Goal: Task Accomplishment & Management: Use online tool/utility

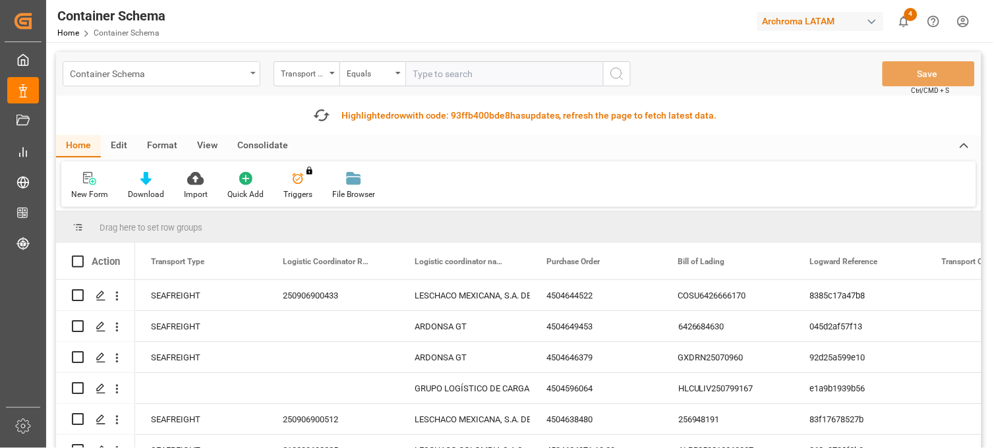
click at [247, 73] on div "Container Schema" at bounding box center [162, 73] width 198 height 25
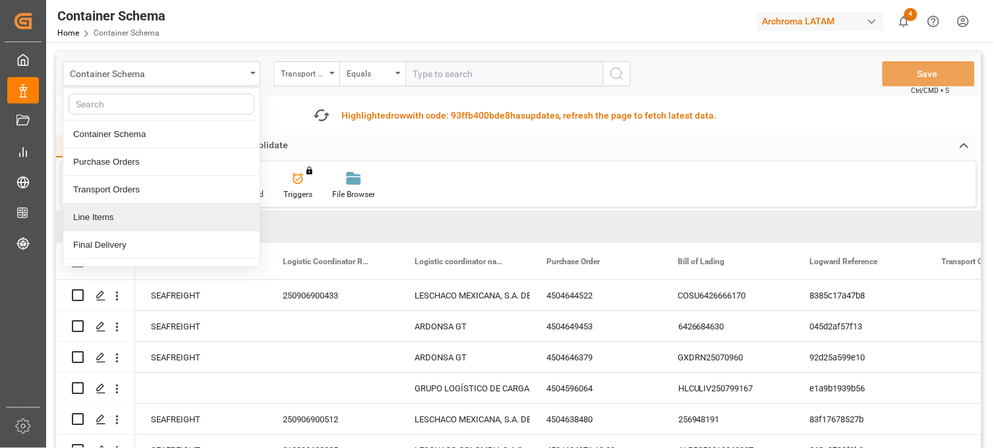
click at [110, 222] on div "Line Items" at bounding box center [161, 218] width 196 height 28
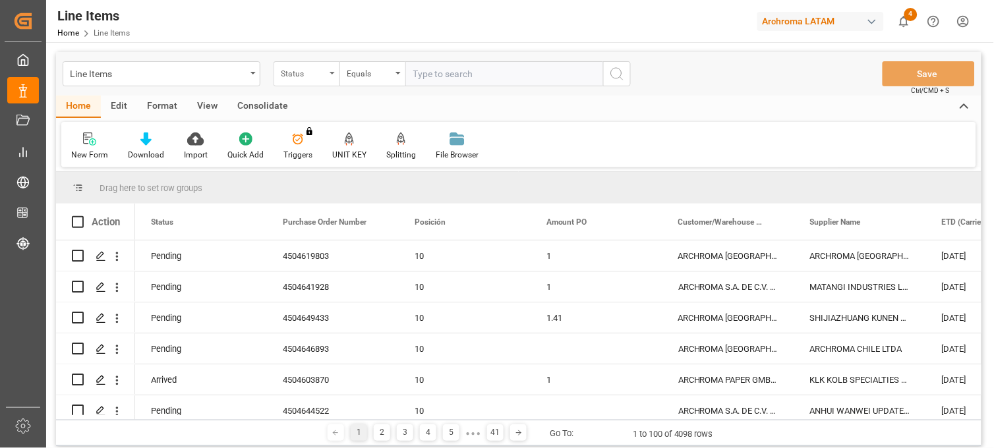
click at [326, 75] on div "Status" at bounding box center [307, 73] width 66 height 25
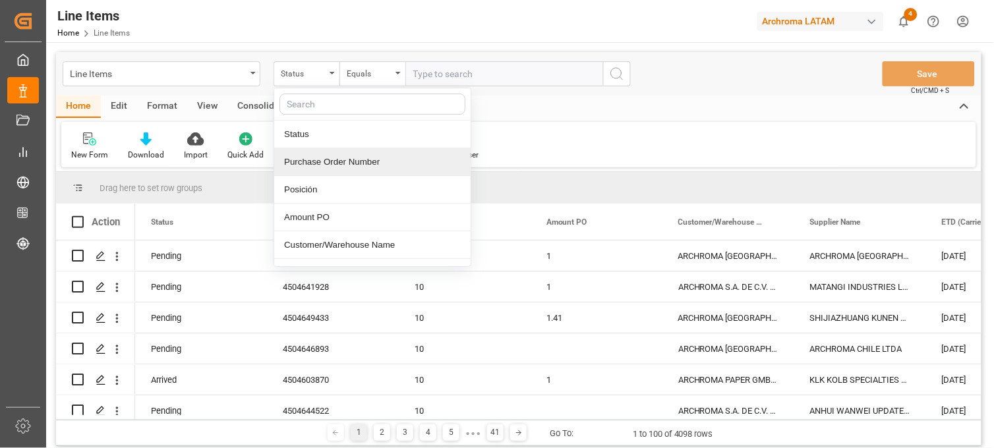
click at [337, 163] on div "Purchase Order Number" at bounding box center [372, 162] width 196 height 28
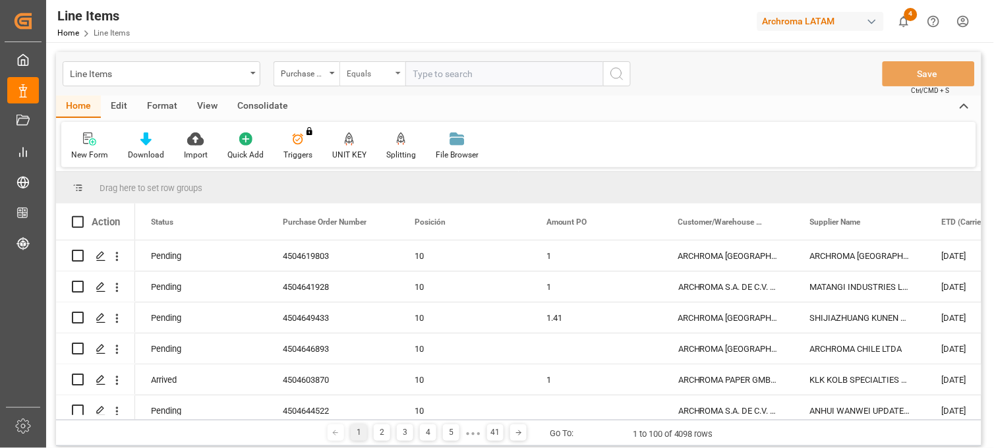
click at [382, 74] on div "Equals" at bounding box center [369, 72] width 45 height 15
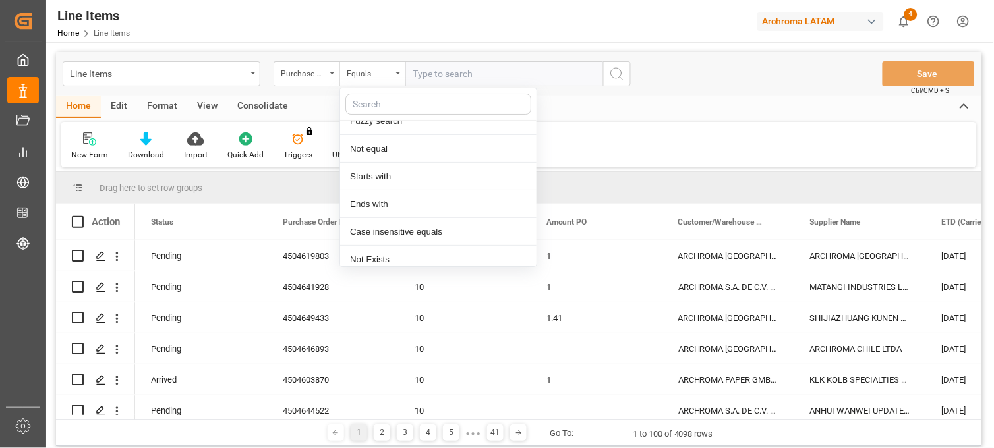
scroll to position [76, 0]
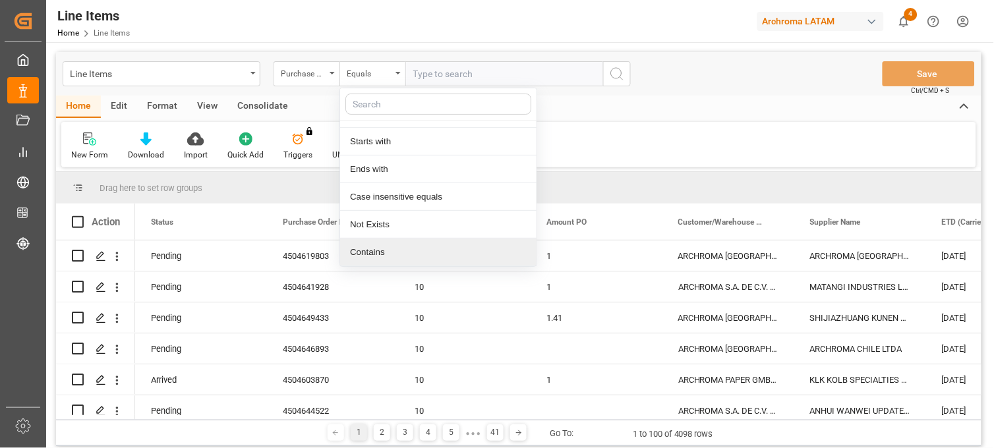
click at [392, 252] on div "Contains" at bounding box center [438, 253] width 196 height 28
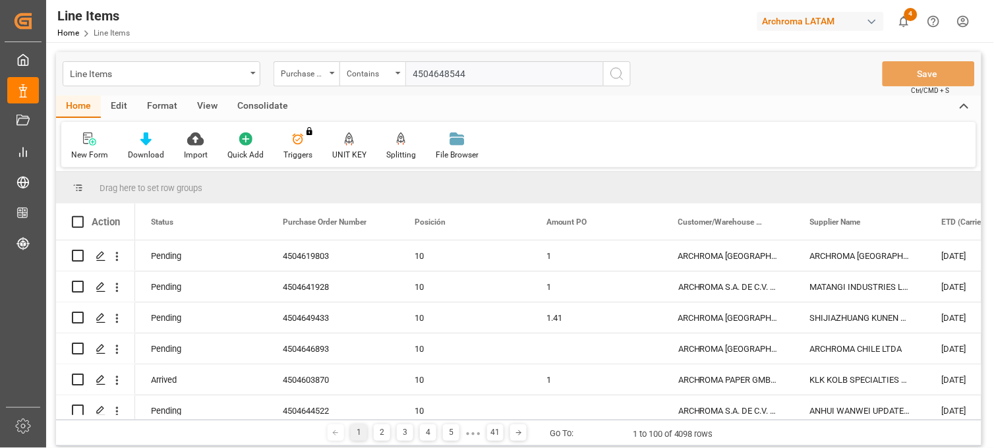
type input "4504648544"
click at [614, 74] on icon "search button" at bounding box center [617, 74] width 16 height 16
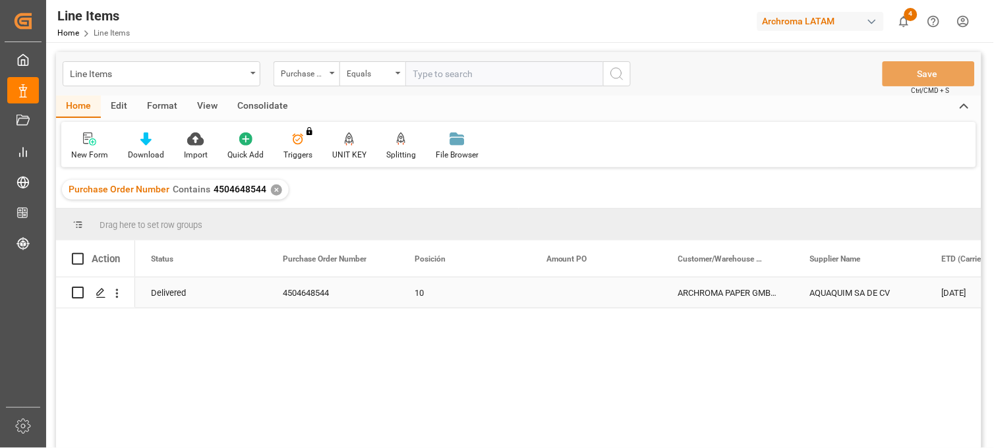
click at [179, 297] on div "Delivered" at bounding box center [201, 293] width 132 height 30
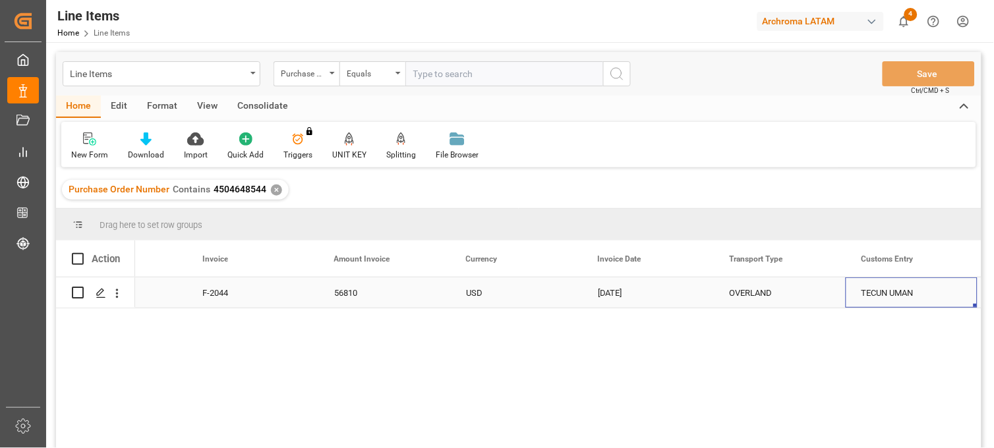
click at [865, 299] on div "TECUN UMAN" at bounding box center [912, 293] width 132 height 30
click at [864, 299] on input "TECUN UMAN" at bounding box center [911, 300] width 111 height 25
click at [914, 366] on div "20083 KG F-2044 56810 USD 01-08-2025 OVERLAND TECUN UMAN 3402429900 2901" at bounding box center [558, 367] width 846 height 179
click at [275, 187] on div "✕" at bounding box center [276, 190] width 11 height 11
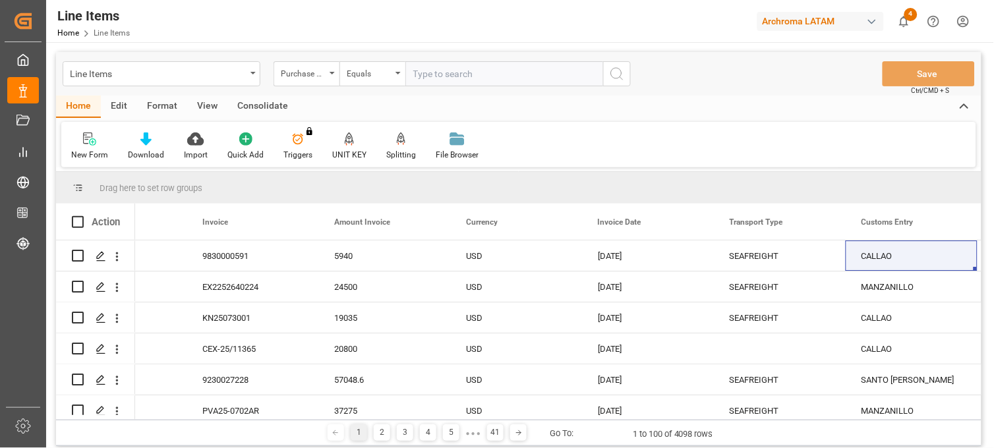
click at [128, 227] on div "Action" at bounding box center [95, 222] width 79 height 36
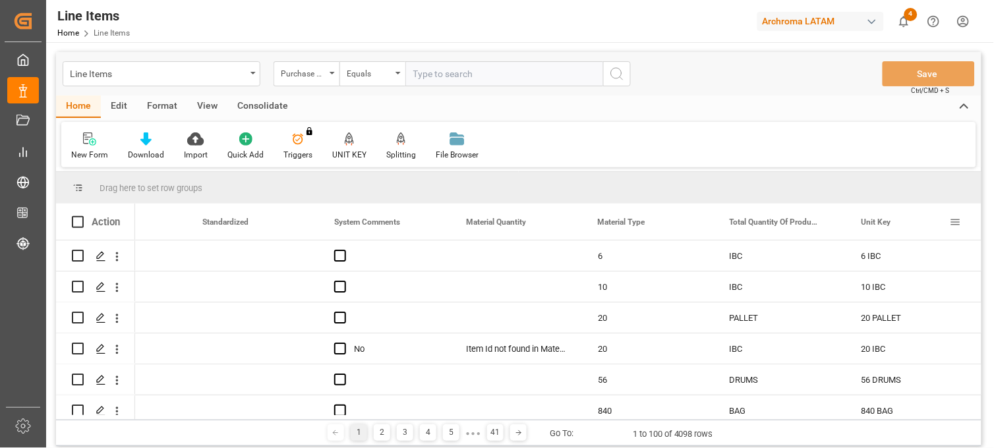
scroll to position [0, 1662]
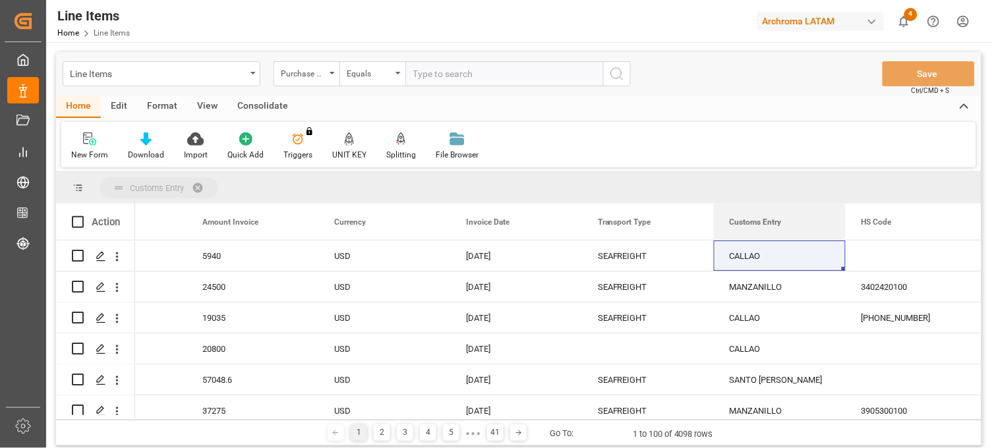
drag, startPoint x: 763, startPoint y: 216, endPoint x: 673, endPoint y: 175, distance: 99.1
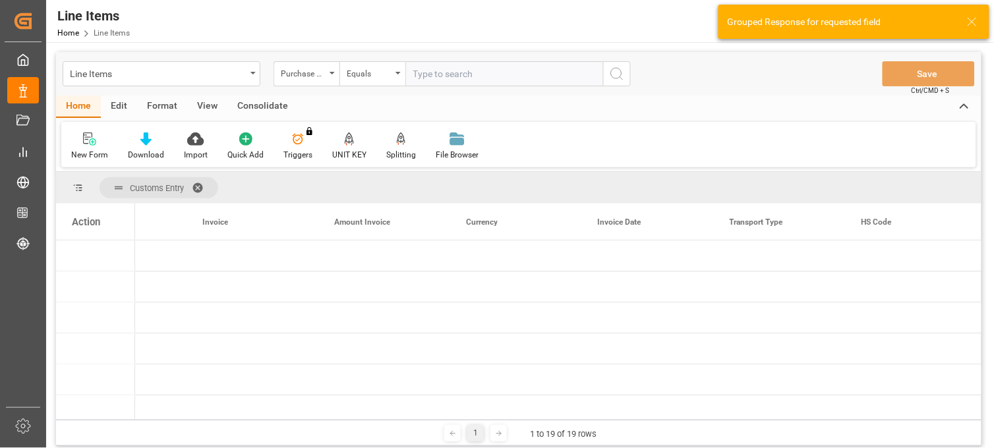
click at [111, 235] on div "Action" at bounding box center [95, 222] width 79 height 36
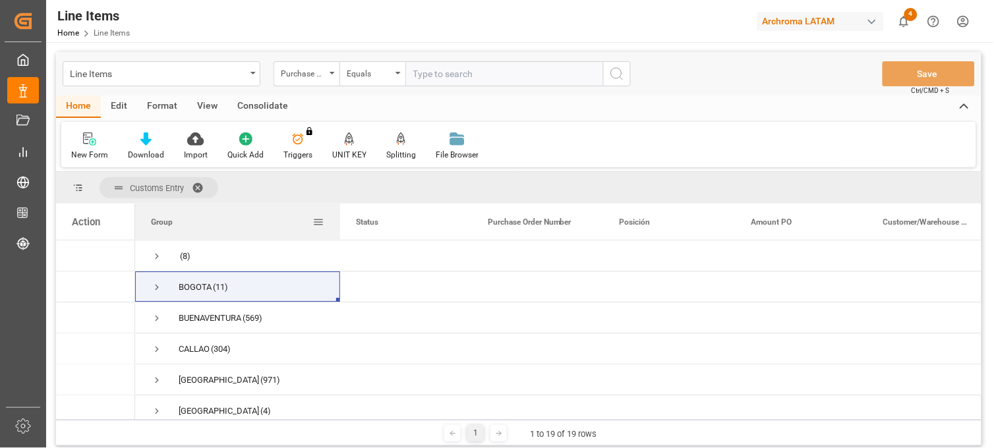
drag, startPoint x: 266, startPoint y: 218, endPoint x: 339, endPoint y: 214, distance: 73.3
click at [339, 214] on div at bounding box center [339, 222] width 5 height 36
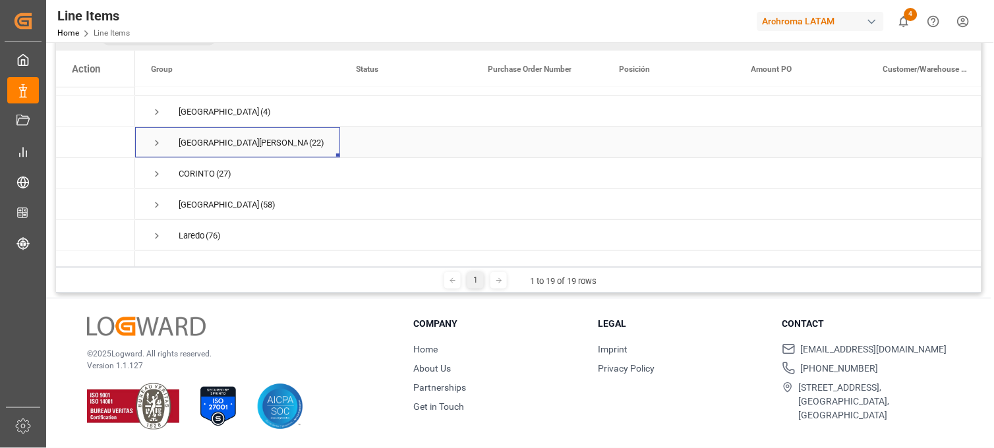
click at [158, 140] on span "Press SPACE to select this row." at bounding box center [157, 143] width 12 height 12
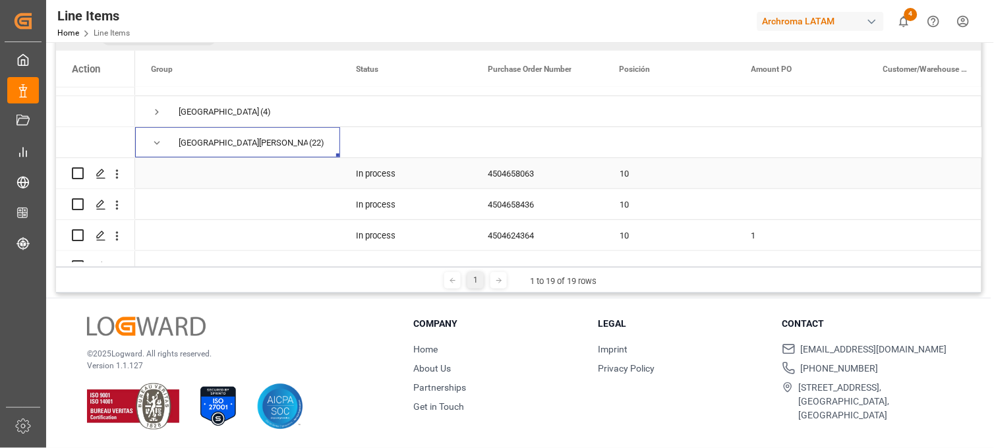
click at [531, 179] on div "4504658063" at bounding box center [538, 173] width 132 height 30
click at [512, 179] on div "4504658063" at bounding box center [538, 173] width 132 height 30
click at [523, 212] on div "4504658436" at bounding box center [538, 204] width 132 height 30
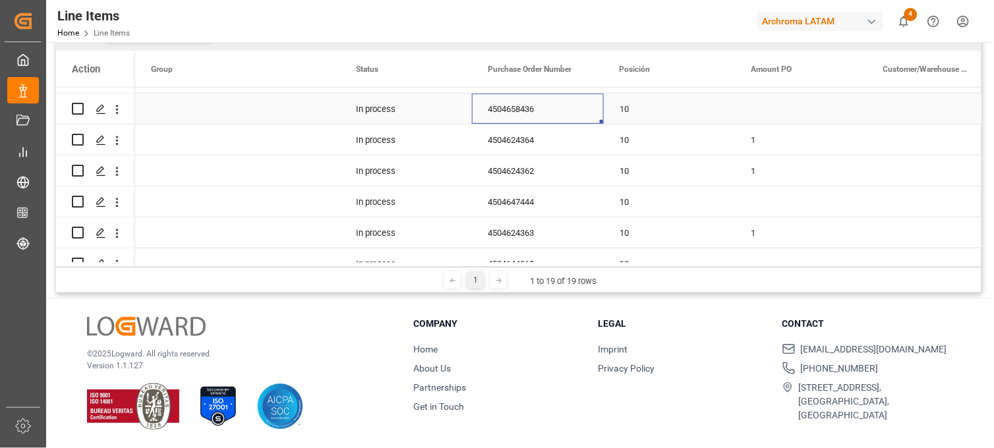
scroll to position [220, 0]
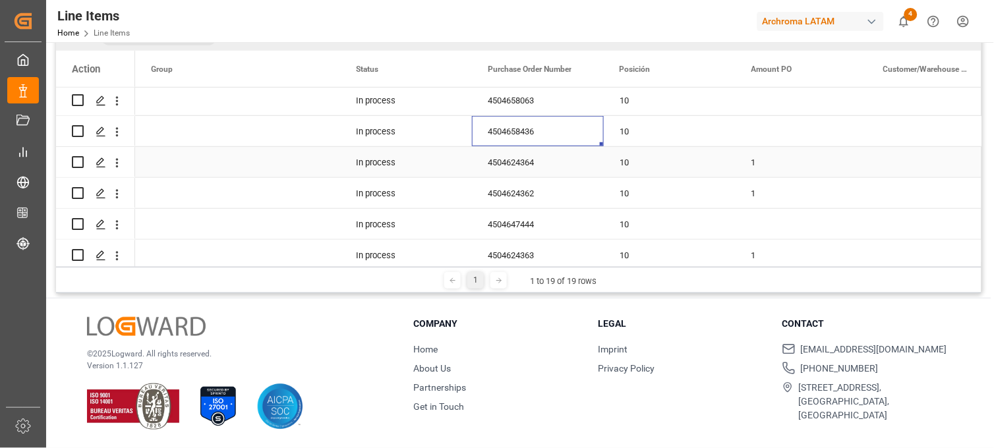
click at [530, 169] on div "4504624364" at bounding box center [538, 162] width 132 height 30
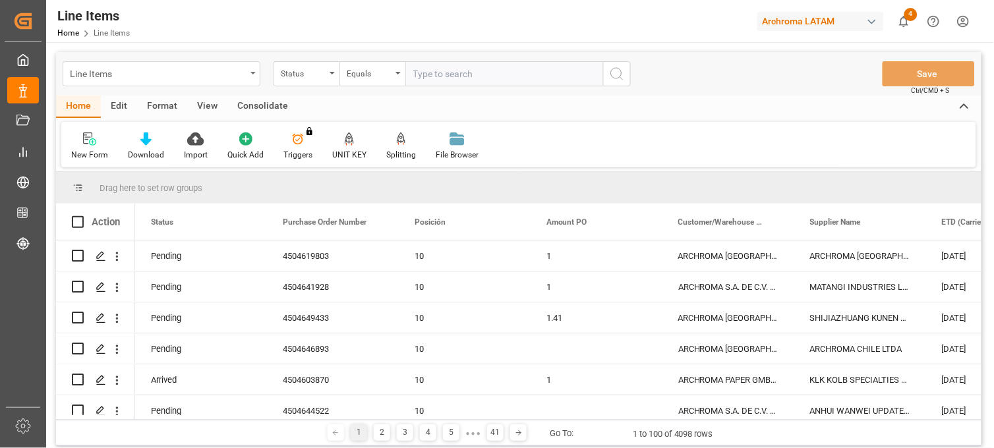
click at [247, 73] on div "Line Items" at bounding box center [162, 73] width 198 height 25
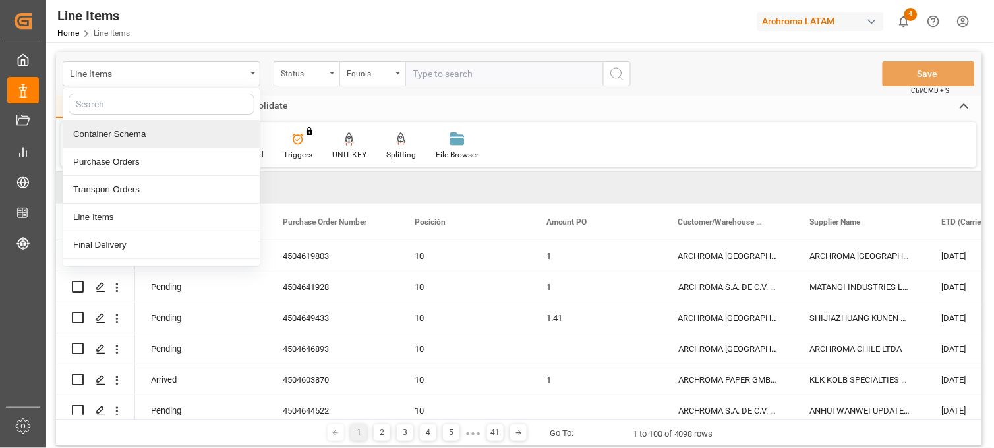
click at [131, 134] on div "Container Schema" at bounding box center [161, 135] width 196 height 28
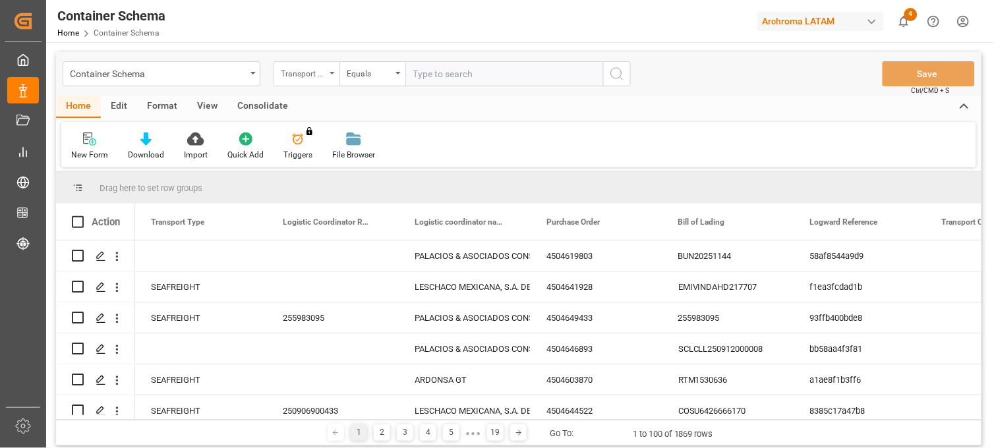
click at [324, 73] on div "Transport Type" at bounding box center [303, 72] width 45 height 15
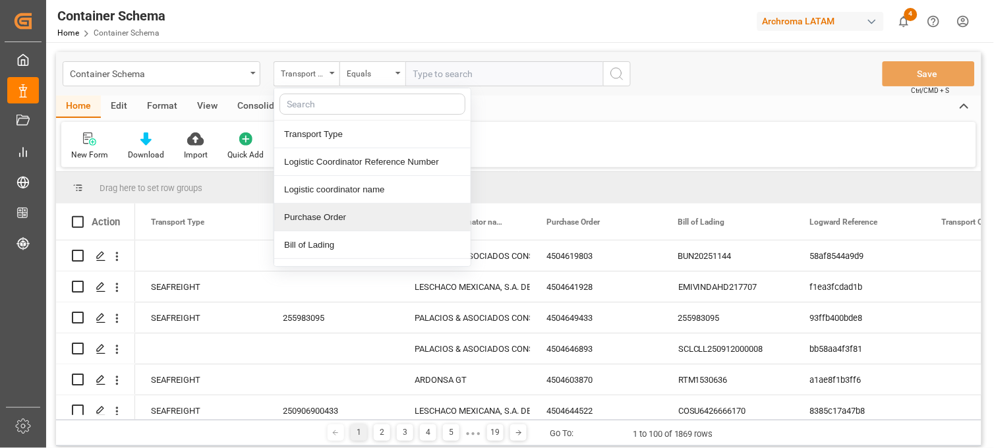
click at [334, 216] on div "Purchase Order" at bounding box center [372, 218] width 196 height 28
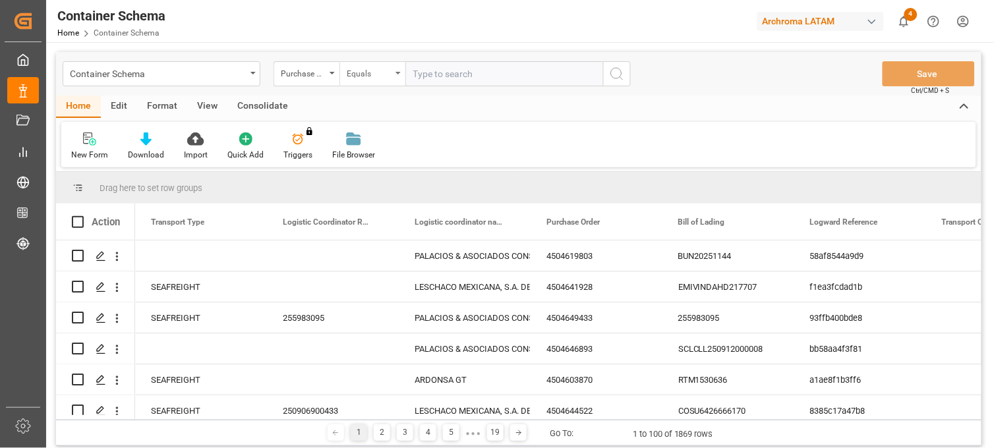
click at [390, 74] on div "Equals" at bounding box center [369, 72] width 45 height 15
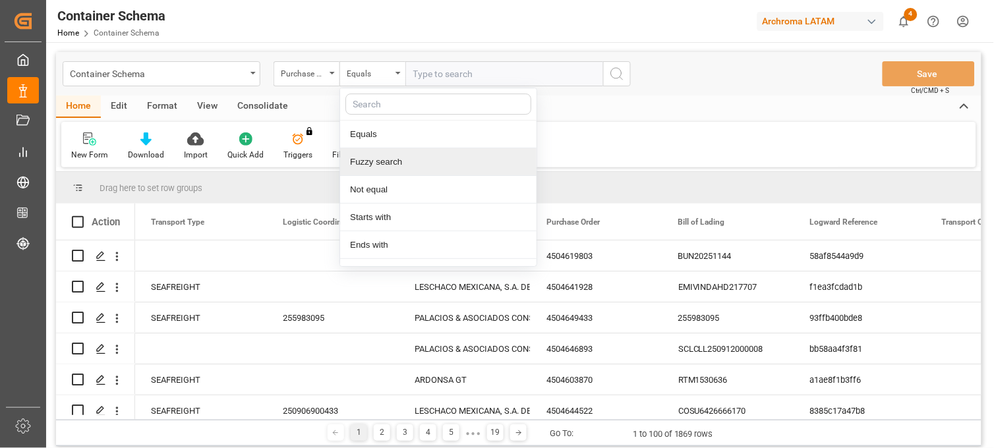
click at [392, 165] on div "Fuzzy search" at bounding box center [438, 162] width 196 height 28
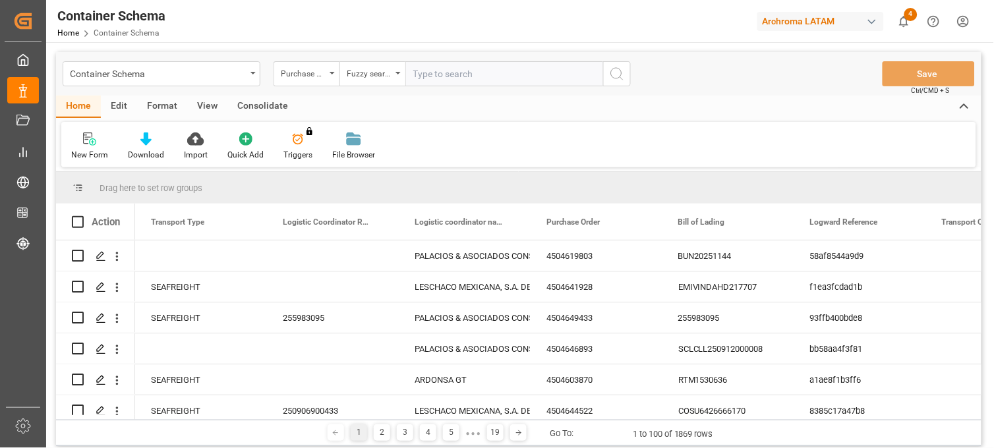
paste input "4504658063"
type input "4504658063"
drag, startPoint x: 626, startPoint y: 71, endPoint x: 625, endPoint y: 80, distance: 9.3
click at [625, 73] on button "search button" at bounding box center [617, 73] width 28 height 25
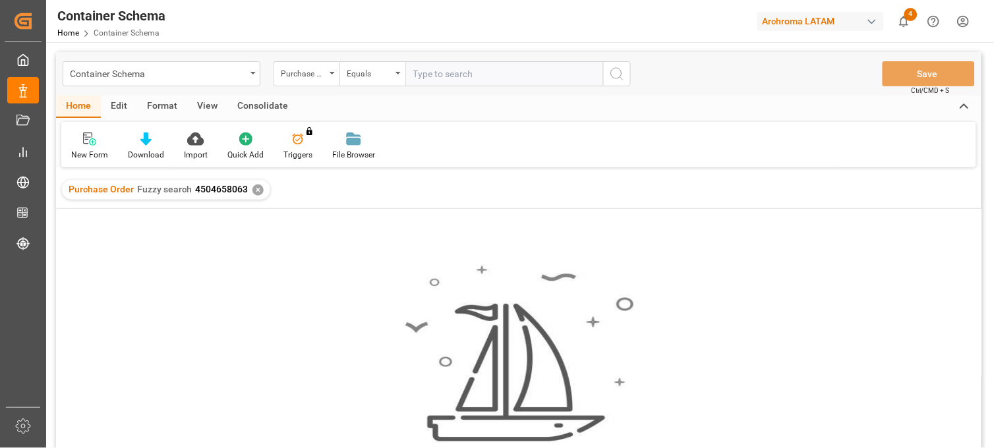
click at [256, 189] on div "✕" at bounding box center [257, 190] width 11 height 11
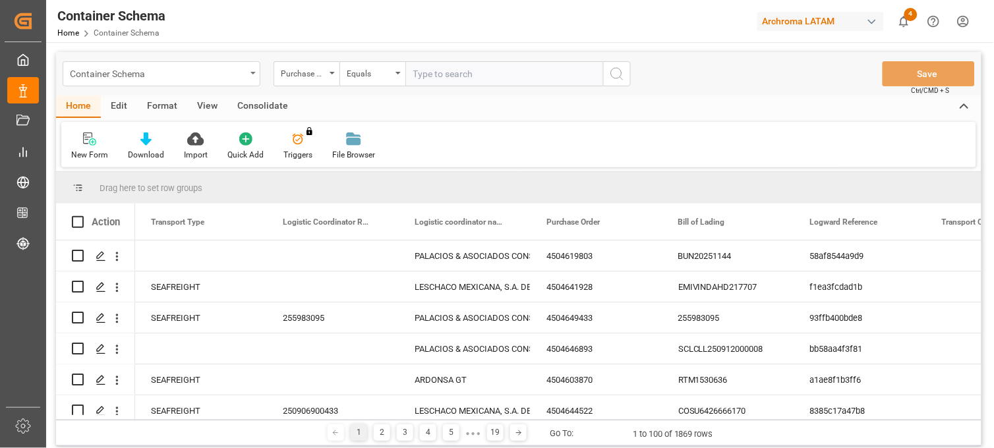
click at [245, 71] on div "Container Schema" at bounding box center [158, 73] width 176 height 16
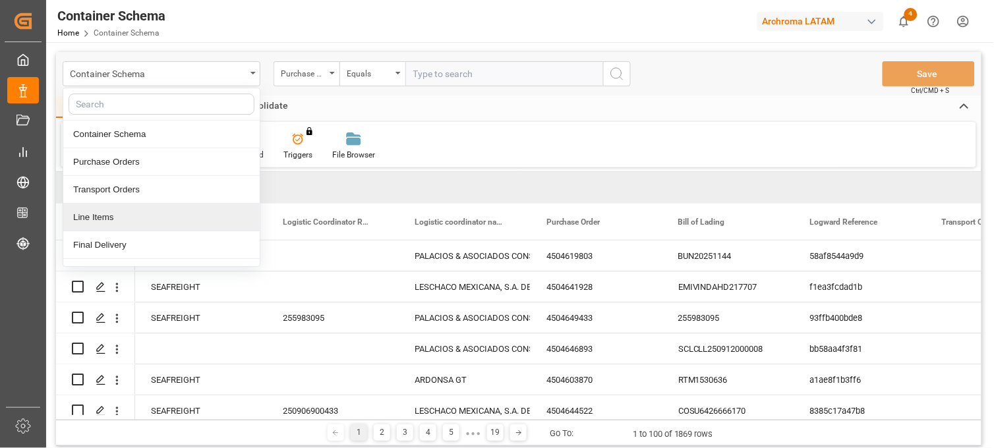
click at [108, 229] on div "Line Items" at bounding box center [161, 218] width 196 height 28
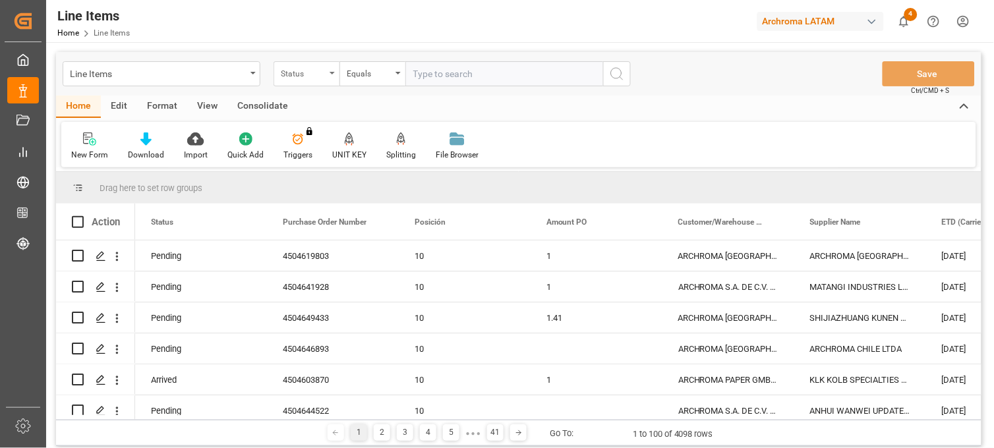
click at [327, 74] on div "Status" at bounding box center [307, 73] width 66 height 25
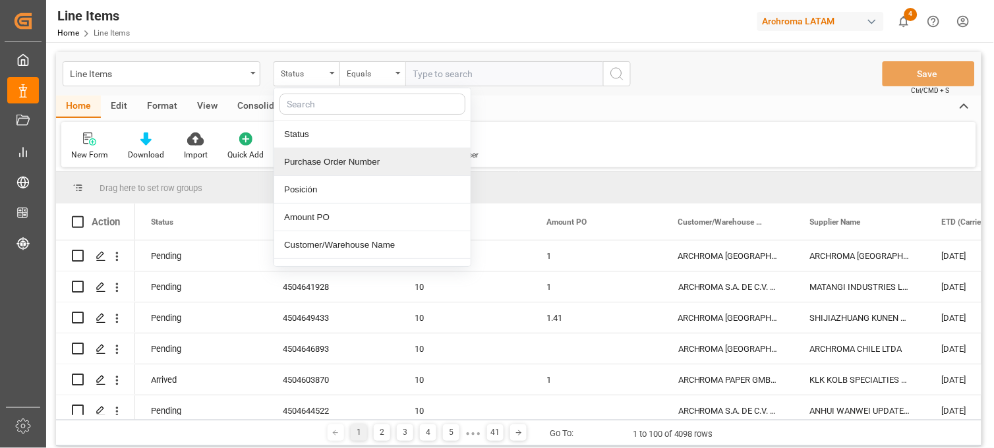
click at [321, 160] on div "Purchase Order Number" at bounding box center [372, 162] width 196 height 28
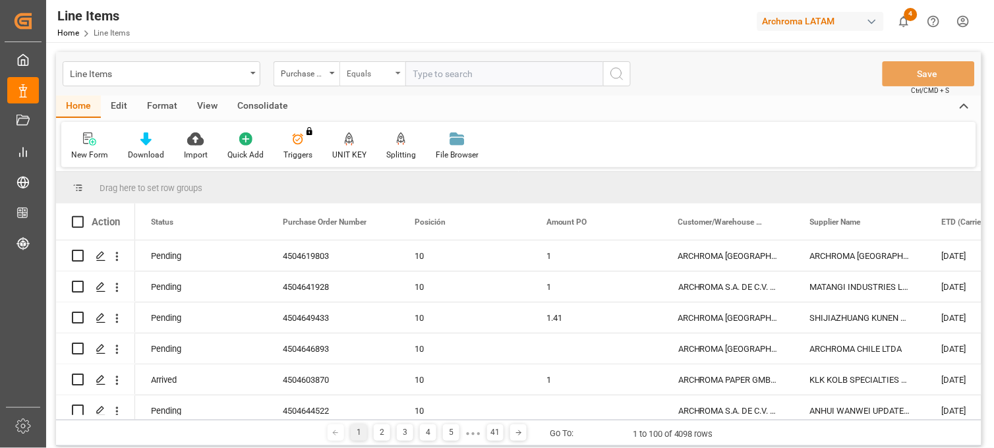
click at [387, 67] on div "Equals" at bounding box center [369, 72] width 45 height 15
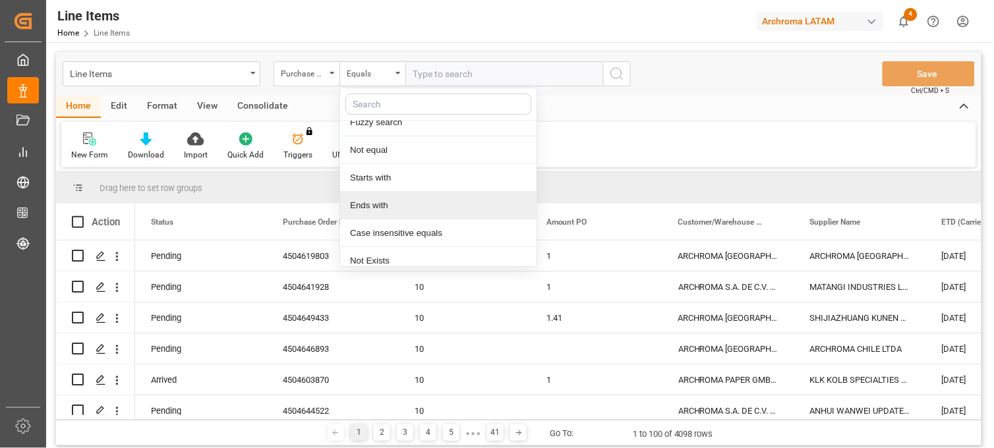
scroll to position [76, 0]
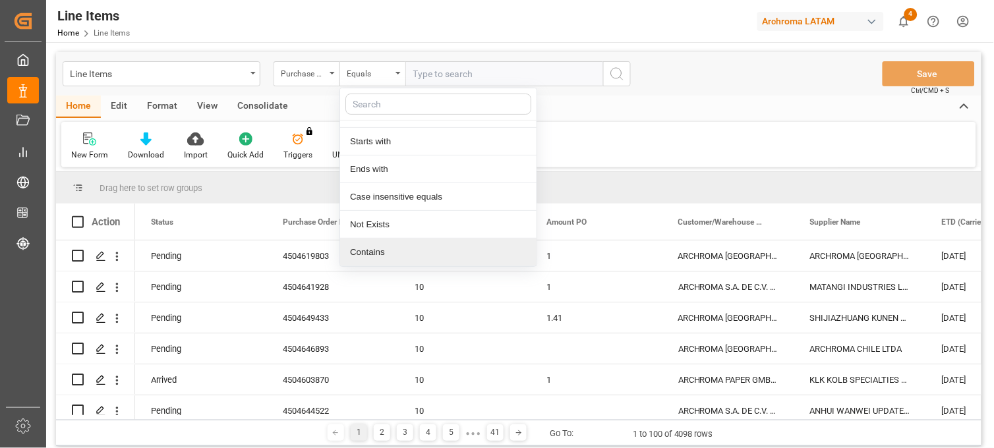
click at [384, 254] on div "Contains" at bounding box center [438, 253] width 196 height 28
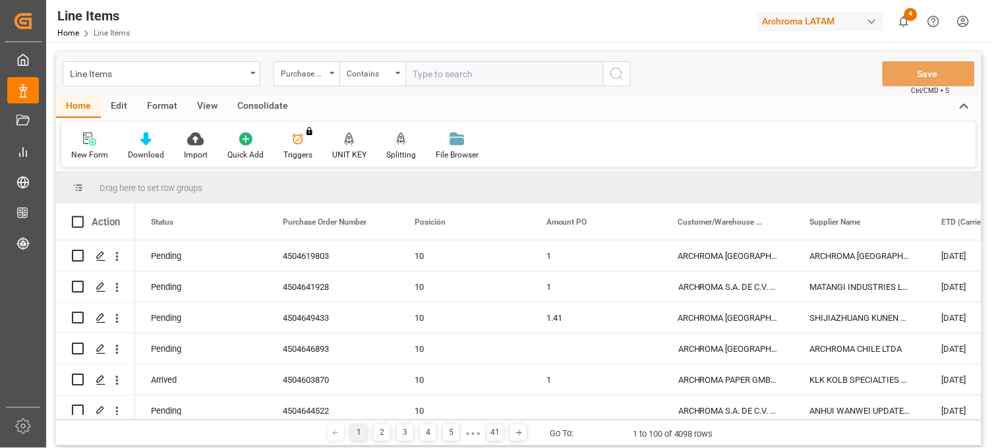
click at [439, 73] on input "text" at bounding box center [504, 73] width 198 height 25
click at [455, 73] on input "4504" at bounding box center [504, 73] width 198 height 25
click at [470, 69] on input "45046064" at bounding box center [504, 73] width 198 height 25
drag, startPoint x: 413, startPoint y: 73, endPoint x: 432, endPoint y: 73, distance: 18.5
click at [432, 73] on input "4504606464," at bounding box center [504, 73] width 198 height 25
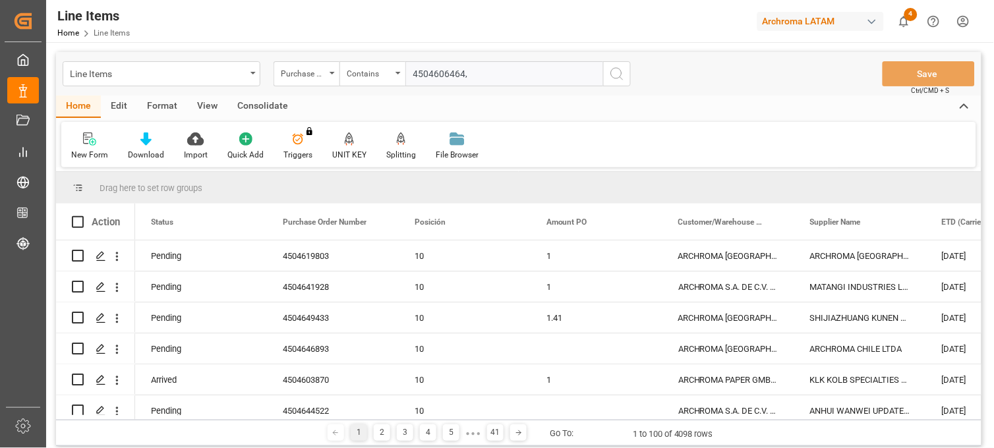
click at [475, 74] on input "4504606464," at bounding box center [504, 73] width 198 height 25
paste input "4504"
click at [512, 74] on input "4504606464,4504" at bounding box center [504, 73] width 198 height 25
click at [525, 71] on input "4504606464,450461" at bounding box center [504, 73] width 198 height 25
type input "4504606464,4504612988"
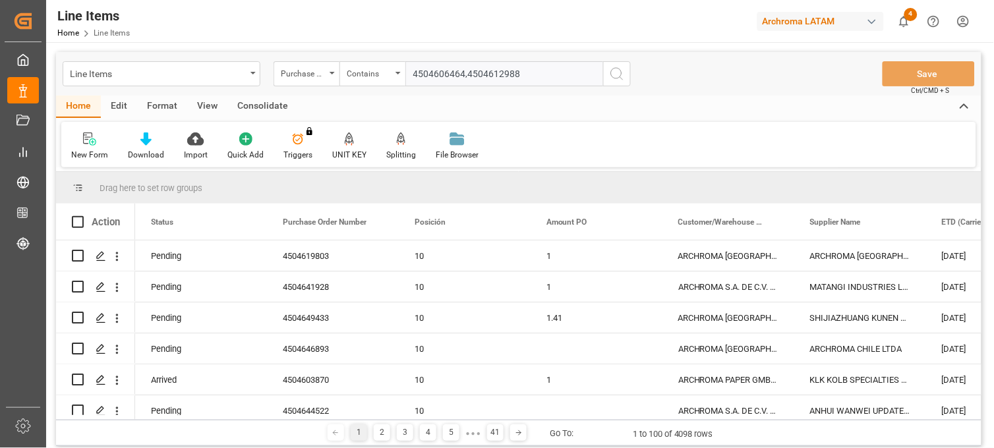
click at [613, 76] on circle "search button" at bounding box center [616, 73] width 11 height 11
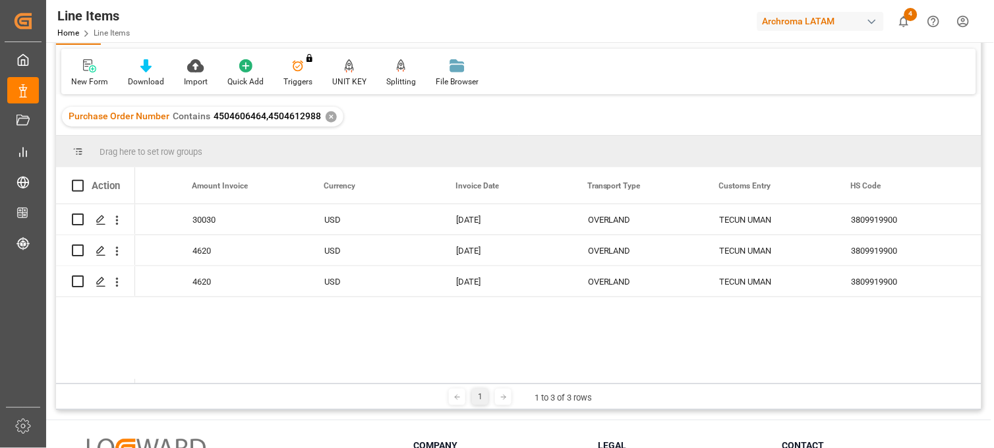
click at [326, 116] on div "✕" at bounding box center [331, 116] width 11 height 11
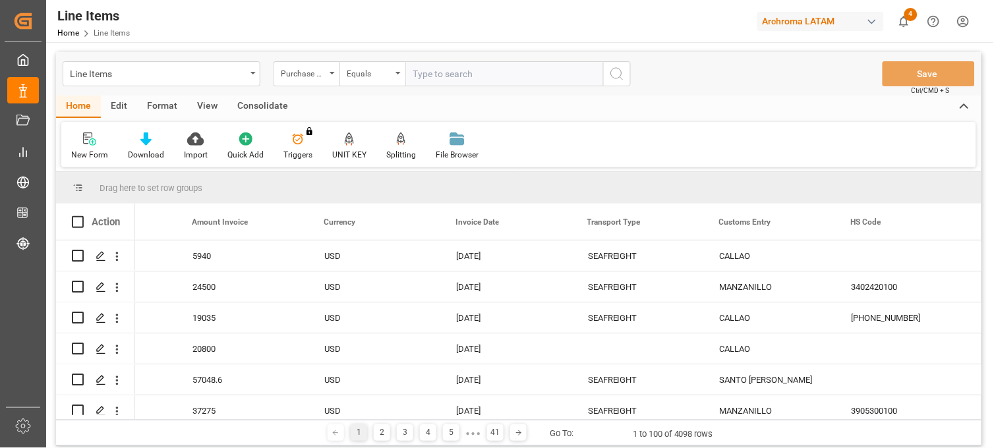
click at [421, 74] on input "text" at bounding box center [504, 73] width 198 height 25
click at [380, 74] on div "Equals" at bounding box center [369, 72] width 45 height 15
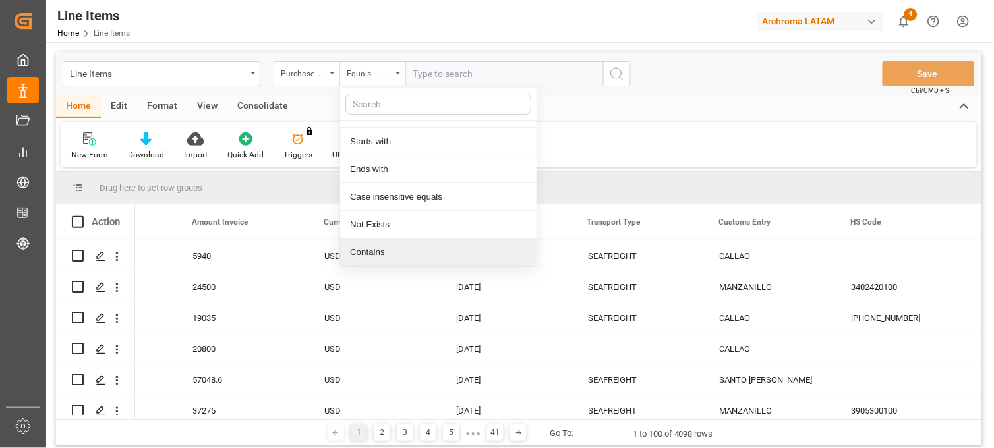
click at [384, 253] on div "Contains" at bounding box center [438, 253] width 196 height 28
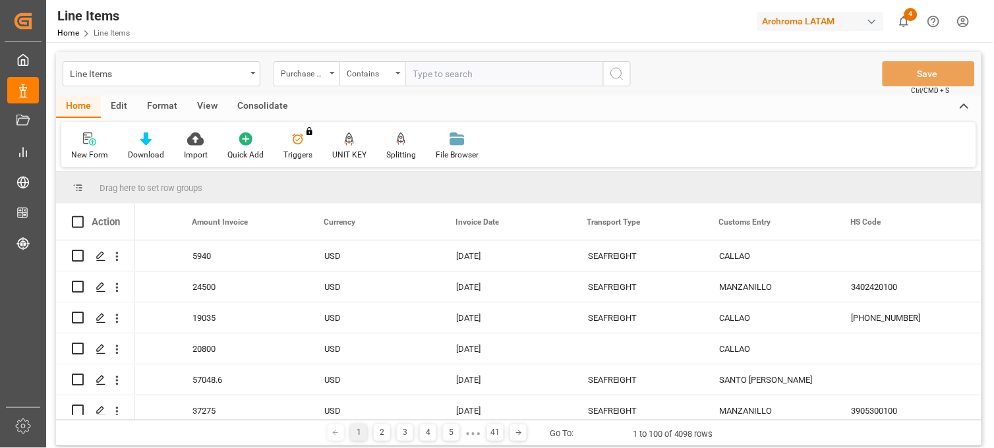
paste input "4504604666"
paste input "4504610618"
type input "4504604666,4504610618"
click at [616, 70] on icon "search button" at bounding box center [617, 74] width 16 height 16
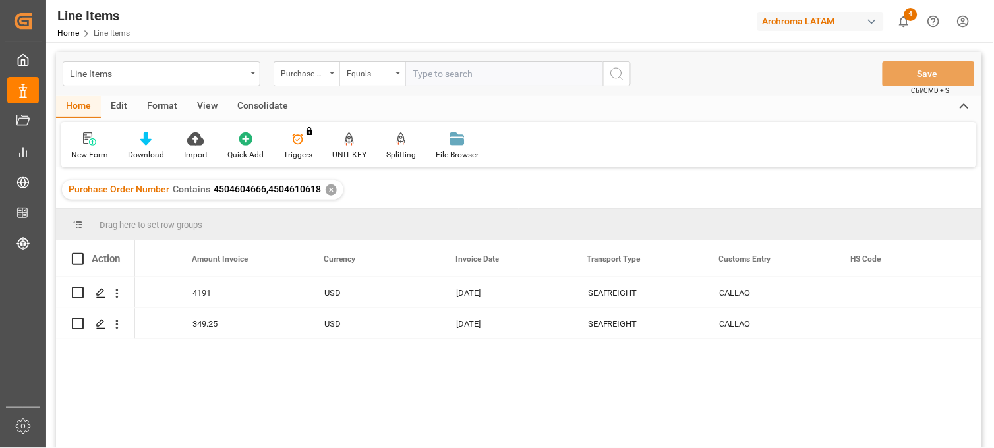
click at [326, 188] on div "✕" at bounding box center [331, 190] width 11 height 11
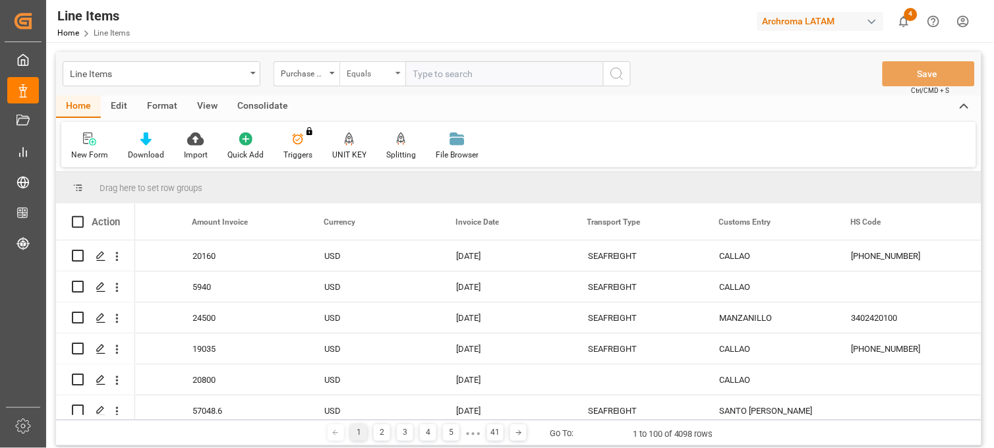
click at [389, 74] on div "Equals" at bounding box center [369, 72] width 45 height 15
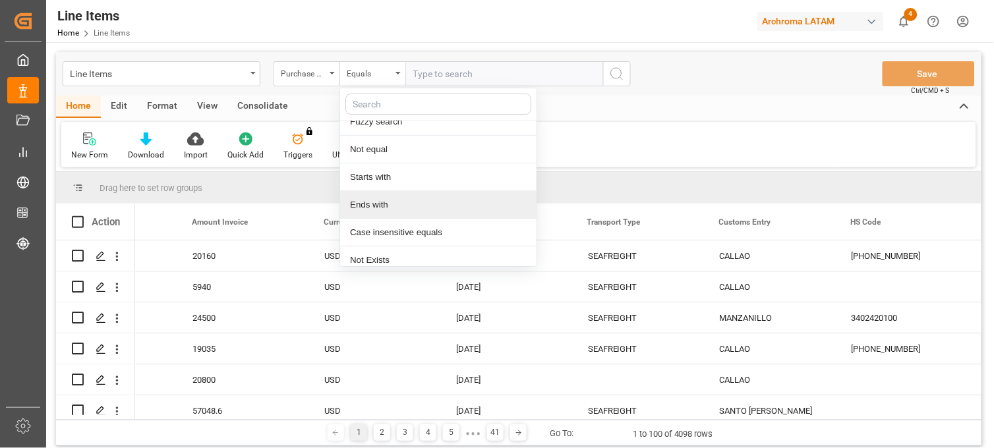
scroll to position [76, 0]
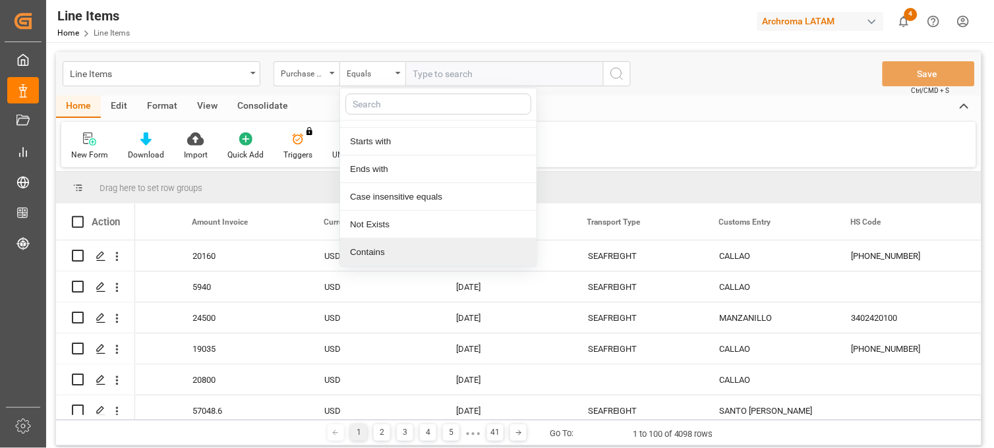
click at [378, 254] on div "Contains" at bounding box center [438, 253] width 196 height 28
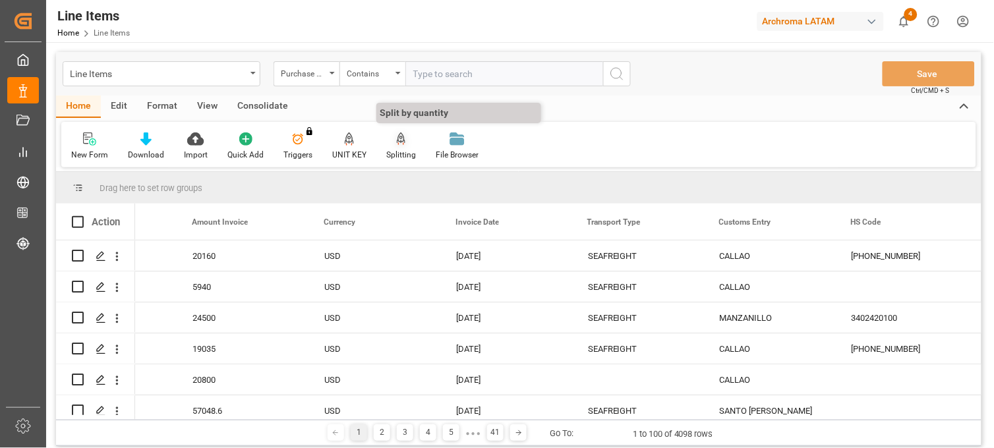
paste input "4504651440"
click at [484, 67] on input "4504651440" at bounding box center [504, 73] width 198 height 25
paste input "4504624366"
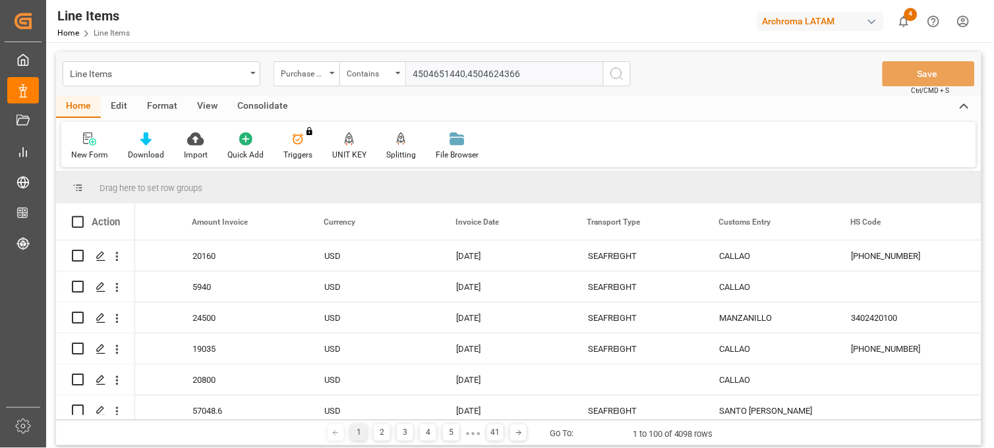
type input "4504651440,4504624366,"
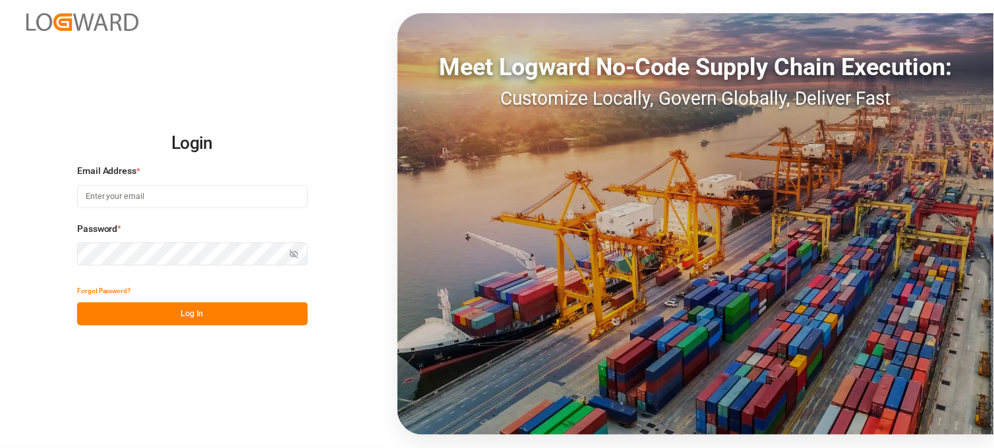
type input "sara.lonche@leschaco.com"
click at [193, 317] on button "Log In" at bounding box center [192, 314] width 231 height 23
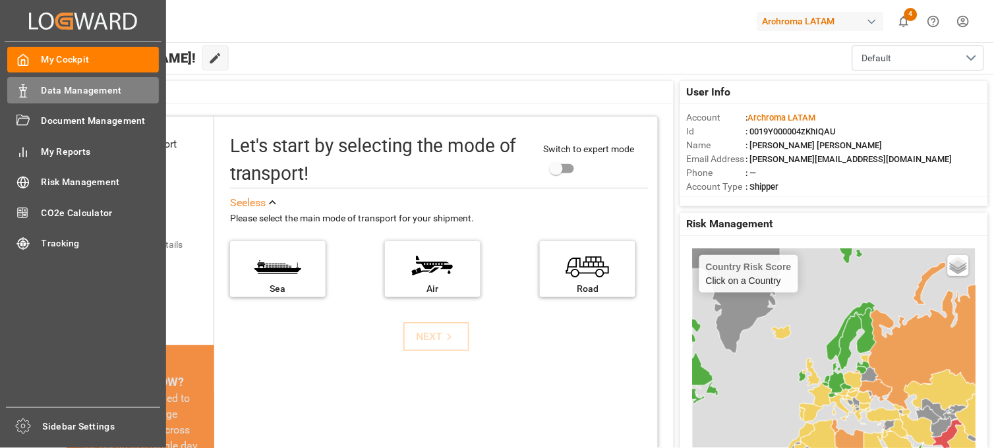
click at [57, 87] on span "Data Management" at bounding box center [101, 91] width 118 height 14
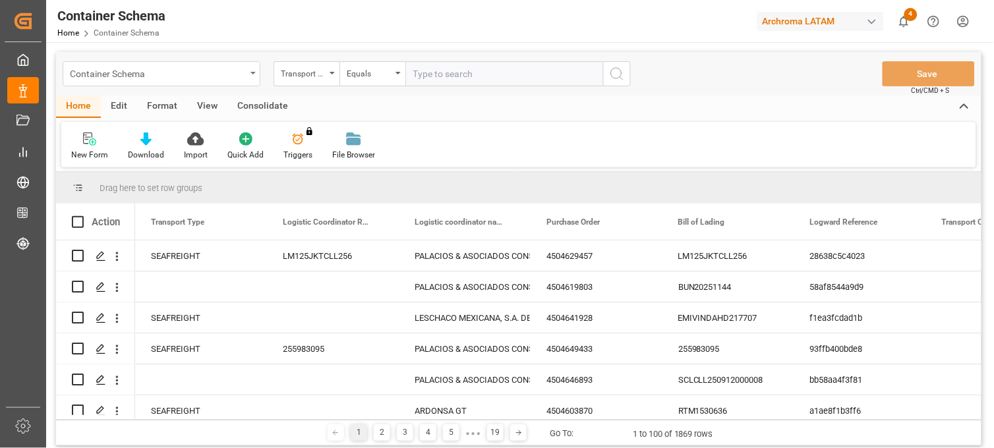
click at [244, 74] on div "Container Schema" at bounding box center [158, 73] width 176 height 16
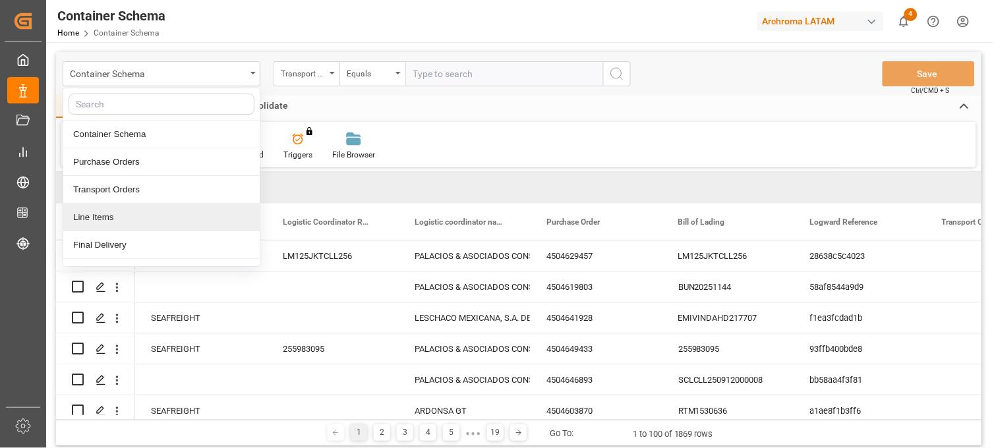
click at [110, 218] on div "Line Items" at bounding box center [161, 218] width 196 height 28
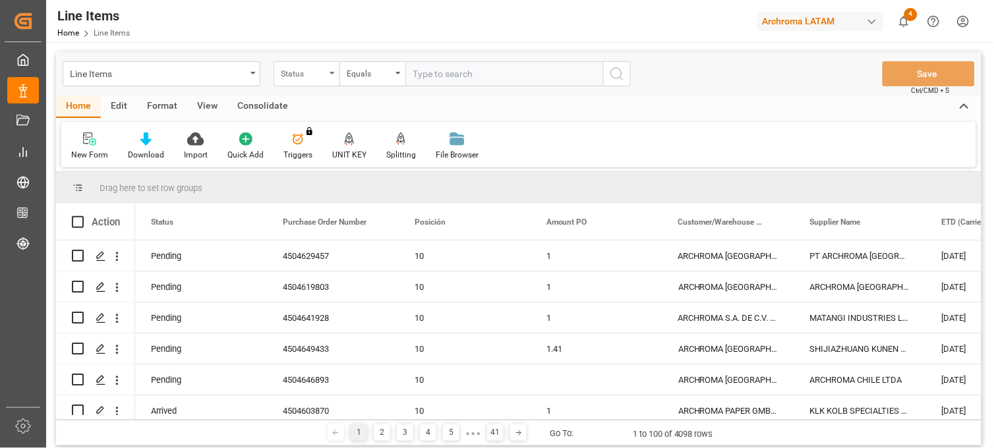
click at [326, 69] on div "Status" at bounding box center [307, 73] width 66 height 25
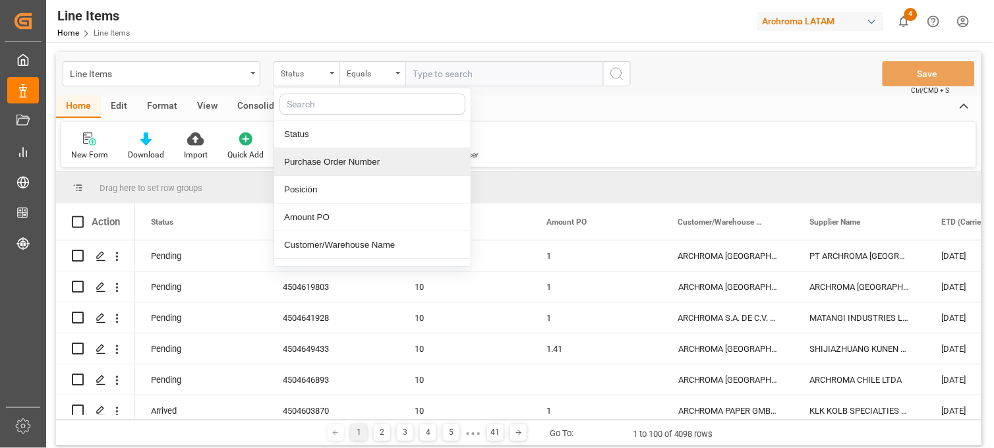
click at [338, 160] on div "Purchase Order Number" at bounding box center [372, 162] width 196 height 28
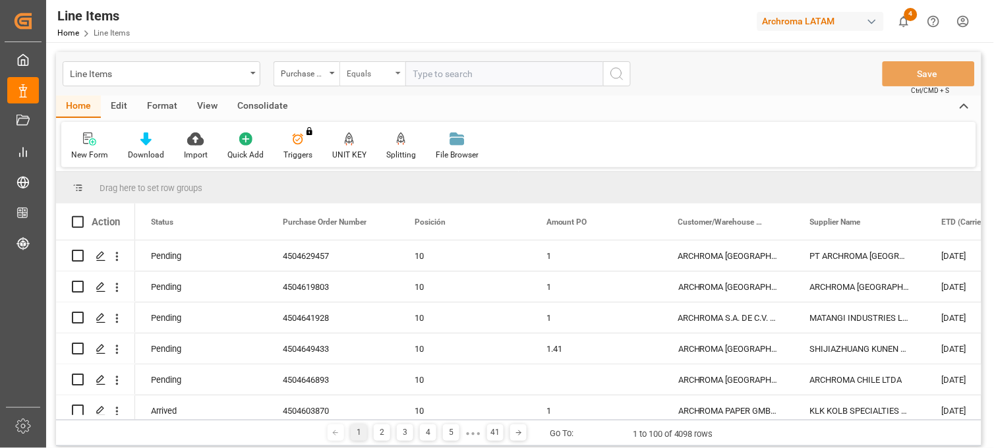
click at [376, 74] on div "Equals" at bounding box center [369, 72] width 45 height 15
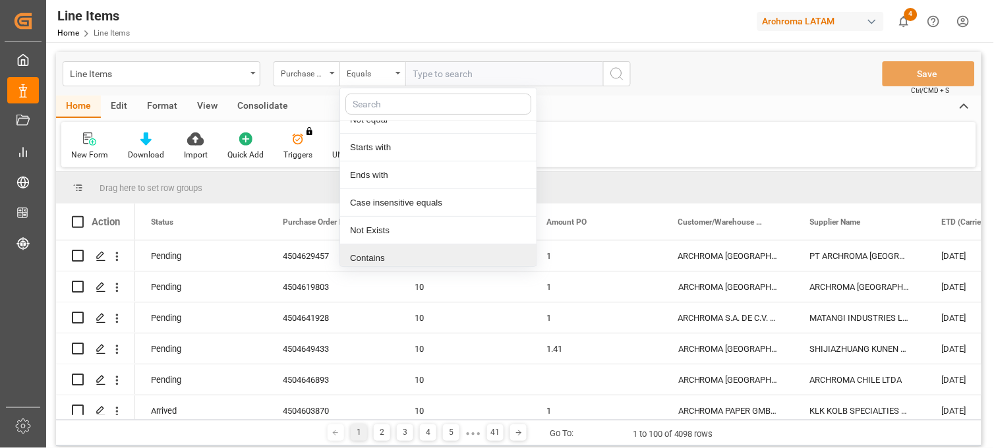
scroll to position [76, 0]
click at [401, 254] on div "Contains" at bounding box center [438, 253] width 196 height 28
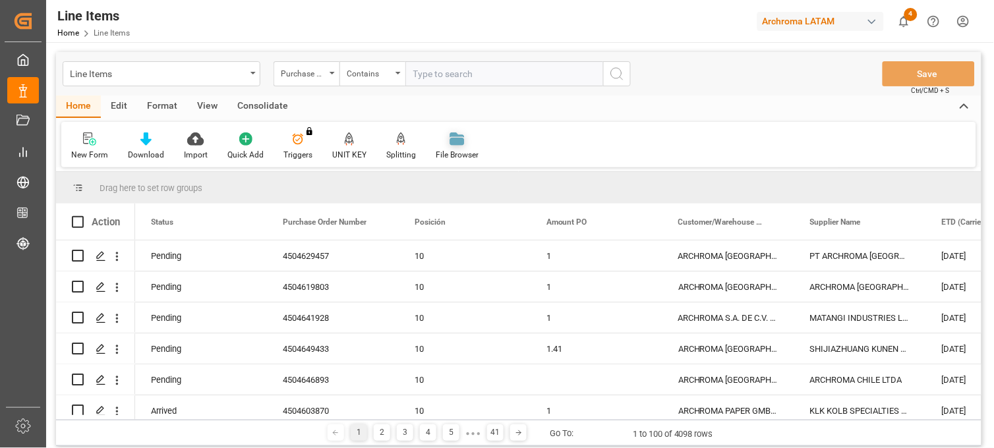
paste input "4504652030"
paste input "4504624366"
paste input "4504651440"
drag, startPoint x: 525, startPoint y: 73, endPoint x: 545, endPoint y: 79, distance: 20.6
click at [525, 73] on input "4504652030,4504624366, 4504651440" at bounding box center [504, 73] width 198 height 25
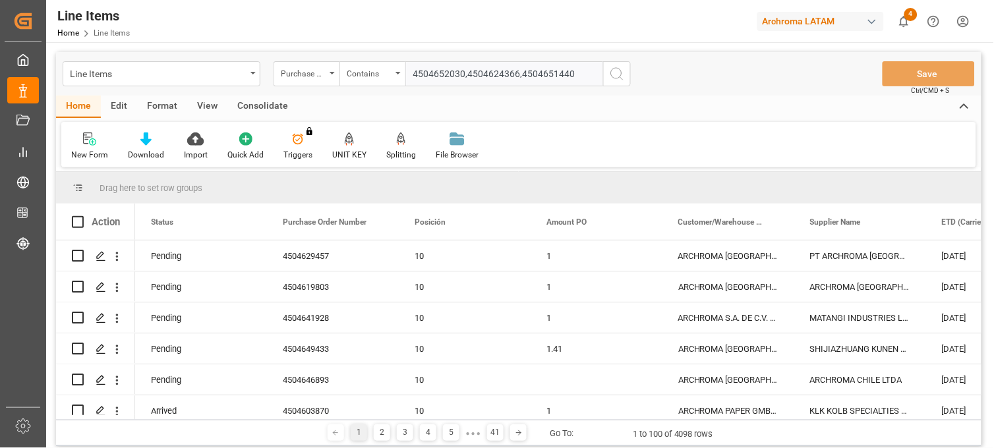
type input "4504652030,4504624366,4504651440"
click at [614, 78] on icon "search button" at bounding box center [617, 74] width 16 height 16
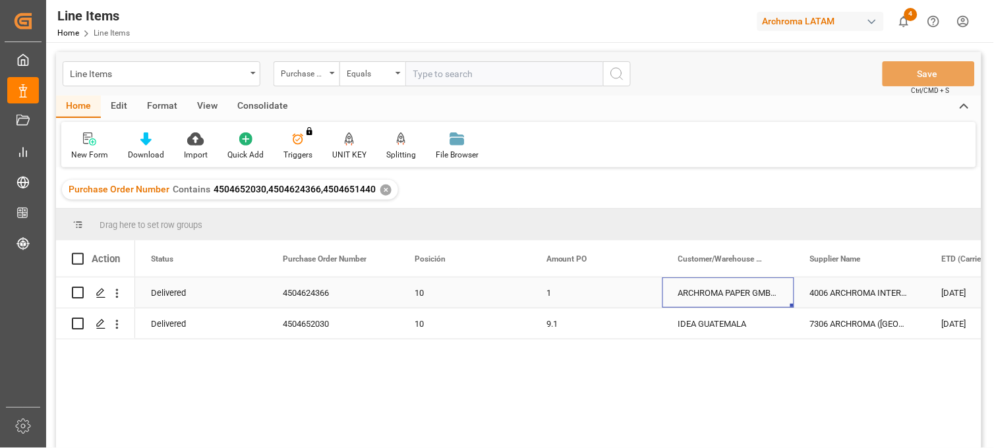
click at [718, 287] on div "ARCHROMA PAPER GMBH Y COMPAÑIA, SOC." at bounding box center [728, 293] width 132 height 30
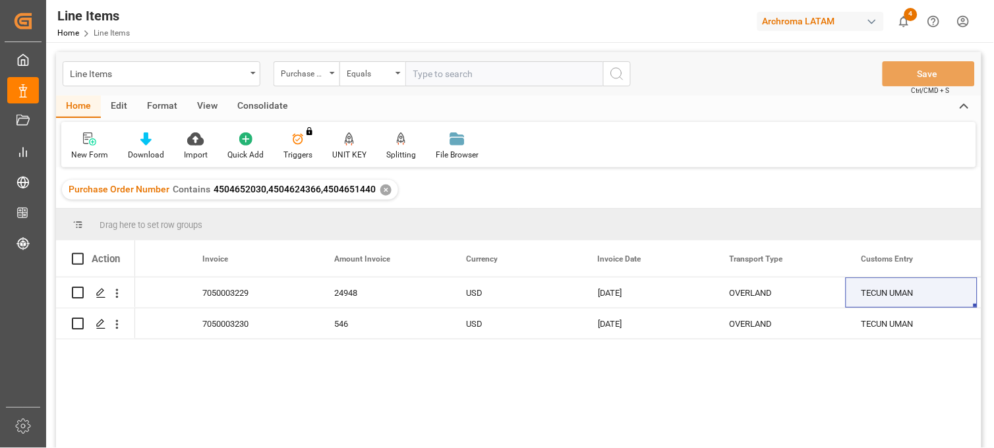
click at [384, 190] on div "✕" at bounding box center [385, 190] width 11 height 11
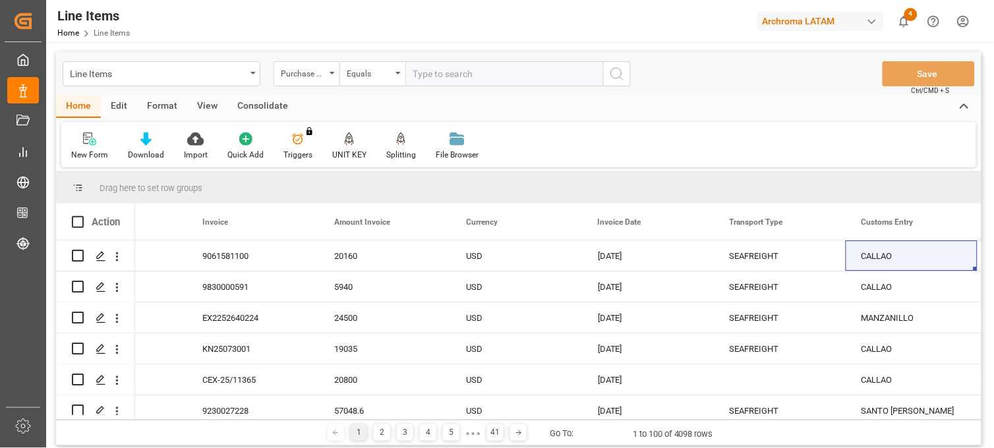
click at [432, 71] on input "text" at bounding box center [504, 73] width 198 height 25
click at [455, 73] on input "4504" at bounding box center [504, 73] width 198 height 25
click at [486, 69] on input "45046345" at bounding box center [504, 73] width 198 height 25
type input "4504634516"
click at [618, 74] on icon "search button" at bounding box center [617, 74] width 16 height 16
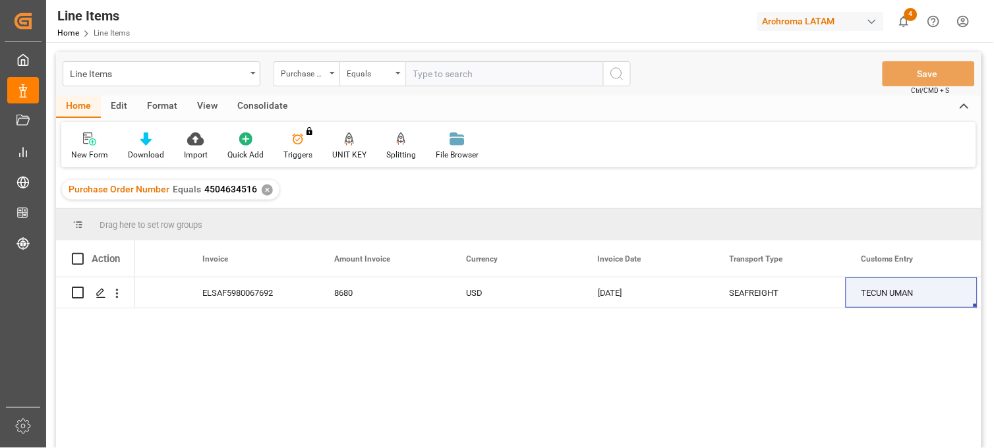
click at [264, 194] on div "✕" at bounding box center [267, 190] width 11 height 11
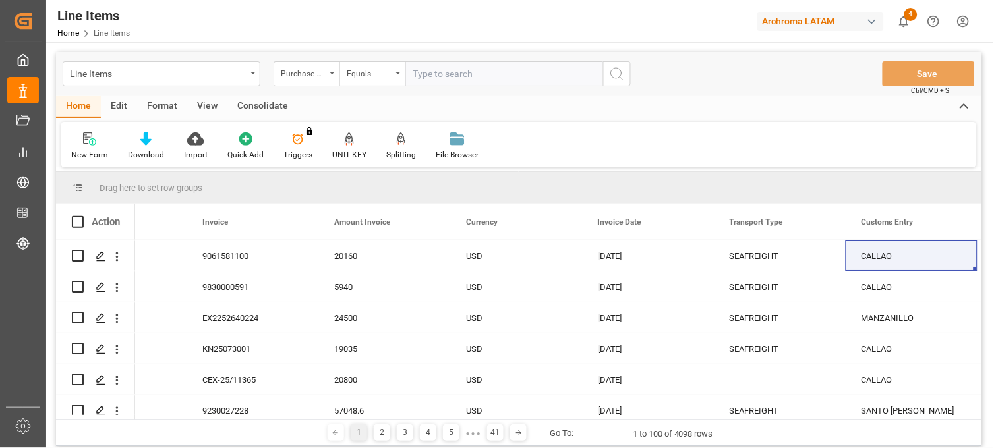
click at [435, 76] on input "text" at bounding box center [504, 73] width 198 height 25
paste input "4504647922"
type input "4504647922"
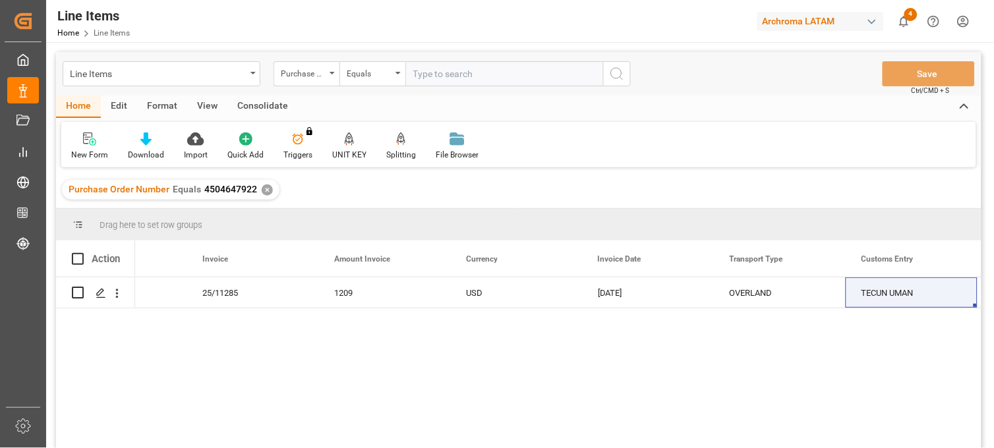
click at [262, 187] on div "✕" at bounding box center [267, 190] width 11 height 11
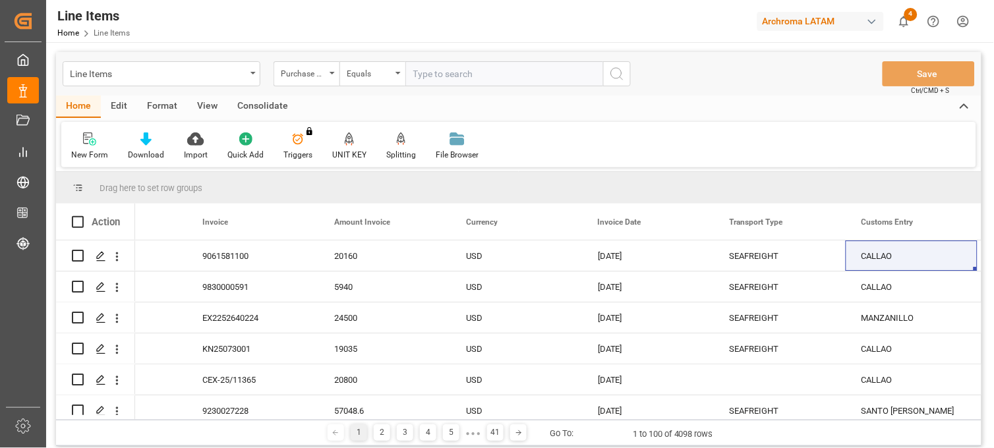
click at [438, 77] on input "text" at bounding box center [504, 73] width 198 height 25
paste input "4504651461"
type input "4504651461"
click at [622, 71] on icon "search button" at bounding box center [617, 74] width 16 height 16
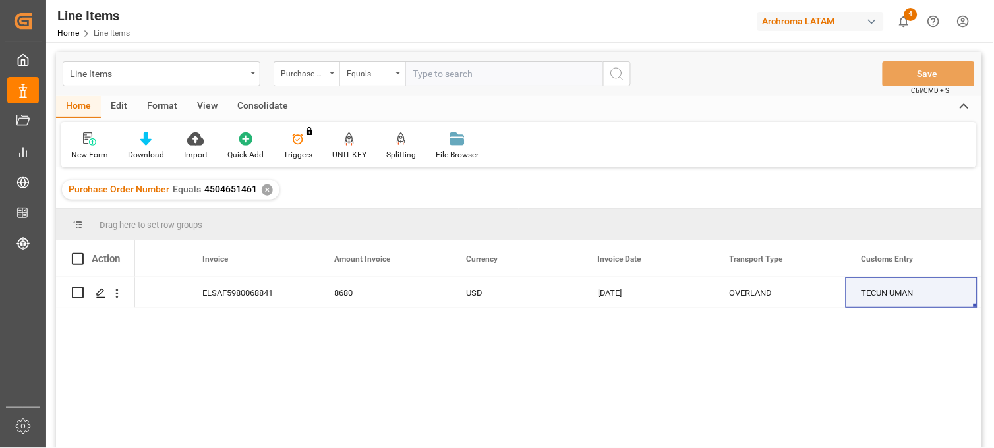
click at [264, 192] on div "✕" at bounding box center [267, 190] width 11 height 11
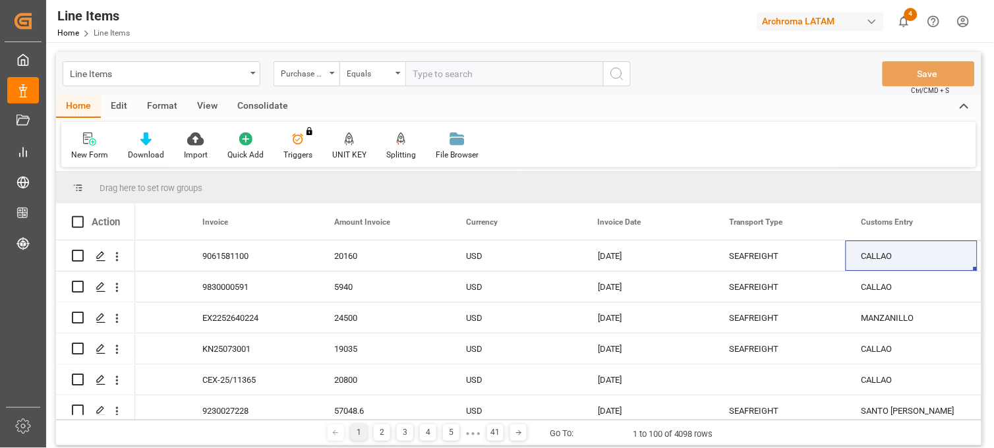
click at [452, 75] on input "text" at bounding box center [504, 73] width 198 height 25
paste input "4504634517"
type input "4504634517"
click at [613, 68] on icon "search button" at bounding box center [617, 74] width 16 height 16
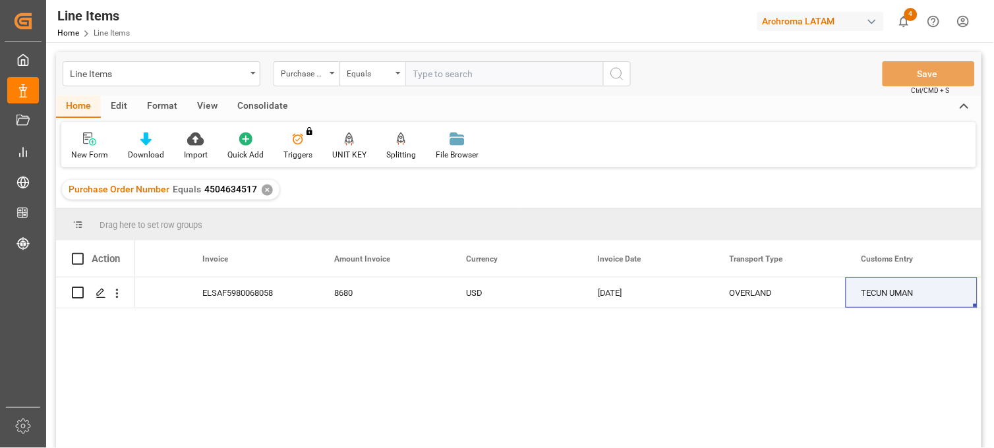
click at [264, 191] on div "✕" at bounding box center [267, 190] width 11 height 11
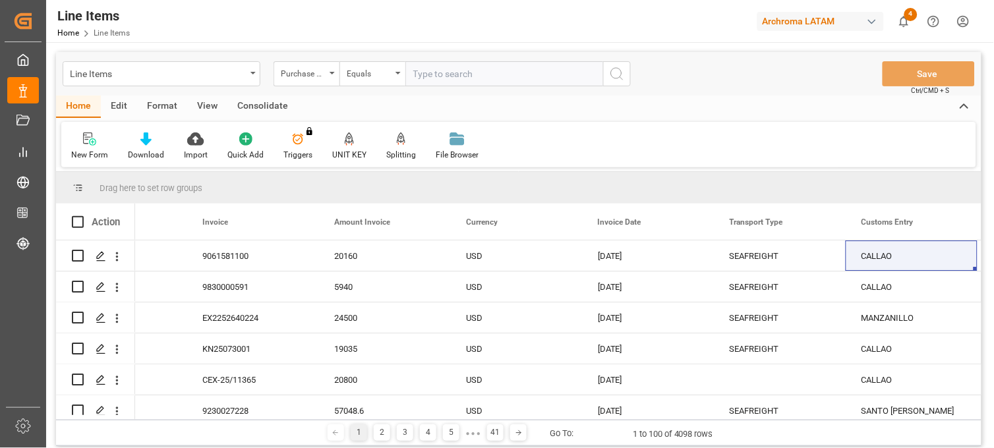
click at [452, 76] on input "text" at bounding box center [504, 73] width 198 height 25
click at [445, 74] on input "4504" at bounding box center [504, 73] width 198 height 25
click at [477, 73] on input "45046485" at bounding box center [504, 73] width 198 height 25
type input "4504648544"
click at [622, 81] on icon "search button" at bounding box center [617, 74] width 16 height 16
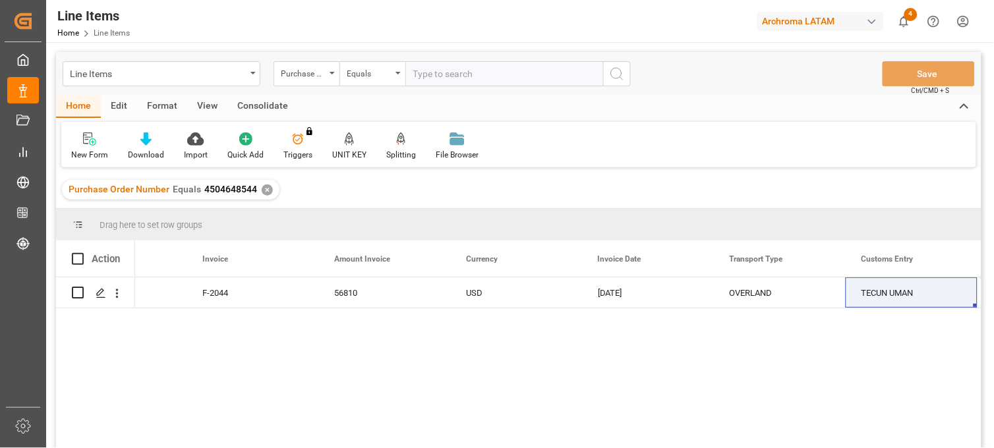
click at [266, 187] on div "✕" at bounding box center [267, 190] width 11 height 11
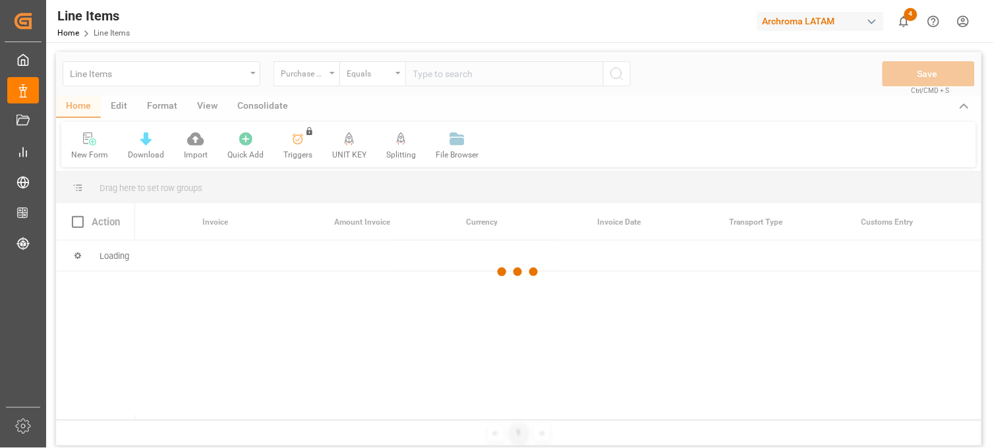
click at [445, 73] on div at bounding box center [518, 272] width 925 height 440
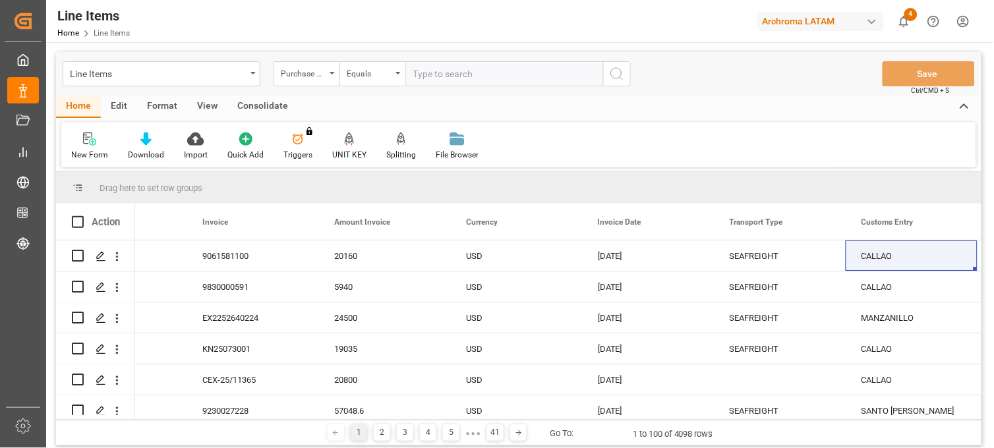
click at [452, 77] on input "text" at bounding box center [504, 73] width 198 height 25
paste input "4504610703"
click at [488, 75] on input "4504610703" at bounding box center [504, 73] width 198 height 25
paste input "4504647922"
type input "4504610703,4504647922"
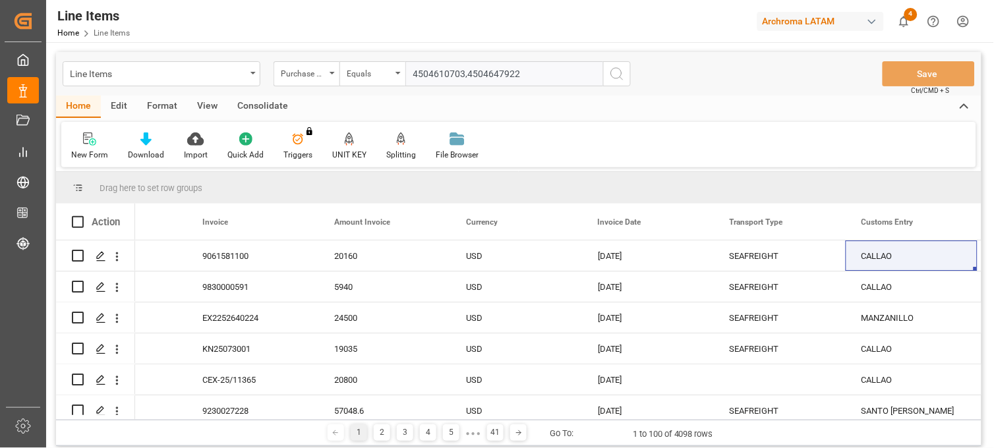
click at [611, 69] on icon "search button" at bounding box center [617, 74] width 16 height 16
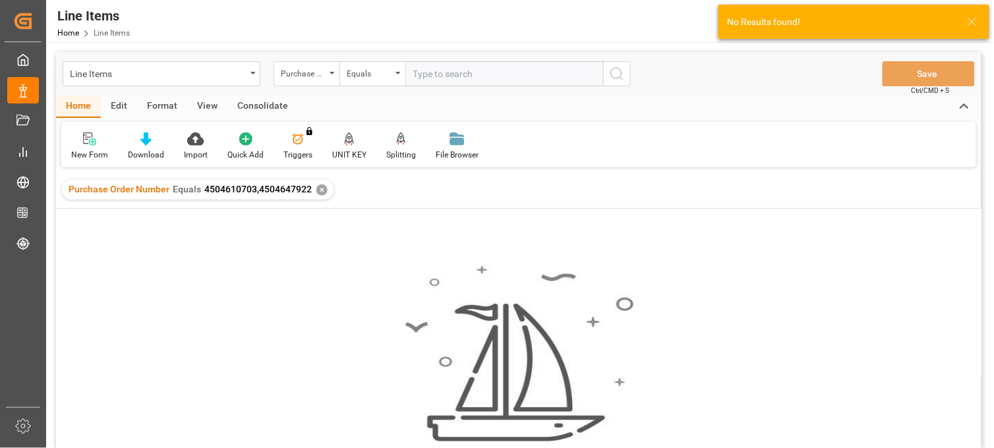
click at [426, 76] on input "text" at bounding box center [504, 73] width 198 height 25
paste input "4504647922"
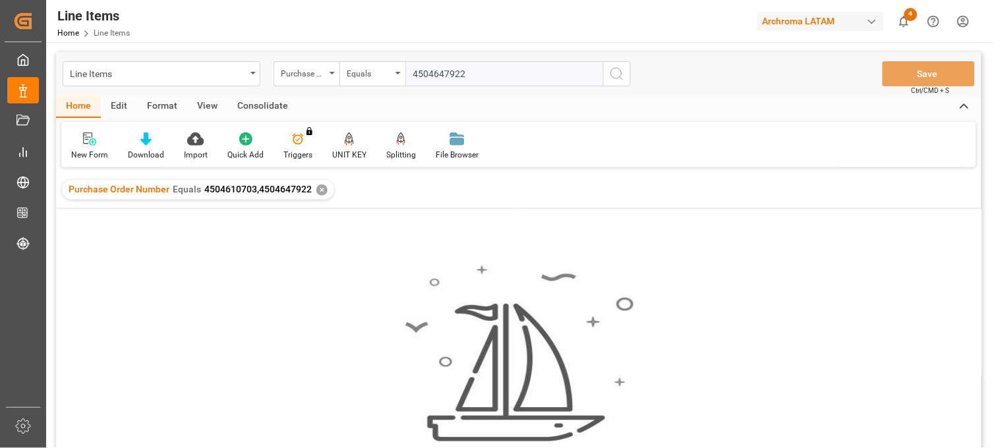
type input "4504647922"
click at [320, 188] on div "✕" at bounding box center [321, 190] width 11 height 11
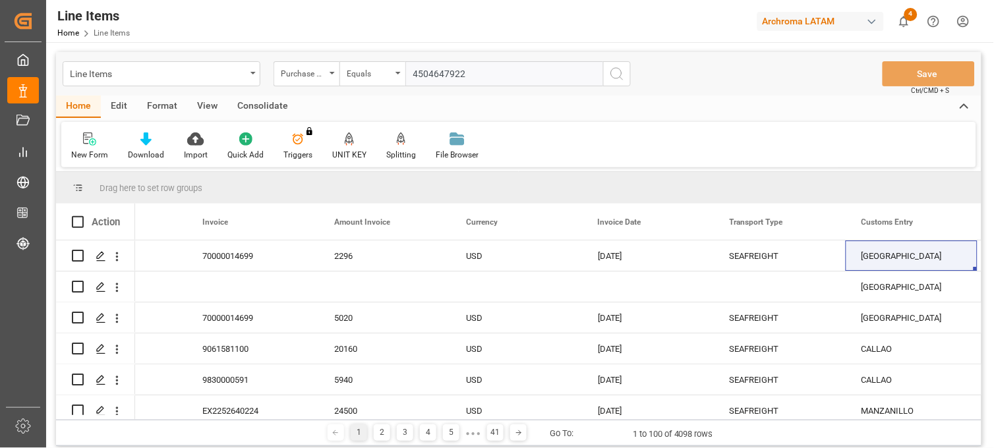
click at [494, 74] on input "4504647922" at bounding box center [504, 73] width 198 height 25
click at [618, 73] on icon "search button" at bounding box center [617, 74] width 16 height 16
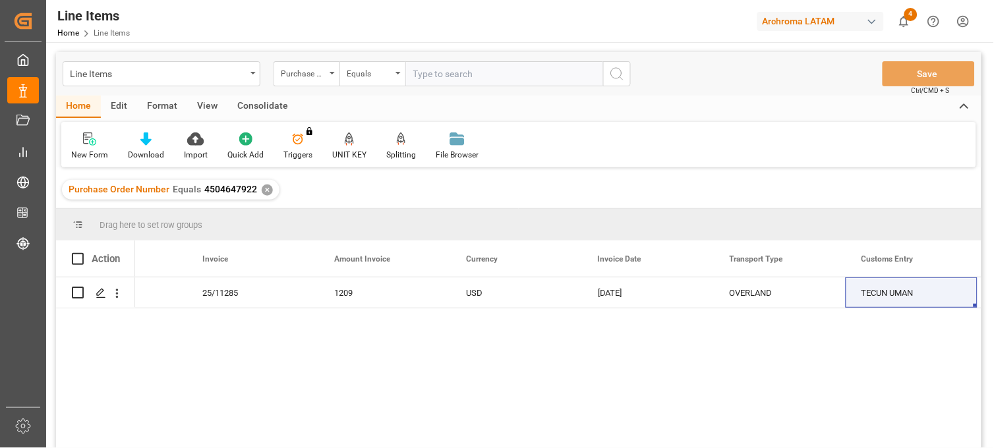
click at [88, 353] on div "1361.1 KG 25/11285 1209 USD 29-07-2025 OVERLAND TECUN UMAN 3906900300 2901" at bounding box center [518, 365] width 925 height 175
click at [452, 76] on input "text" at bounding box center [504, 73] width 198 height 25
paste input "4504610703"
type input "4504610703"
click at [262, 193] on div "✕" at bounding box center [267, 190] width 11 height 11
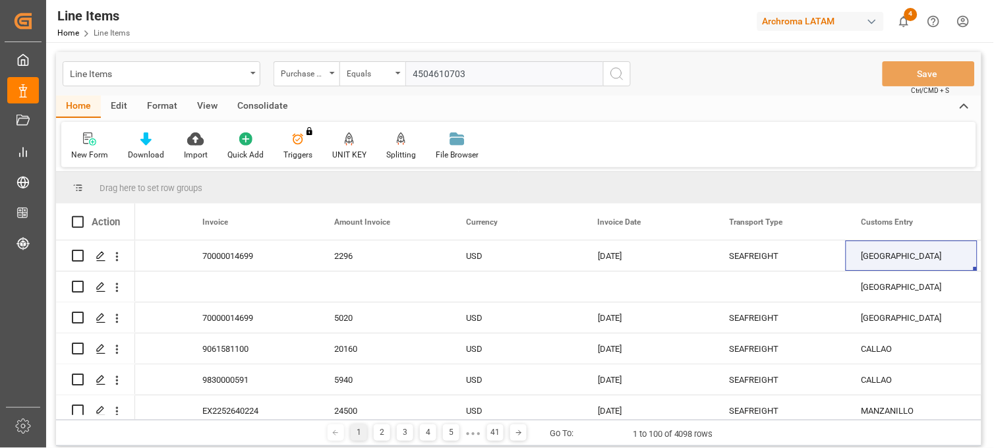
click at [624, 82] on button "search button" at bounding box center [617, 73] width 28 height 25
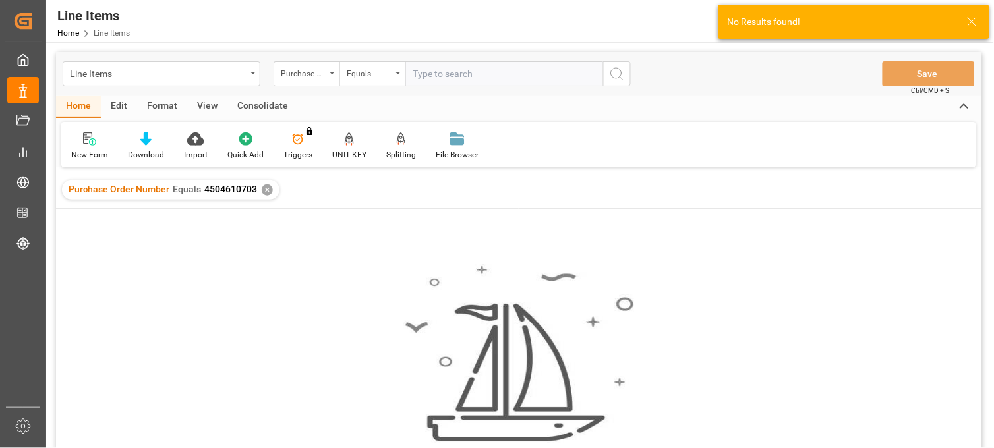
click at [442, 71] on input "text" at bounding box center [504, 73] width 198 height 25
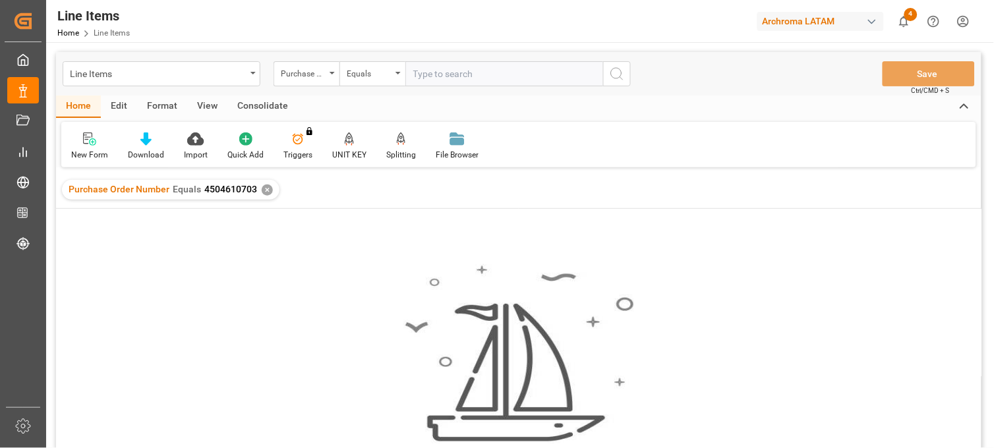
click at [267, 190] on div "✕" at bounding box center [267, 190] width 11 height 11
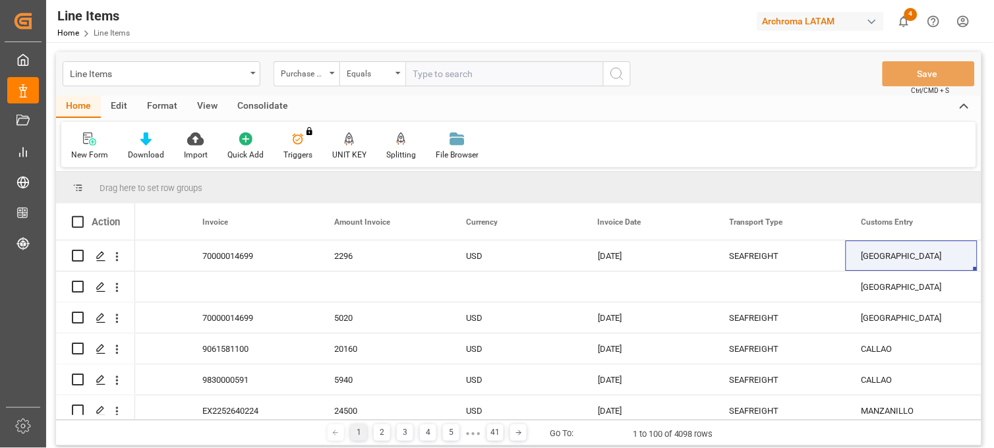
click at [454, 74] on input "text" at bounding box center [504, 73] width 198 height 25
click at [448, 69] on input "4504" at bounding box center [504, 73] width 198 height 25
click at [508, 73] on input "45046345" at bounding box center [504, 73] width 198 height 25
type input "4504634513"
click at [610, 71] on icon "search button" at bounding box center [617, 74] width 16 height 16
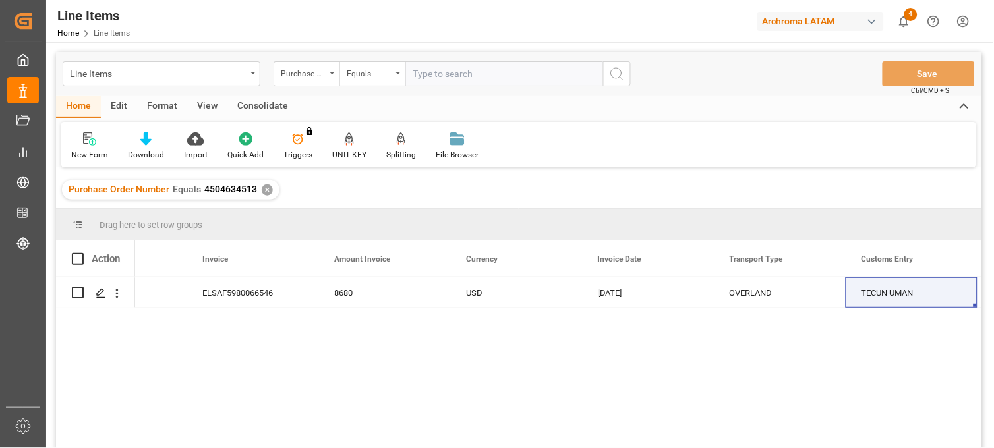
click at [266, 192] on div "✕" at bounding box center [267, 190] width 11 height 11
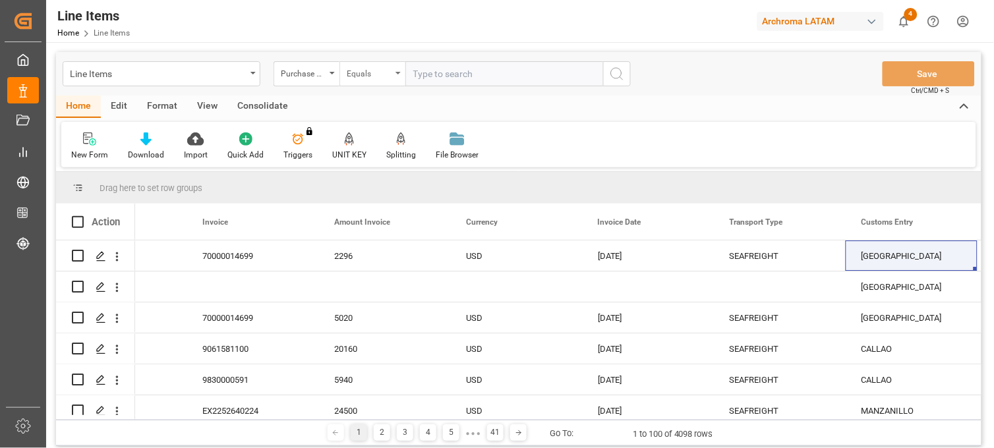
click at [388, 73] on div "Equals" at bounding box center [369, 72] width 45 height 15
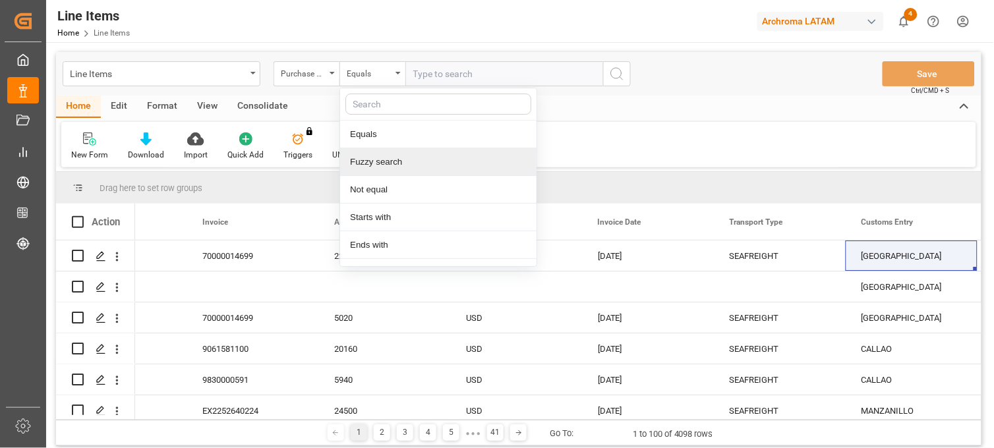
drag, startPoint x: 407, startPoint y: 165, endPoint x: 411, endPoint y: 117, distance: 48.3
click at [407, 165] on div "Fuzzy search" at bounding box center [438, 162] width 196 height 28
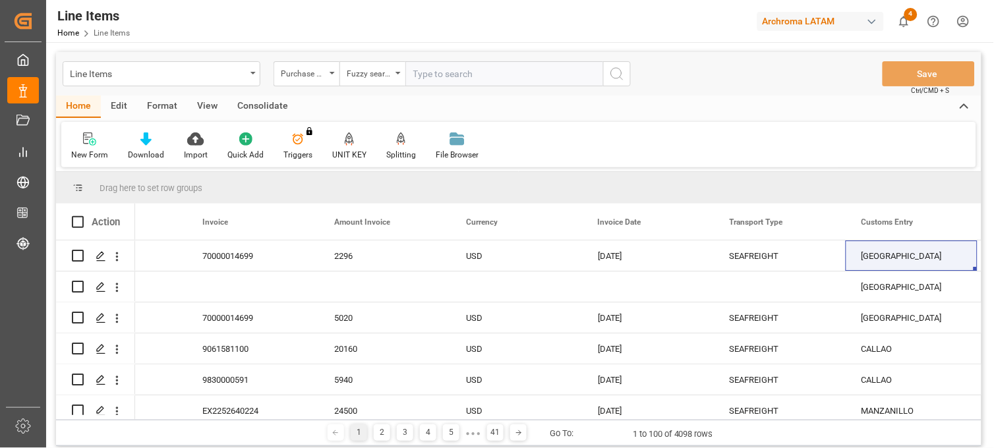
paste input "4504634514"
type input "4504634514"
click at [618, 73] on icon "search button" at bounding box center [617, 74] width 16 height 16
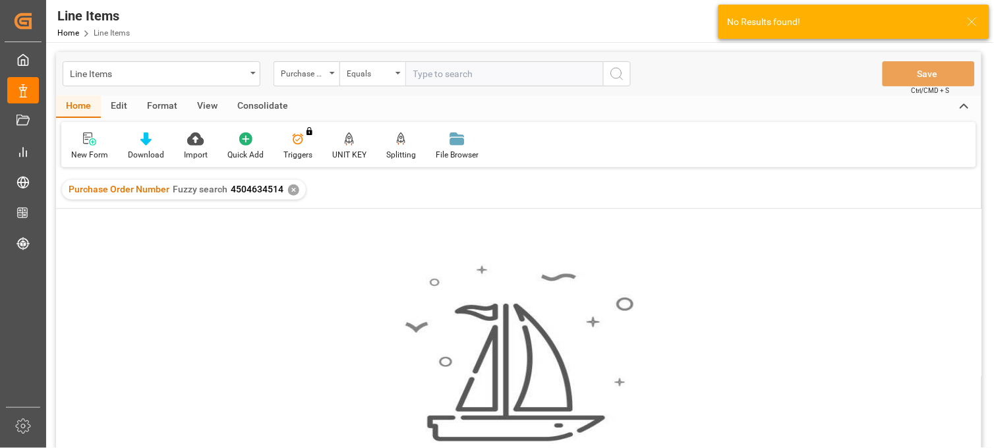
click at [290, 192] on div "✕" at bounding box center [293, 190] width 11 height 11
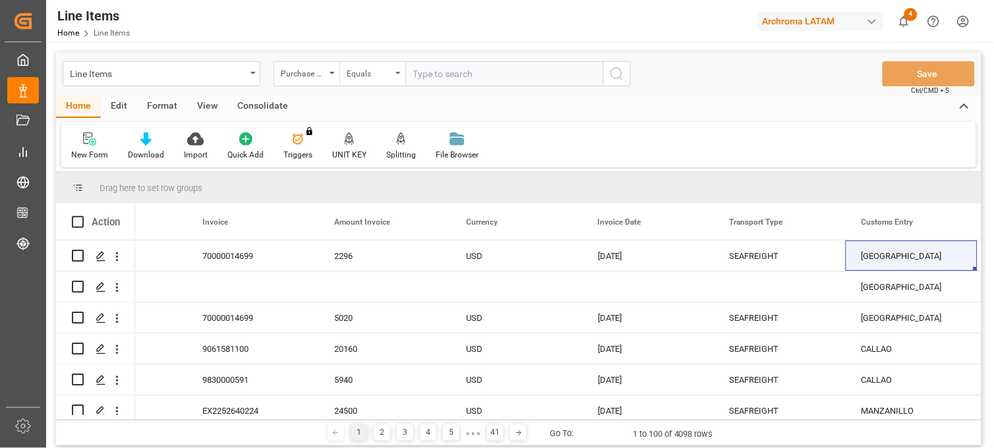
click at [394, 74] on div "Equals" at bounding box center [372, 73] width 66 height 25
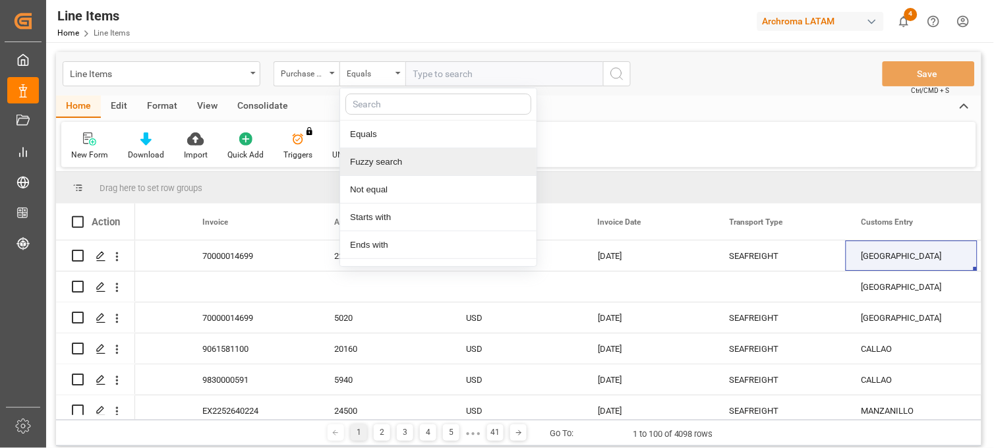
click at [379, 171] on div "Fuzzy search" at bounding box center [438, 162] width 196 height 28
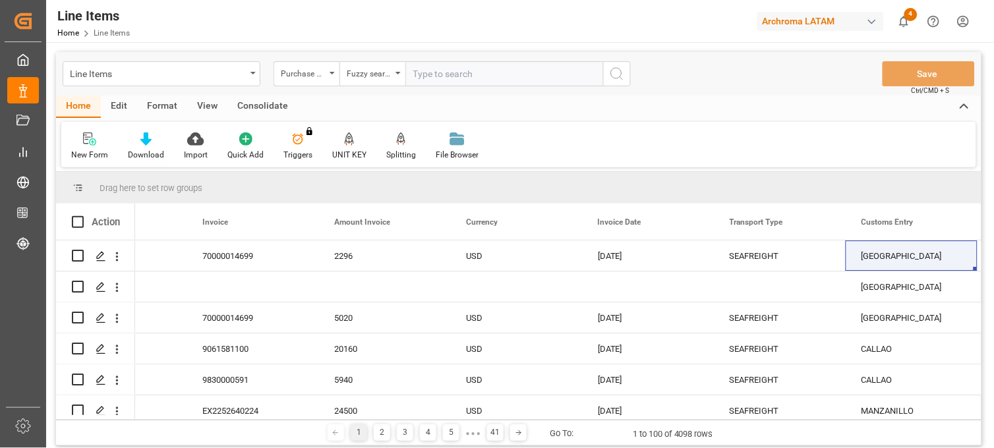
paste input "4504634514"
click at [410, 71] on input "4504634514" at bounding box center [504, 73] width 198 height 25
click at [466, 75] on input "4504634514" at bounding box center [504, 73] width 198 height 25
type input "4504634514"
click at [618, 74] on icon "search button" at bounding box center [617, 74] width 16 height 16
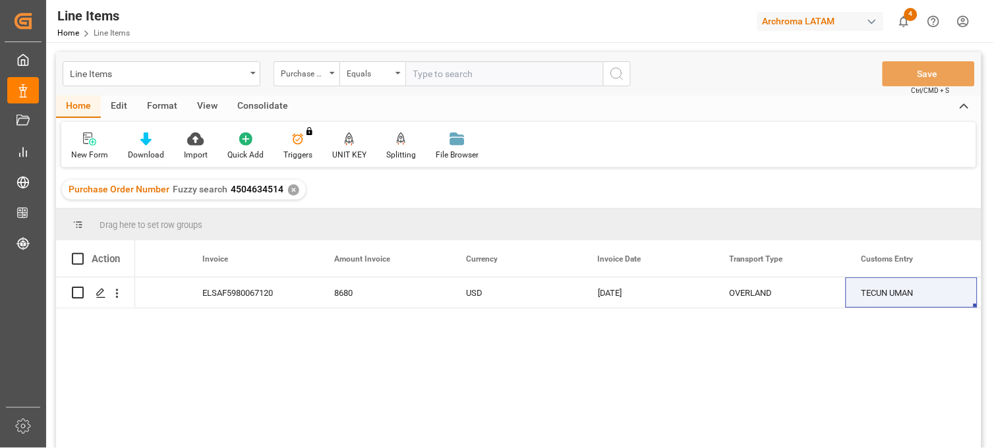
click at [291, 187] on div "✕" at bounding box center [293, 190] width 11 height 11
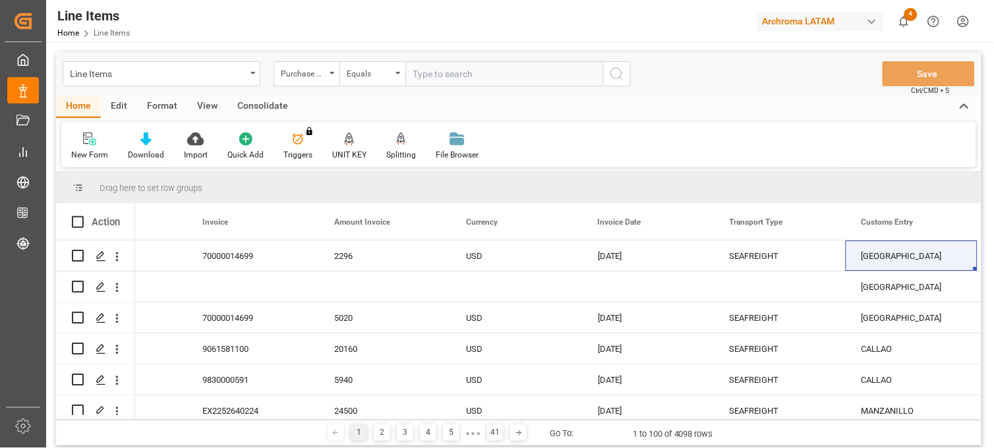
click at [424, 71] on input "text" at bounding box center [504, 73] width 198 height 25
click at [455, 71] on input "4504" at bounding box center [504, 73] width 198 height 25
click at [465, 73] on input "45046419" at bounding box center [504, 73] width 198 height 25
type input "4504641943"
click at [622, 73] on icon "search button" at bounding box center [617, 74] width 16 height 16
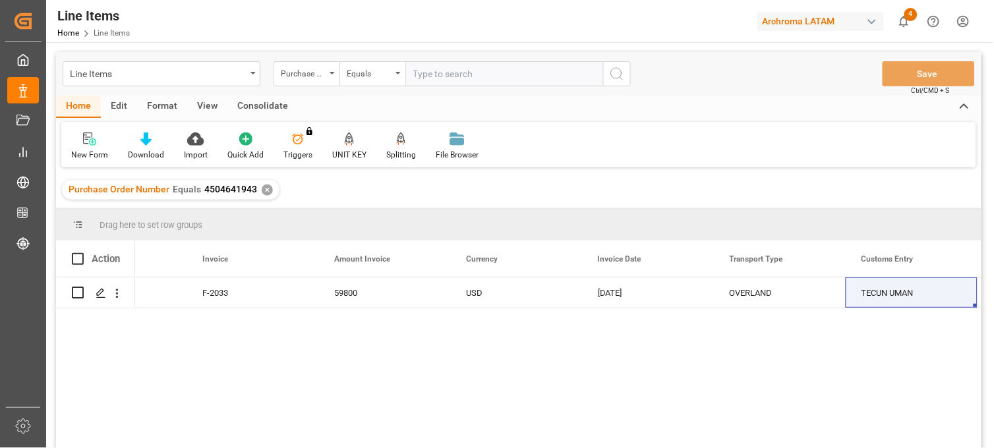
click at [267, 183] on div "Purchase Order Number Equals 4504641943 ✕" at bounding box center [171, 190] width 218 height 20
click at [262, 192] on div "✕" at bounding box center [267, 190] width 11 height 11
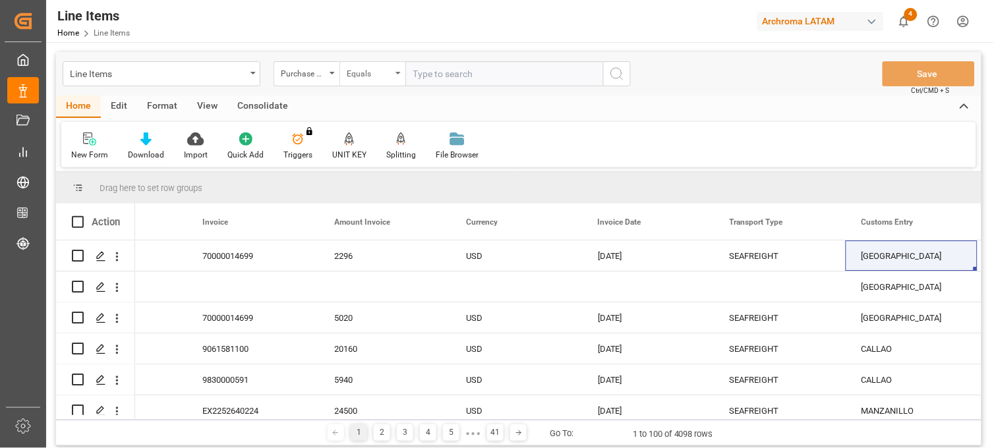
click at [394, 74] on div "Equals" at bounding box center [372, 73] width 66 height 25
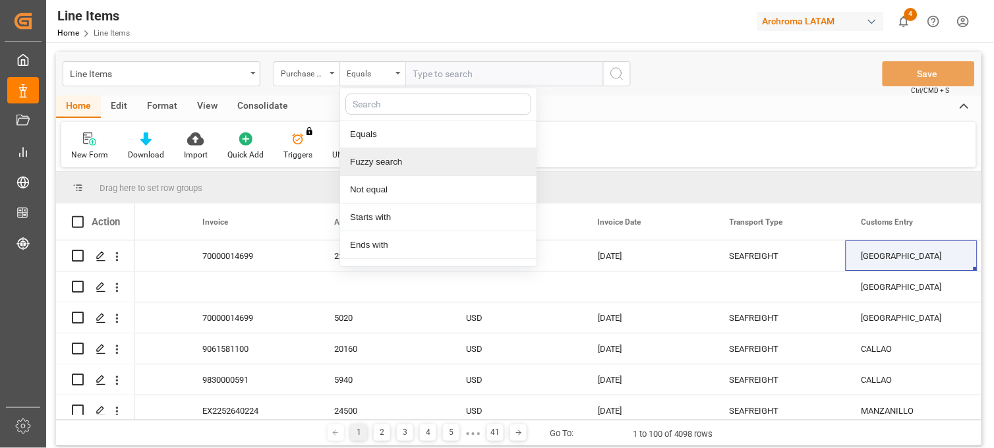
click at [412, 165] on div "Fuzzy search" at bounding box center [438, 162] width 196 height 28
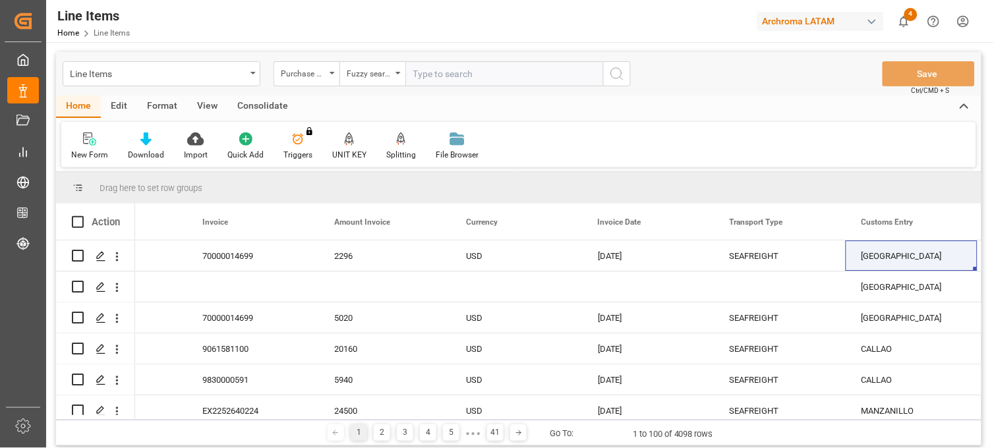
paste input "4504641962"
click at [412, 69] on input "4504641962" at bounding box center [504, 73] width 198 height 25
click at [500, 69] on input "4504641962" at bounding box center [504, 73] width 198 height 25
type input "4504641962"
click at [613, 75] on icon "search button" at bounding box center [617, 74] width 16 height 16
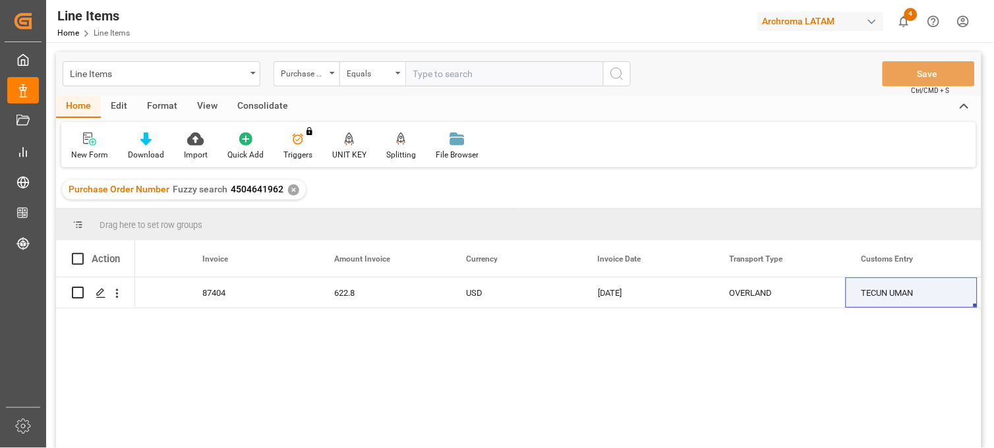
click at [291, 191] on div "✕" at bounding box center [293, 190] width 11 height 11
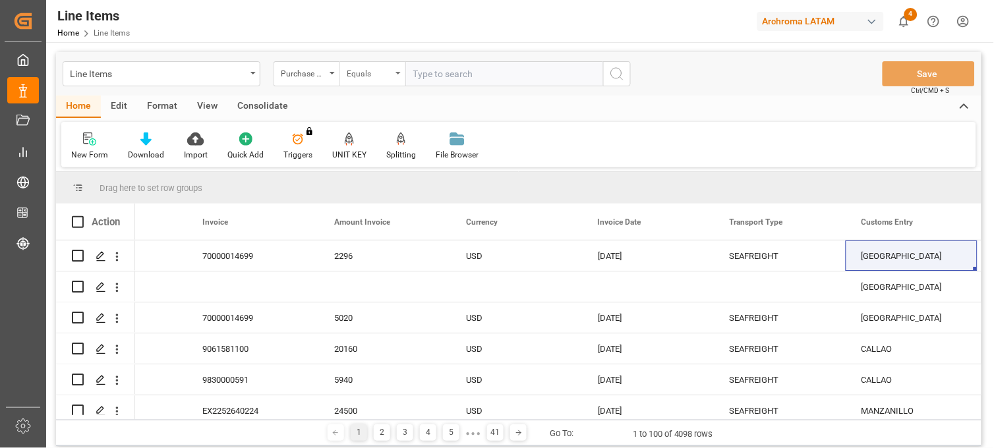
click at [386, 74] on div "Equals" at bounding box center [369, 72] width 45 height 15
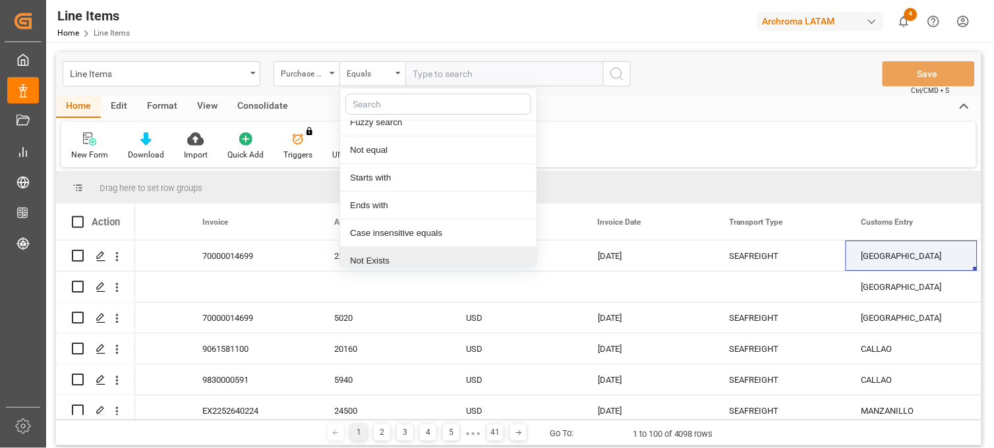
scroll to position [76, 0]
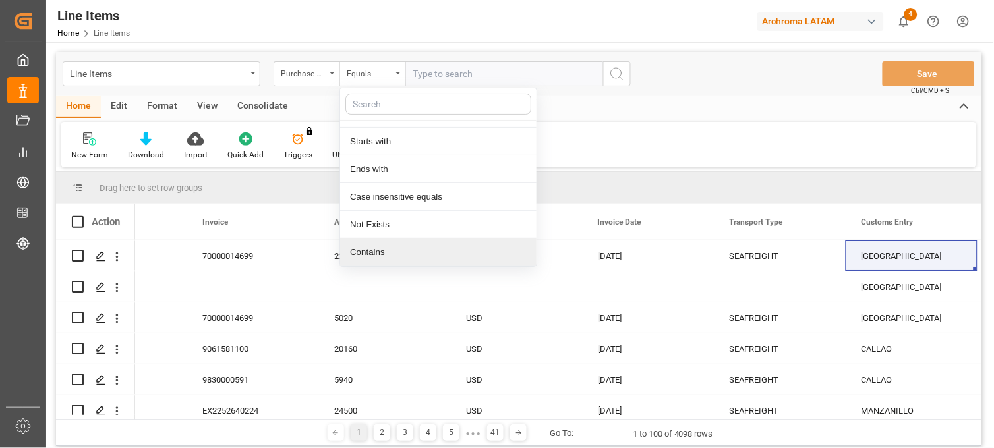
click at [386, 252] on div "Contains" at bounding box center [438, 253] width 196 height 28
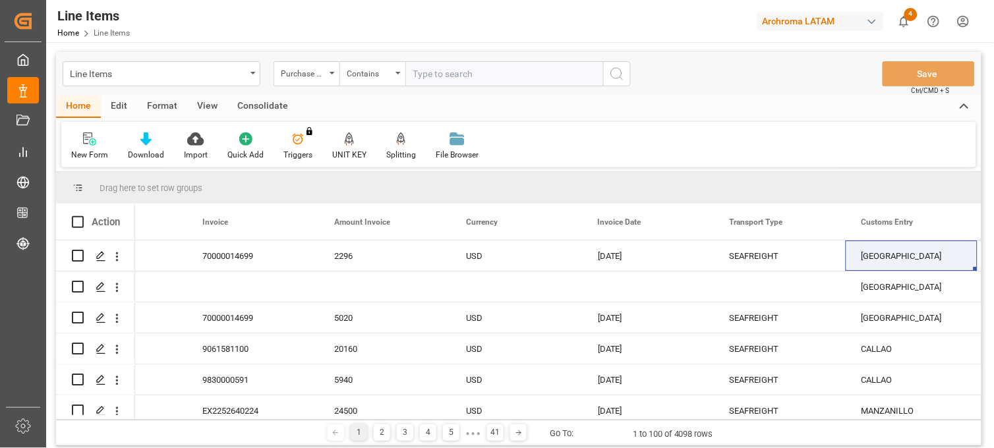
click at [431, 73] on input "text" at bounding box center [504, 73] width 198 height 25
click at [478, 75] on input "4504" at bounding box center [504, 73] width 198 height 25
click at [478, 70] on input "45046468" at bounding box center [504, 73] width 198 height 25
click at [477, 76] on input "4504646887" at bounding box center [504, 73] width 198 height 25
drag, startPoint x: 479, startPoint y: 80, endPoint x: 404, endPoint y: 74, distance: 75.4
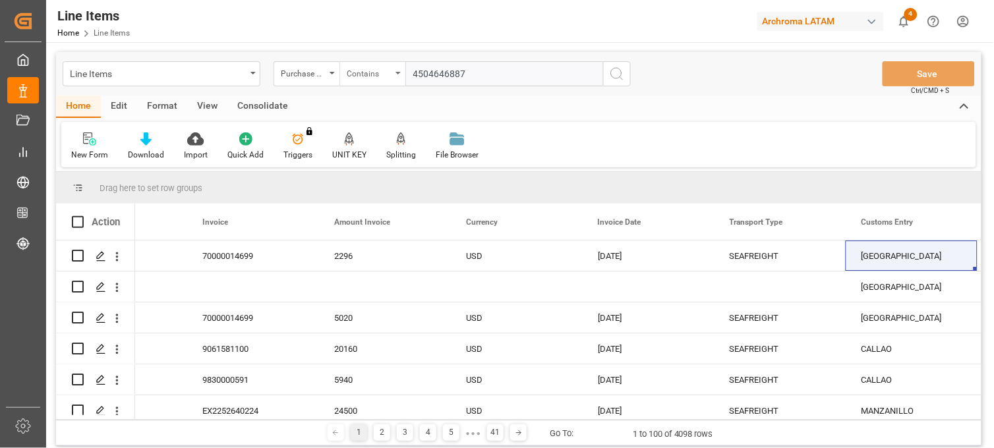
click at [404, 74] on div "Purchase Order Number Contains 4504646887" at bounding box center [452, 73] width 357 height 25
click at [488, 64] on input "4504646887" at bounding box center [504, 73] width 198 height 25
paste input "4504646887"
click at [523, 73] on input "4504646887,4504646887" at bounding box center [504, 73] width 198 height 25
click at [535, 64] on input "4504646887,4504646890" at bounding box center [504, 73] width 198 height 25
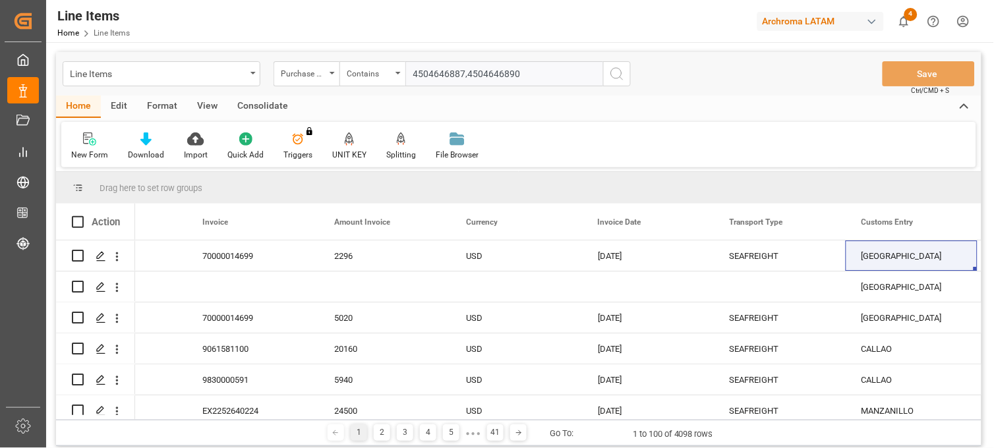
drag, startPoint x: 468, startPoint y: 73, endPoint x: 532, endPoint y: 74, distance: 63.9
click at [532, 74] on input "4504646887,4504646890" at bounding box center [504, 73] width 198 height 25
paste input "4504646890"
type input "4504646887,4504646890,4504646892"
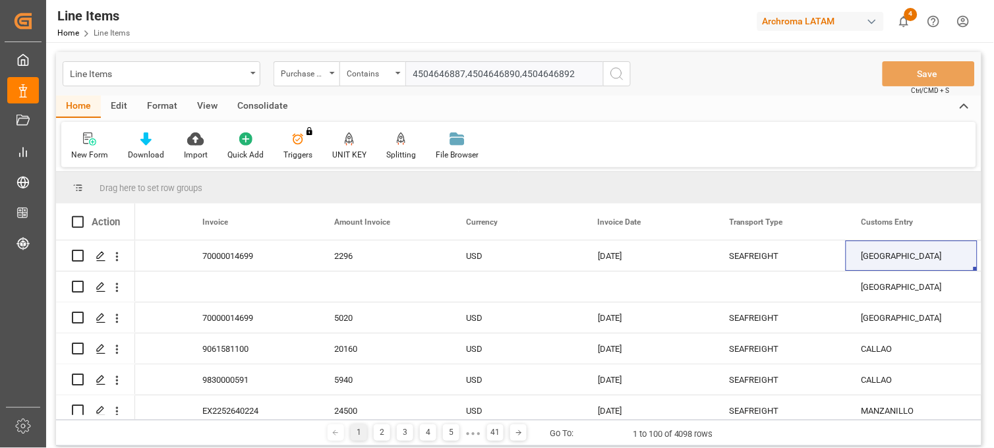
click at [614, 71] on icon "search button" at bounding box center [617, 74] width 16 height 16
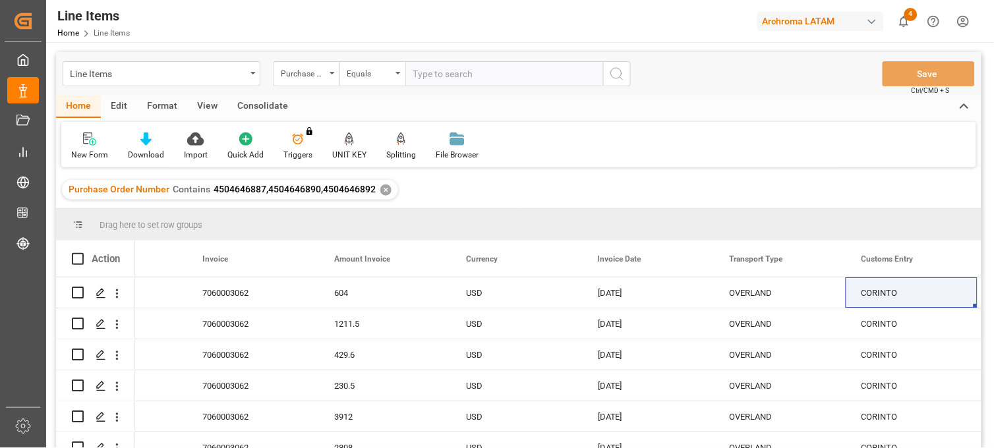
click at [380, 196] on div "Purchase Order Number Contains 4504646887,4504646890,4504646892 ✕" at bounding box center [230, 190] width 336 height 20
click at [382, 189] on div "✕" at bounding box center [385, 190] width 11 height 11
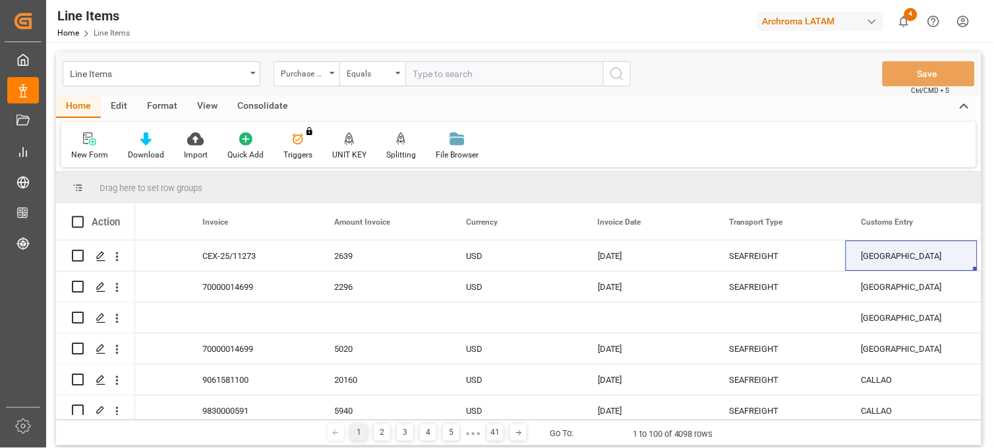
click at [452, 77] on input "text" at bounding box center [504, 73] width 198 height 25
paste input "4504647420"
type input "4504647420"
click at [612, 77] on icon "search button" at bounding box center [617, 74] width 16 height 16
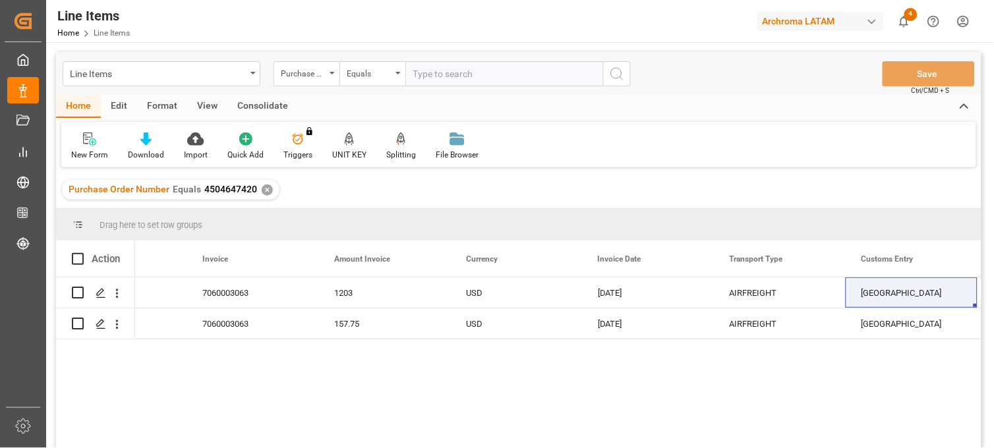
click at [266, 190] on div "✕" at bounding box center [267, 190] width 11 height 11
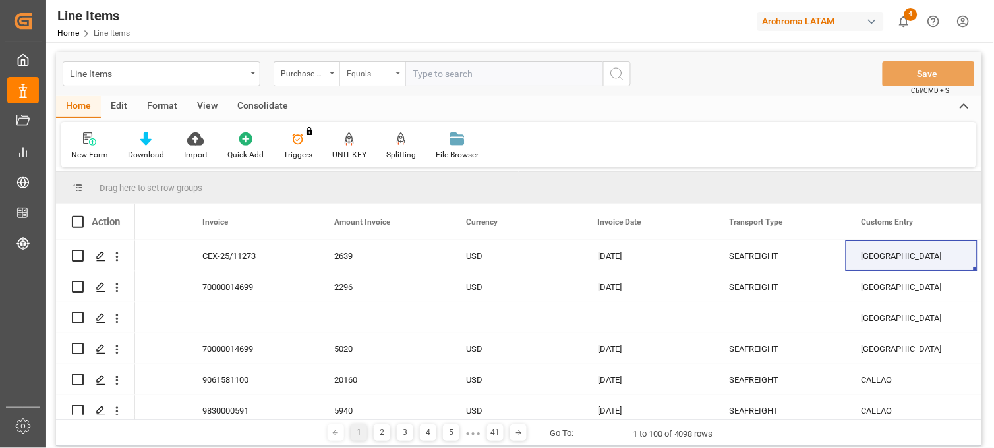
click at [392, 74] on div "Equals" at bounding box center [372, 73] width 66 height 25
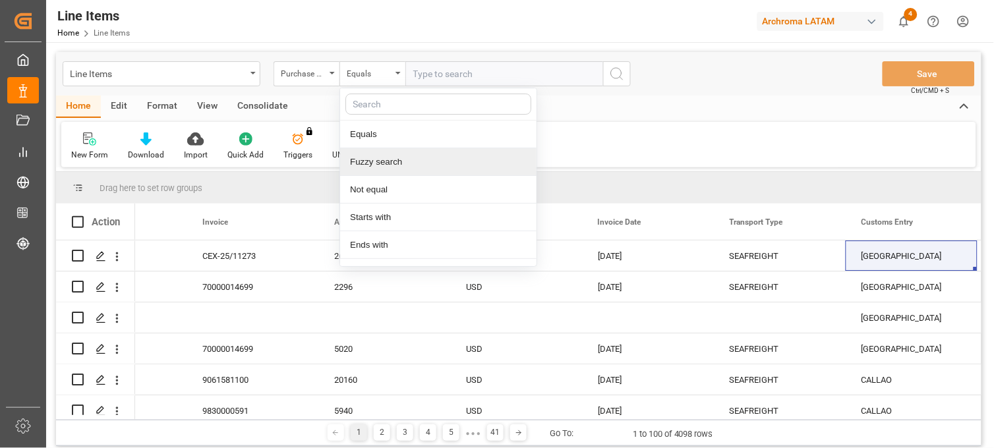
click at [392, 165] on div "Fuzzy search" at bounding box center [438, 162] width 196 height 28
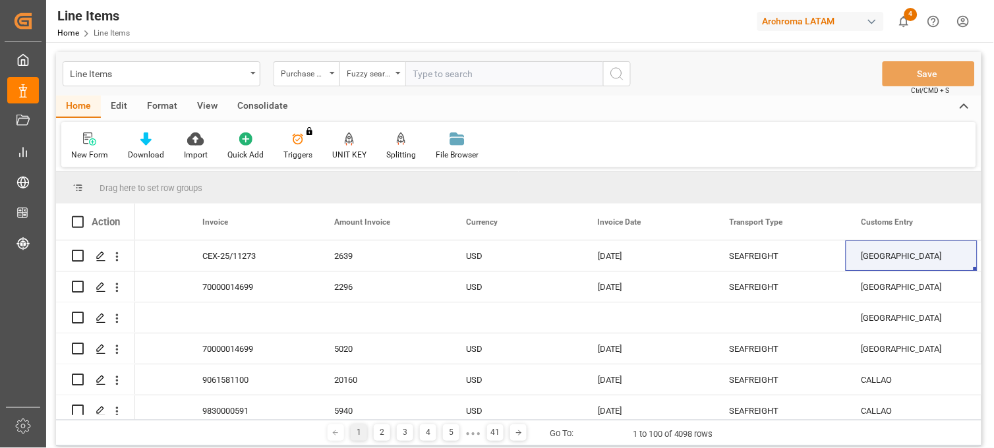
paste input "4504647961"
drag, startPoint x: 418, startPoint y: 68, endPoint x: 426, endPoint y: 69, distance: 7.9
click at [417, 68] on input "4504647961" at bounding box center [504, 73] width 198 height 25
click at [469, 71] on input "4504647961" at bounding box center [504, 73] width 198 height 25
type input "4504647961"
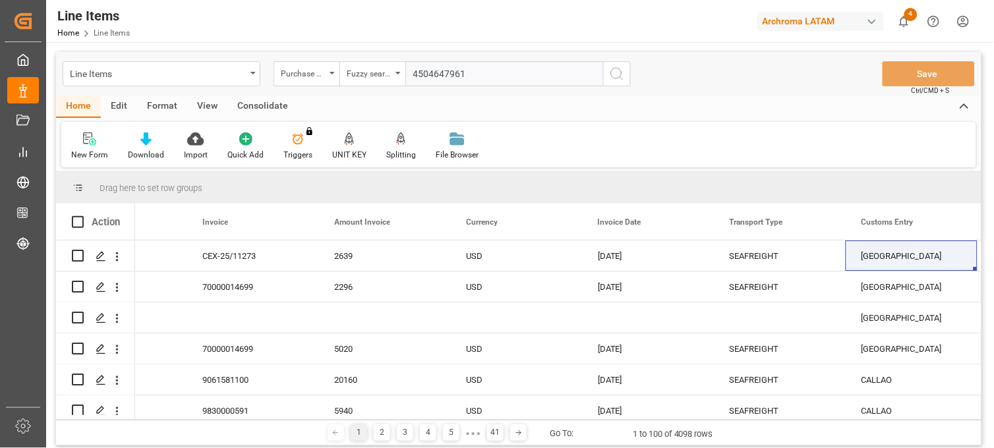
click at [612, 73] on icon "search button" at bounding box center [617, 74] width 16 height 16
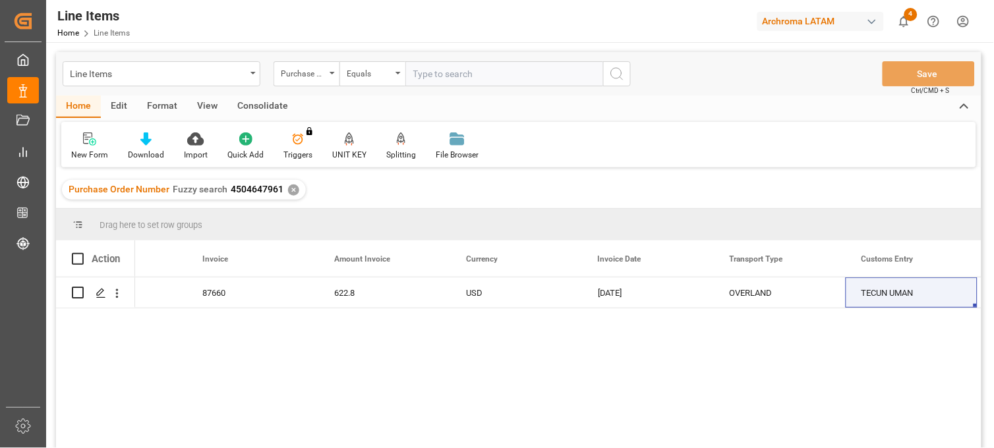
click at [293, 187] on div "✕" at bounding box center [293, 190] width 11 height 11
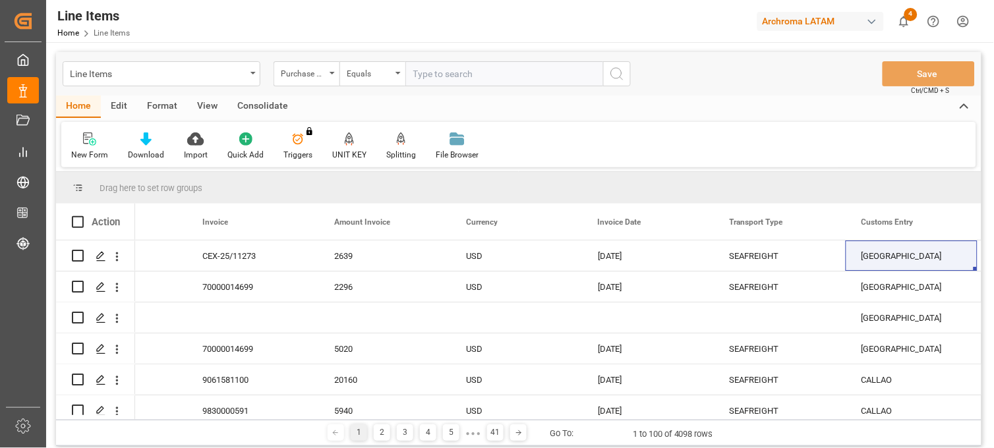
click at [434, 79] on input "text" at bounding box center [504, 73] width 198 height 25
paste input "4504647989"
click at [407, 76] on input "4504647989" at bounding box center [504, 73] width 198 height 25
click at [479, 73] on input "4504647989" at bounding box center [504, 73] width 198 height 25
type input "4504647989"
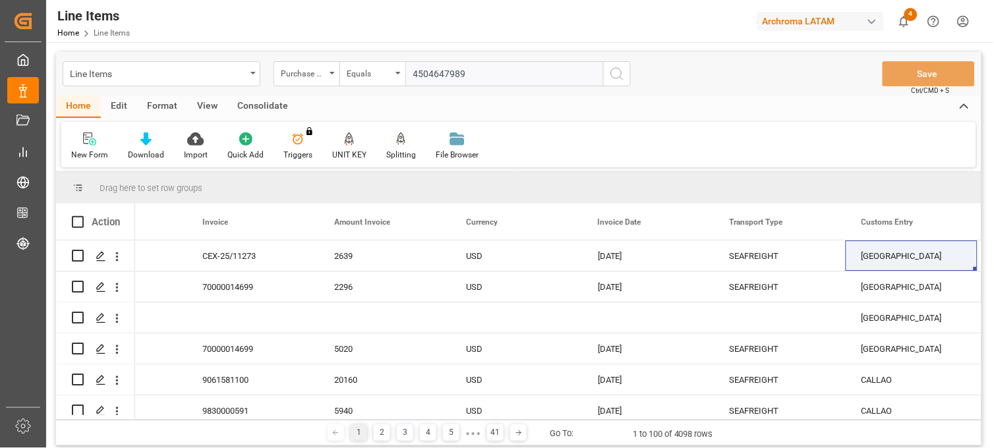
click at [622, 73] on circle "search button" at bounding box center [616, 73] width 11 height 11
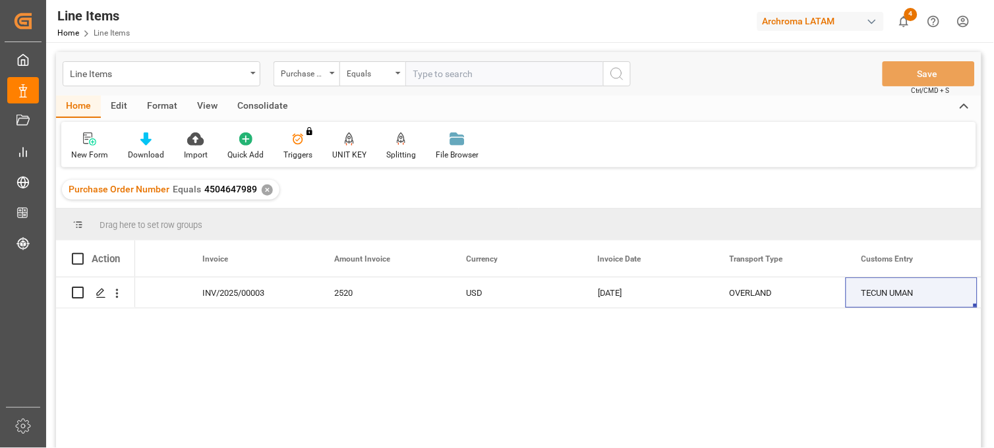
click at [265, 189] on div "✕" at bounding box center [267, 190] width 11 height 11
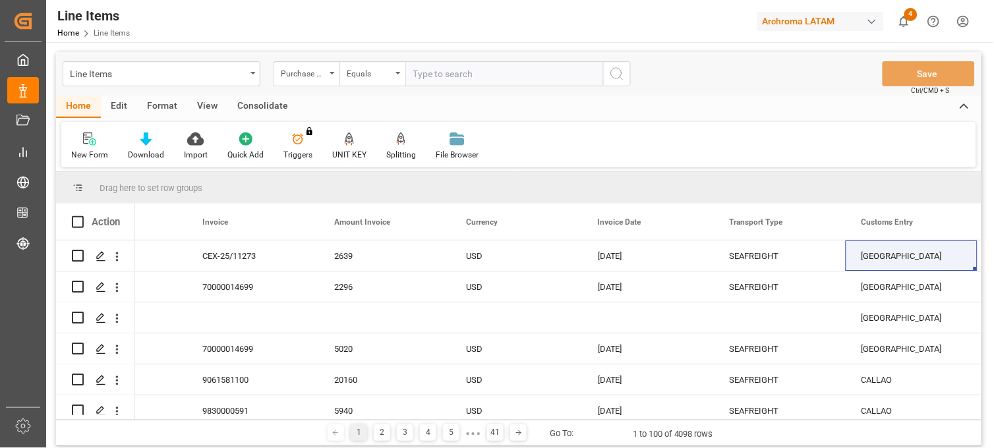
click at [461, 71] on input "text" at bounding box center [504, 73] width 198 height 25
click at [455, 77] on input "4504" at bounding box center [504, 73] width 198 height 25
click at [470, 73] on input "45046509" at bounding box center [504, 73] width 198 height 25
type input "4504650911"
click at [617, 77] on icon "search button" at bounding box center [617, 74] width 16 height 16
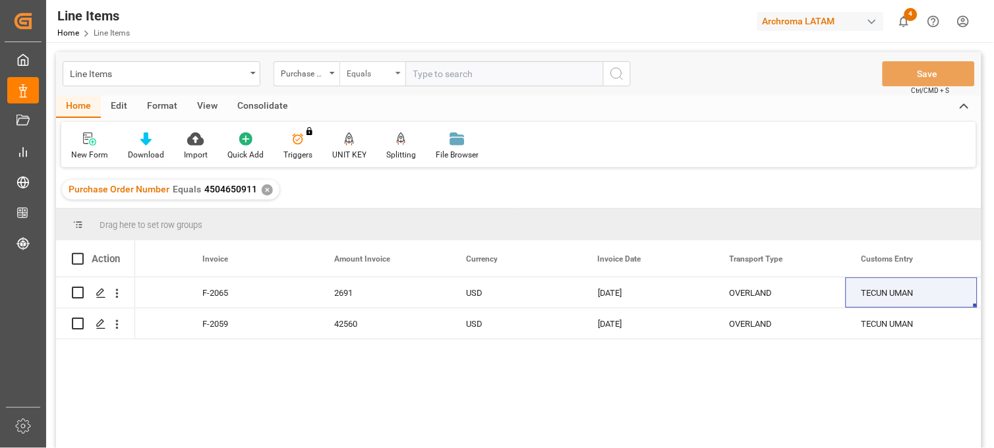
click at [389, 70] on div "Equals" at bounding box center [369, 72] width 45 height 15
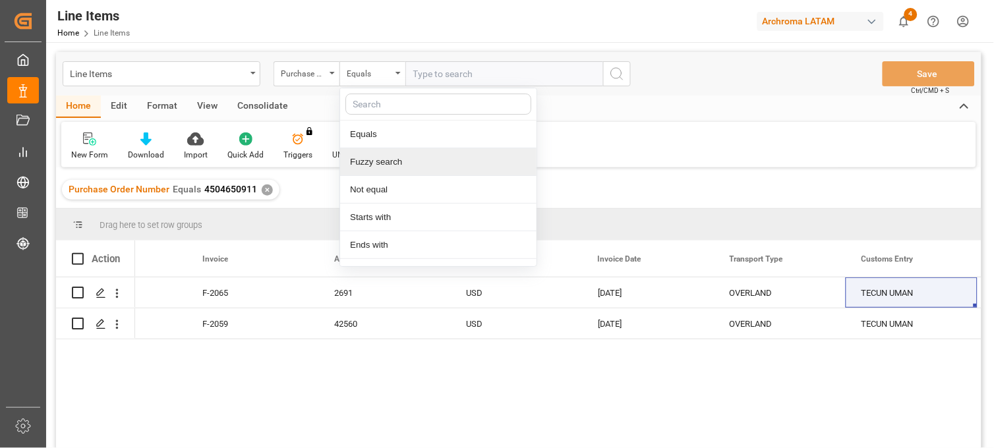
click at [265, 187] on div "✕" at bounding box center [267, 190] width 11 height 11
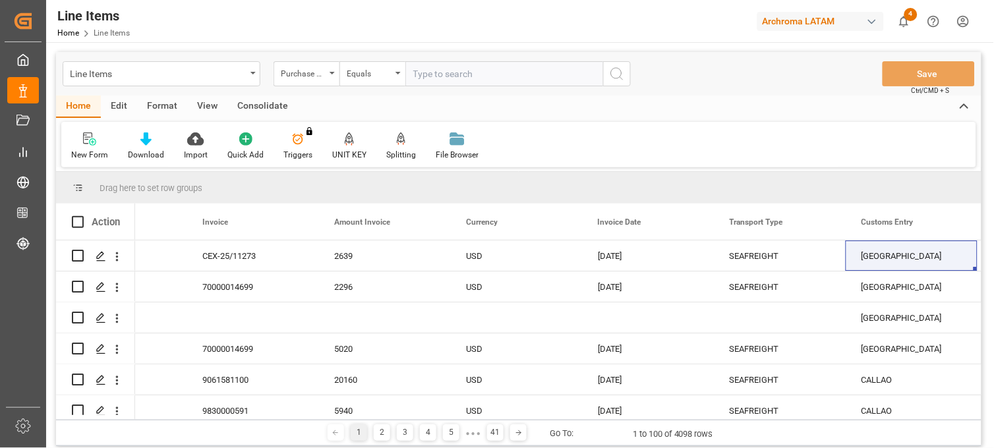
click at [432, 74] on input "text" at bounding box center [504, 73] width 198 height 25
click at [432, 67] on input "text" at bounding box center [504, 73] width 198 height 25
click at [449, 76] on input "4504" at bounding box center [504, 73] width 198 height 25
click at [473, 77] on input "45046520" at bounding box center [504, 73] width 198 height 25
drag, startPoint x: 466, startPoint y: 71, endPoint x: 397, endPoint y: 67, distance: 68.7
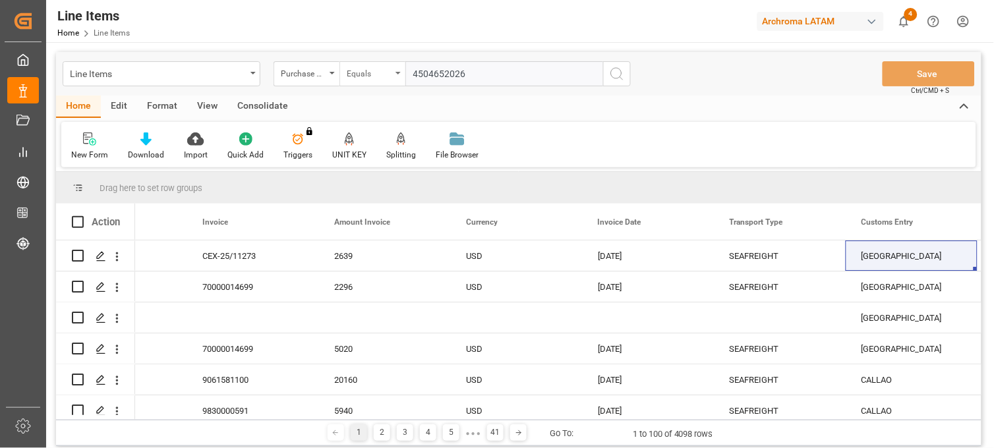
click at [397, 67] on div "Purchase Order Number Equals 4504652026" at bounding box center [452, 73] width 357 height 25
click at [479, 70] on input "4504652026" at bounding box center [504, 73] width 198 height 25
paste input "4504652026"
click at [535, 73] on input "4504652026,4504652032" at bounding box center [504, 73] width 198 height 25
drag, startPoint x: 467, startPoint y: 74, endPoint x: 521, endPoint y: 71, distance: 54.8
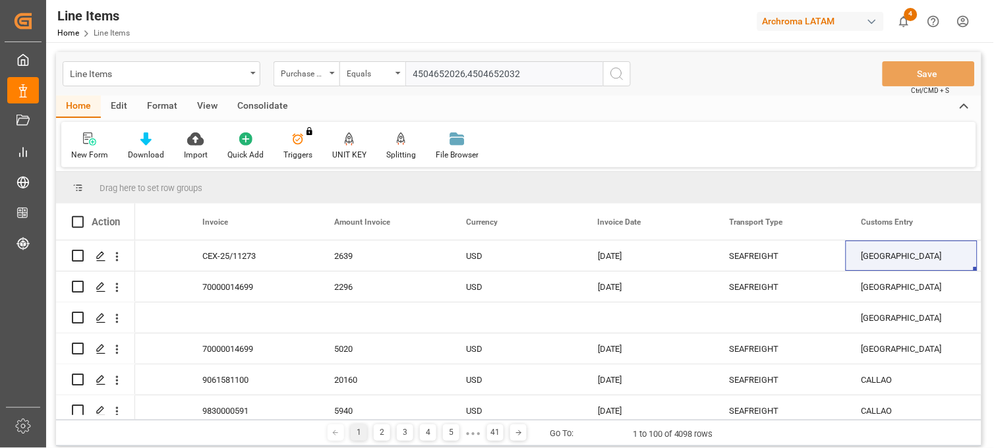
click at [521, 71] on input "4504652026,4504652032" at bounding box center [504, 73] width 198 height 25
click at [525, 73] on input "4504652026,4504652032" at bounding box center [504, 73] width 198 height 25
paste input "4504652032"
drag, startPoint x: 557, startPoint y: 71, endPoint x: 587, endPoint y: 71, distance: 29.7
click at [587, 71] on input "4504652026,4504652032,4504652032" at bounding box center [504, 73] width 198 height 25
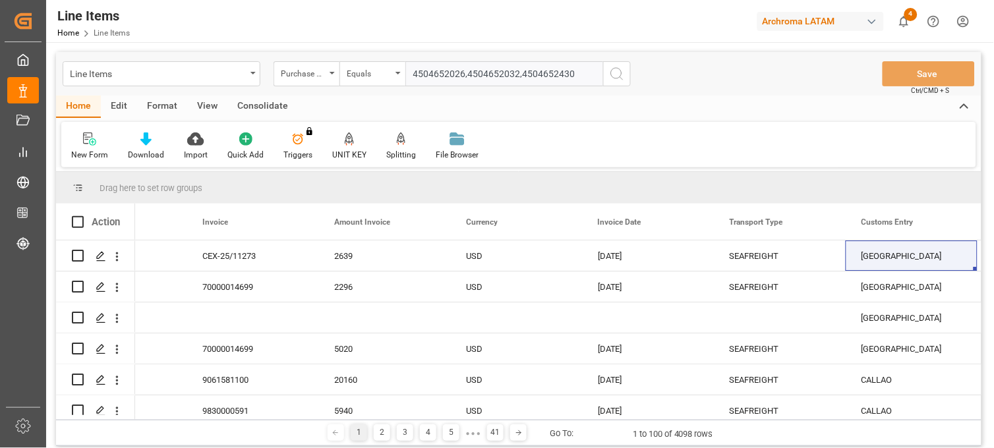
type input "4504652026,4504652032,4504652430"
drag, startPoint x: 581, startPoint y: 73, endPoint x: 594, endPoint y: 73, distance: 12.5
click at [581, 73] on input "4504652026,4504652032,4504652430" at bounding box center [504, 73] width 198 height 25
click at [613, 71] on icon "search button" at bounding box center [617, 74] width 16 height 16
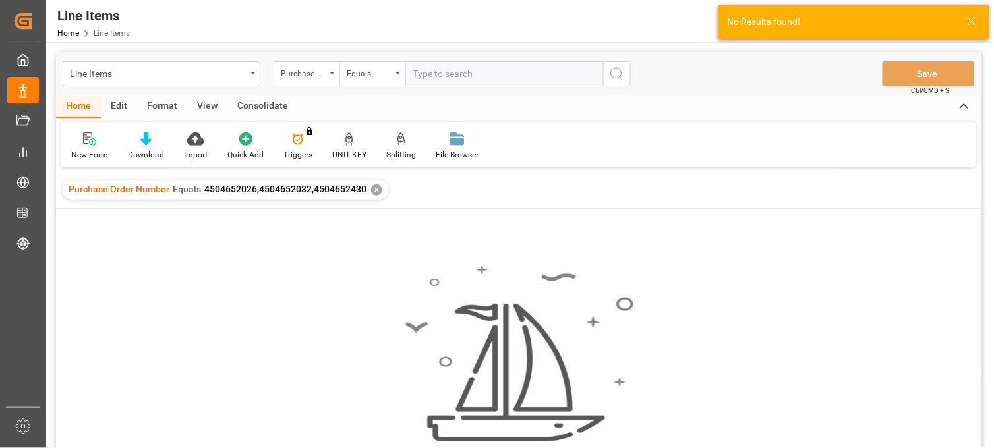
click at [211, 189] on span "4504652026,4504652032,4504652430" at bounding box center [285, 189] width 162 height 11
drag, startPoint x: 211, startPoint y: 189, endPoint x: 202, endPoint y: 190, distance: 8.6
click at [204, 190] on span "4504652026,4504652032,4504652430" at bounding box center [285, 189] width 162 height 11
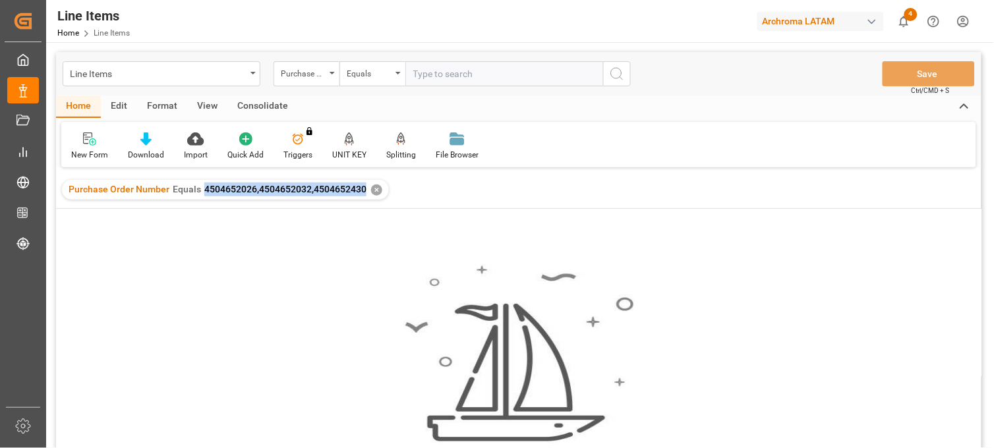
drag, startPoint x: 203, startPoint y: 188, endPoint x: 361, endPoint y: 192, distance: 157.6
click at [361, 192] on span "4504652026,4504652032,4504652430" at bounding box center [285, 189] width 162 height 11
copy span "4504652026,4504652032,4504652430"
click at [389, 76] on div "Equals" at bounding box center [369, 72] width 45 height 15
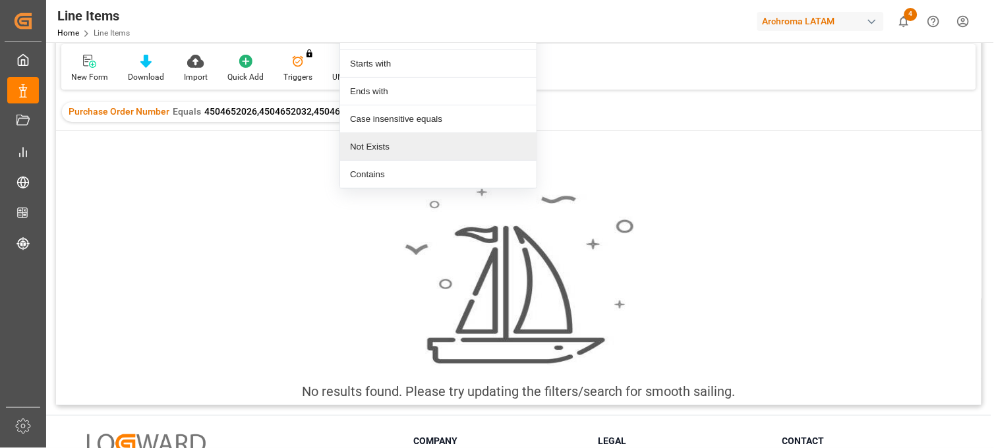
scroll to position [146, 0]
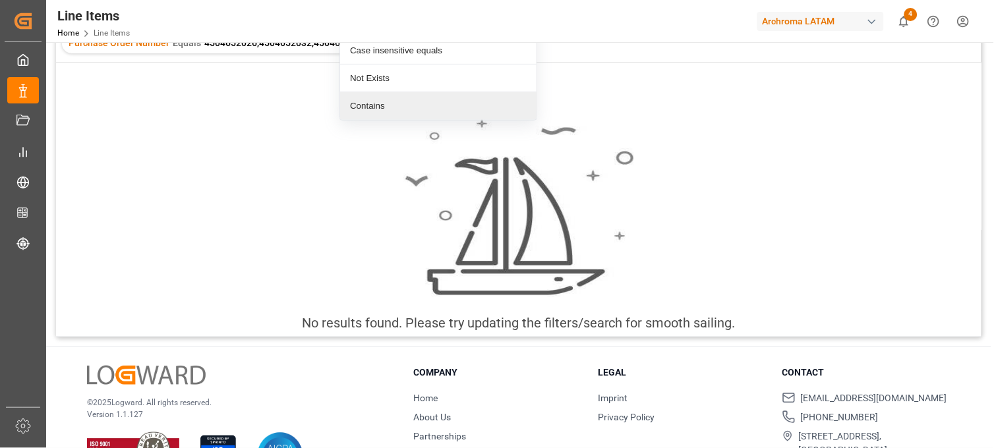
click at [396, 101] on div "Contains" at bounding box center [438, 106] width 196 height 28
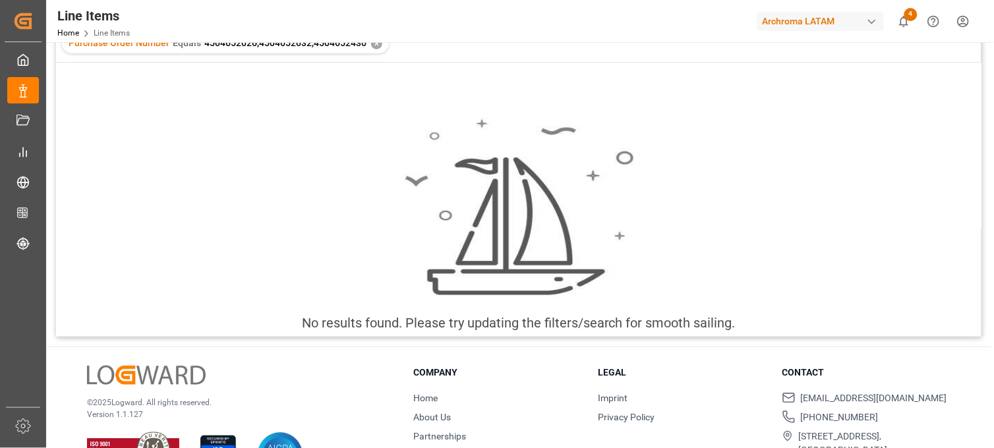
scroll to position [0, 0]
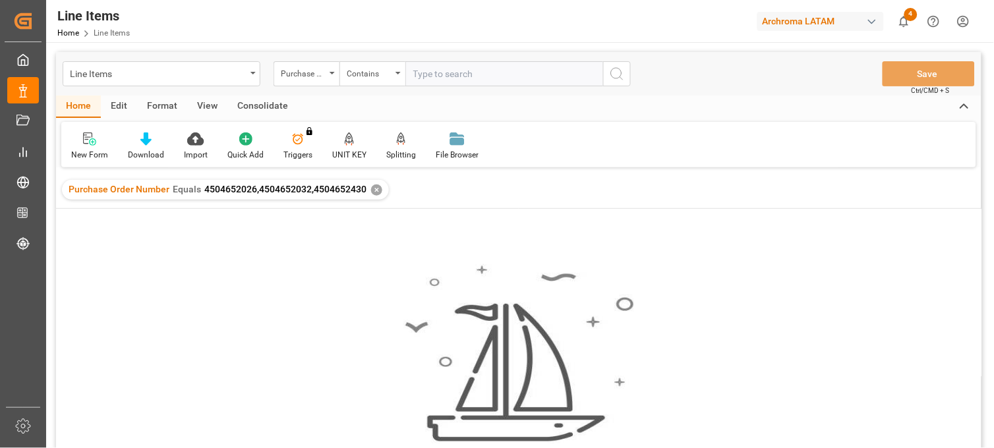
click at [371, 191] on div "✕" at bounding box center [376, 190] width 11 height 11
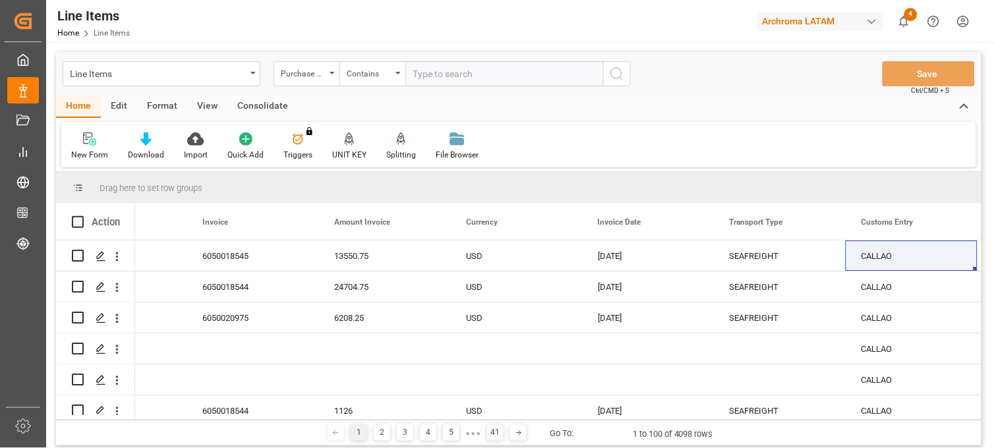
click at [450, 73] on input "text" at bounding box center [504, 73] width 198 height 25
paste input "4504652026,4504652032,4504652430"
type input "4504652026,4504652032,4504652430"
click at [622, 73] on circle "search button" at bounding box center [616, 73] width 11 height 11
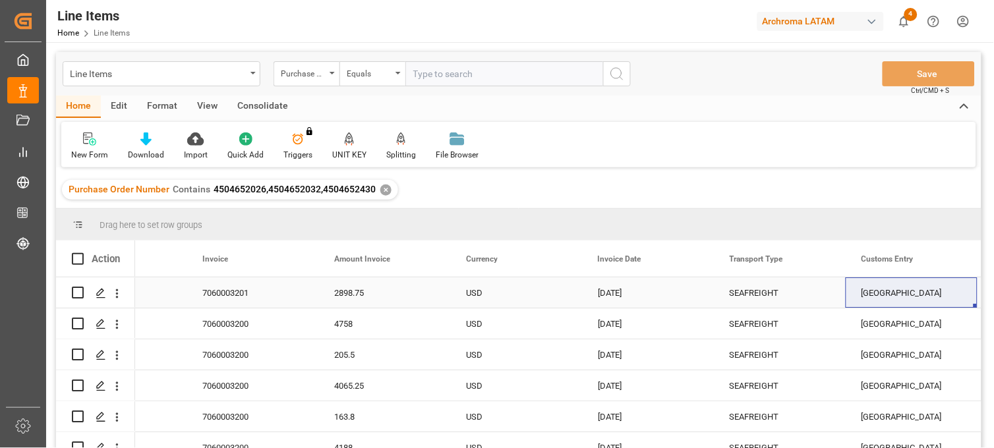
click at [900, 301] on div "[GEOGRAPHIC_DATA]" at bounding box center [912, 293] width 132 height 30
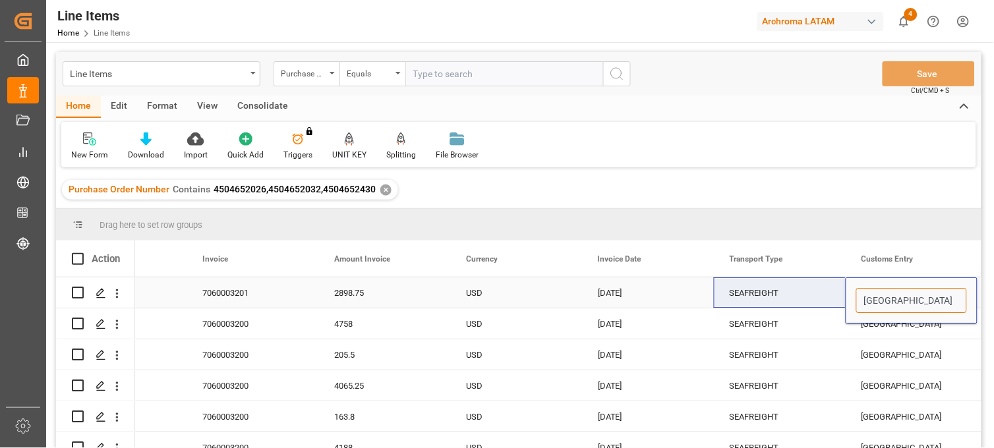
drag, startPoint x: 951, startPoint y: 299, endPoint x: 820, endPoint y: 286, distance: 131.8
type input "c"
type input "CORINTO"
click at [893, 328] on div "[GEOGRAPHIC_DATA]" at bounding box center [912, 323] width 132 height 30
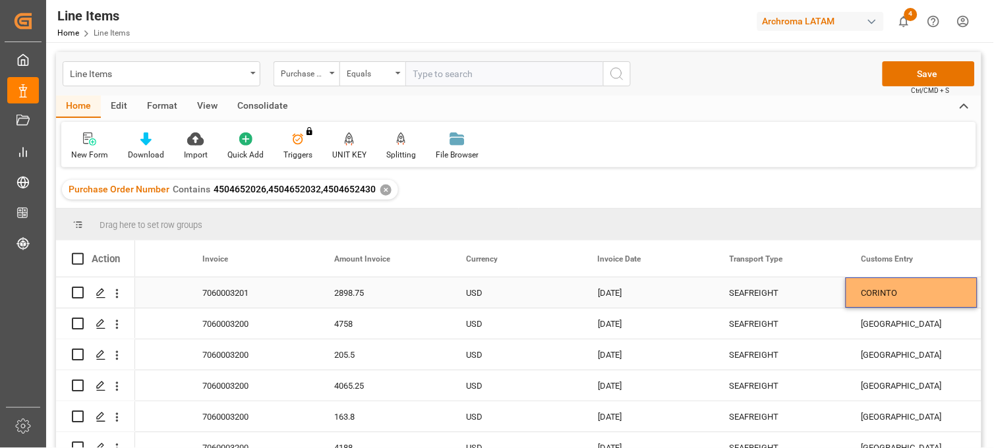
click at [923, 288] on div "CORINTO" at bounding box center [912, 293] width 132 height 30
click at [895, 325] on div "[GEOGRAPHIC_DATA]" at bounding box center [912, 323] width 132 height 30
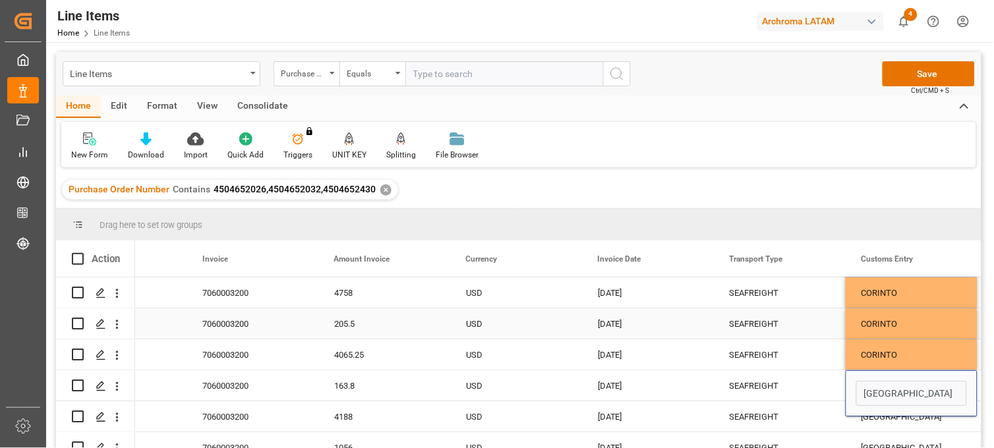
scroll to position [29, 0]
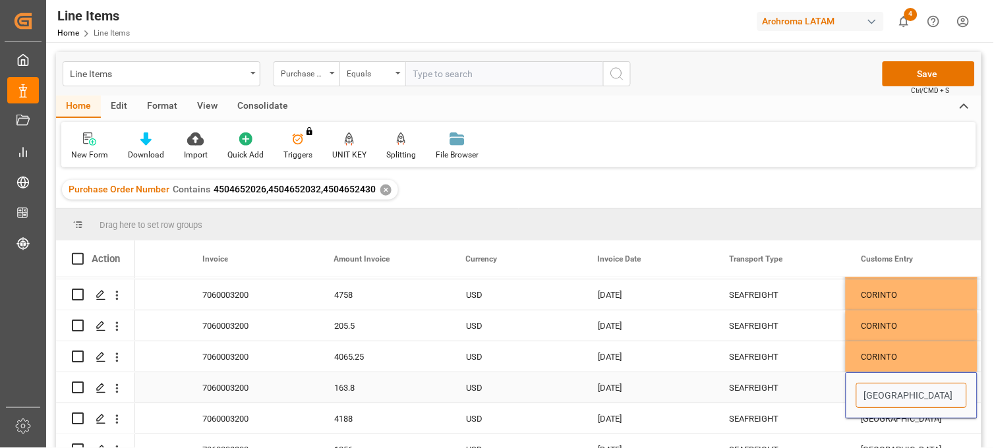
click at [881, 391] on input "[GEOGRAPHIC_DATA]" at bounding box center [911, 395] width 111 height 25
click at [917, 346] on div "CORINTO" at bounding box center [912, 356] width 132 height 30
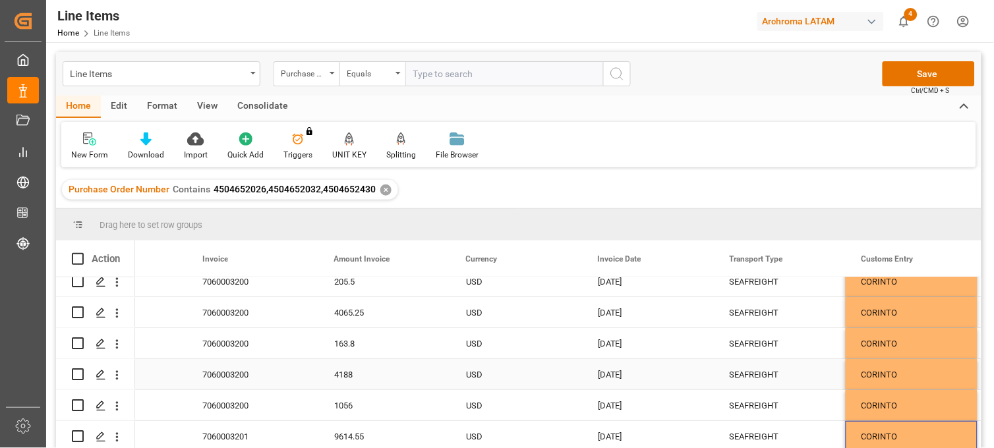
scroll to position [76, 0]
click at [940, 69] on button "Save" at bounding box center [929, 73] width 92 height 25
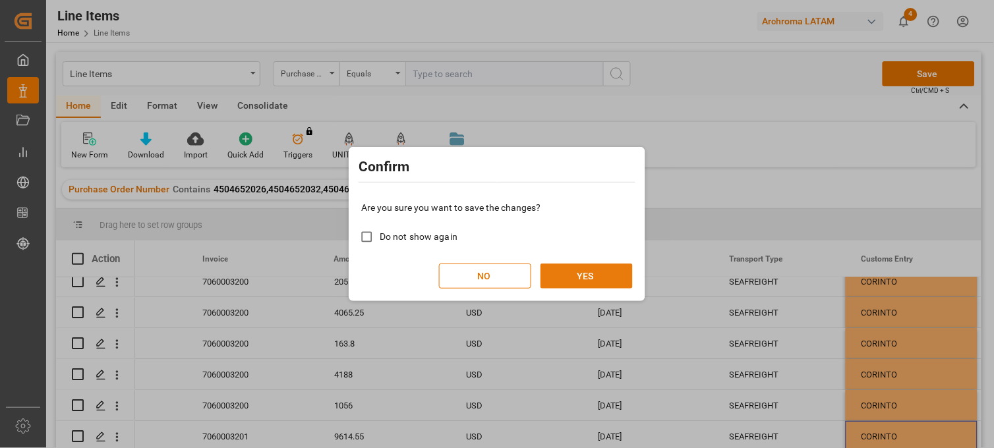
click at [595, 273] on button "YES" at bounding box center [587, 276] width 92 height 25
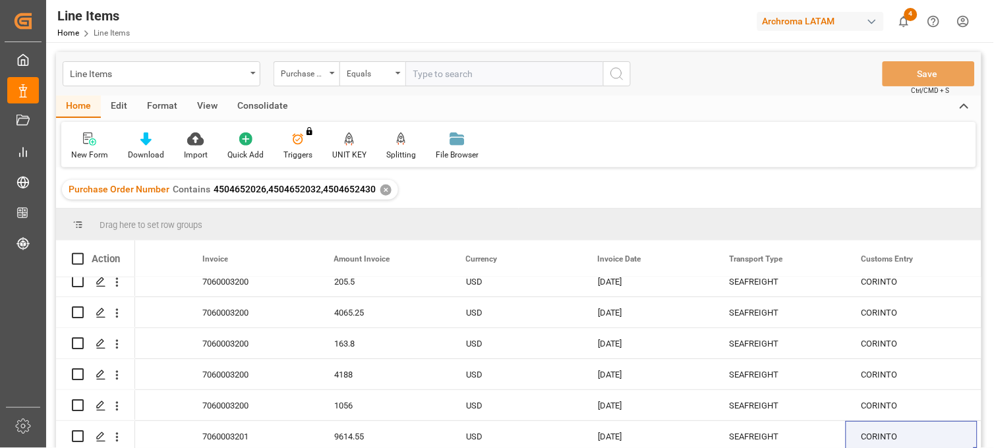
click at [382, 188] on div "✕" at bounding box center [385, 190] width 11 height 11
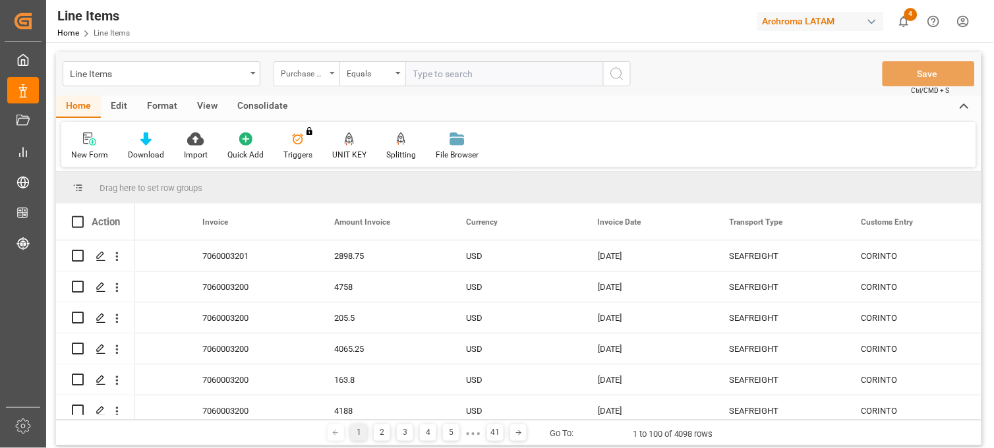
click at [328, 70] on div "Purchase Order Number" at bounding box center [307, 73] width 66 height 25
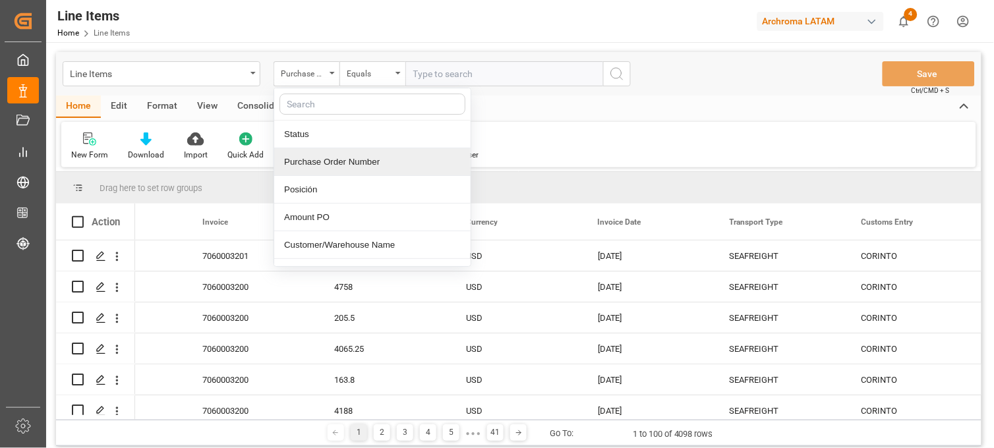
click at [337, 163] on div "Purchase Order Number" at bounding box center [372, 162] width 196 height 28
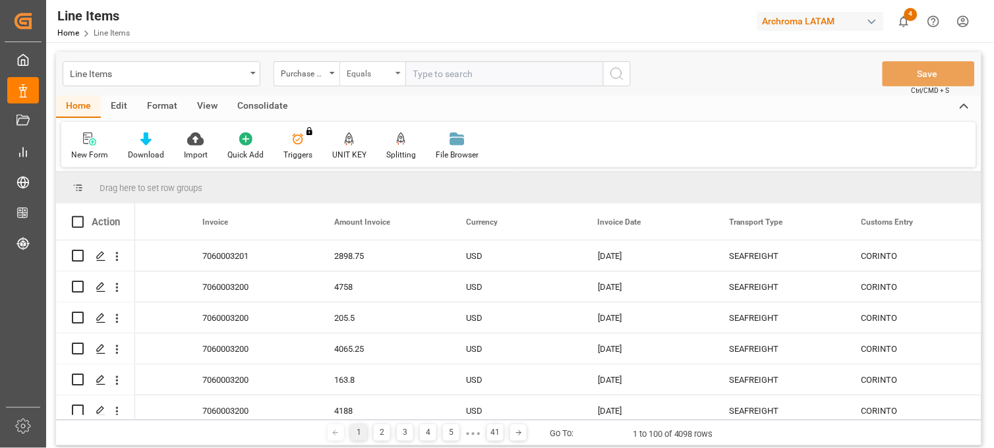
click at [387, 76] on div "Equals" at bounding box center [369, 72] width 45 height 15
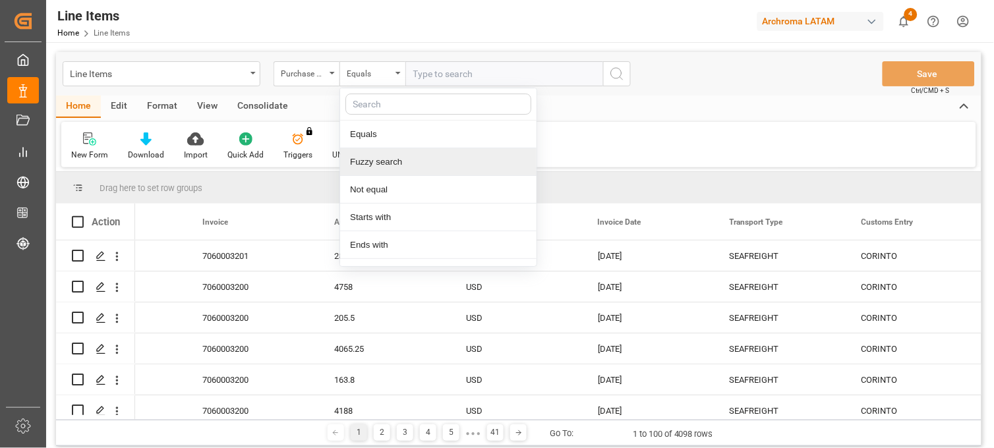
drag, startPoint x: 386, startPoint y: 167, endPoint x: 423, endPoint y: 69, distance: 105.2
click at [385, 165] on div "Fuzzy search" at bounding box center [438, 162] width 196 height 28
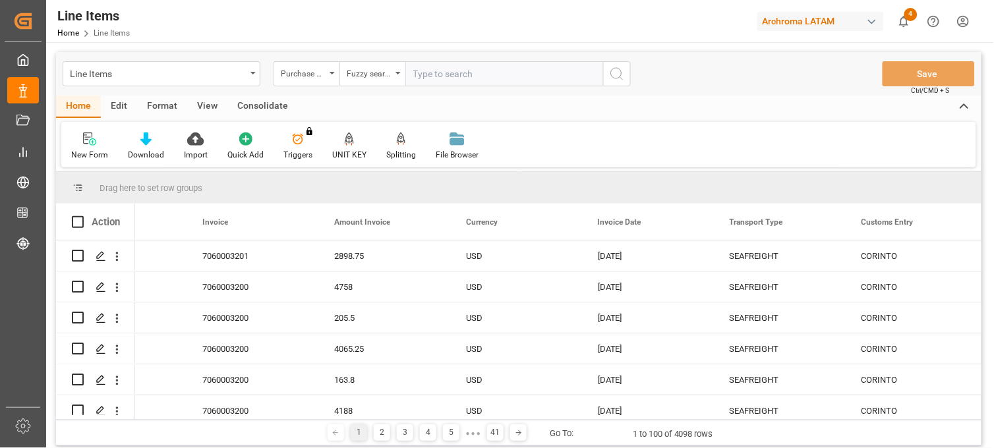
paste input "4504652958"
type input "4504652958"
click at [620, 76] on circle "search button" at bounding box center [616, 73] width 11 height 11
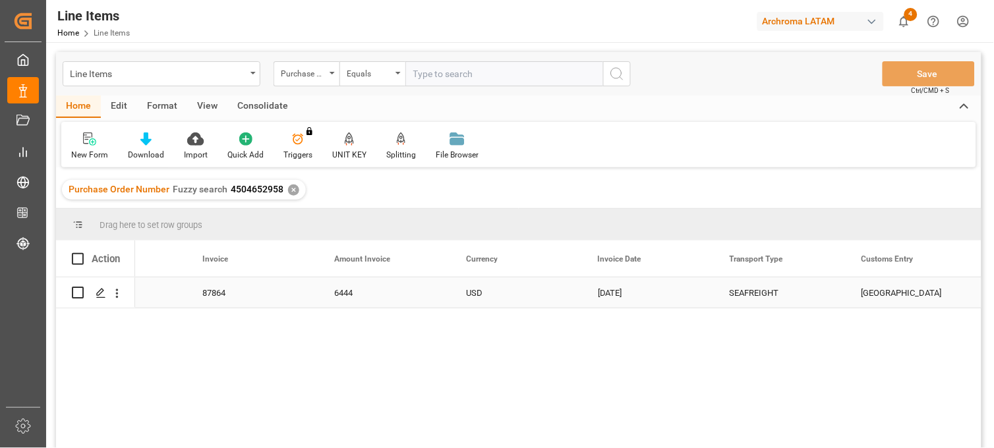
click at [889, 297] on div "[GEOGRAPHIC_DATA]" at bounding box center [912, 293] width 132 height 30
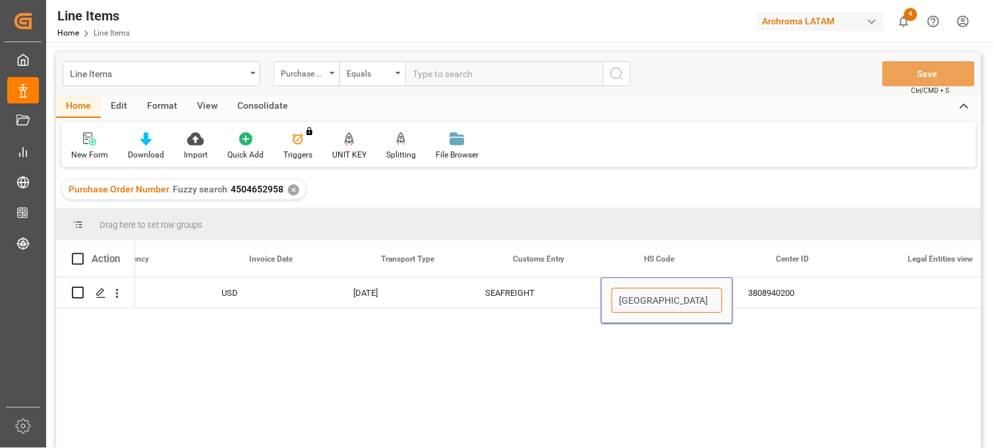
scroll to position [0, 3314]
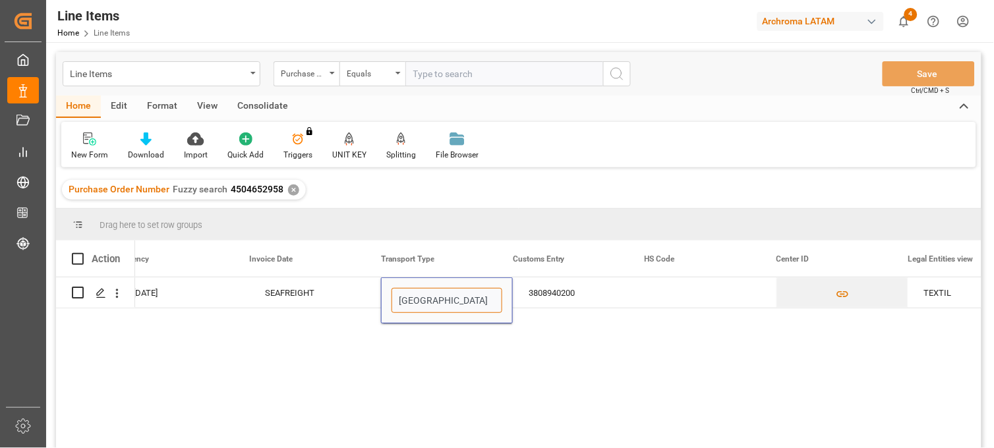
drag, startPoint x: 860, startPoint y: 300, endPoint x: 997, endPoint y: 303, distance: 136.5
click at [993, 303] on html "Created by potrace 1.15, written by Peter Selinger 2001-2017 Created by potrace…" at bounding box center [497, 224] width 994 height 448
type input "TECUN UMAN"
click at [558, 294] on div "3808940200" at bounding box center [579, 293] width 132 height 30
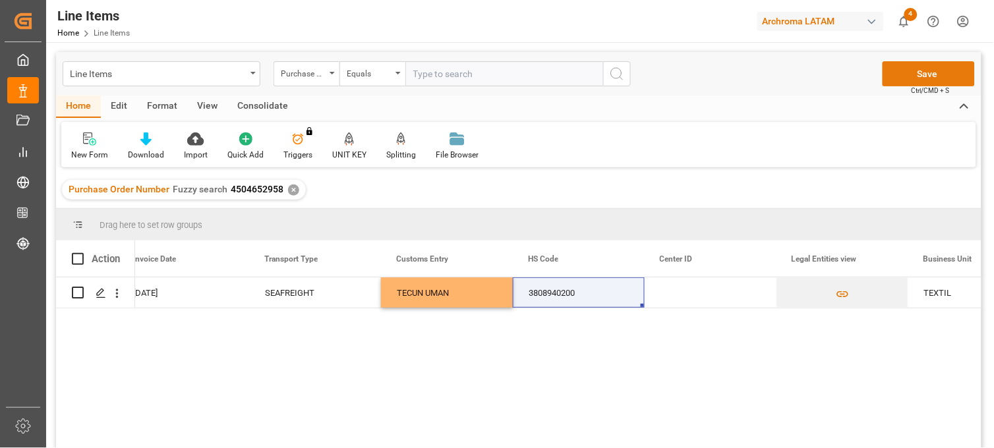
click at [948, 69] on button "Save" at bounding box center [929, 73] width 92 height 25
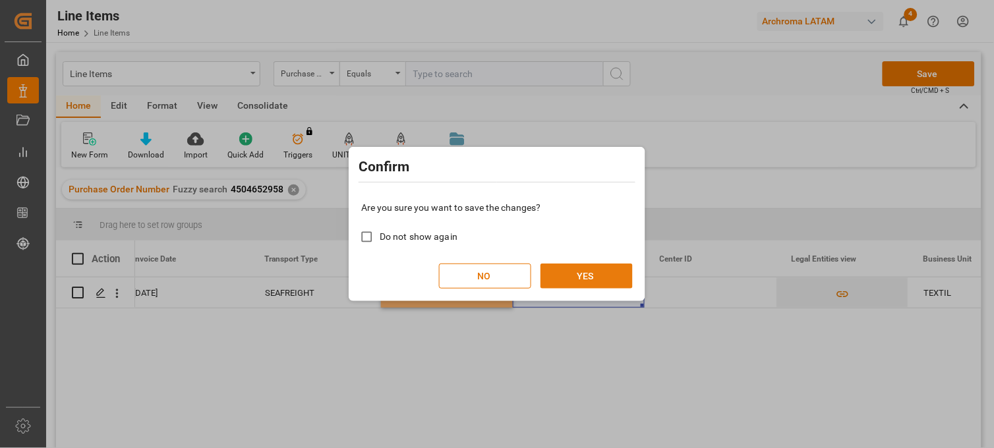
click at [575, 272] on button "YES" at bounding box center [587, 276] width 92 height 25
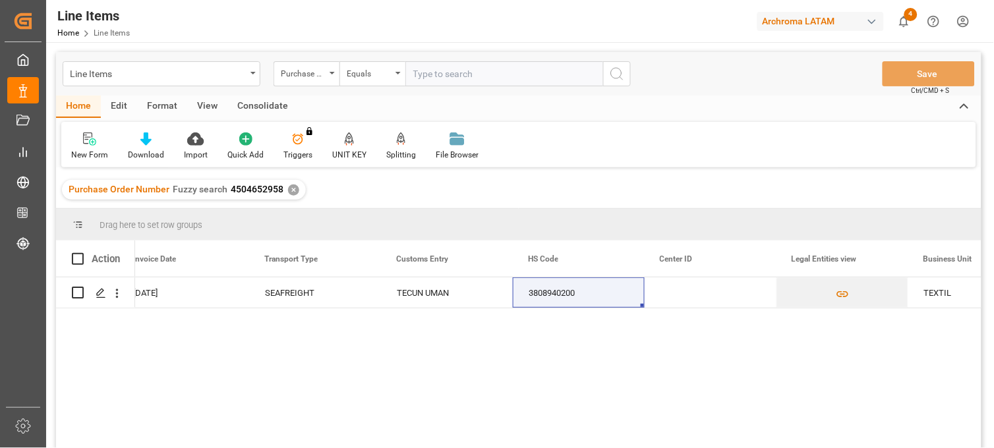
click at [290, 193] on div "✕" at bounding box center [293, 190] width 11 height 11
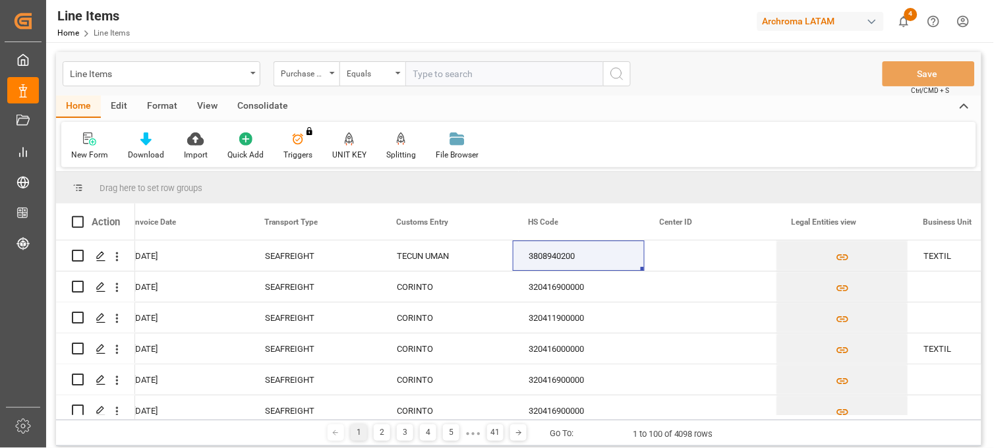
click at [431, 75] on input "text" at bounding box center [504, 73] width 198 height 25
click at [448, 73] on input "4504" at bounding box center [504, 73] width 198 height 25
click at [484, 76] on input "45046224" at bounding box center [504, 73] width 198 height 25
type input "4504622452"
click at [617, 80] on icon "search button" at bounding box center [617, 74] width 16 height 16
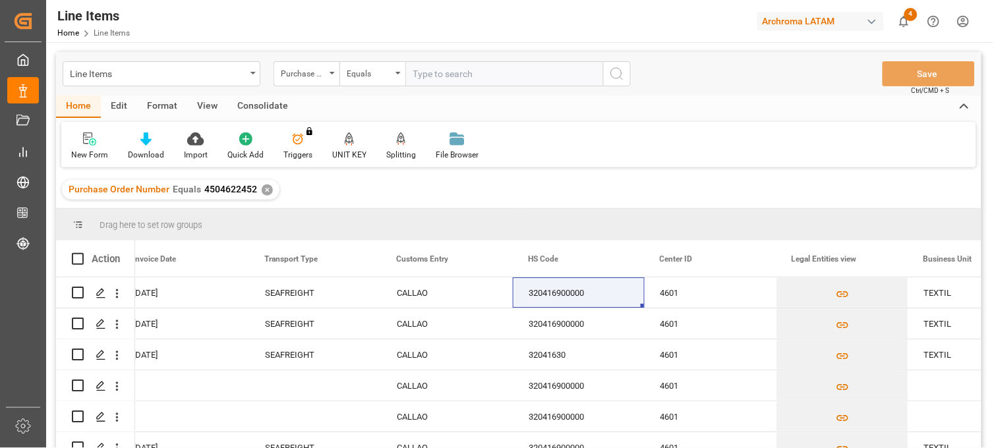
click at [264, 190] on div "✕" at bounding box center [267, 190] width 11 height 11
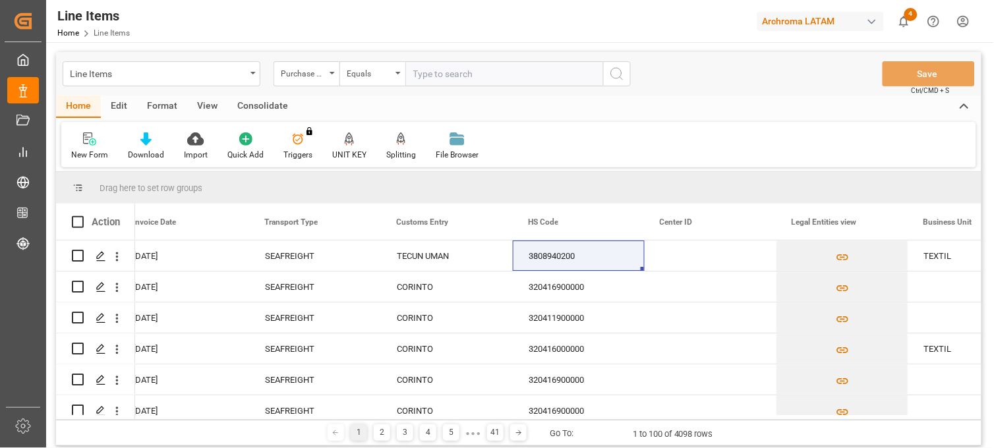
drag, startPoint x: 444, startPoint y: 74, endPoint x: 463, endPoint y: 84, distance: 21.5
click at [446, 75] on input "text" at bounding box center [504, 73] width 198 height 25
click at [433, 70] on input "text" at bounding box center [504, 73] width 198 height 25
click at [468, 71] on input "4504" at bounding box center [504, 73] width 198 height 25
drag, startPoint x: 463, startPoint y: 69, endPoint x: 466, endPoint y: 80, distance: 11.5
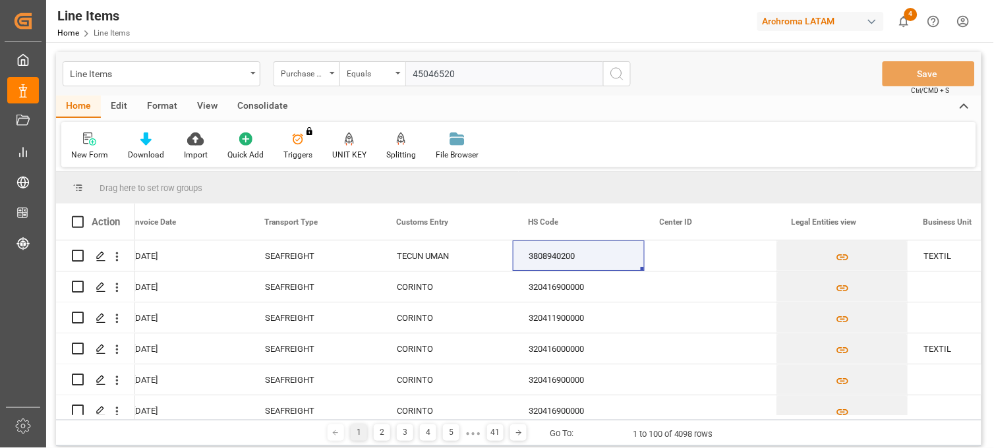
click at [463, 69] on input "45046520" at bounding box center [504, 73] width 198 height 25
type input "4504652026"
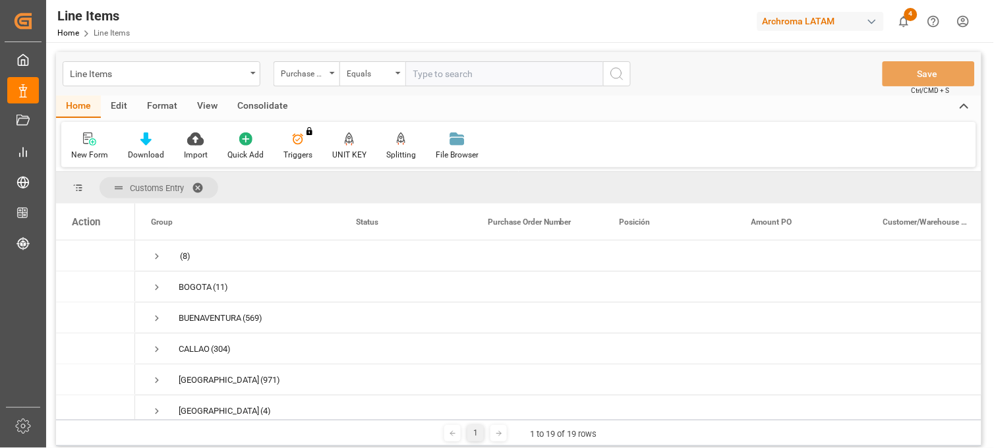
click at [198, 183] on span at bounding box center [202, 188] width 21 height 12
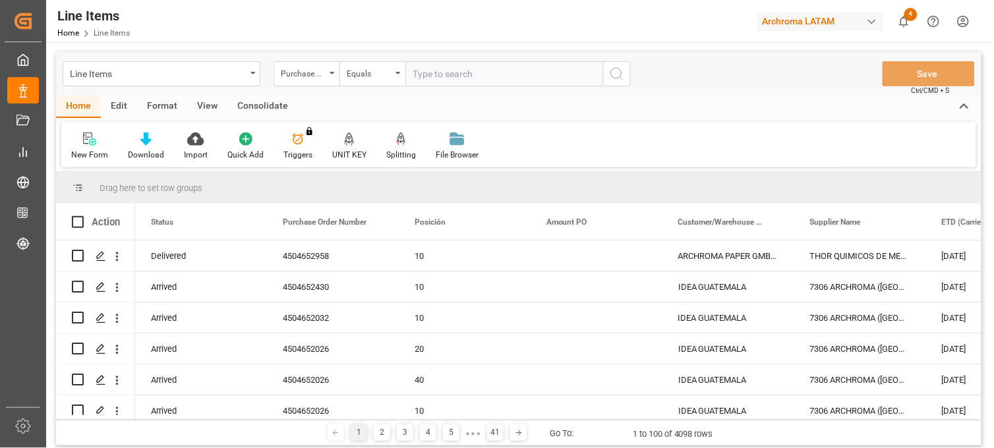
click at [109, 235] on div "Action" at bounding box center [95, 222] width 79 height 36
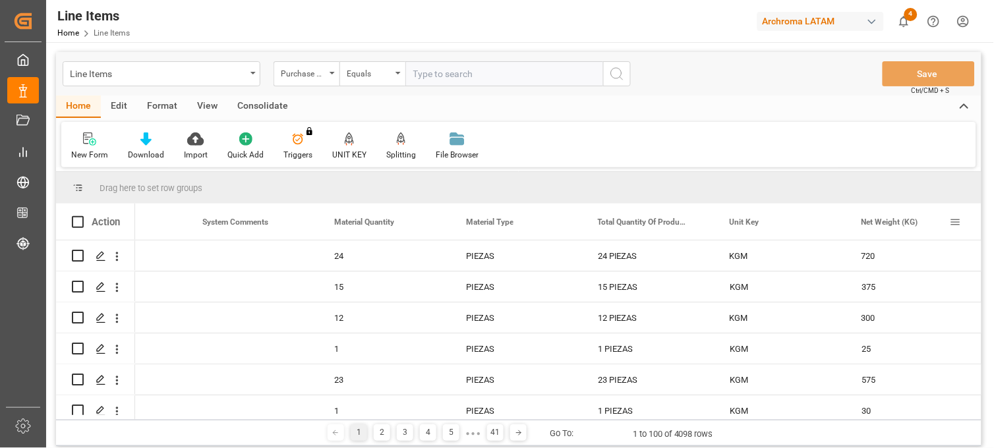
scroll to position [0, 1926]
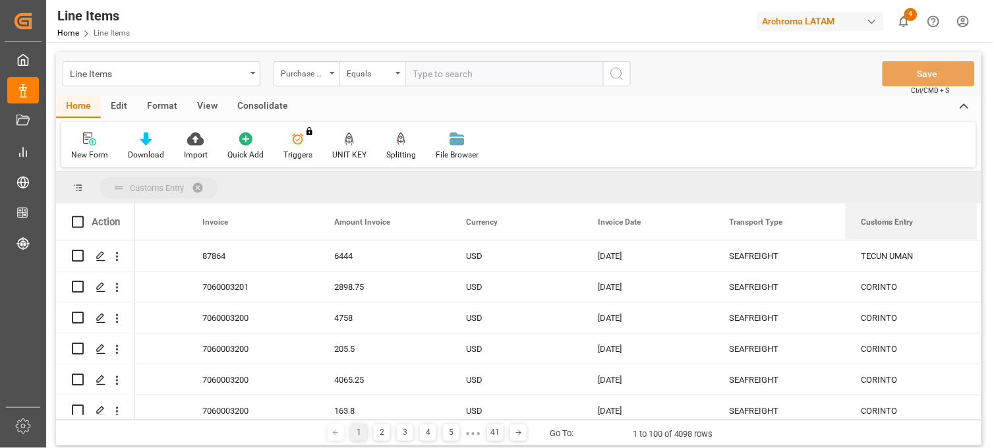
drag, startPoint x: 889, startPoint y: 218, endPoint x: 809, endPoint y: 185, distance: 86.1
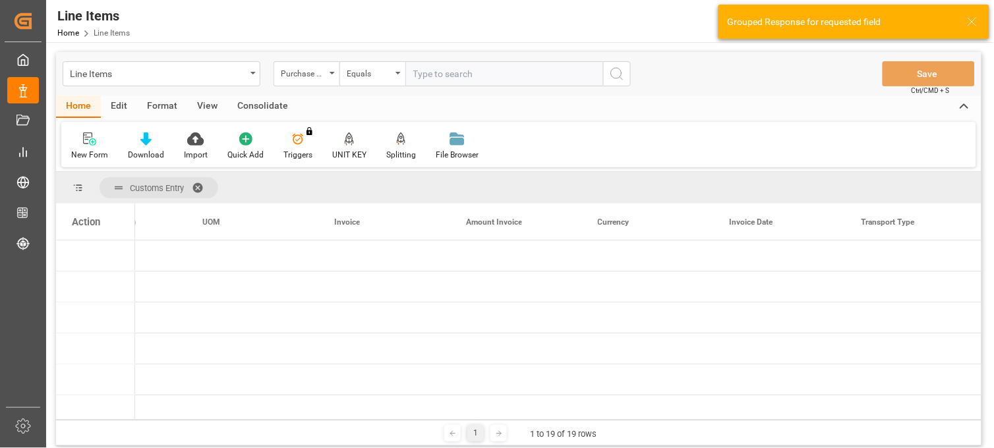
click at [95, 233] on div "Action" at bounding box center [95, 222] width 79 height 36
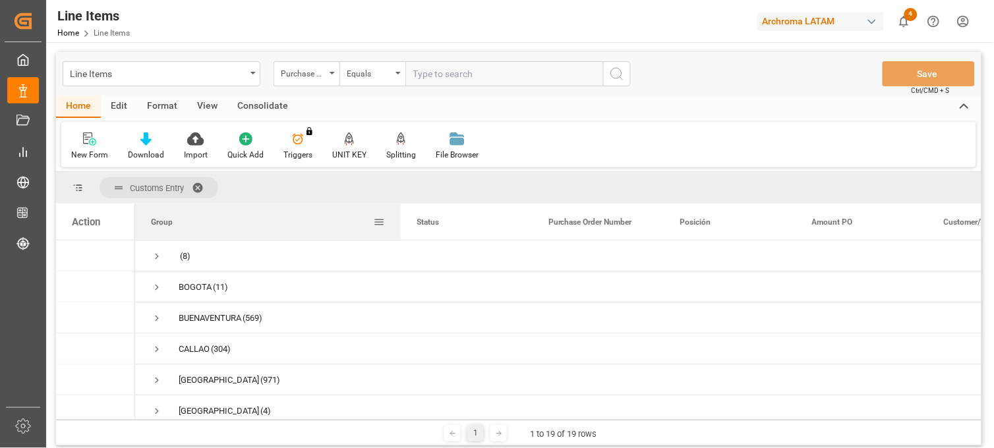
drag, startPoint x: 265, startPoint y: 218, endPoint x: 399, endPoint y: 225, distance: 134.0
click at [399, 225] on div at bounding box center [400, 222] width 5 height 36
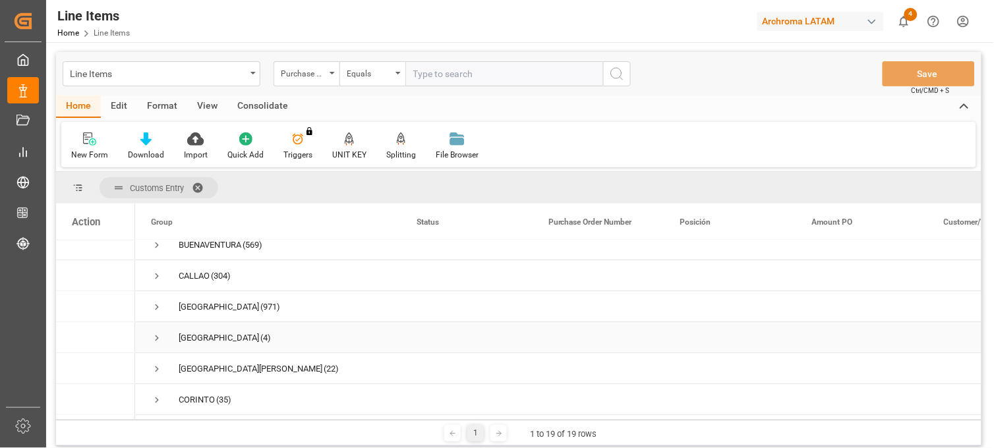
click at [157, 339] on span "Press SPACE to select this row." at bounding box center [157, 338] width 12 height 12
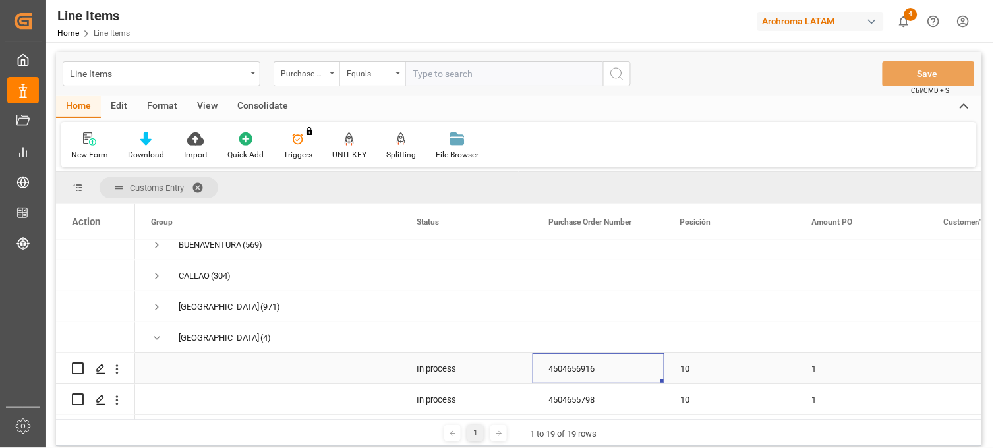
click at [576, 376] on div "4504656916" at bounding box center [599, 368] width 132 height 30
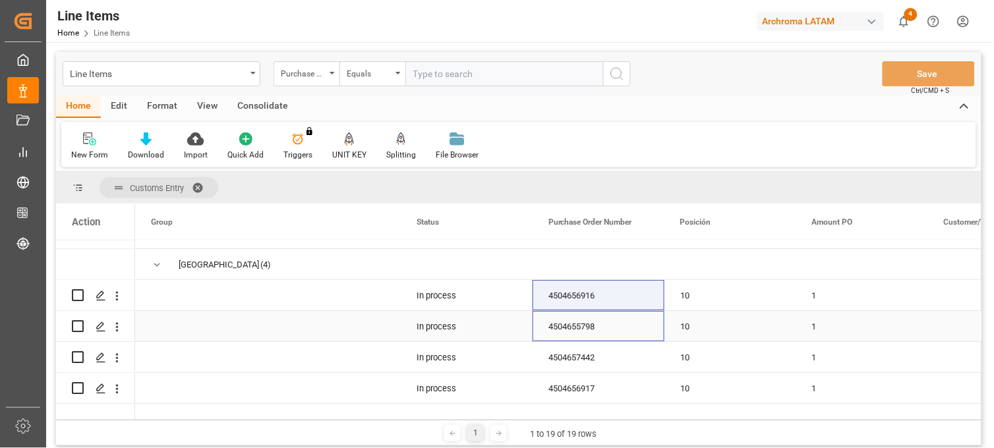
click at [583, 334] on div "4504655798" at bounding box center [599, 326] width 132 height 30
click at [577, 361] on div "4504657442" at bounding box center [599, 357] width 132 height 30
click at [583, 384] on div "4504656917" at bounding box center [599, 388] width 132 height 30
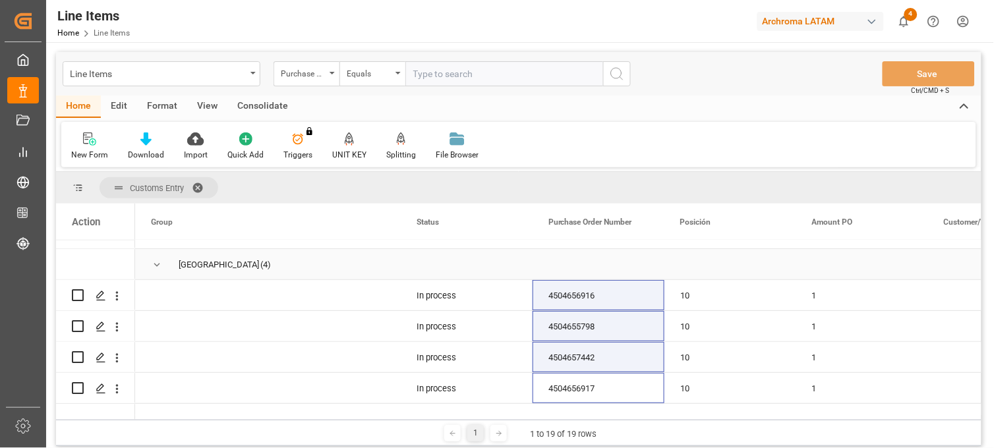
click at [156, 266] on span "Press SPACE to select this row." at bounding box center [157, 265] width 12 height 12
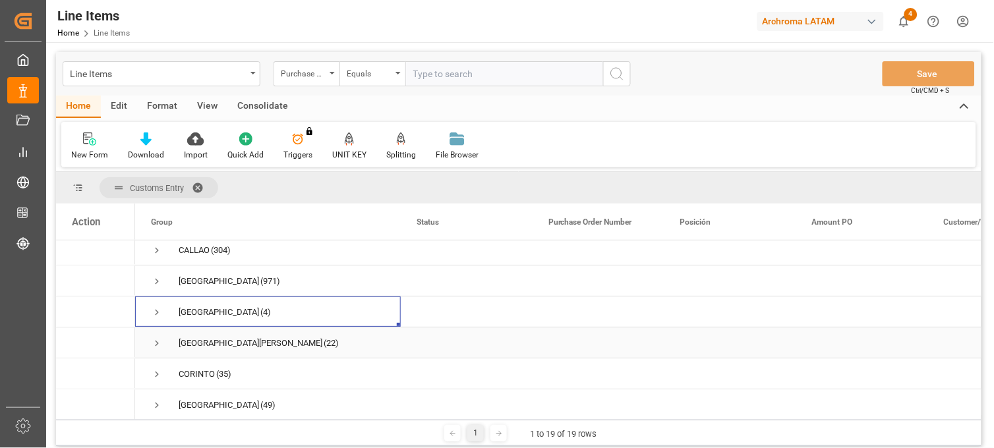
scroll to position [73, 0]
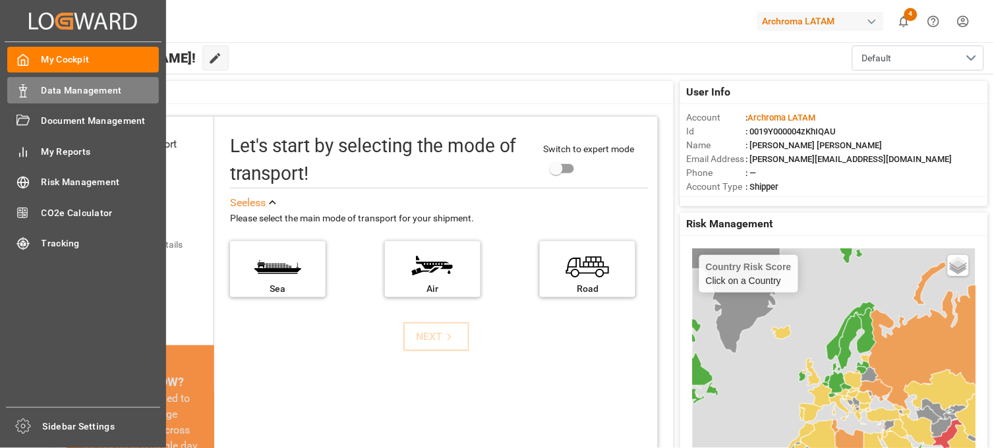
click at [70, 87] on span "Data Management" at bounding box center [101, 91] width 118 height 14
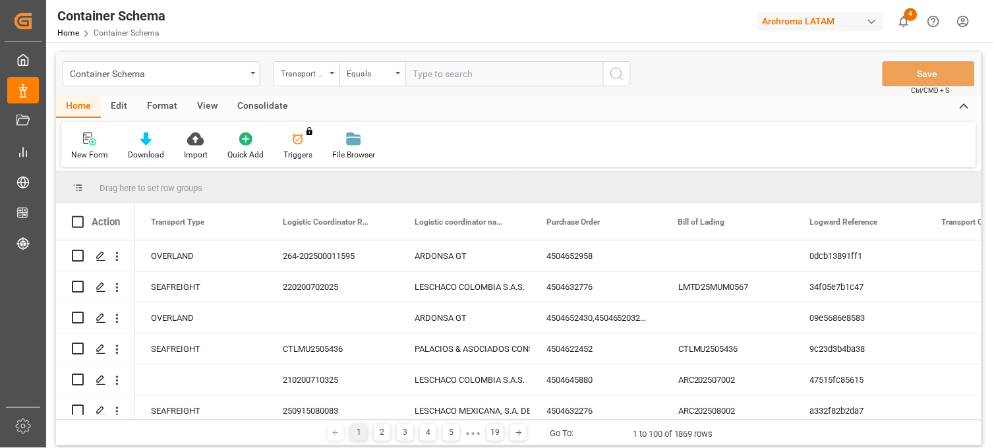
click at [252, 74] on icon "open menu" at bounding box center [252, 73] width 5 height 3
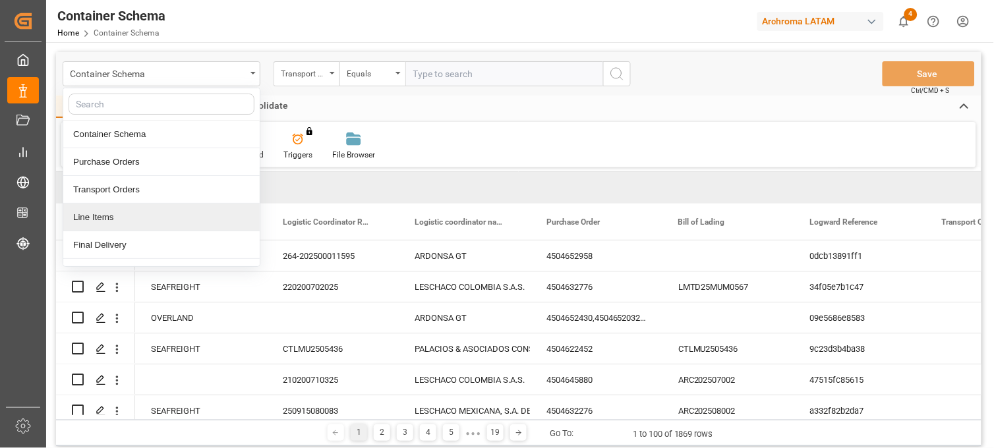
click at [129, 216] on div "Line Items" at bounding box center [161, 218] width 196 height 28
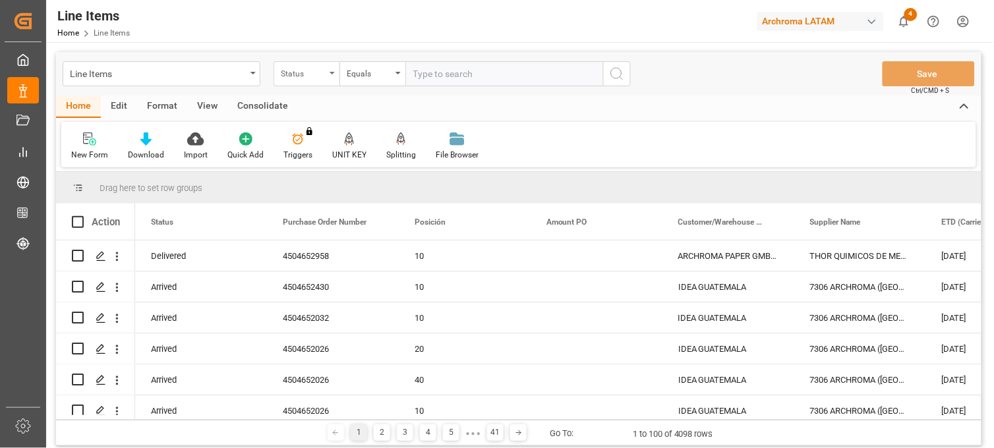
click at [318, 74] on div "Status" at bounding box center [303, 72] width 45 height 15
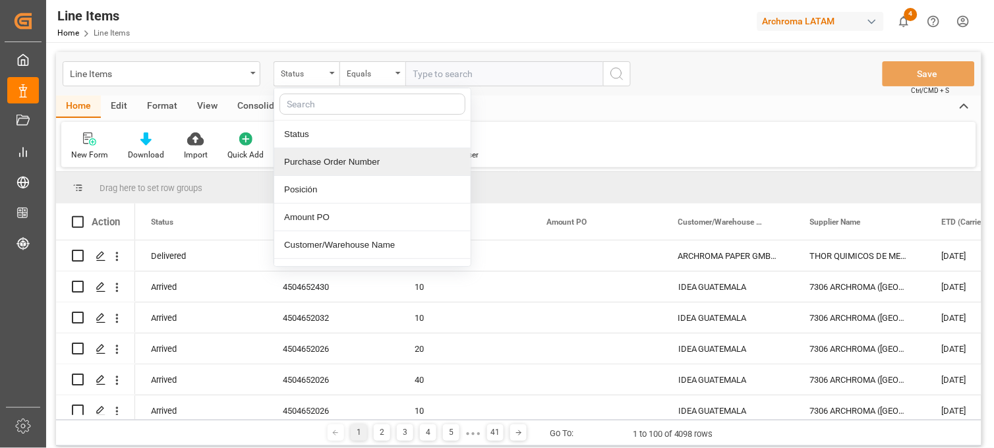
click at [334, 159] on div "Purchase Order Number" at bounding box center [372, 162] width 196 height 28
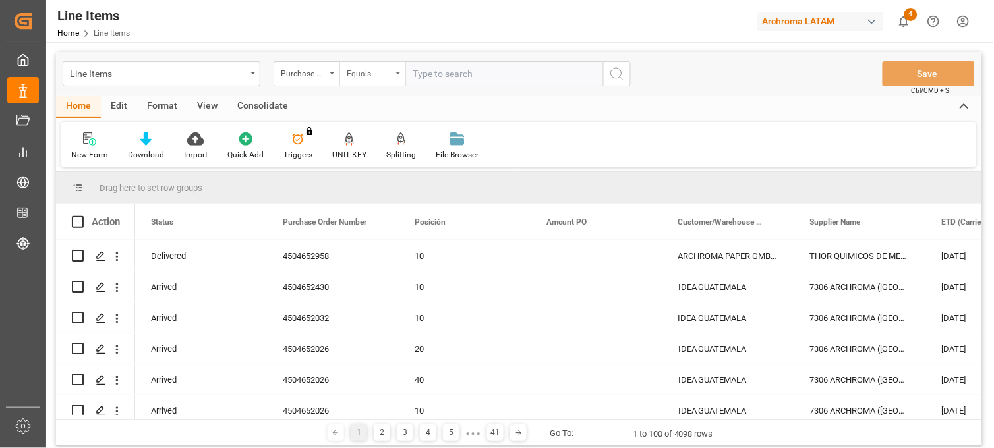
click at [367, 73] on div "Equals" at bounding box center [369, 72] width 45 height 15
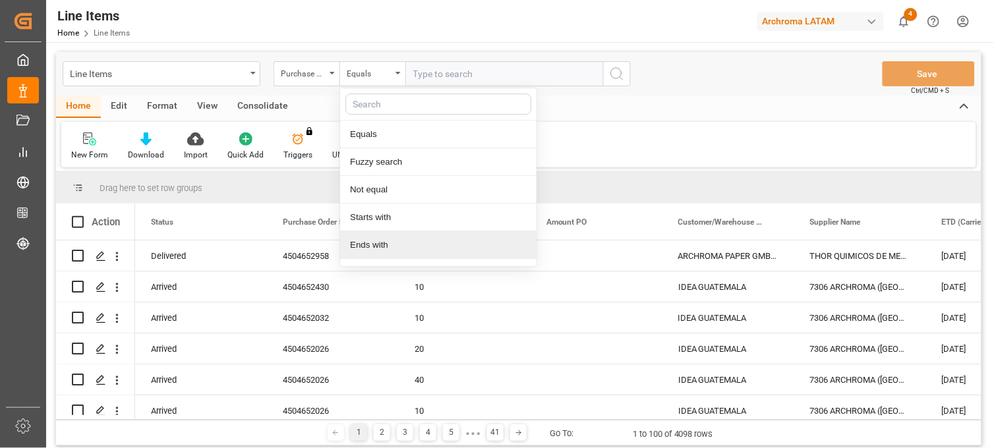
scroll to position [76, 0]
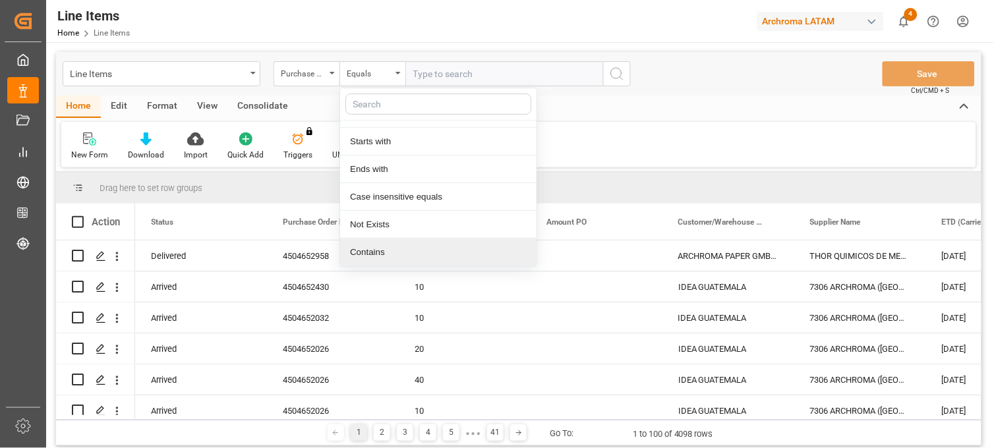
click at [384, 248] on div "Contains" at bounding box center [438, 253] width 196 height 28
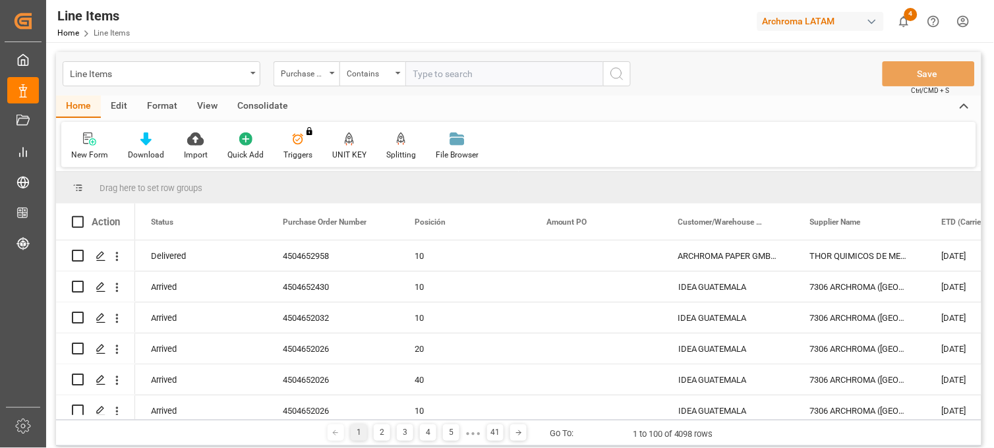
paste input "4504656916 4504655798 4504657442 4504656917"
click at [544, 71] on input "4504656916 4504655798 4504657442 4504656917" at bounding box center [504, 73] width 198 height 25
type input "4504656916,4504655798,4504657442,4504656917"
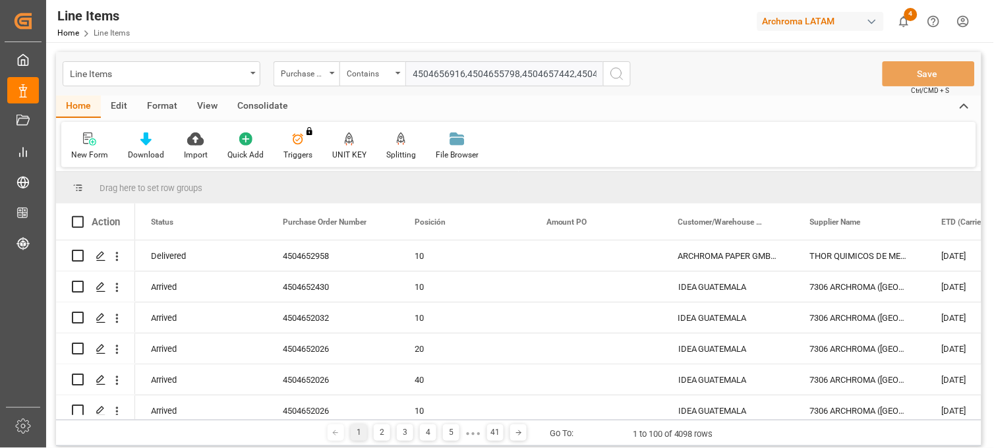
click at [624, 74] on icon "search button" at bounding box center [617, 74] width 16 height 16
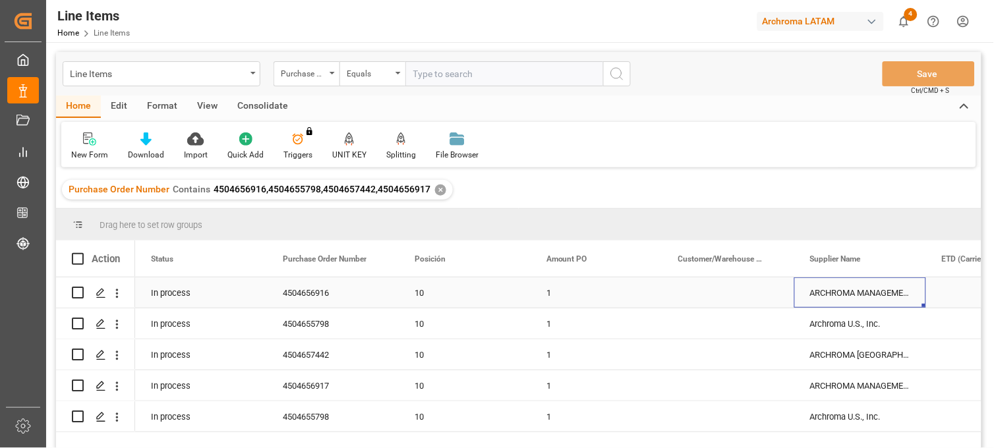
click at [862, 289] on div "ARCHROMA MANAGEMENT GMBH" at bounding box center [860, 293] width 132 height 30
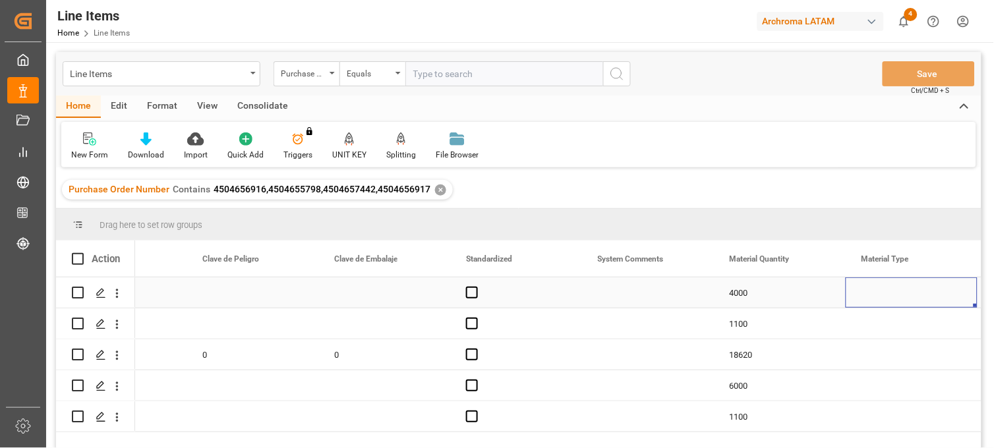
scroll to position [0, 1531]
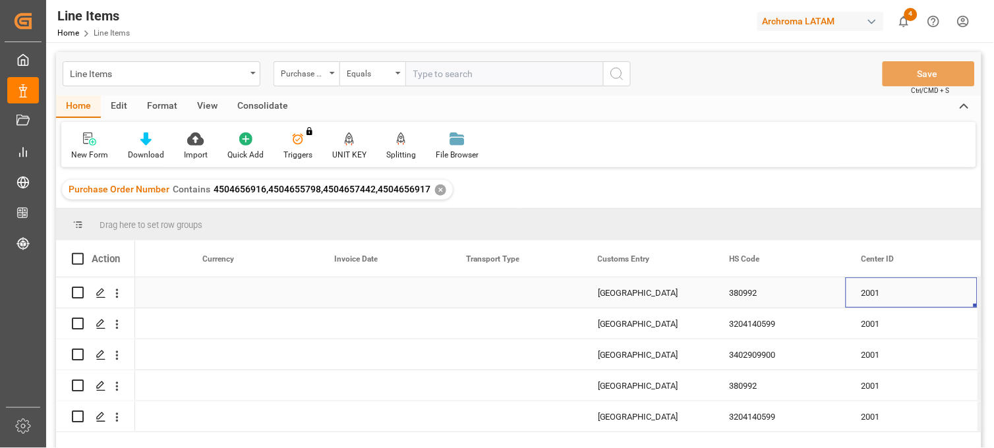
click at [626, 293] on div "[GEOGRAPHIC_DATA]" at bounding box center [648, 293] width 132 height 30
click at [623, 295] on div "[GEOGRAPHIC_DATA]" at bounding box center [648, 293] width 132 height 30
click at [602, 299] on input "[GEOGRAPHIC_DATA]" at bounding box center [648, 300] width 111 height 25
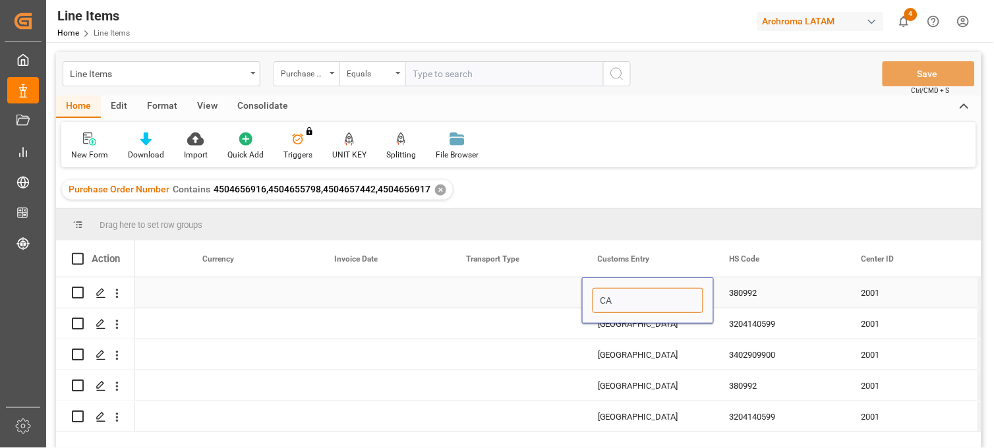
type input "C"
type input "[GEOGRAPHIC_DATA]"
click at [767, 291] on div "380992" at bounding box center [780, 293] width 132 height 30
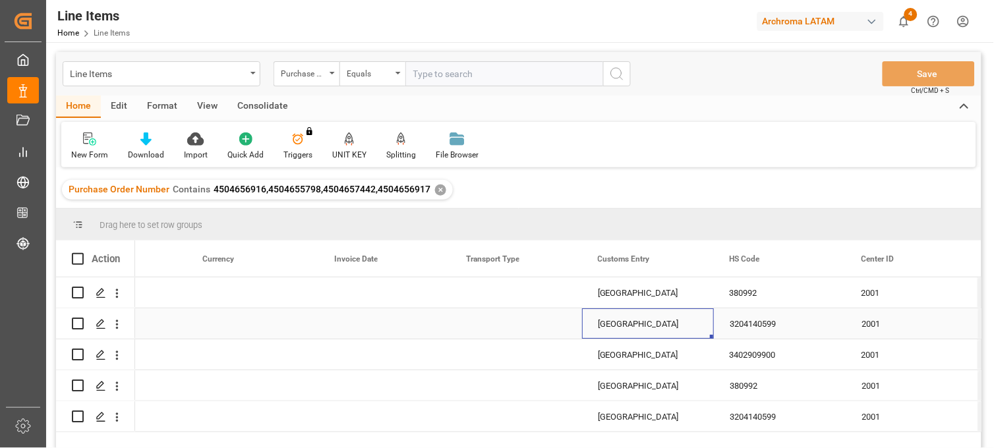
click at [655, 318] on div "[GEOGRAPHIC_DATA]" at bounding box center [648, 323] width 132 height 30
click at [655, 287] on div "[GEOGRAPHIC_DATA]" at bounding box center [648, 293] width 132 height 30
click at [638, 295] on div "[GEOGRAPHIC_DATA]" at bounding box center [648, 293] width 132 height 30
click at [658, 299] on input "[GEOGRAPHIC_DATA]" at bounding box center [648, 300] width 111 height 25
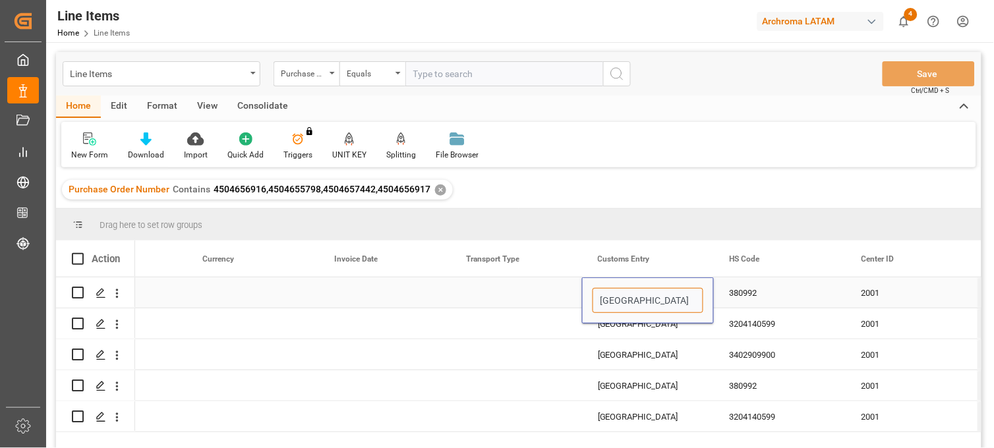
type input "[GEOGRAPHIC_DATA]"
click at [602, 299] on input "[GEOGRAPHIC_DATA]" at bounding box center [648, 300] width 111 height 25
click at [624, 332] on div "[GEOGRAPHIC_DATA]" at bounding box center [648, 323] width 132 height 30
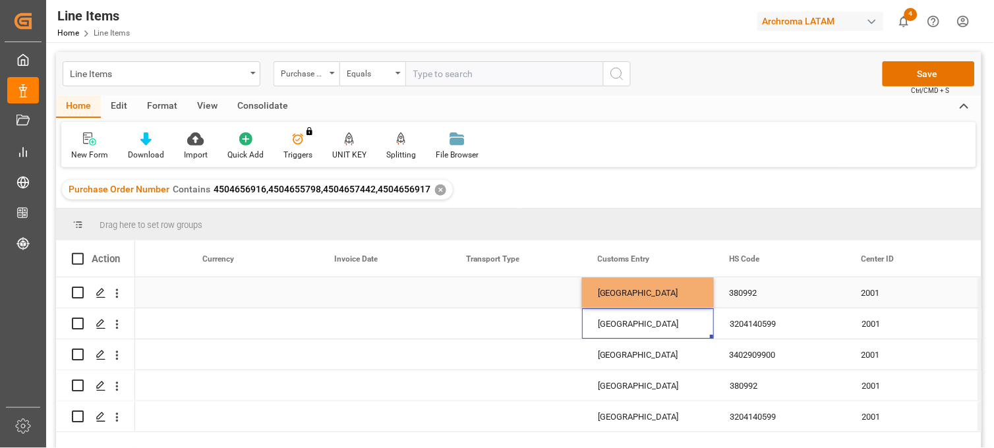
click at [661, 294] on div "[GEOGRAPHIC_DATA]" at bounding box center [648, 293] width 132 height 30
drag, startPoint x: 711, startPoint y: 304, endPoint x: 713, endPoint y: 423, distance: 118.7
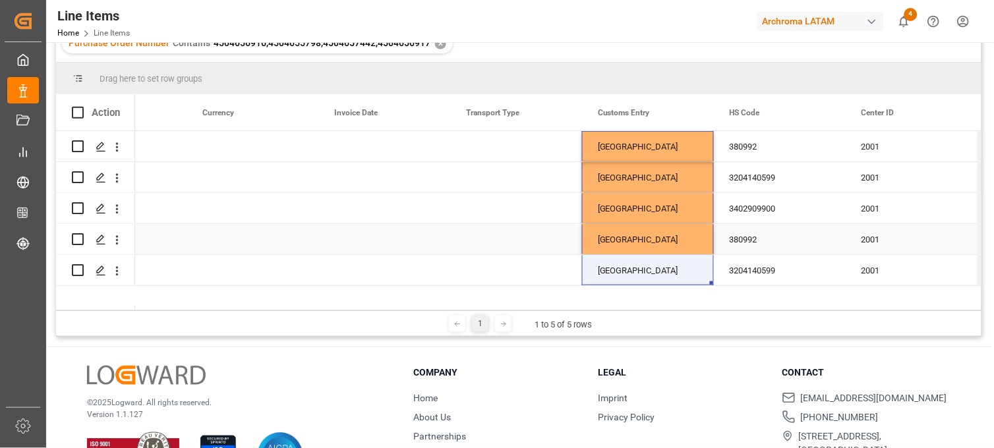
click at [699, 241] on div "[GEOGRAPHIC_DATA]" at bounding box center [648, 239] width 132 height 30
drag, startPoint x: 711, startPoint y: 252, endPoint x: 713, endPoint y: 279, distance: 27.2
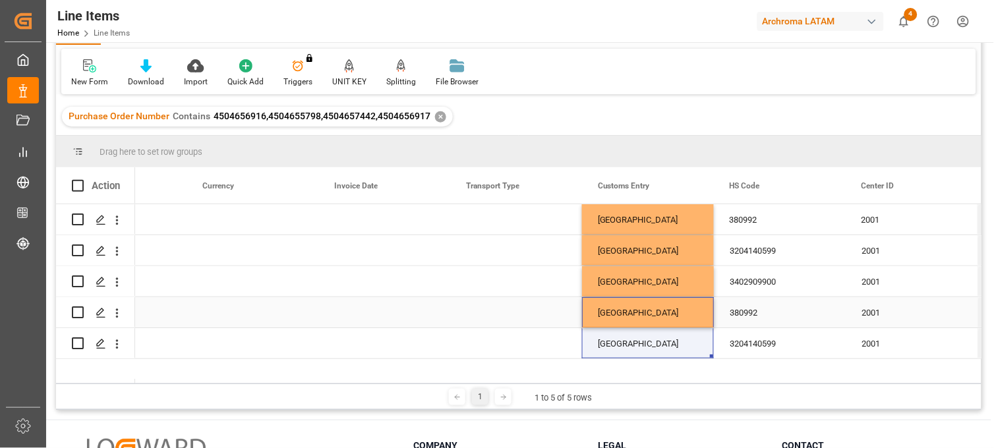
click at [638, 310] on div "[GEOGRAPHIC_DATA]" at bounding box center [648, 312] width 132 height 30
click at [635, 343] on div "[GEOGRAPHIC_DATA]" at bounding box center [648, 343] width 132 height 30
click at [631, 345] on div "[GEOGRAPHIC_DATA]" at bounding box center [648, 343] width 132 height 30
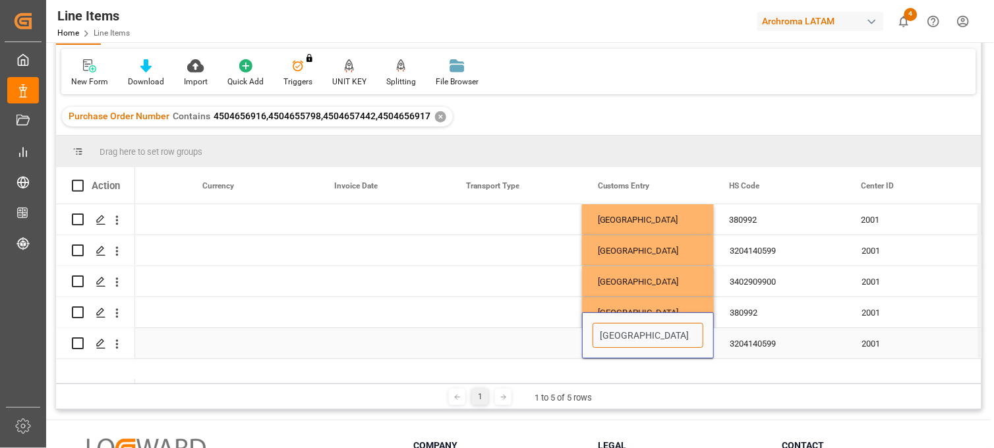
click at [600, 334] on input "[GEOGRAPHIC_DATA]" at bounding box center [648, 335] width 111 height 25
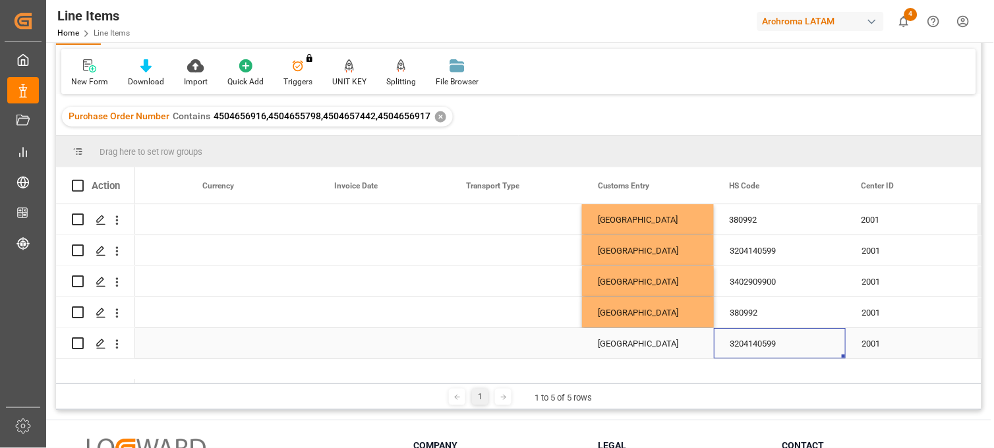
click at [763, 340] on div "3204140599" at bounding box center [780, 343] width 132 height 30
click at [655, 345] on div "[GEOGRAPHIC_DATA]" at bounding box center [648, 343] width 132 height 30
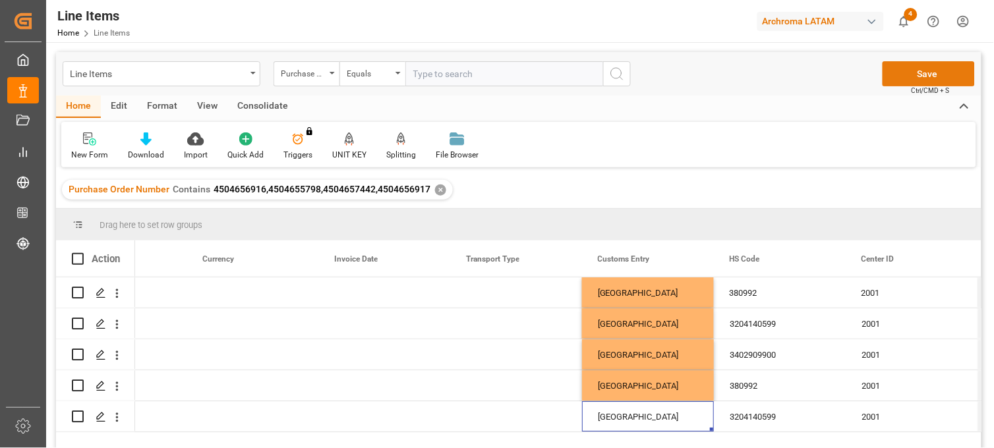
click at [937, 75] on button "Save" at bounding box center [929, 73] width 92 height 25
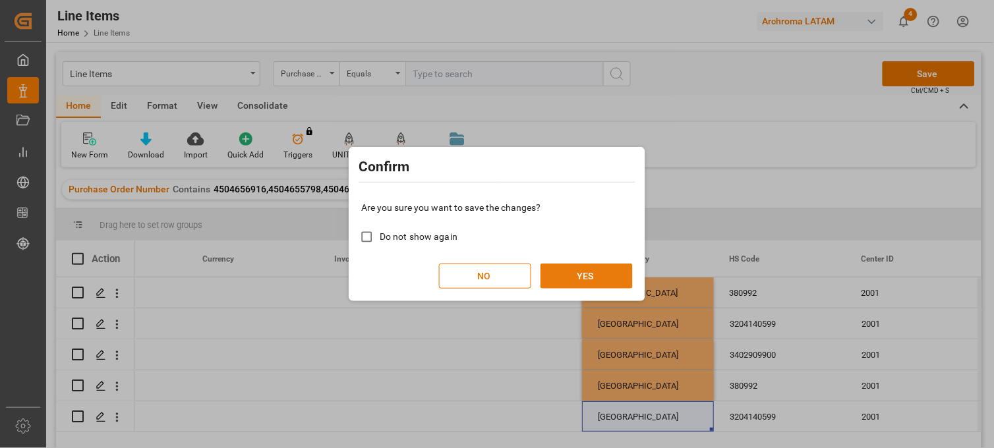
click at [604, 275] on button "YES" at bounding box center [587, 276] width 92 height 25
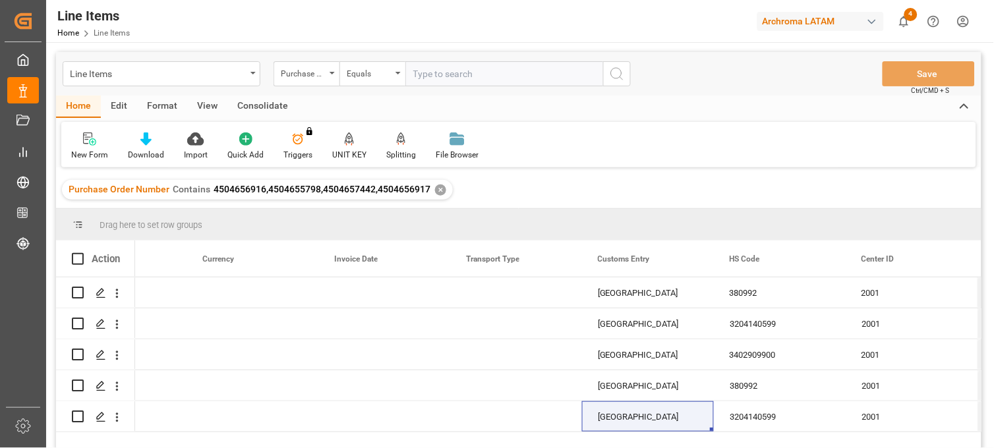
click at [438, 187] on div "✕" at bounding box center [440, 190] width 11 height 11
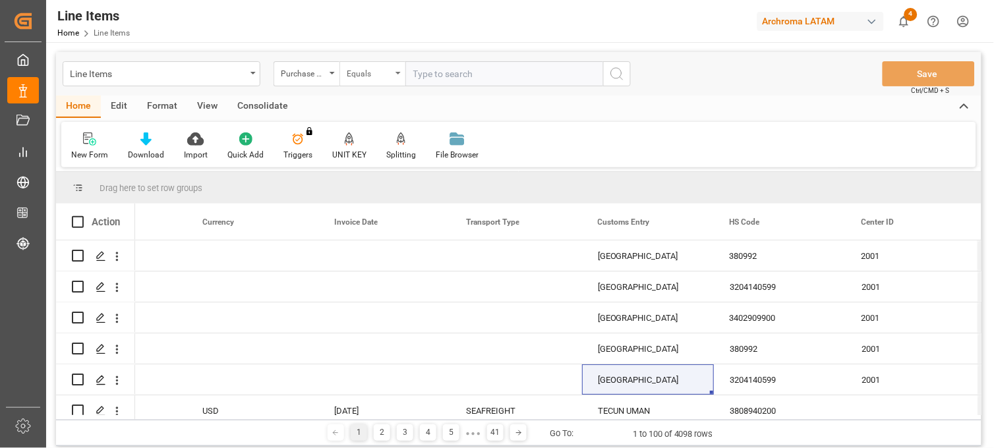
click at [395, 73] on div "Equals" at bounding box center [372, 73] width 66 height 25
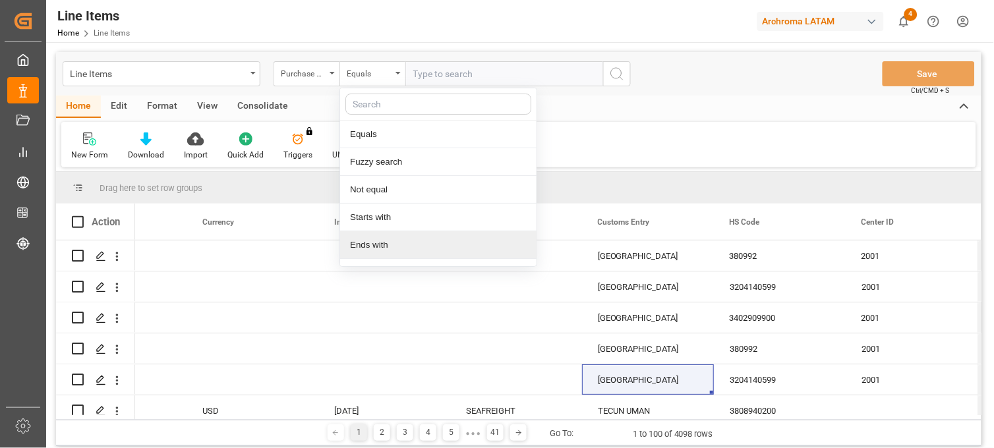
scroll to position [76, 0]
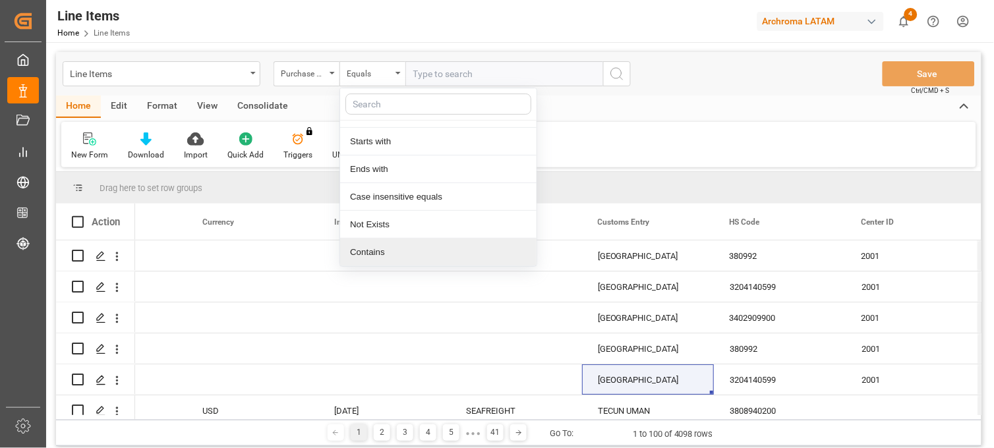
click at [403, 253] on div "Contains" at bounding box center [438, 253] width 196 height 28
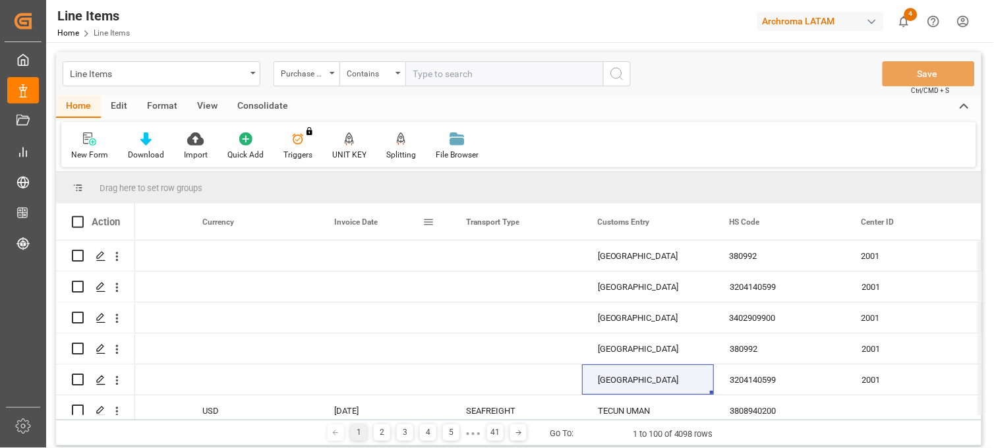
paste input "4504608462 4504652520"
click at [469, 68] on input "4504608462 4504652520" at bounding box center [504, 73] width 198 height 25
type input "4504608462,4504652520"
click at [610, 69] on icon "search button" at bounding box center [617, 74] width 16 height 16
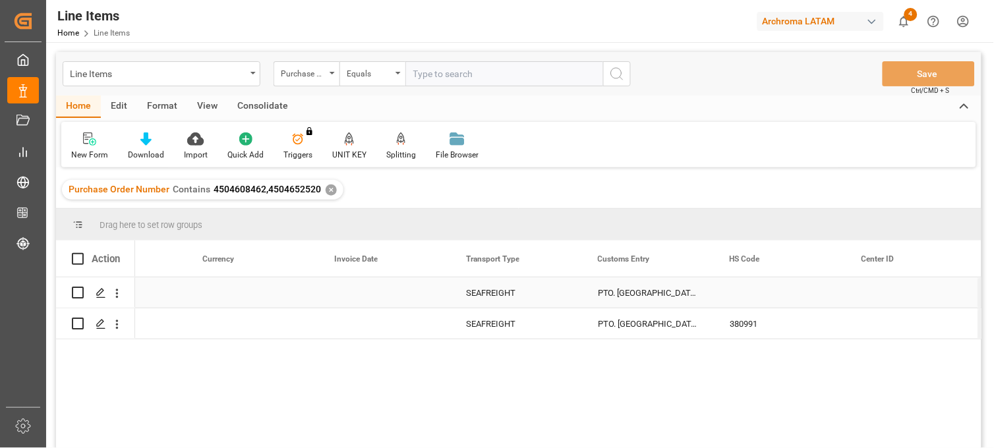
click at [626, 295] on div "PTO. [GEOGRAPHIC_DATA][PERSON_NAME]" at bounding box center [648, 293] width 132 height 30
click at [621, 298] on input "PTO. [GEOGRAPHIC_DATA][PERSON_NAME]" at bounding box center [648, 300] width 111 height 25
type input "SANTO [PERSON_NAME]"
click at [647, 331] on div "PTO. [GEOGRAPHIC_DATA][PERSON_NAME]" at bounding box center [648, 323] width 132 height 30
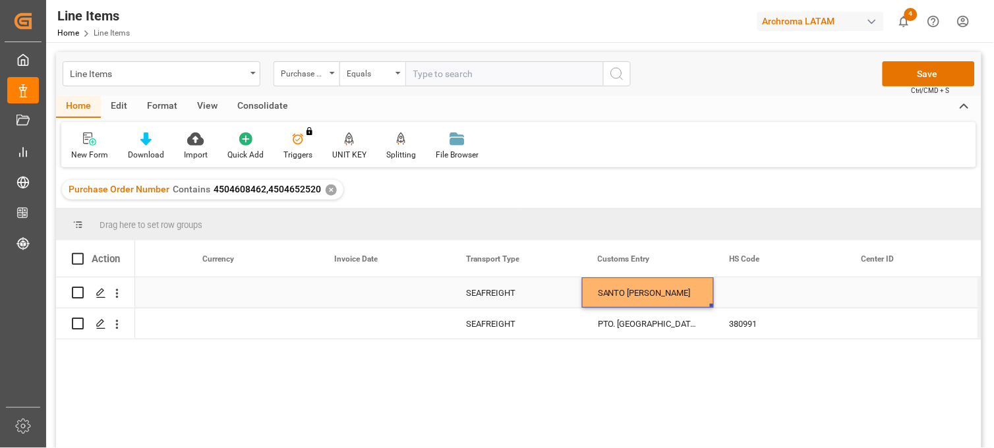
click at [645, 291] on div "SANTO [PERSON_NAME]" at bounding box center [648, 293] width 132 height 30
click at [673, 324] on div "PTO. [GEOGRAPHIC_DATA][PERSON_NAME]" at bounding box center [648, 323] width 132 height 30
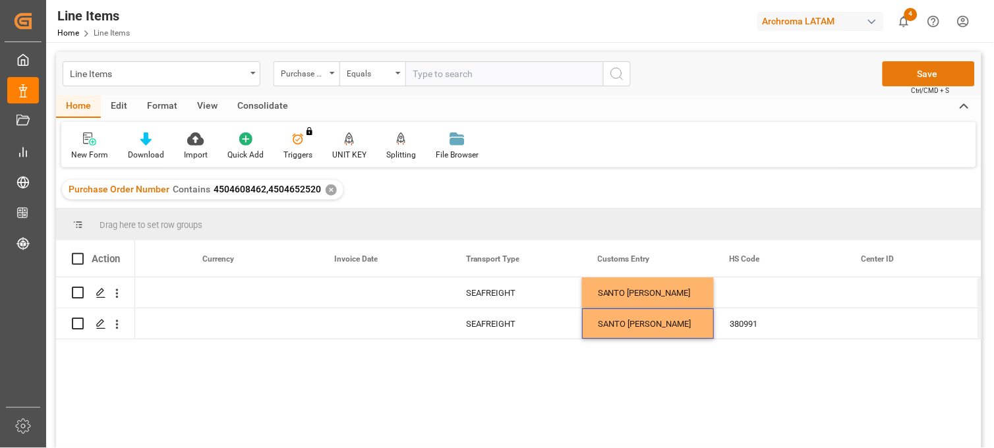
click at [910, 73] on button "Save" at bounding box center [929, 73] width 92 height 25
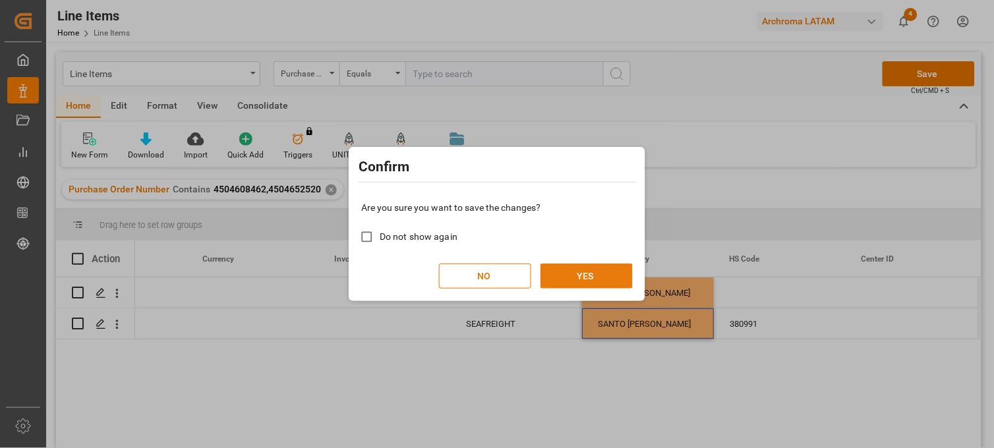
drag, startPoint x: 603, startPoint y: 278, endPoint x: 593, endPoint y: 286, distance: 12.7
click at [602, 278] on button "YES" at bounding box center [587, 276] width 92 height 25
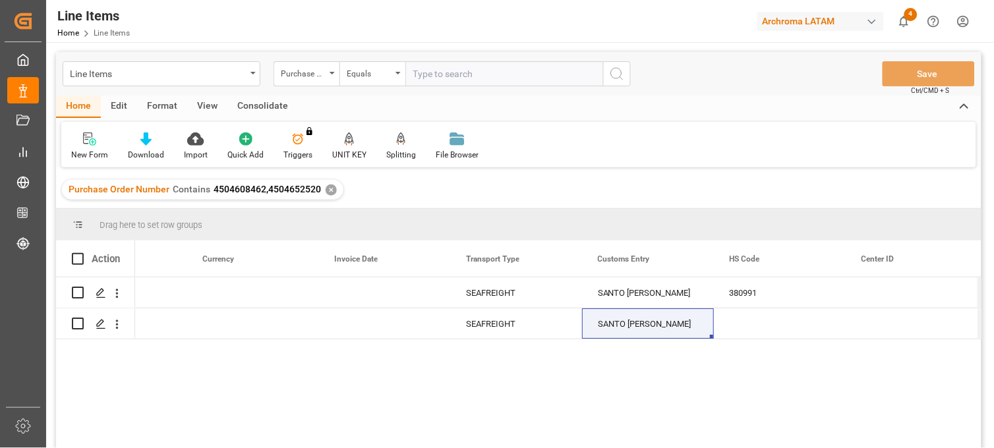
click at [330, 185] on div "✕" at bounding box center [331, 190] width 11 height 11
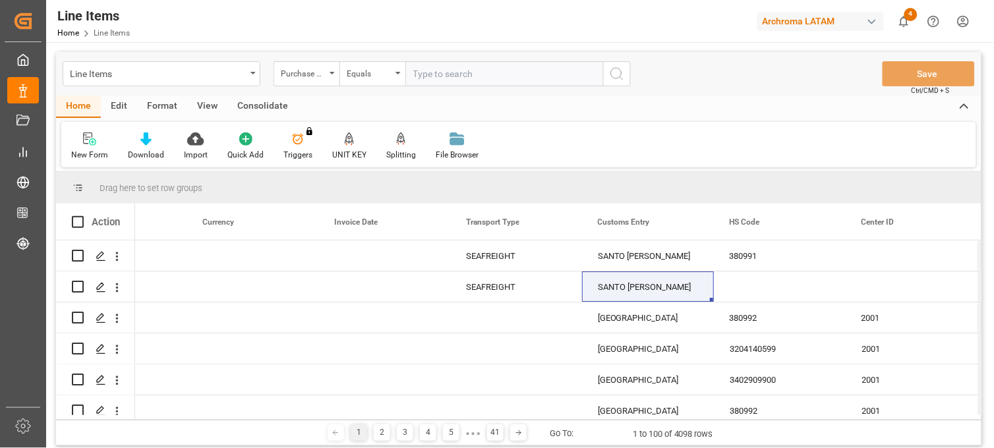
click at [428, 74] on input "text" at bounding box center [504, 73] width 198 height 25
paste input "4504655844"
type input "4504655844"
click at [615, 69] on icon "search button" at bounding box center [617, 74] width 16 height 16
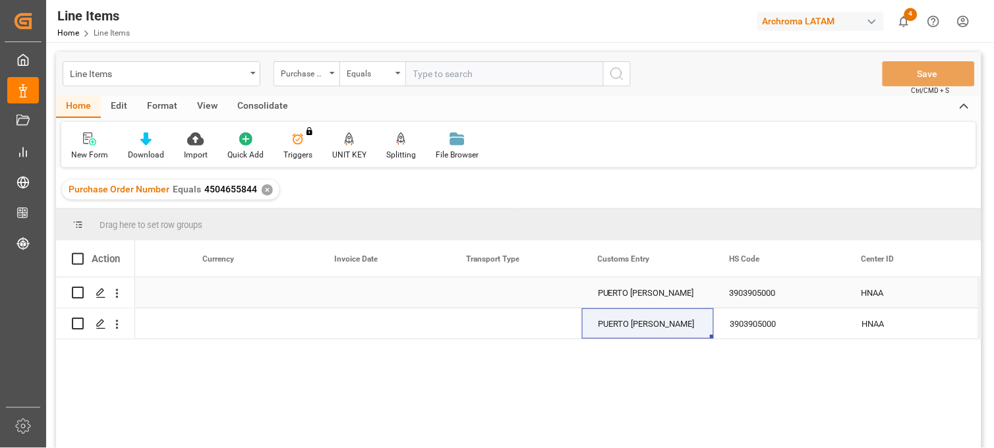
click at [631, 293] on div "PUERTO [PERSON_NAME]" at bounding box center [648, 293] width 132 height 30
click at [631, 295] on div "PUERTO [PERSON_NAME]" at bounding box center [648, 293] width 132 height 30
click at [601, 295] on input "PUERTO [PERSON_NAME]" at bounding box center [648, 300] width 111 height 25
type input "PUERTO [PERSON_NAME]"
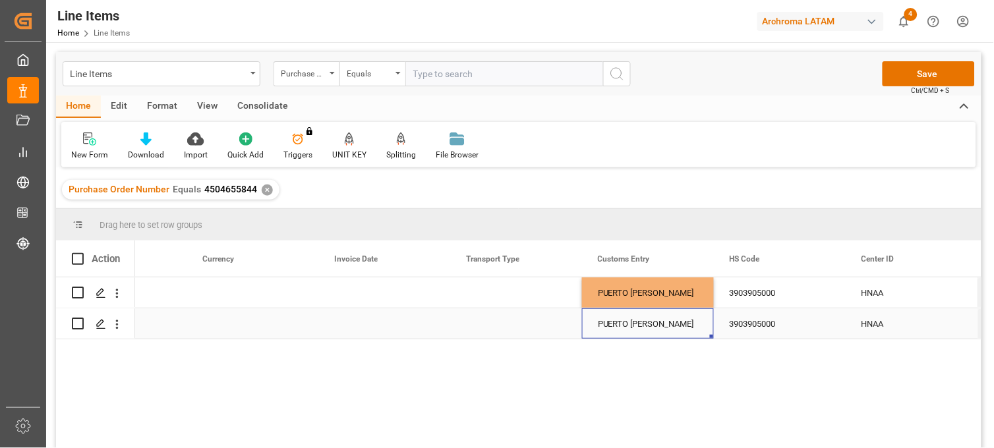
click at [642, 333] on div "PUERTO [PERSON_NAME]" at bounding box center [648, 323] width 132 height 30
click at [657, 293] on div "PUERTO [PERSON_NAME]" at bounding box center [648, 293] width 132 height 30
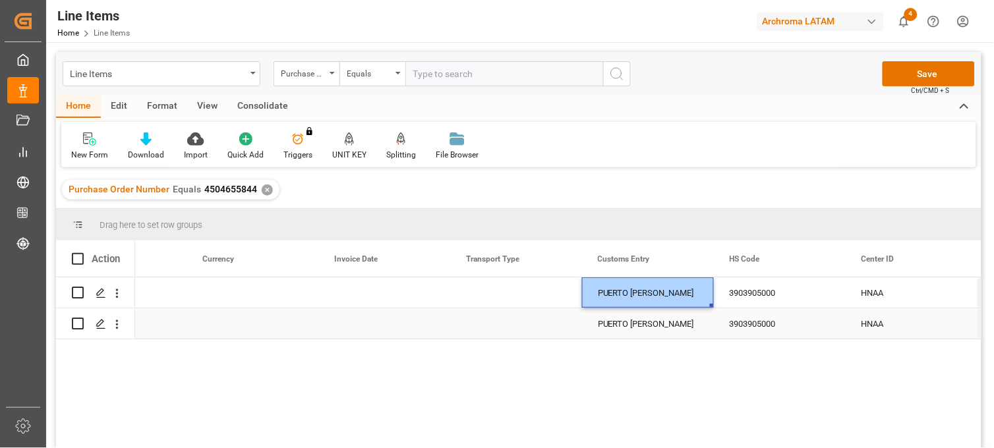
click at [660, 319] on div "PUERTO [PERSON_NAME]" at bounding box center [648, 323] width 132 height 30
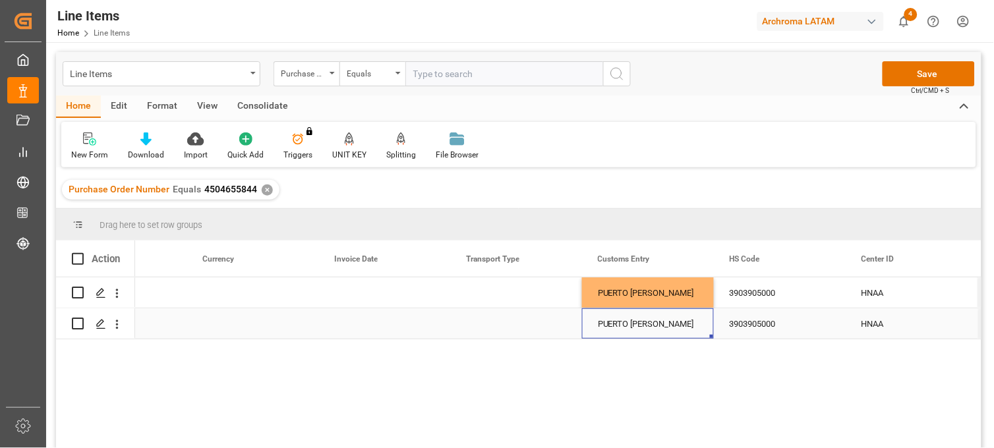
click at [668, 326] on div "PUERTO [PERSON_NAME]" at bounding box center [648, 323] width 132 height 30
click at [667, 290] on div "PUERTO [PERSON_NAME]" at bounding box center [648, 293] width 132 height 30
click at [641, 333] on div "PUERTO [PERSON_NAME]" at bounding box center [648, 323] width 132 height 30
click at [598, 323] on div "PUERTO [PERSON_NAME]" at bounding box center [648, 323] width 132 height 30
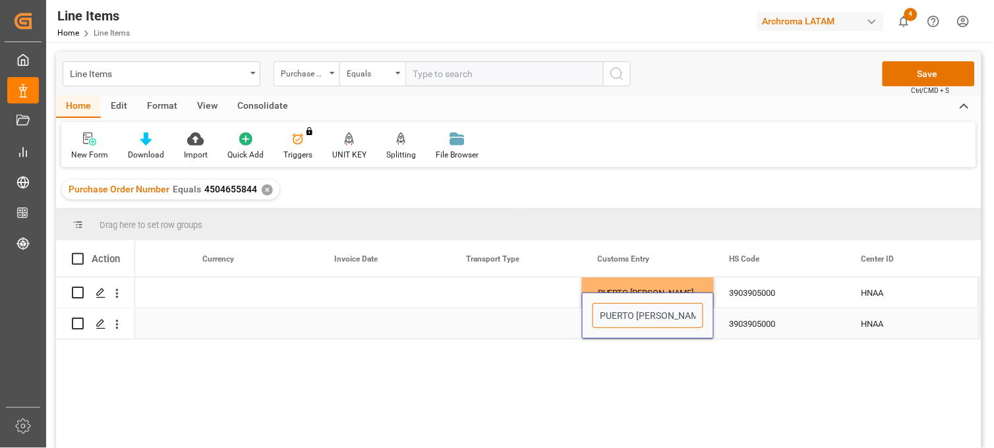
click at [603, 314] on input "PUERTO [PERSON_NAME]" at bounding box center [648, 315] width 111 height 25
click at [775, 324] on div "3903905000" at bounding box center [780, 323] width 132 height 30
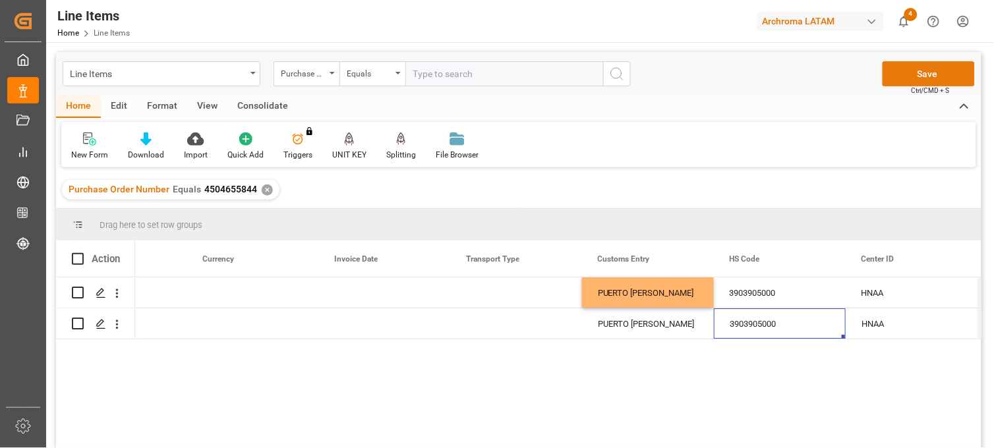
click at [925, 67] on button "Save" at bounding box center [929, 73] width 92 height 25
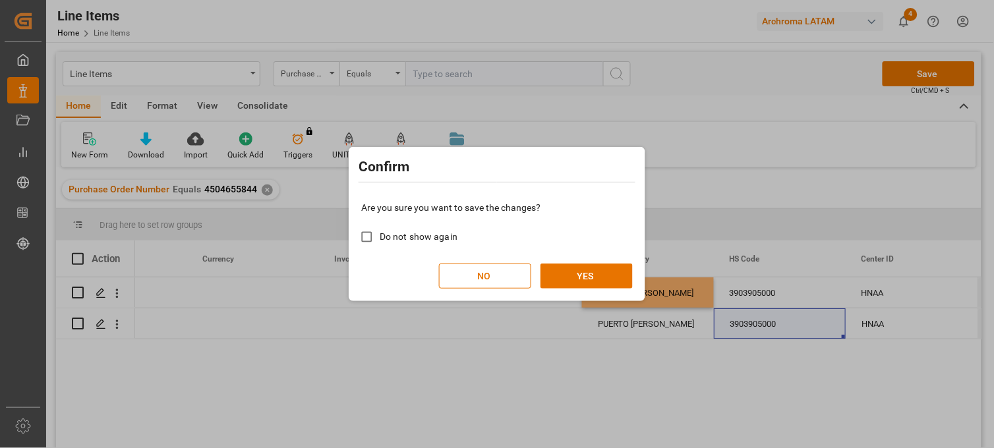
click at [583, 261] on div "Are you sure you want to save the changes? Do not show again NO YES" at bounding box center [497, 245] width 290 height 106
click at [583, 278] on button "YES" at bounding box center [587, 276] width 92 height 25
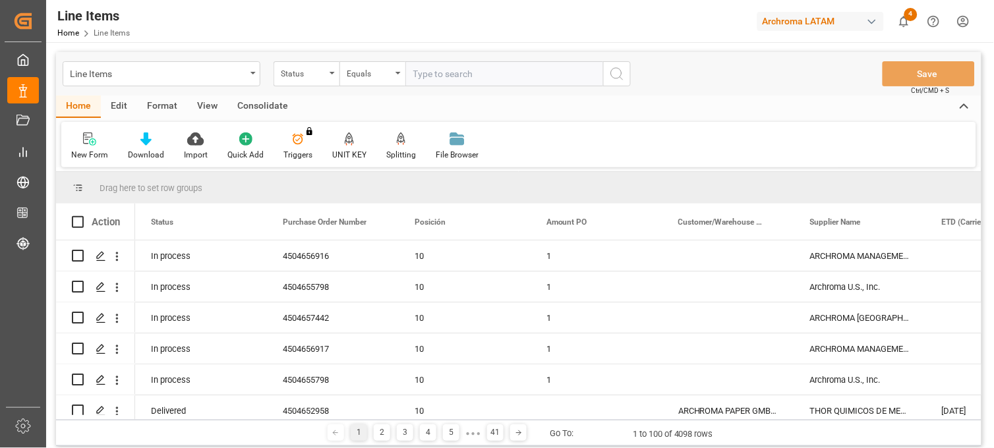
drag, startPoint x: 196, startPoint y: 415, endPoint x: 252, endPoint y: 425, distance: 57.4
click at [252, 425] on div "Drag here to set row groups Drag here to set column labels Action Status Purcha…" at bounding box center [518, 309] width 925 height 274
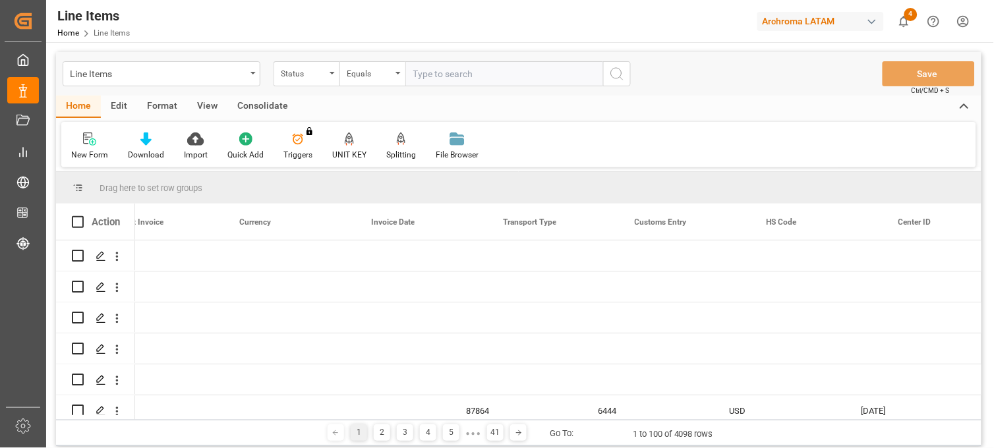
scroll to position [0, 3075]
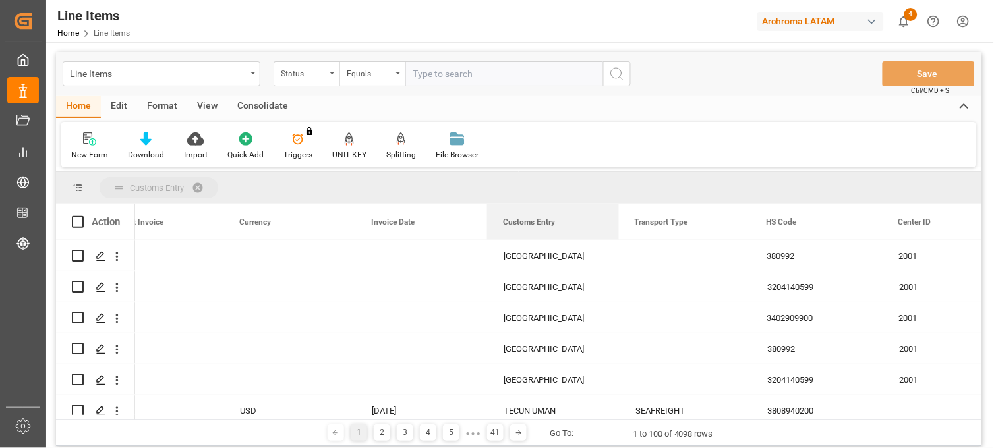
drag, startPoint x: 663, startPoint y: 225, endPoint x: 607, endPoint y: 199, distance: 61.6
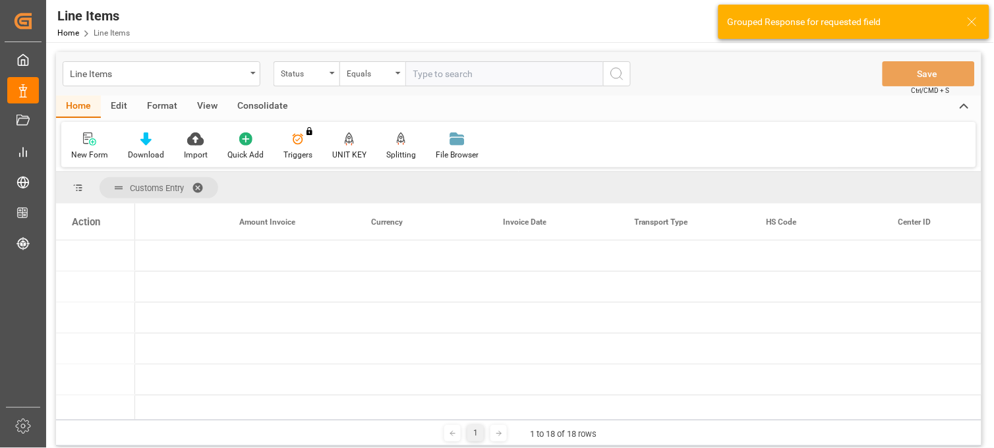
click at [109, 233] on div "Action" at bounding box center [95, 222] width 79 height 36
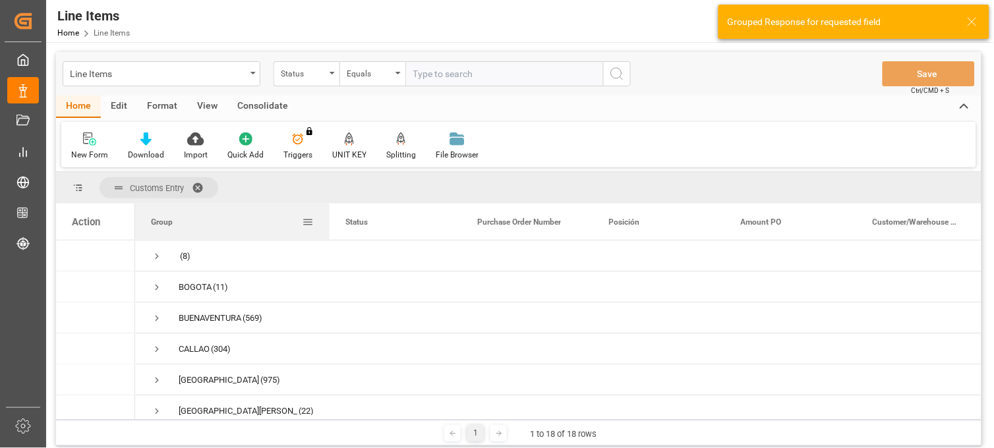
drag, startPoint x: 264, startPoint y: 219, endPoint x: 327, endPoint y: 223, distance: 62.7
click at [327, 223] on div at bounding box center [329, 222] width 5 height 36
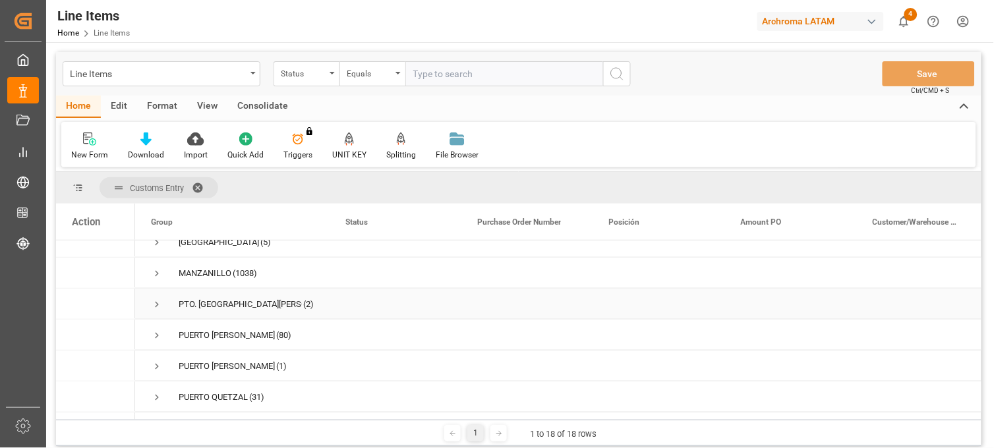
click at [156, 302] on span "Press SPACE to select this row." at bounding box center [157, 305] width 12 height 12
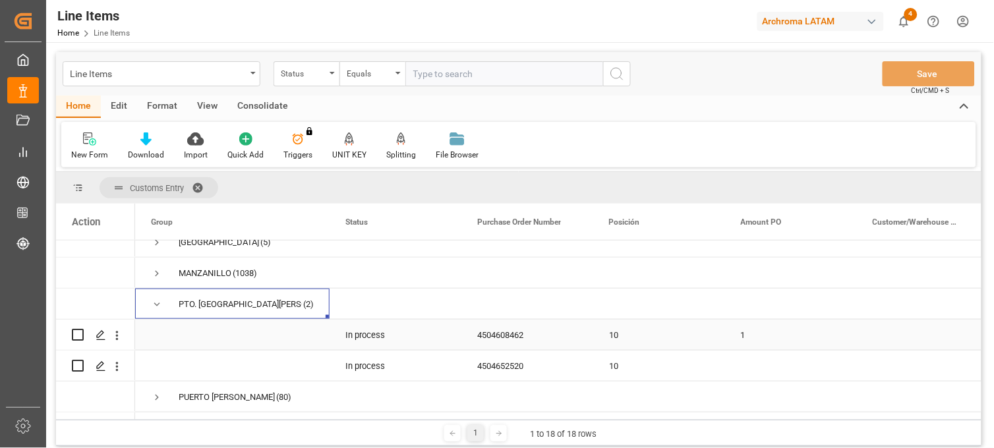
click at [519, 341] on div "4504608462" at bounding box center [527, 335] width 132 height 30
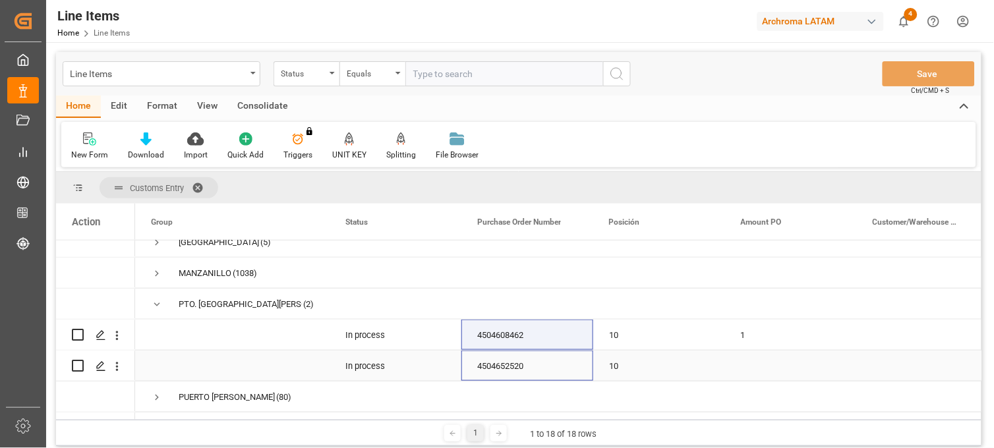
click at [513, 370] on div "4504652520" at bounding box center [527, 366] width 132 height 30
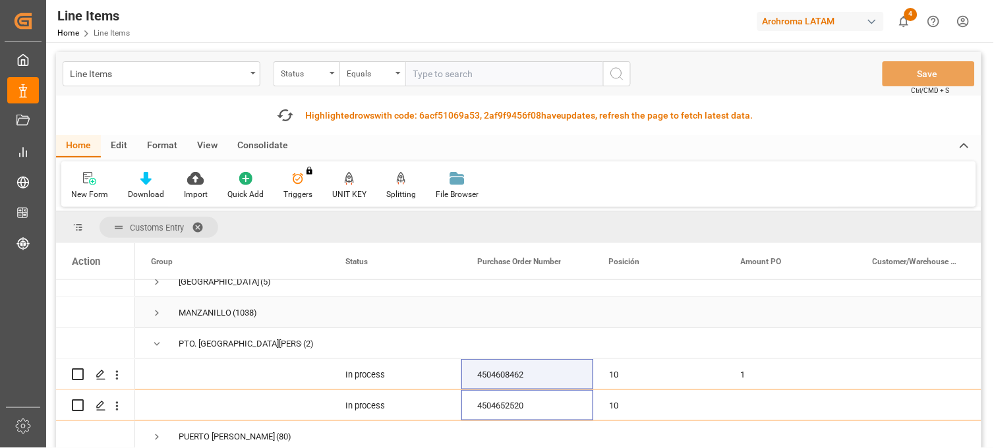
click at [156, 303] on span "Press SPACE to select this row." at bounding box center [157, 313] width 12 height 30
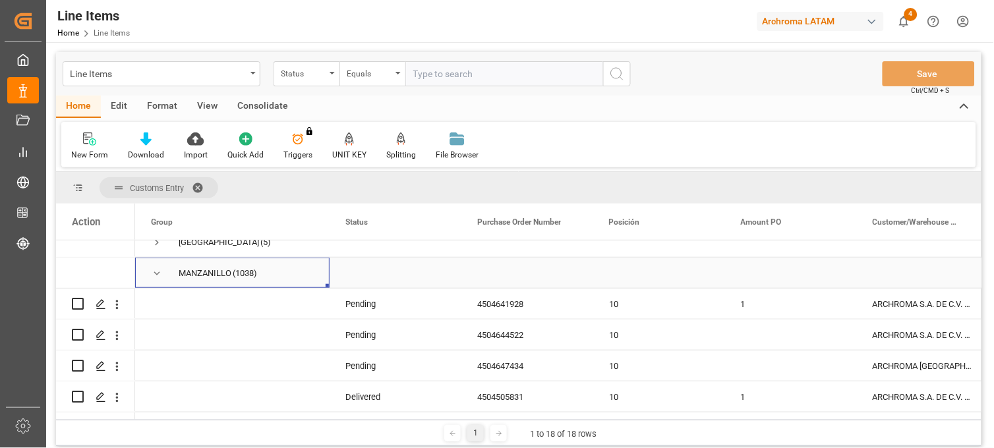
click at [160, 273] on span "Press SPACE to select this row." at bounding box center [157, 274] width 12 height 12
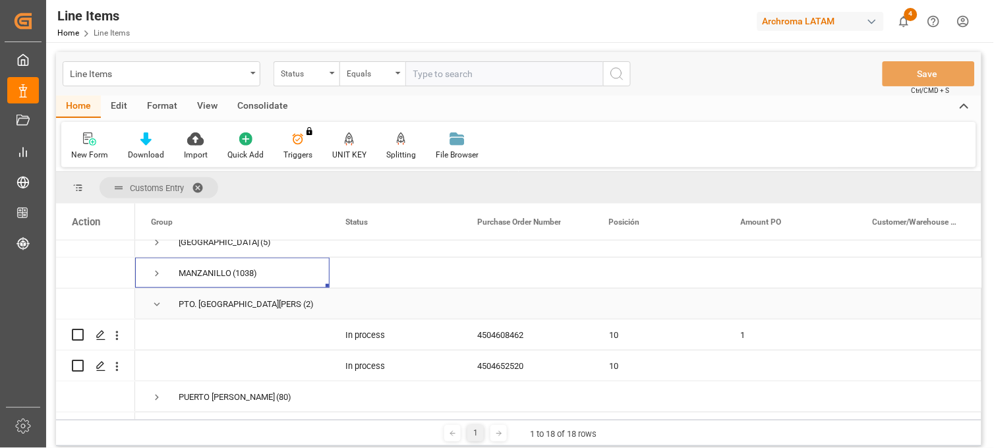
click at [157, 305] on span "Press SPACE to select this row." at bounding box center [157, 305] width 12 height 12
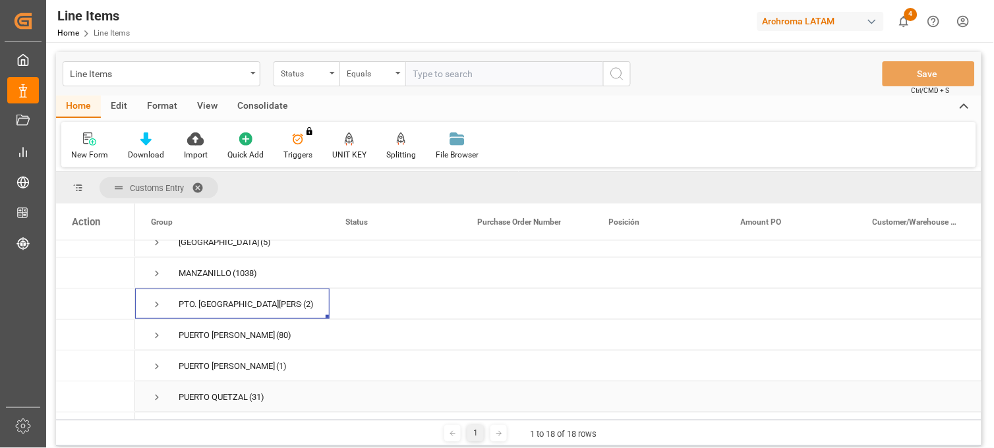
scroll to position [366, 0]
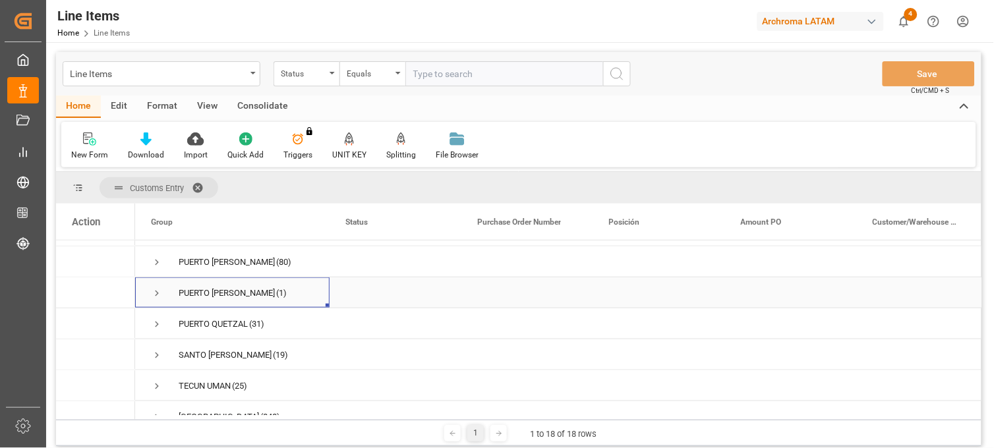
click at [154, 291] on span "Press SPACE to select this row." at bounding box center [157, 293] width 12 height 12
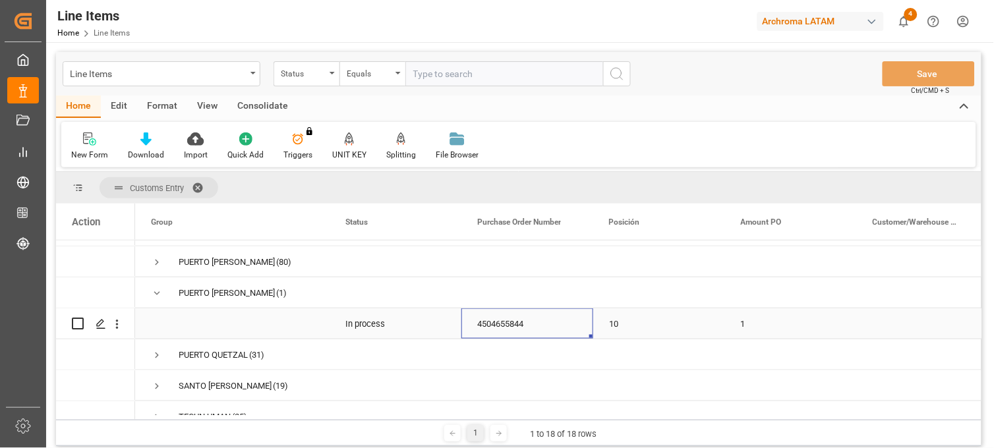
click at [504, 326] on div "4504655844" at bounding box center [527, 323] width 132 height 30
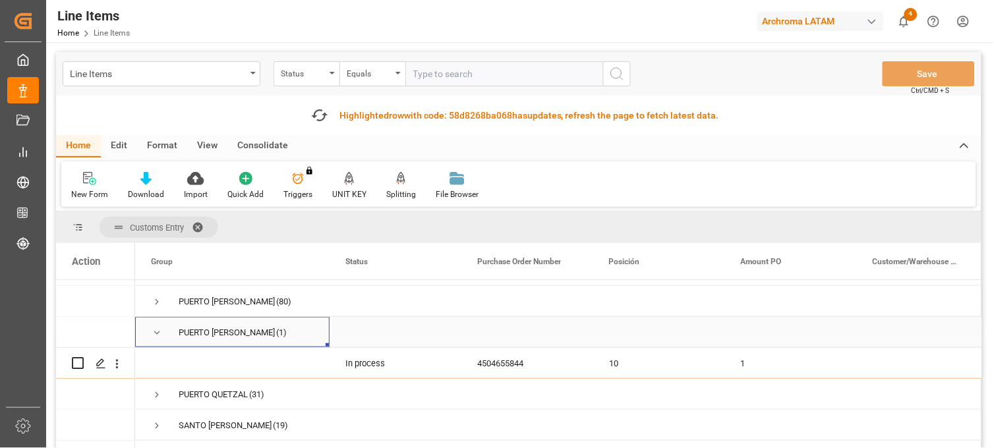
click at [157, 330] on span "Press SPACE to select this row." at bounding box center [157, 333] width 12 height 12
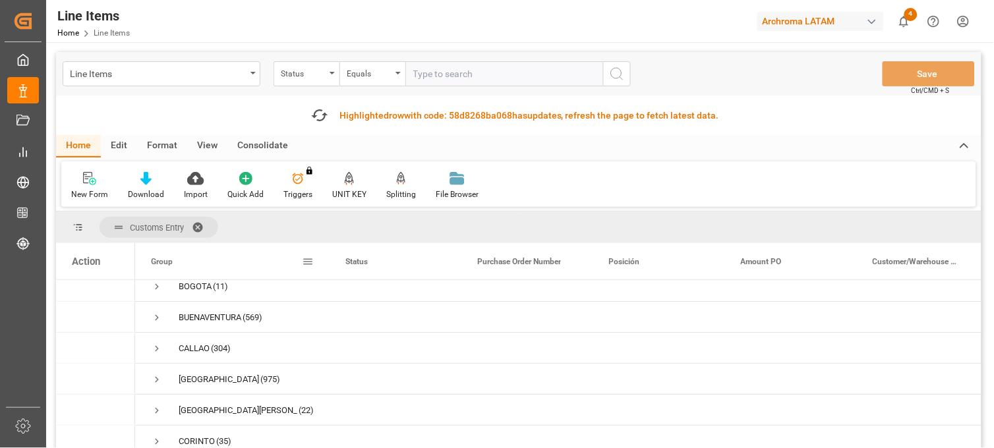
scroll to position [20, 0]
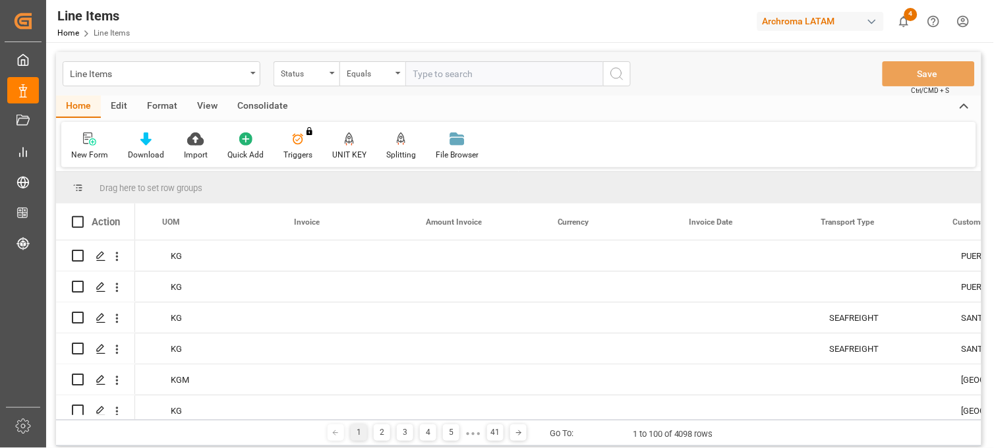
scroll to position [0, 2921]
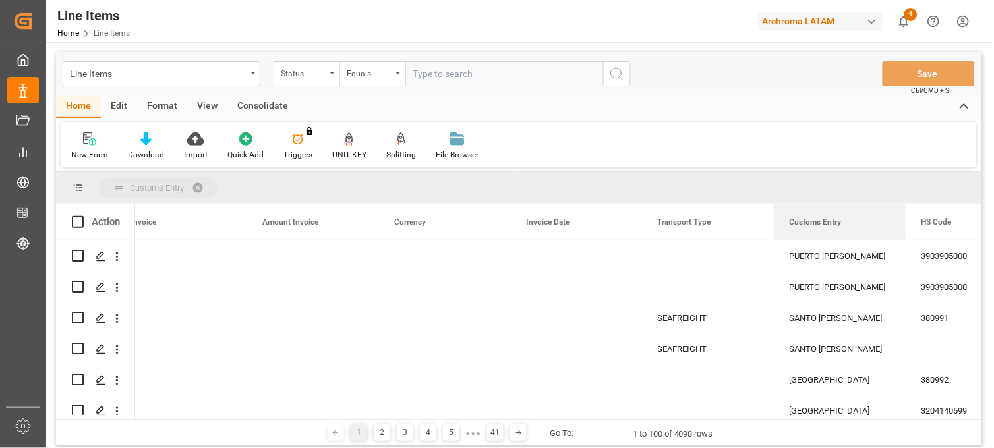
drag, startPoint x: 821, startPoint y: 221, endPoint x: 742, endPoint y: 180, distance: 88.8
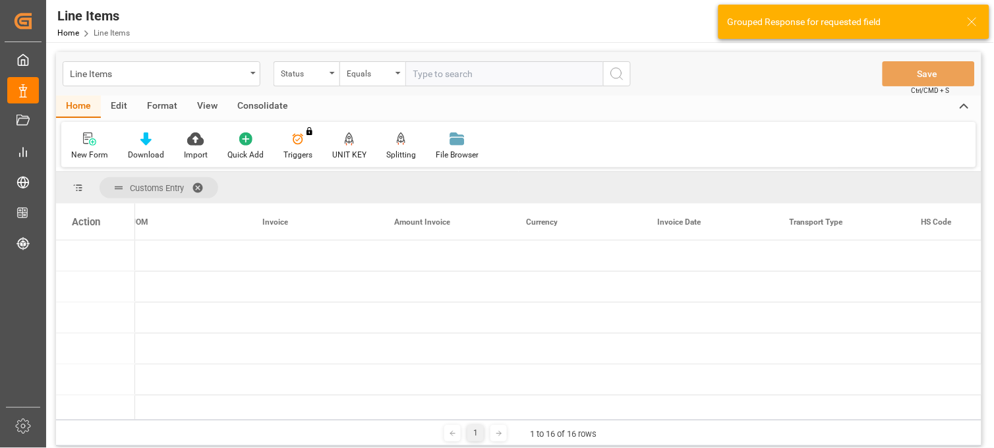
click at [91, 226] on div "Action" at bounding box center [86, 222] width 28 height 12
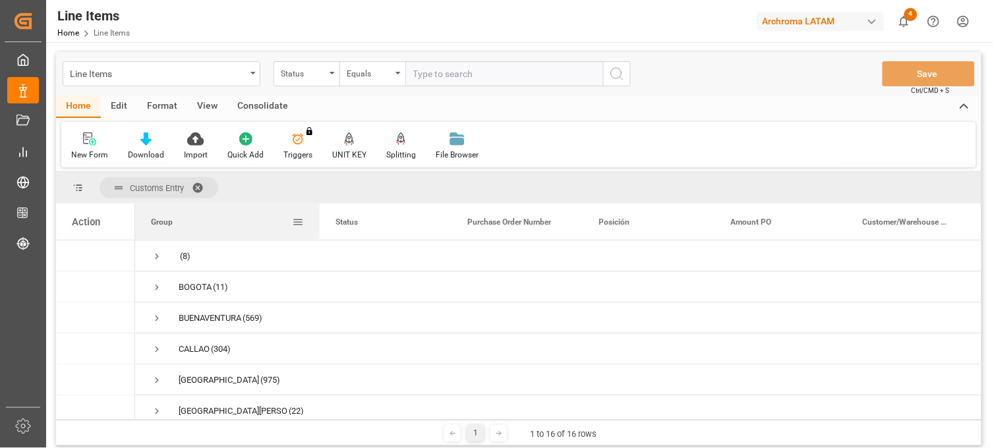
drag, startPoint x: 264, startPoint y: 219, endPoint x: 323, endPoint y: 219, distance: 59.3
click at [322, 219] on div at bounding box center [319, 222] width 5 height 36
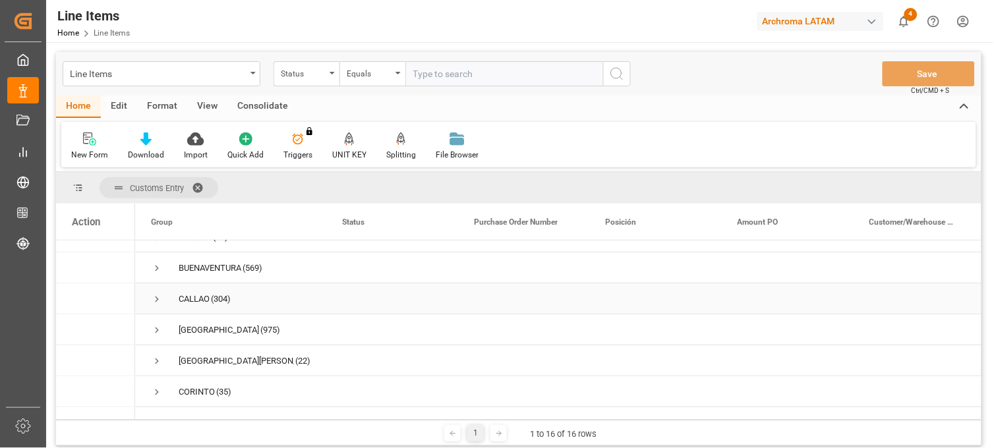
scroll to position [73, 0]
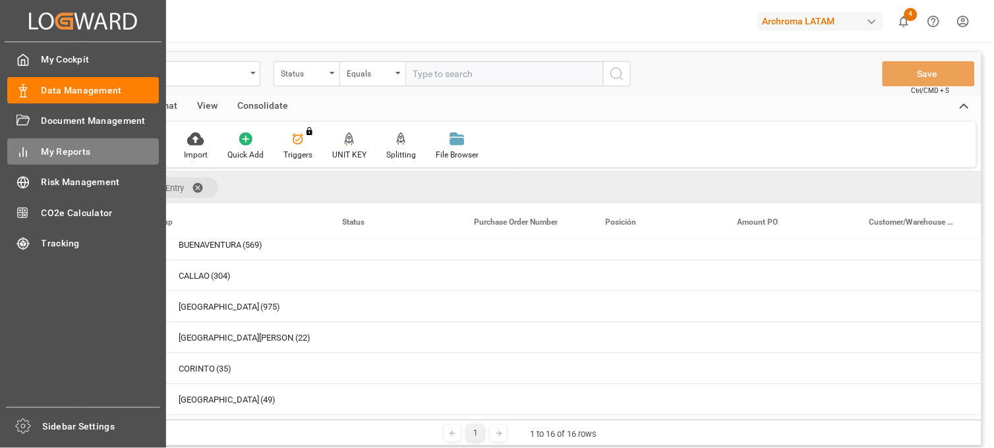
click at [76, 154] on span "My Reports" at bounding box center [101, 152] width 118 height 14
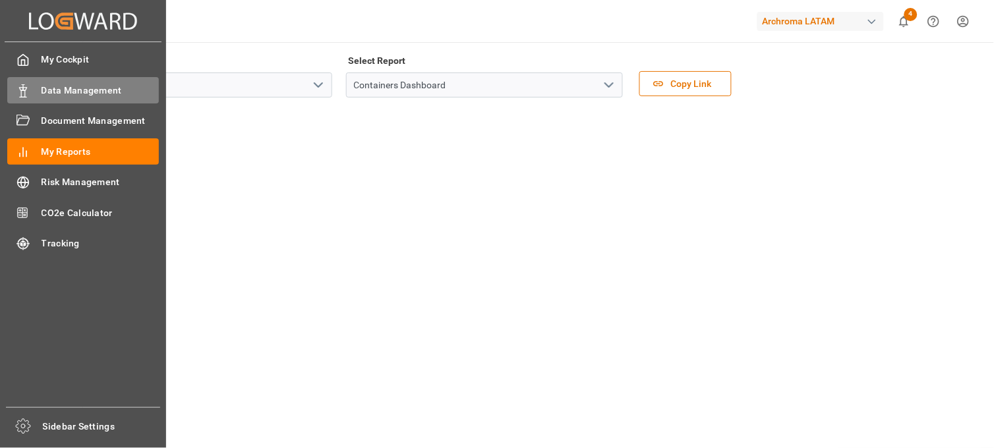
click at [70, 93] on span "Data Management" at bounding box center [101, 91] width 118 height 14
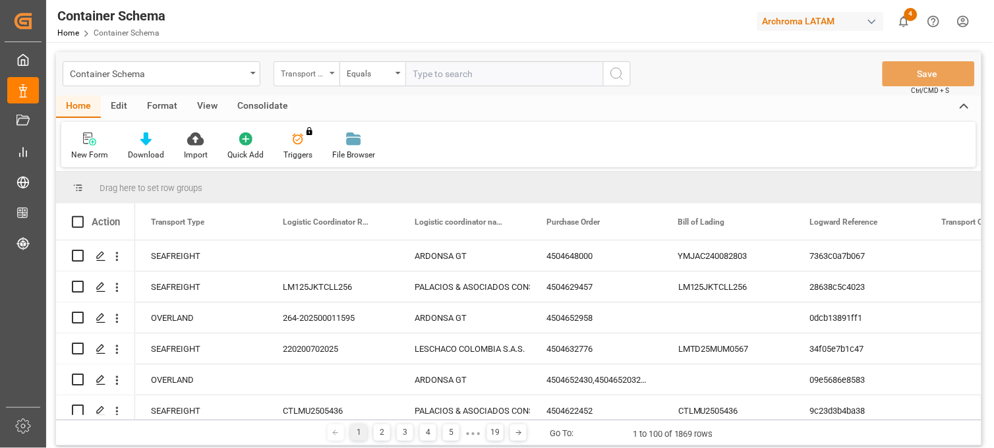
click at [326, 74] on div "Transport Type" at bounding box center [307, 73] width 66 height 25
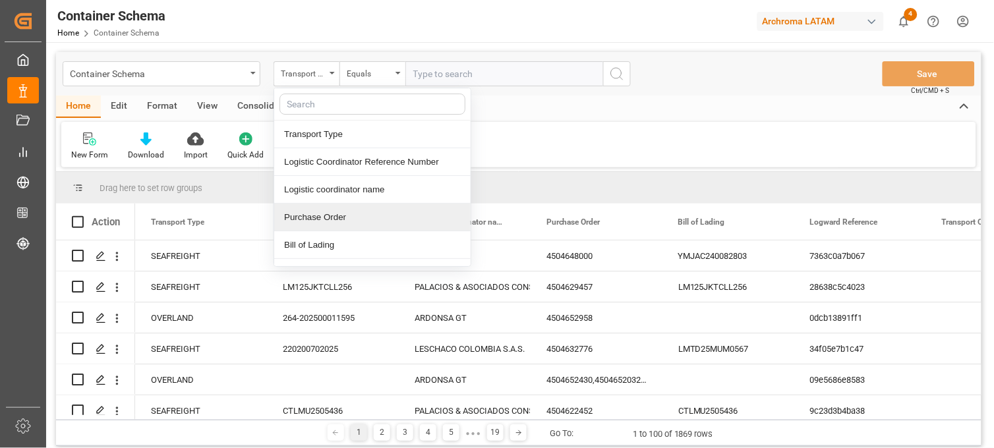
click at [322, 220] on div "Purchase Order" at bounding box center [372, 218] width 196 height 28
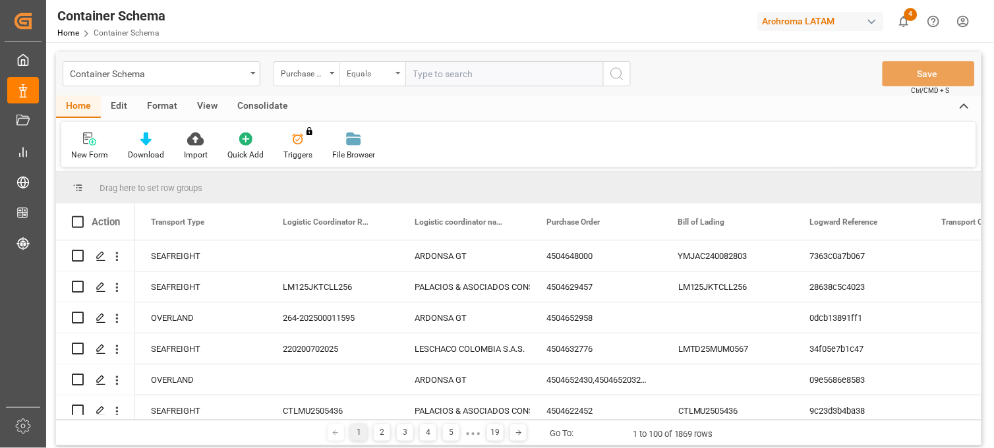
click at [378, 77] on div "Equals" at bounding box center [369, 72] width 45 height 15
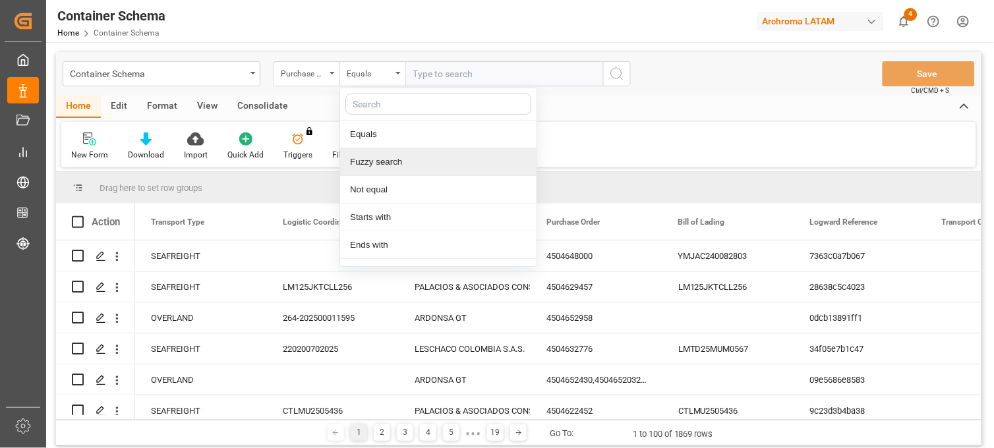
click at [386, 163] on div "Fuzzy search" at bounding box center [438, 162] width 196 height 28
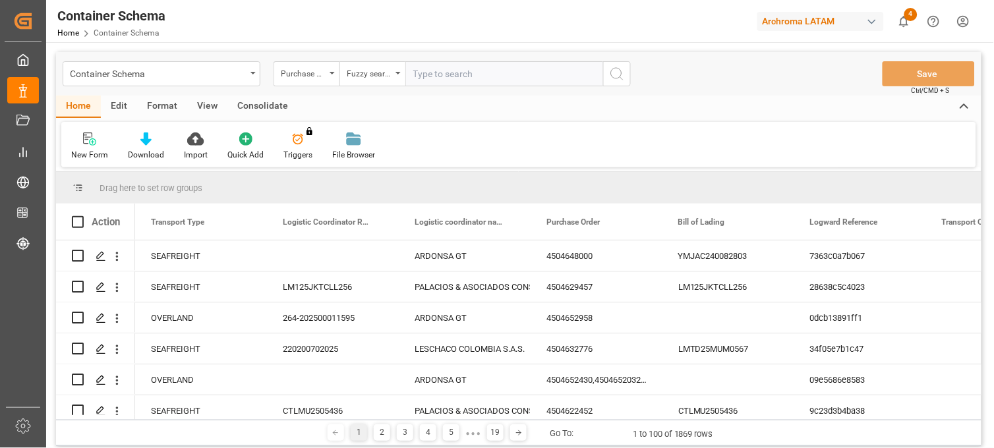
paste input "4504639566"
type input "4504639566"
click at [616, 67] on icon "search button" at bounding box center [617, 74] width 16 height 16
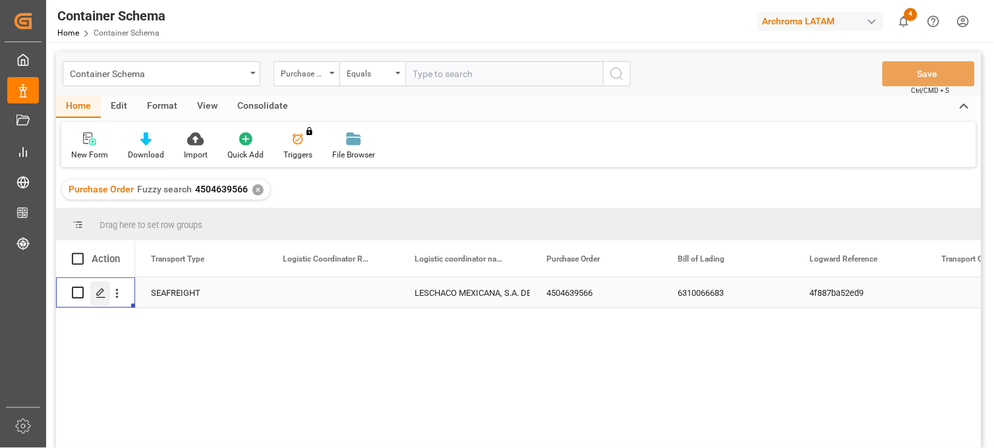
click at [103, 293] on icon "Press SPACE to select this row." at bounding box center [101, 293] width 11 height 11
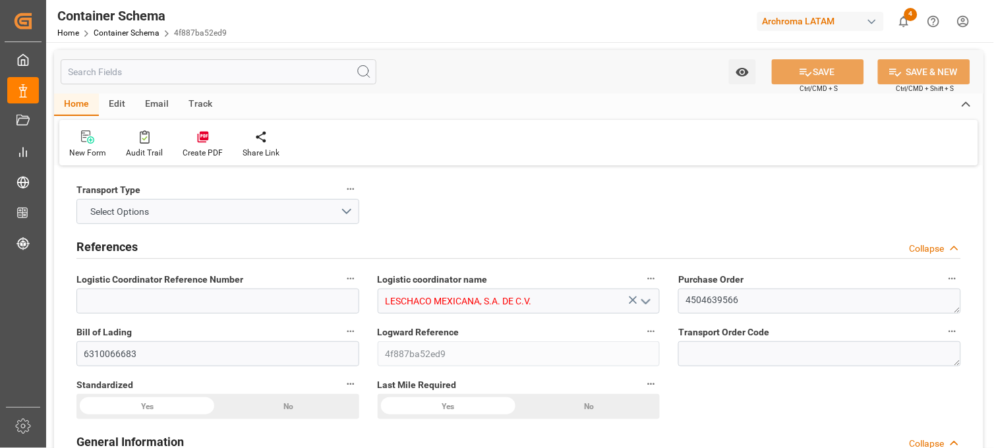
type input "LESCHACO MEXICANA, S.A. DE C.V."
type textarea "4504639566"
type input "6310066683"
type input "4f887ba52ed9"
type input "On time"
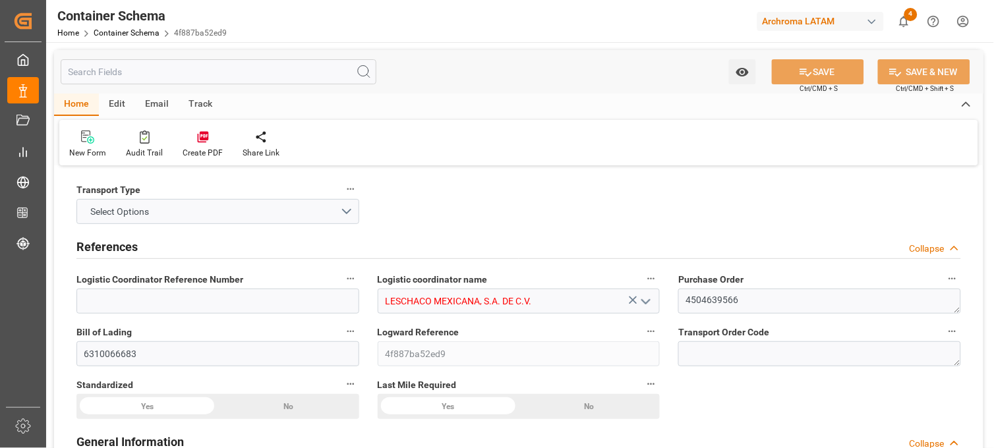
type input "[PERSON_NAME]"
type input "ARCHROMA U.S., INC."
type input "Document Sent"
type input "CALLAO"
type input "PT"
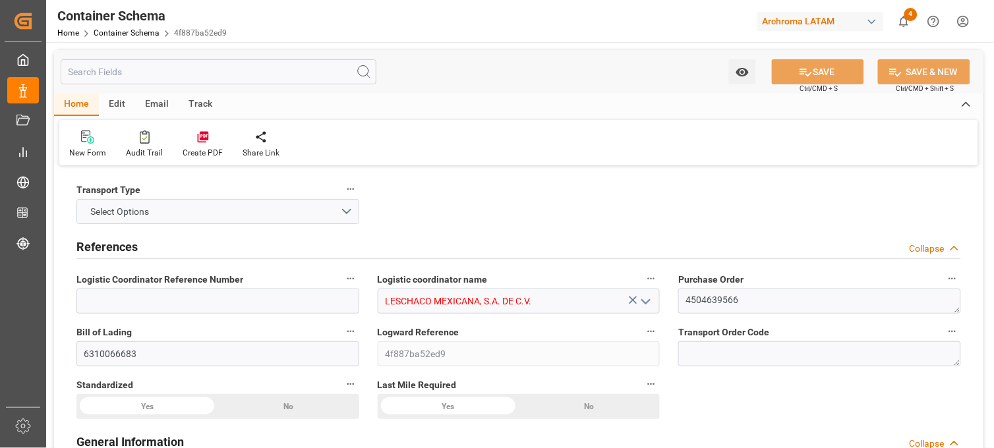
type textarea "IBC"
type input "2 IBC"
type input "Enter customer warehouse"
type input "HOUSE"
type input "CIF"
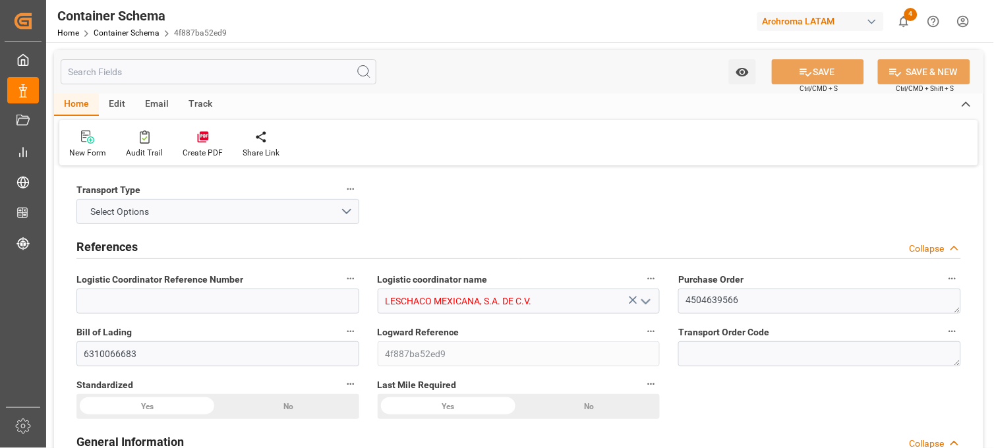
type input "Truck"
type input "Sea Ship"
type input "Truck"
type input "LCL"
type input "MRKU3188976"
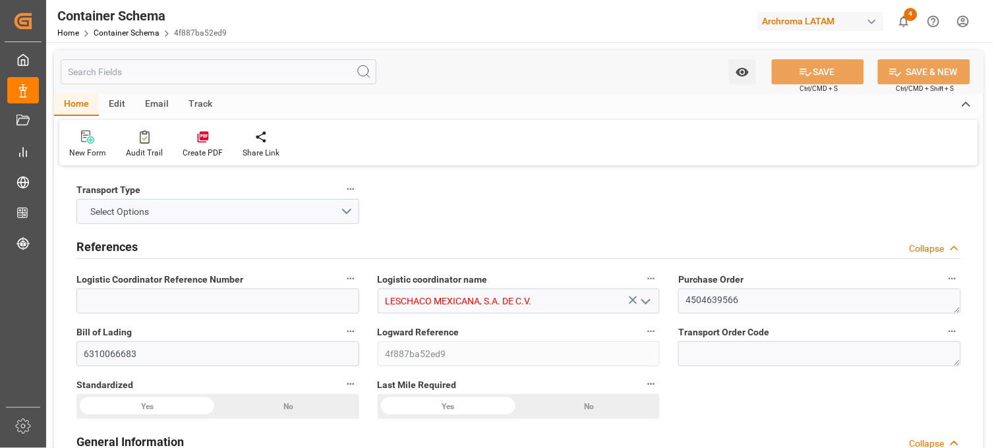
type input "EXPEDITORS"
type input "MAEU"
type input "Rol de Buque"
type input "[GEOGRAPHIC_DATA]"
type input "Callao"
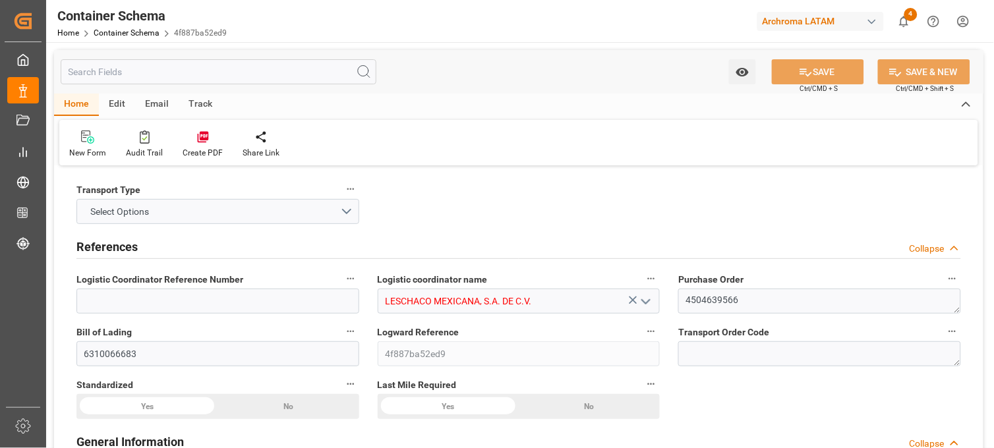
type input "Callao"
type input "MAERSK NORTHAMPTON V"
type input "531S"
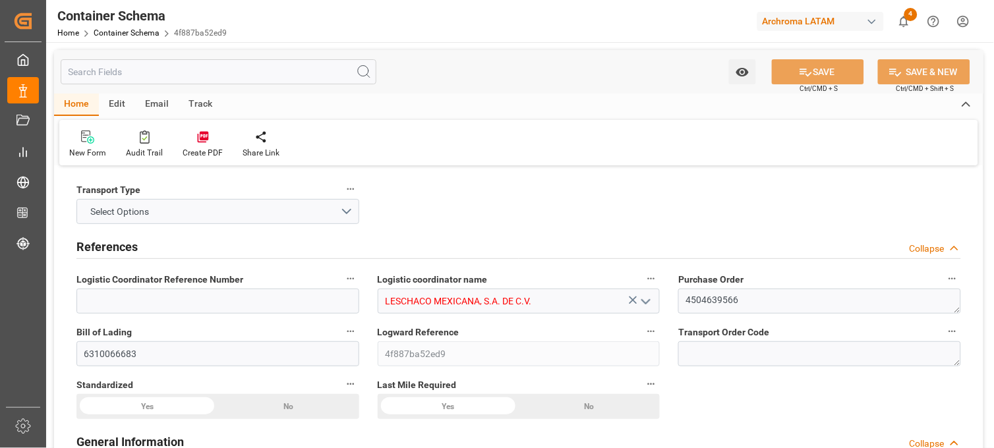
type input "0"
type input "3"
type input "1"
type input "2"
type input "2200"
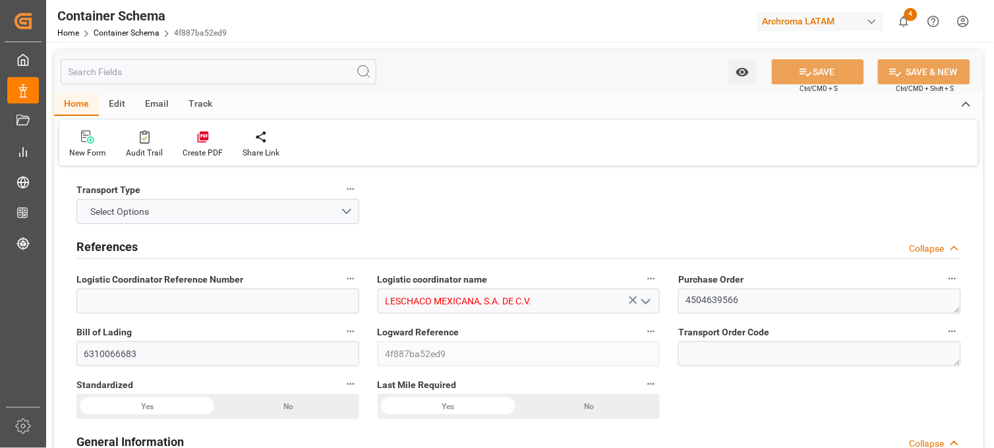
type input "2200"
type input "Maersk"
type input "Maersk Line AS"
type input "USIMV"
type input "PECLL"
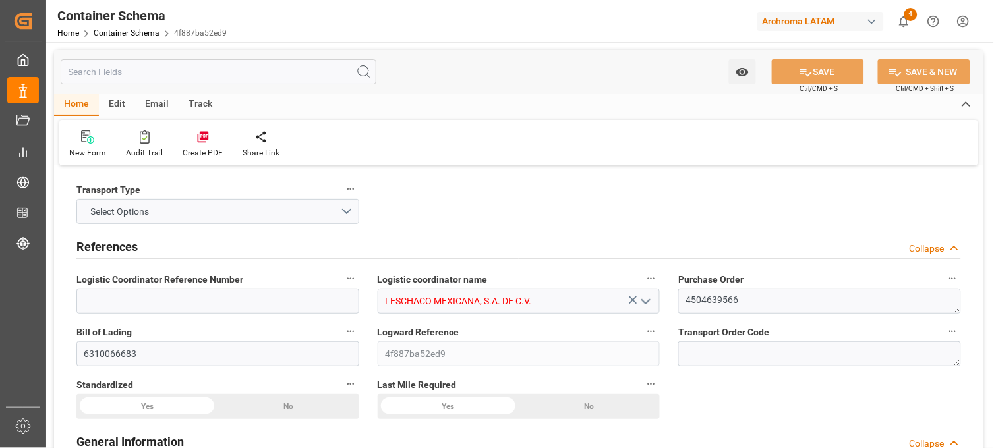
type input "PECLL"
type input "[DATE] 00:00"
type input "[DATE]"
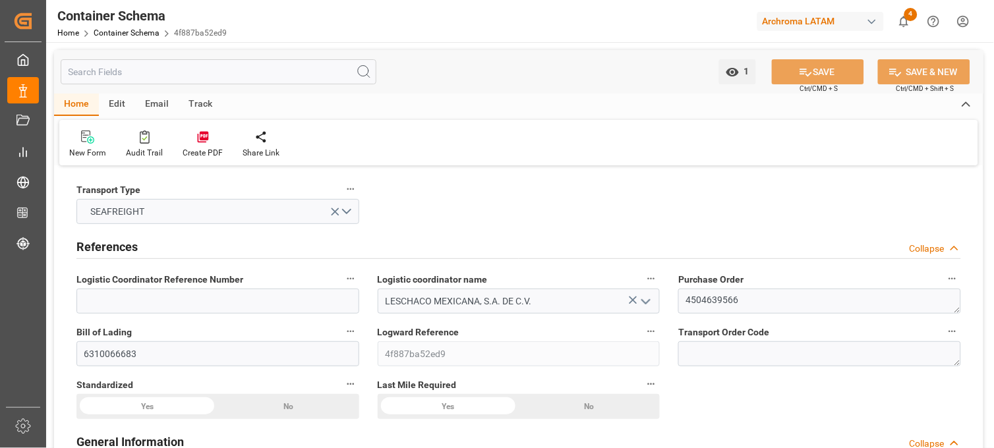
type input "[DATE] 11:00"
type input "[DATE] 00:00"
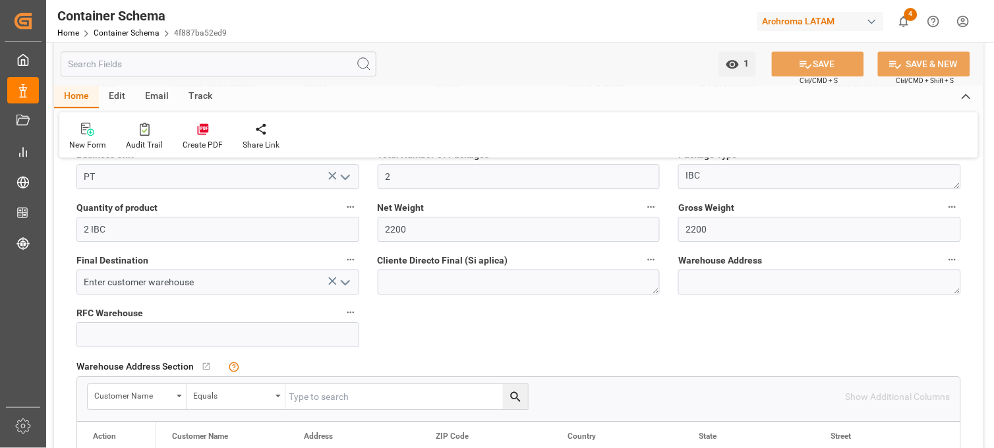
scroll to position [805, 0]
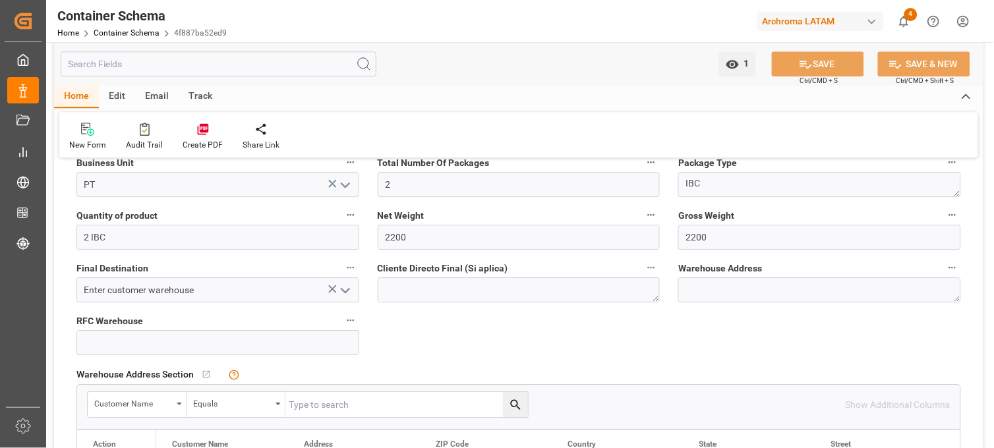
click at [330, 287] on icon at bounding box center [333, 289] width 14 height 14
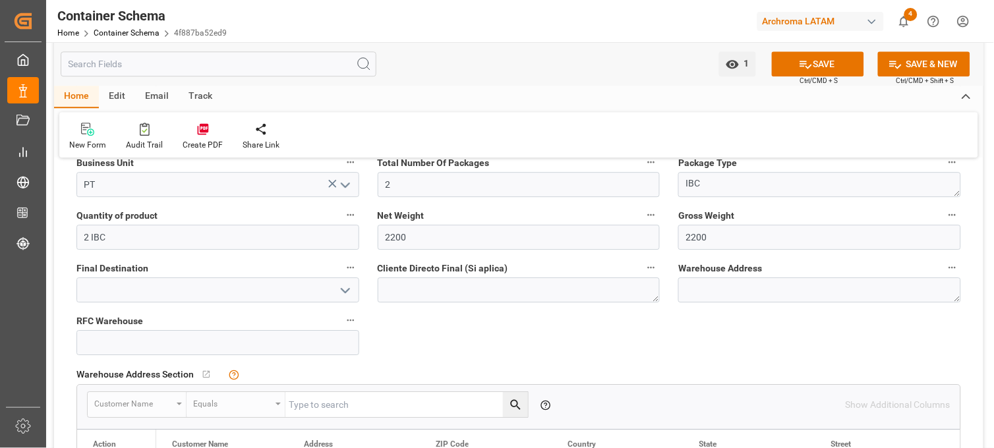
click at [346, 290] on icon "open menu" at bounding box center [345, 291] width 16 height 16
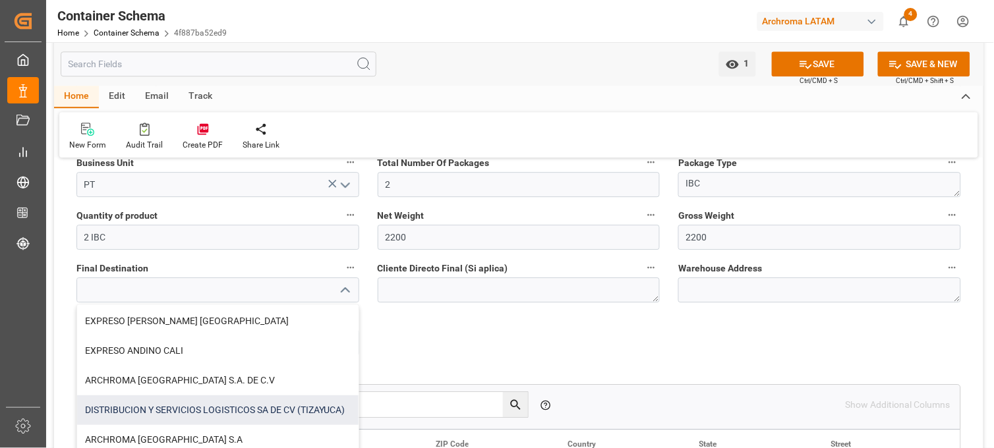
scroll to position [280, 0]
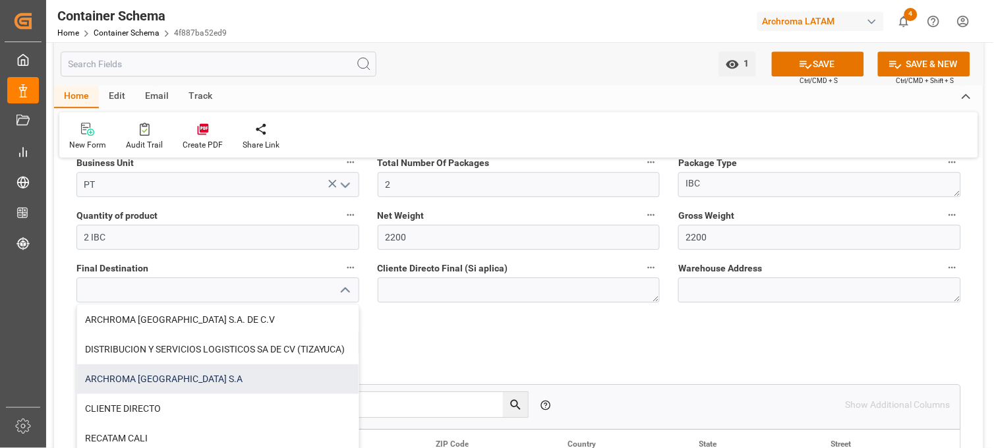
click at [179, 378] on div "ARCHROMA [GEOGRAPHIC_DATA] S.A" at bounding box center [217, 380] width 281 height 30
type input "ARCHROMA [GEOGRAPHIC_DATA] S.A"
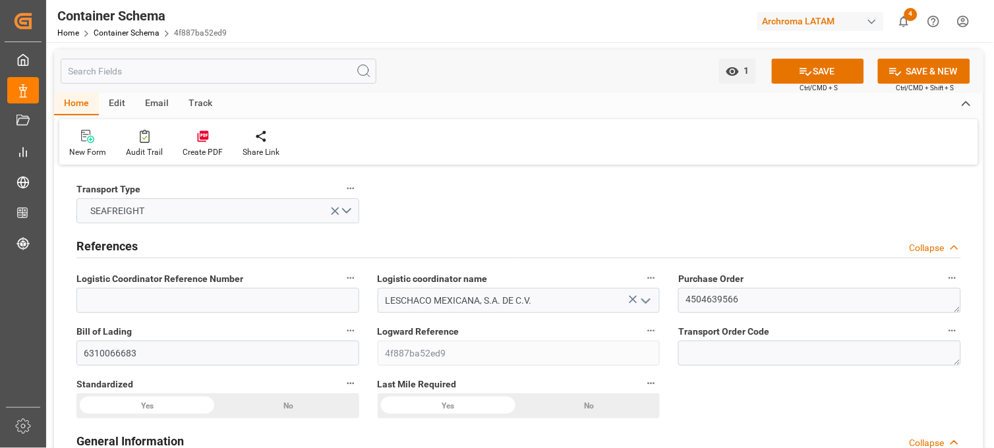
scroll to position [0, 0]
click at [634, 301] on icon at bounding box center [633, 301] width 8 height 8
click at [645, 301] on icon "open menu" at bounding box center [646, 302] width 16 height 16
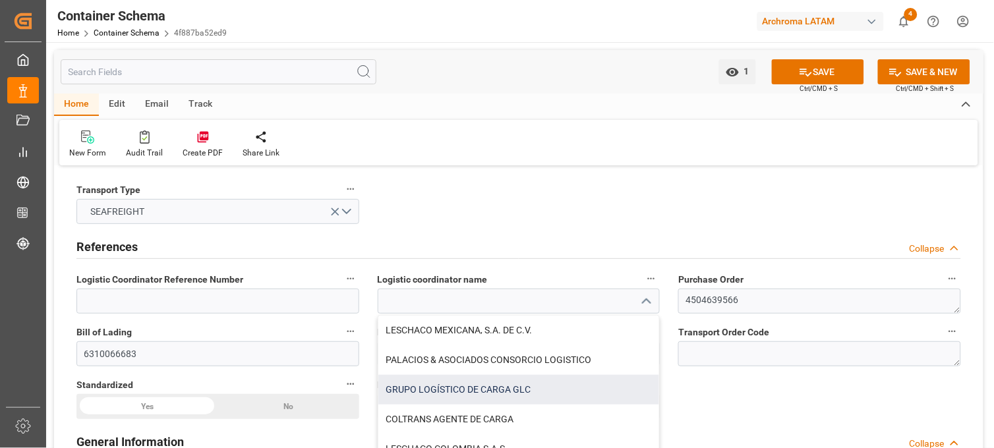
scroll to position [73, 0]
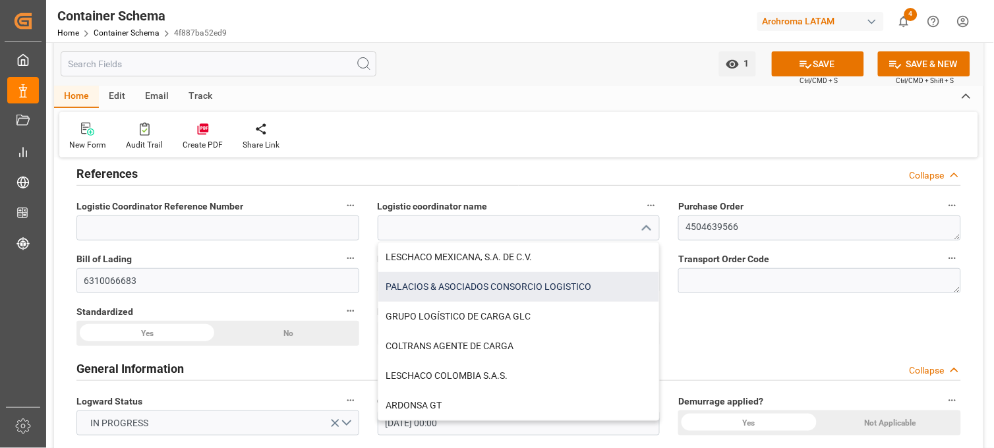
click at [485, 284] on div "PALACIOS & ASOCIADOS CONSORCIO LOGISTICO" at bounding box center [518, 287] width 281 height 30
type input "PALACIOS & ASOCIADOS CONSORCIO LOGISTICO"
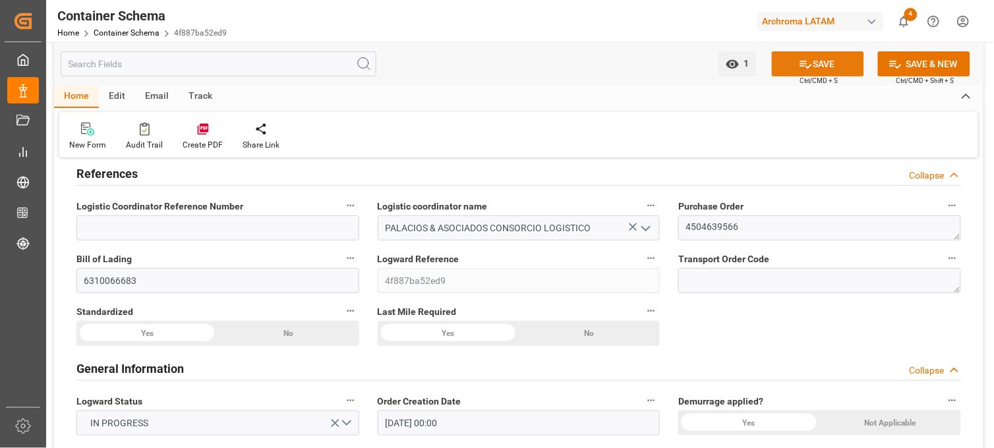
click at [840, 61] on button "SAVE" at bounding box center [818, 63] width 92 height 25
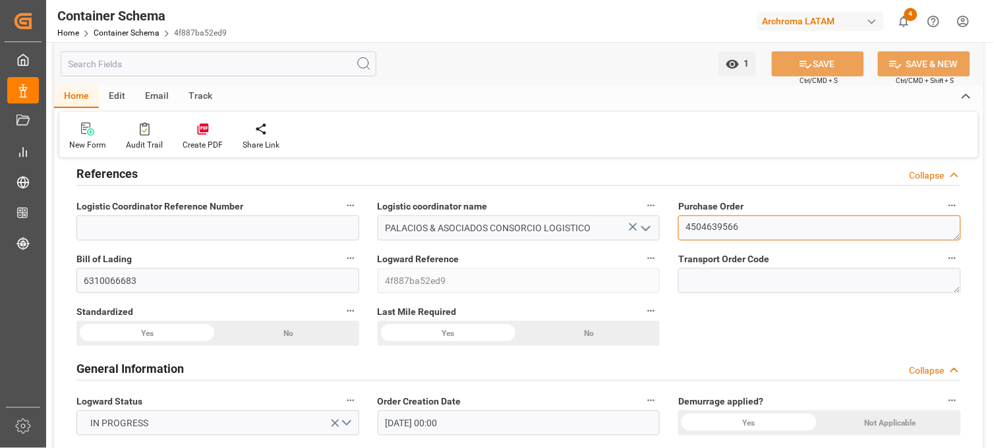
drag, startPoint x: 762, startPoint y: 227, endPoint x: 634, endPoint y: 231, distance: 127.9
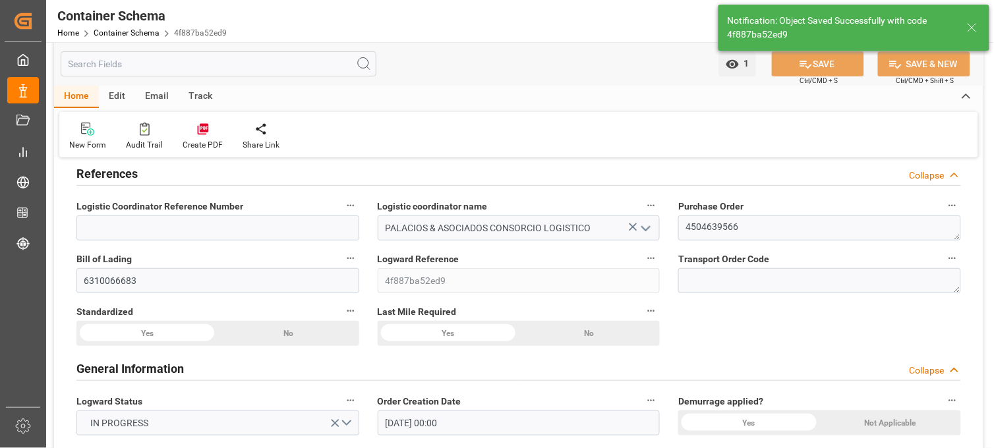
type textarea "LURÍN, [GEOGRAPHIC_DATA], [GEOGRAPHIC_DATA],[GEOGRAPHIC_DATA]. AFIRMADO LOTE. 2…"
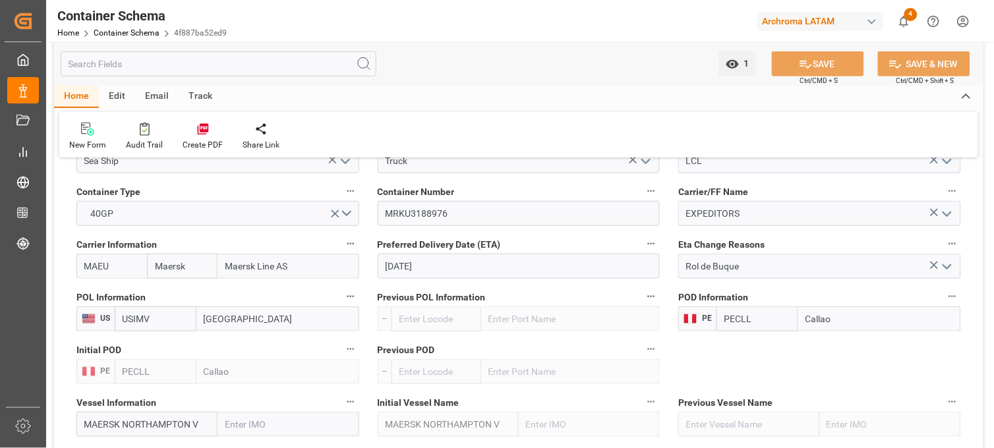
scroll to position [1244, 0]
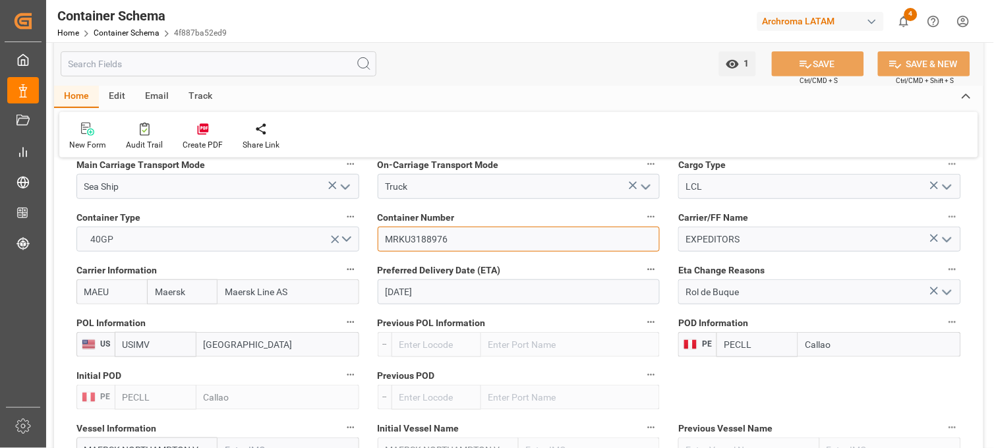
drag, startPoint x: 463, startPoint y: 241, endPoint x: 330, endPoint y: 237, distance: 132.6
click at [330, 237] on div "Transport Type SEAFREIGHT References Collapse Logistic Coordinator Reference Nu…" at bounding box center [518, 117] width 929 height 2385
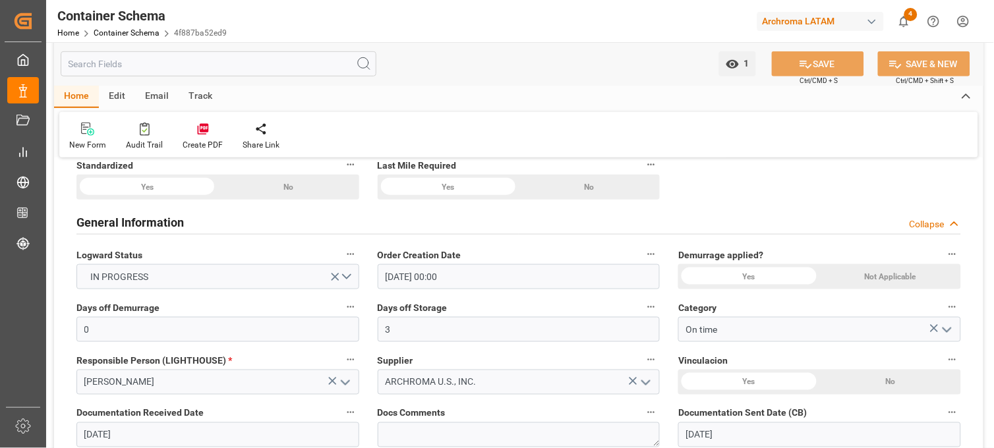
scroll to position [0, 0]
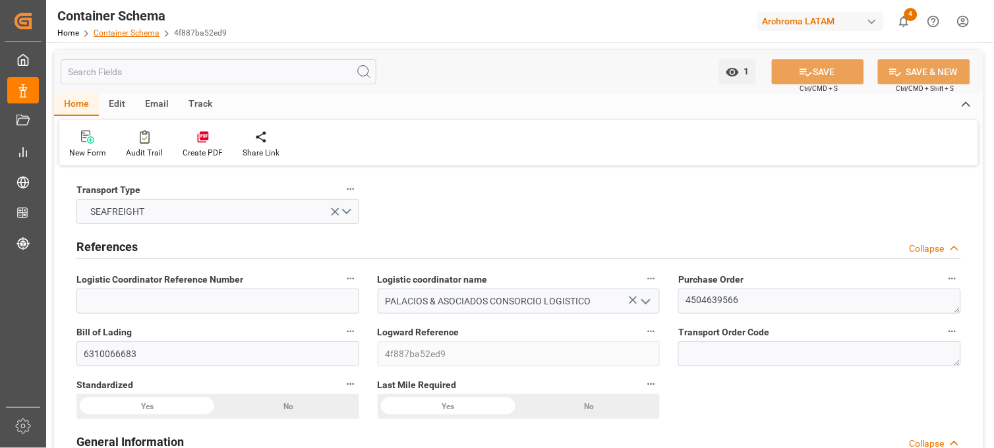
click at [140, 30] on link "Container Schema" at bounding box center [127, 32] width 66 height 9
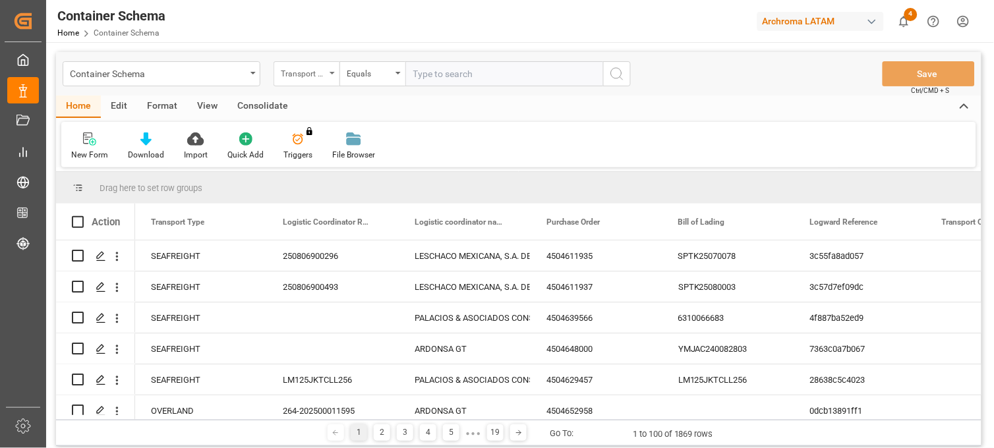
click at [322, 71] on div "Transport Type" at bounding box center [303, 72] width 45 height 15
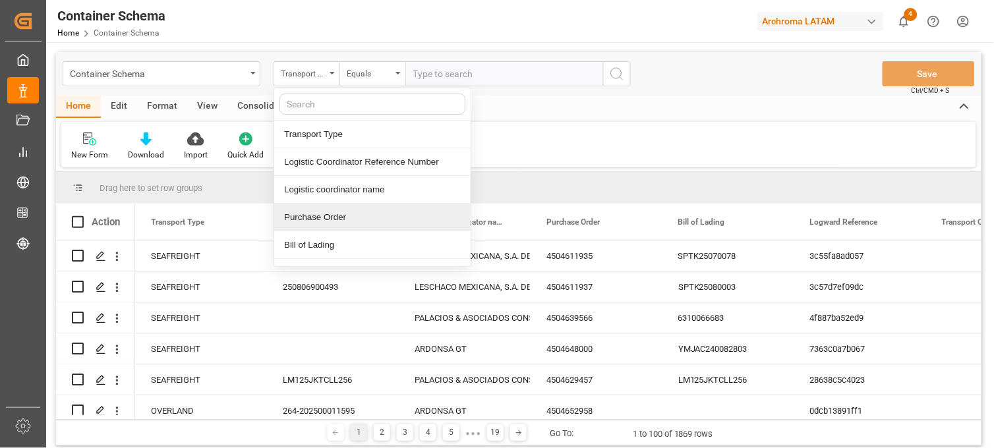
drag, startPoint x: 318, startPoint y: 221, endPoint x: 335, endPoint y: 200, distance: 27.7
click at [318, 222] on div "Purchase Order" at bounding box center [372, 218] width 196 height 28
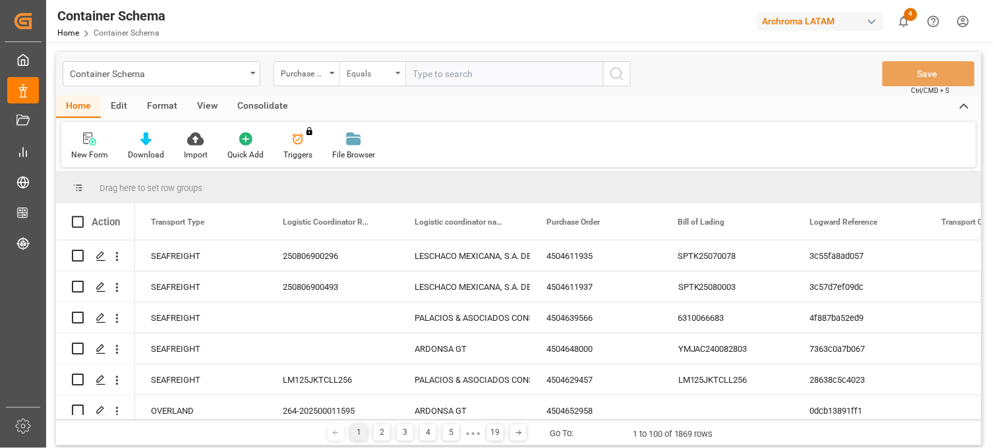
click at [381, 67] on div "Equals" at bounding box center [369, 72] width 45 height 15
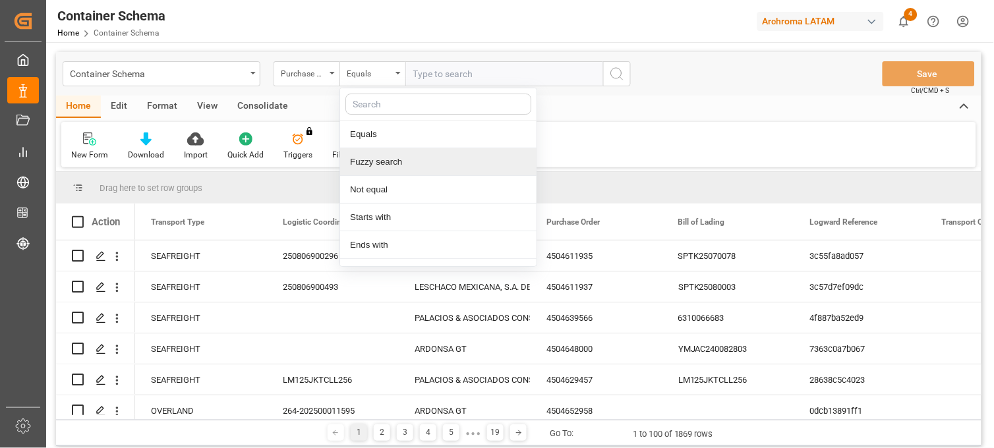
click at [384, 165] on div "Fuzzy search" at bounding box center [438, 162] width 196 height 28
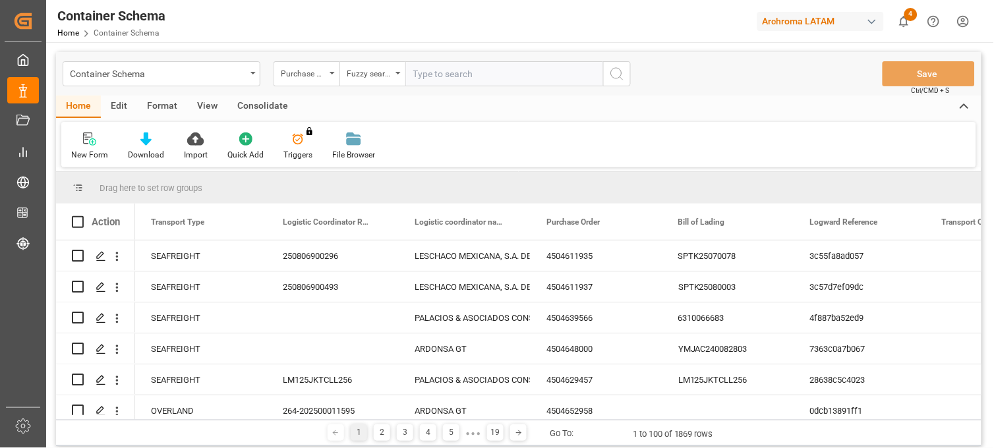
paste input "4504594497"
type input "4504594497"
click at [613, 73] on icon "search button" at bounding box center [617, 74] width 16 height 16
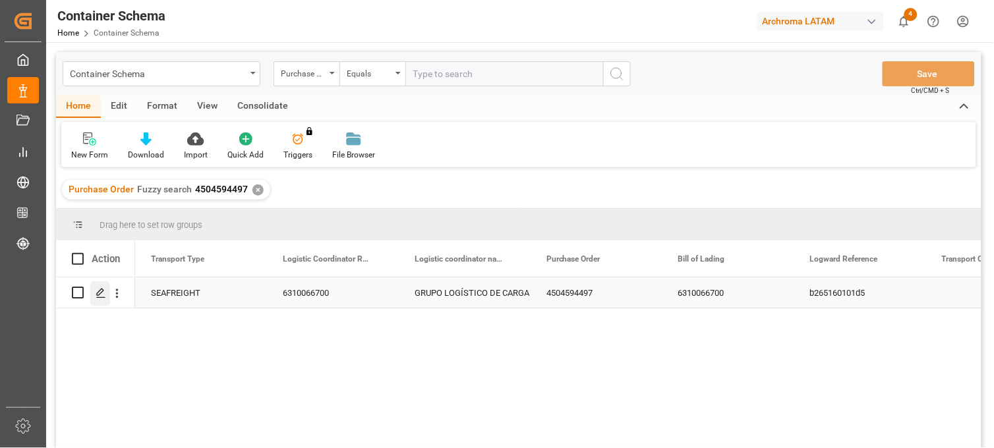
click at [100, 294] on polygon "Press SPACE to select this row." at bounding box center [100, 292] width 7 height 7
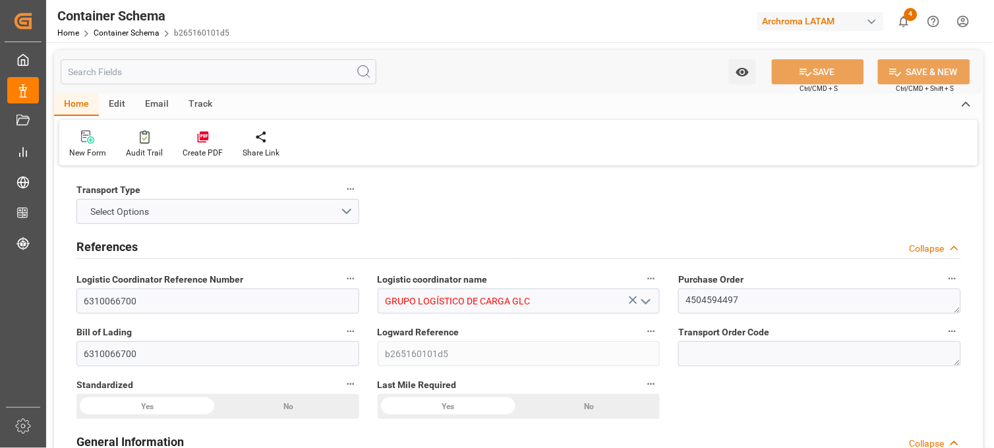
type input "0"
type input "1"
type input "18"
type input "18000"
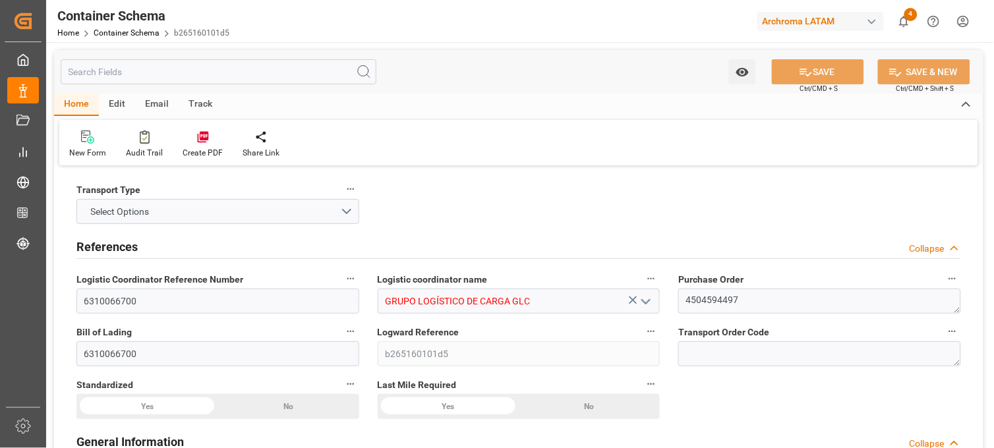
type input "Maersk"
type input "Maersk Line AS"
type input "USSH8"
type input "HNPCR"
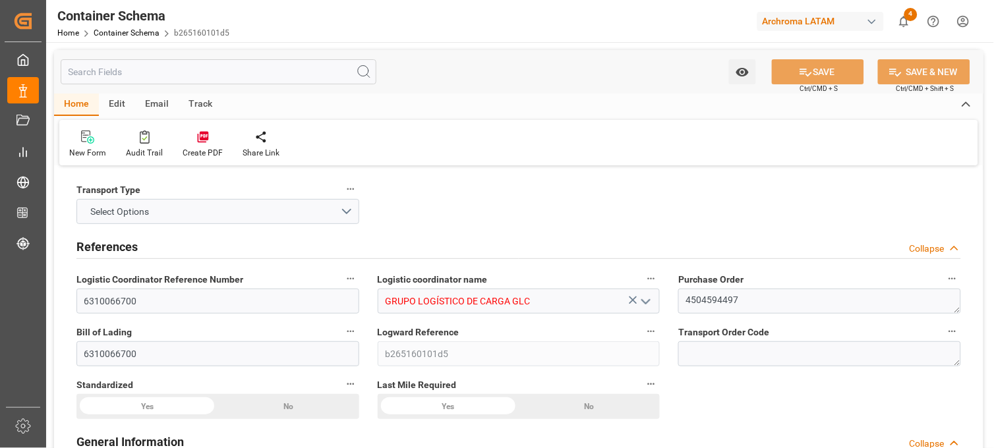
type input "9215919"
type input "[DATE] 00:00"
type input "[DATE]"
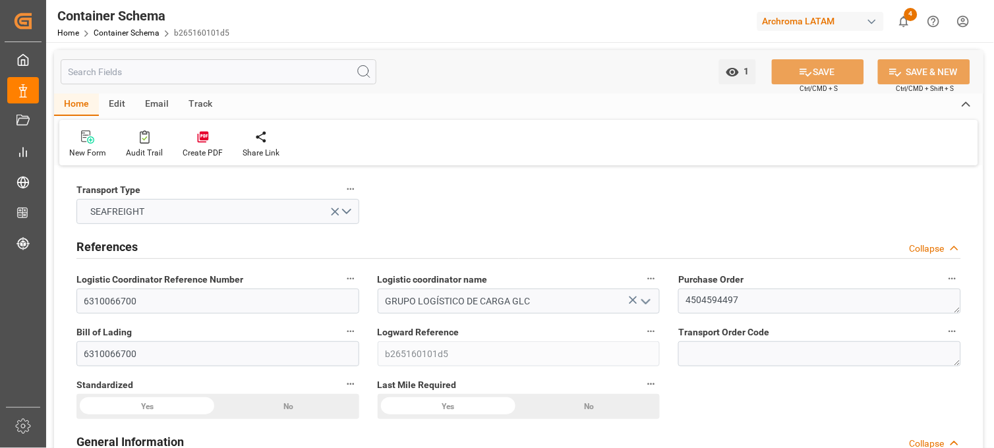
type input "[DATE] 00:00"
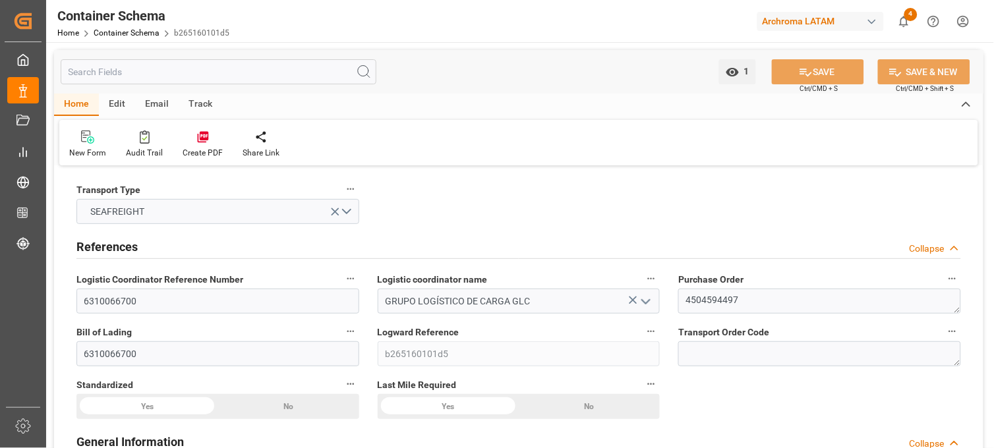
type input "[DATE] 00:00"
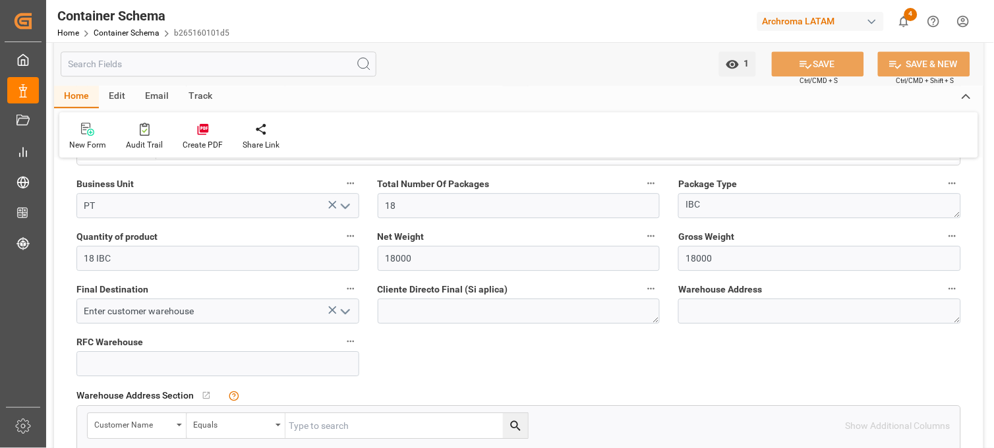
scroll to position [805, 0]
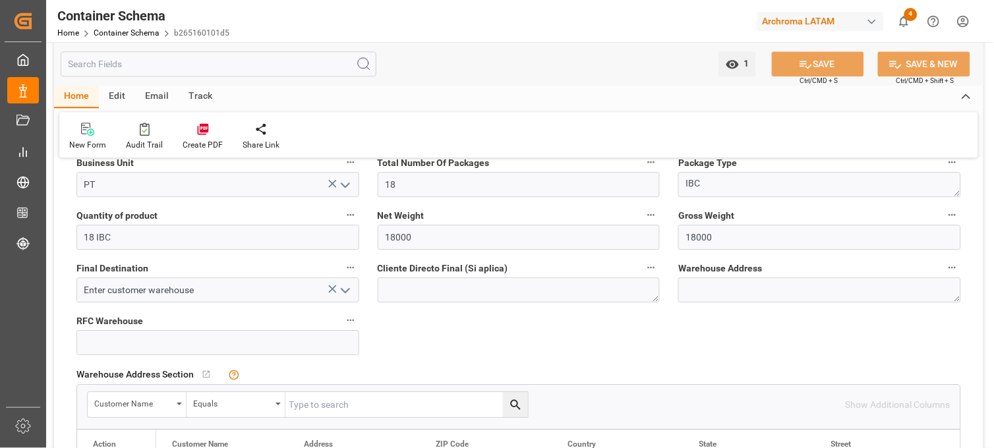
click at [332, 289] on icon at bounding box center [333, 289] width 14 height 14
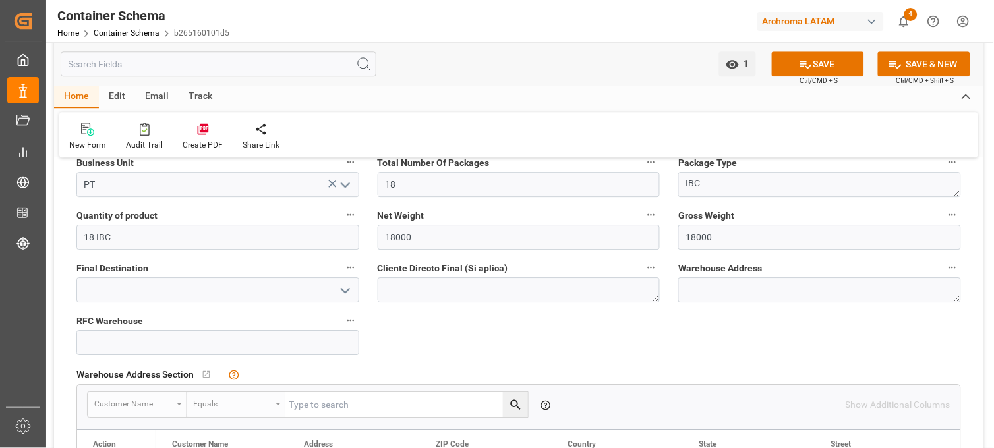
click at [344, 291] on polyline "open menu" at bounding box center [345, 291] width 8 height 4
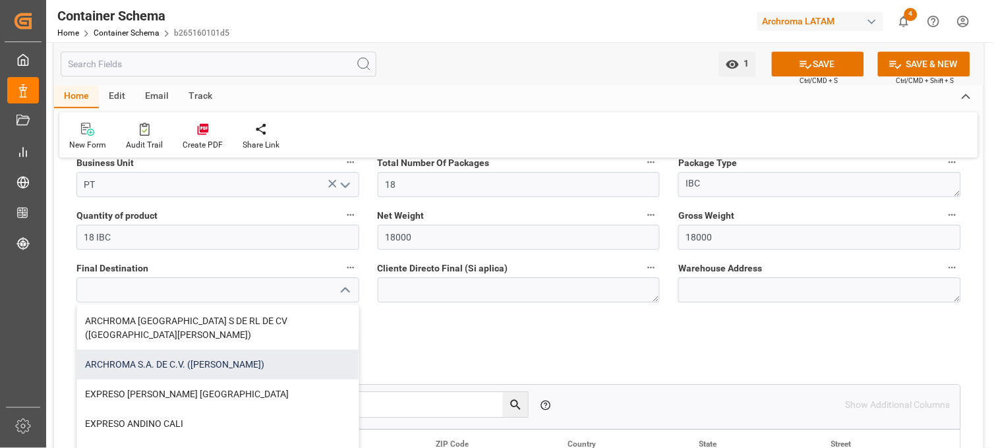
scroll to position [220, 0]
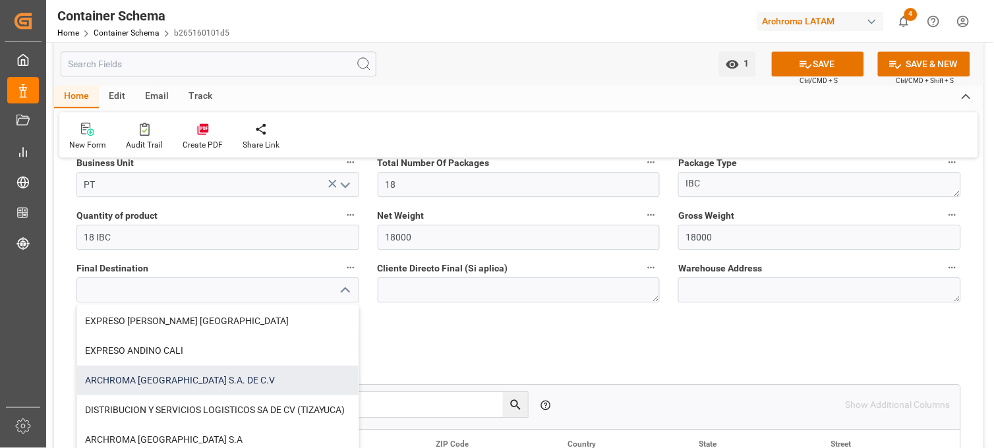
click at [171, 366] on div "ARCHROMA [GEOGRAPHIC_DATA] S.A. DE C.V" at bounding box center [217, 381] width 281 height 30
type input "ARCHROMA [GEOGRAPHIC_DATA] S.A. DE C.V"
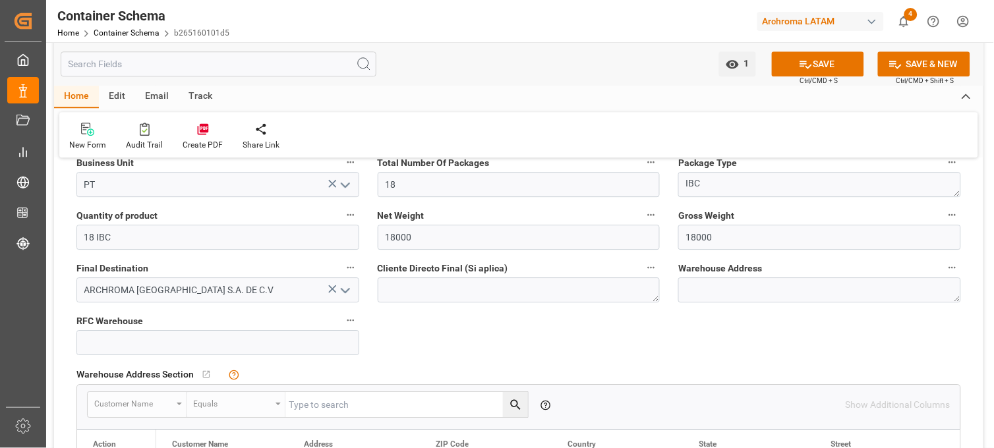
click at [813, 62] on button "SAVE" at bounding box center [818, 63] width 92 height 25
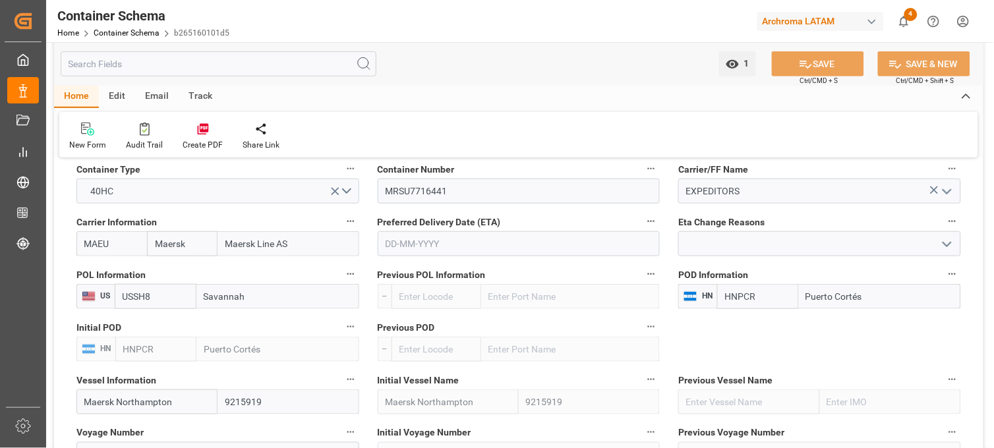
scroll to position [1318, 0]
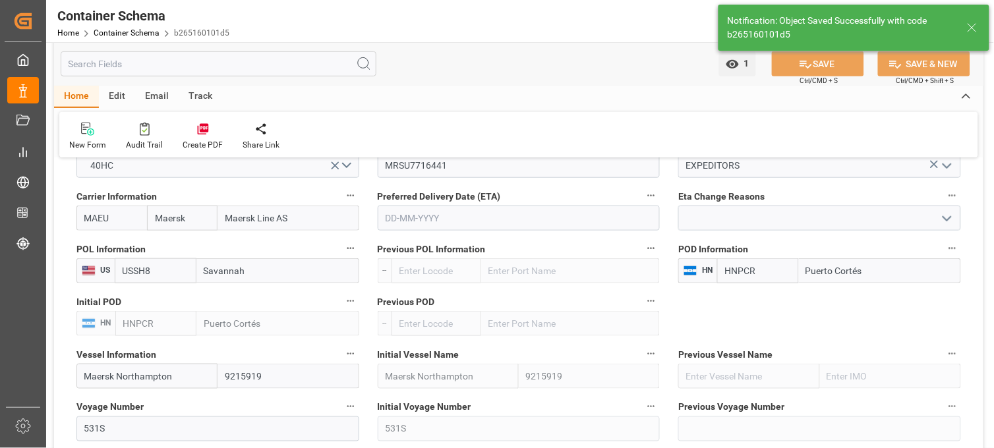
type textarea "INHDELVA SUR, 800 MTS CARRETERA A [GEOGRAPHIC_DATA], [GEOGRAPHIC_DATA], [GEOGRA…"
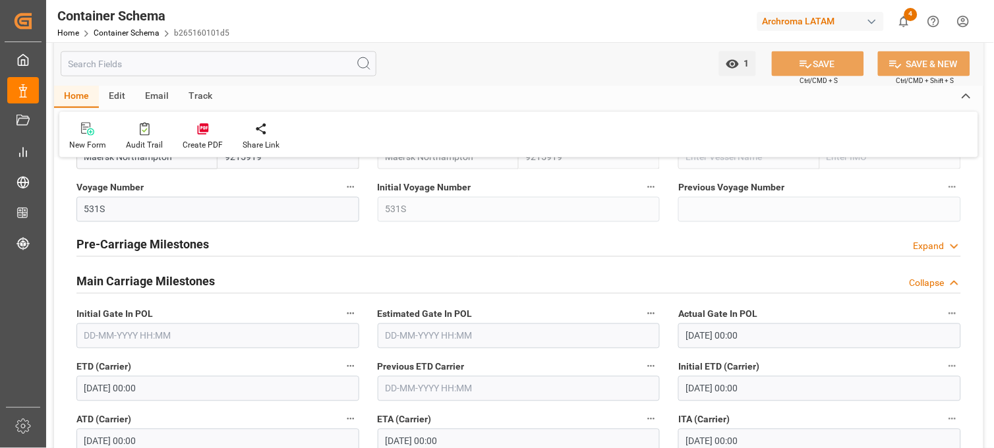
scroll to position [1611, 0]
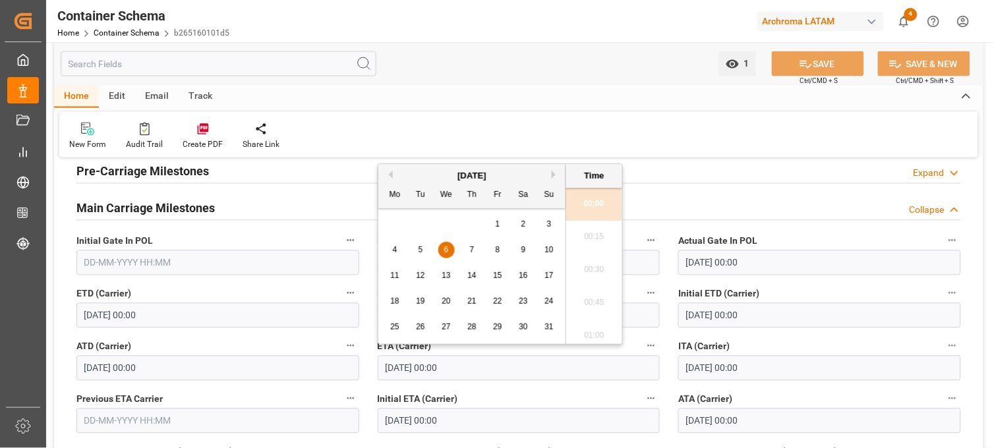
drag, startPoint x: 431, startPoint y: 372, endPoint x: 357, endPoint y: 366, distance: 74.0
click at [655, 204] on div "Main Carriage Milestones Collapse" at bounding box center [518, 207] width 885 height 25
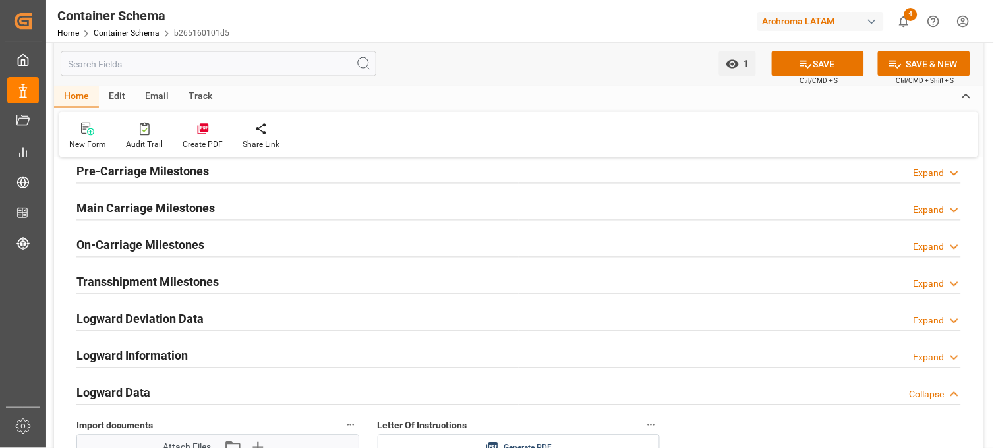
drag, startPoint x: 953, startPoint y: 209, endPoint x: 517, endPoint y: 212, distance: 436.4
click at [951, 209] on icon at bounding box center [954, 211] width 13 height 14
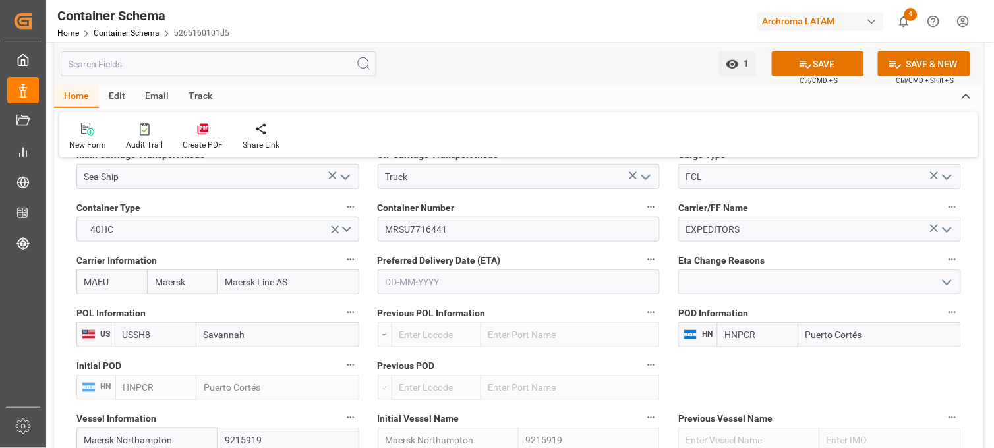
scroll to position [1171, 0]
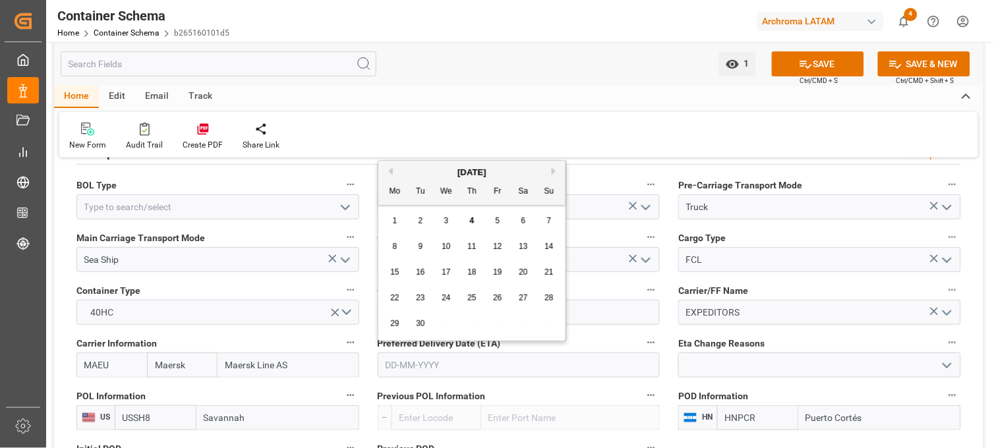
click at [402, 367] on input "text" at bounding box center [519, 365] width 283 height 25
paste input "[DATE]"
type input "[DATE]"
click at [450, 241] on div "6" at bounding box center [446, 247] width 16 height 16
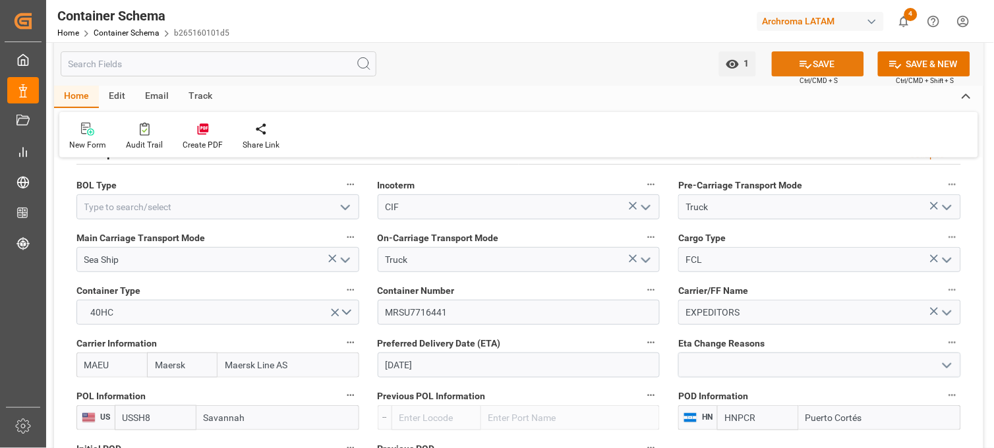
click at [829, 62] on button "SAVE" at bounding box center [818, 63] width 92 height 25
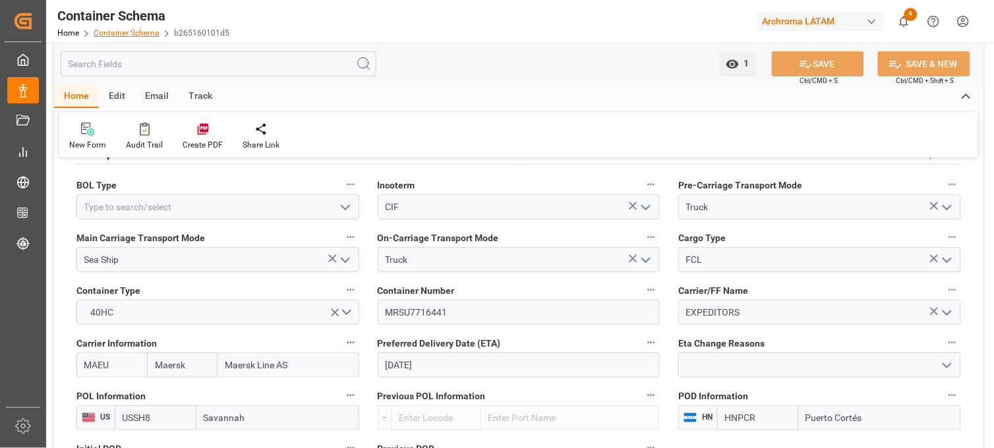
click at [142, 36] on link "Container Schema" at bounding box center [127, 32] width 66 height 9
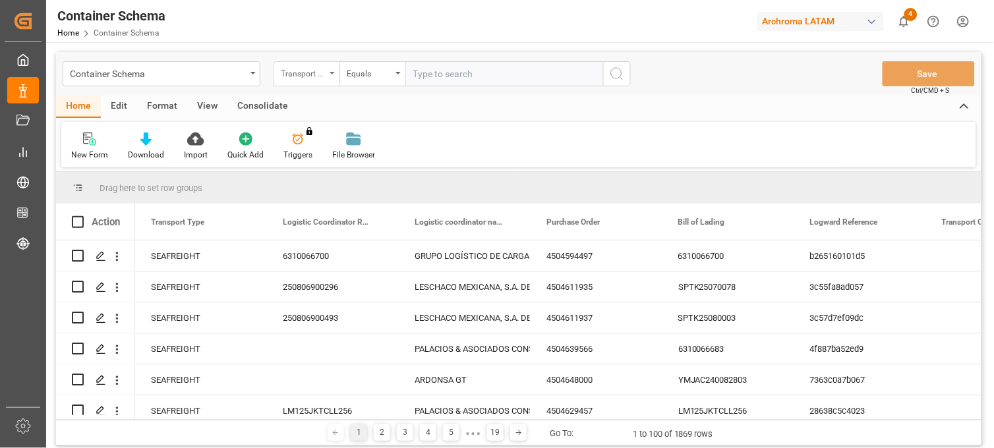
click at [324, 74] on div "Transport Type" at bounding box center [303, 72] width 45 height 15
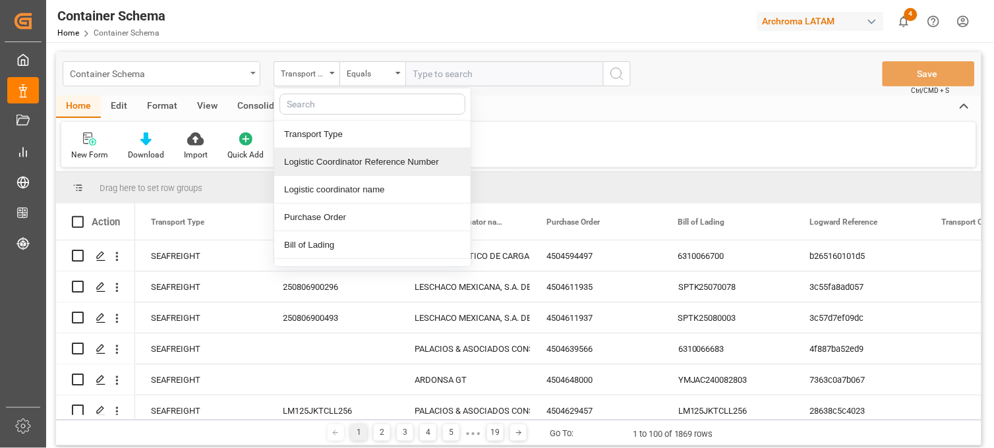
click at [246, 75] on div "Container Schema" at bounding box center [162, 73] width 198 height 25
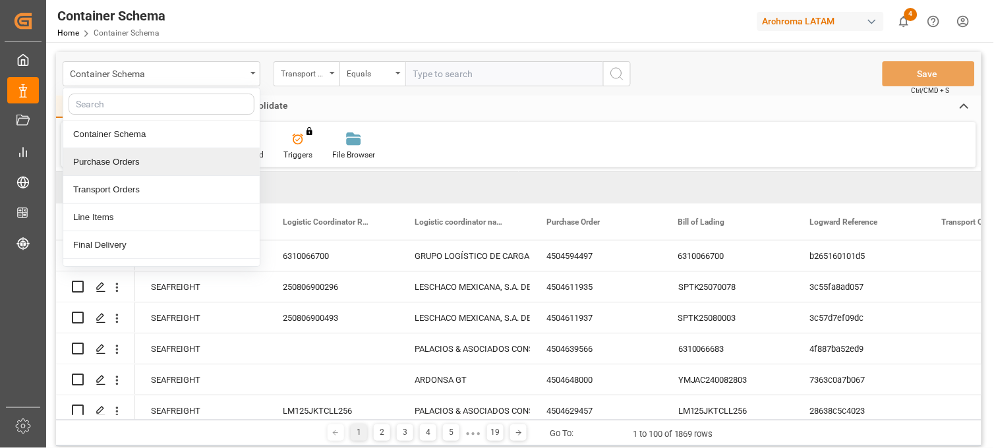
click at [116, 154] on div "Purchase Orders" at bounding box center [161, 162] width 196 height 28
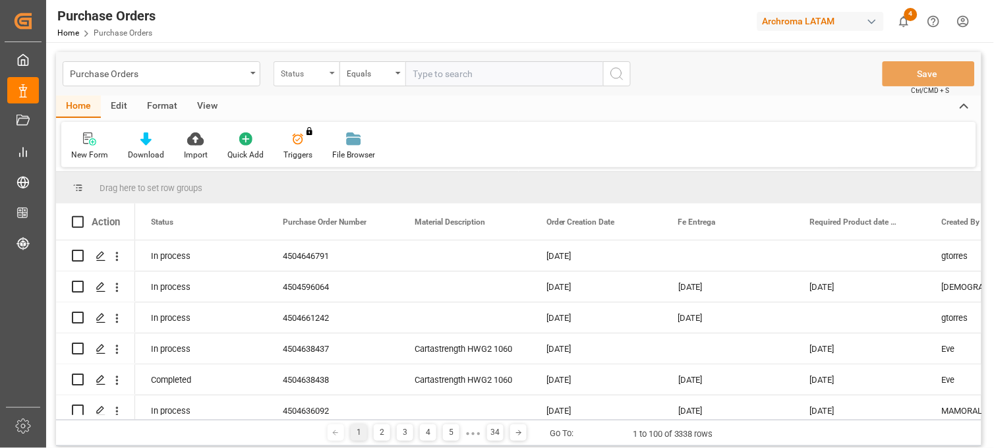
click at [312, 77] on div "Status" at bounding box center [303, 72] width 45 height 15
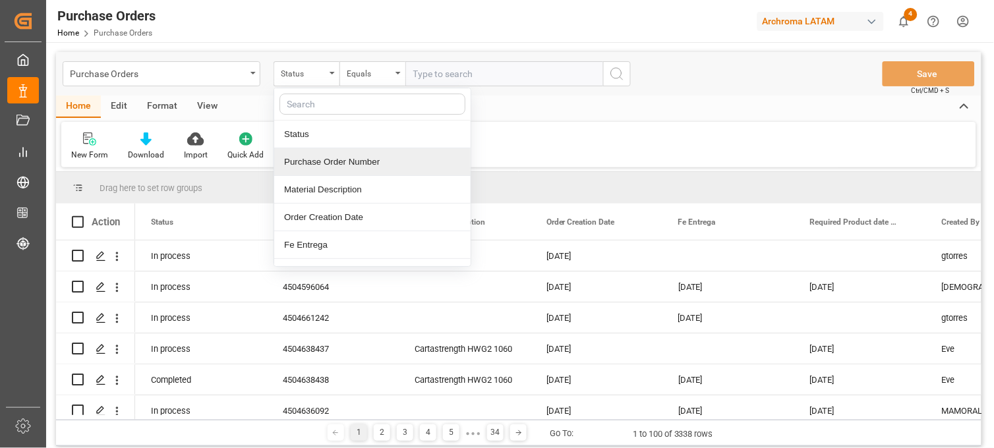
drag, startPoint x: 326, startPoint y: 161, endPoint x: 352, endPoint y: 117, distance: 52.0
click at [326, 161] on div "Purchase Order Number" at bounding box center [372, 162] width 196 height 28
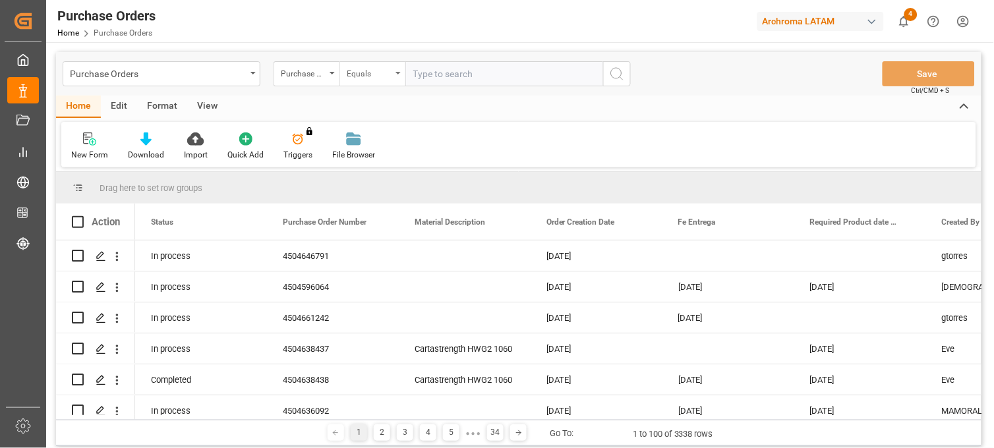
click at [377, 61] on div "Equals" at bounding box center [372, 73] width 66 height 25
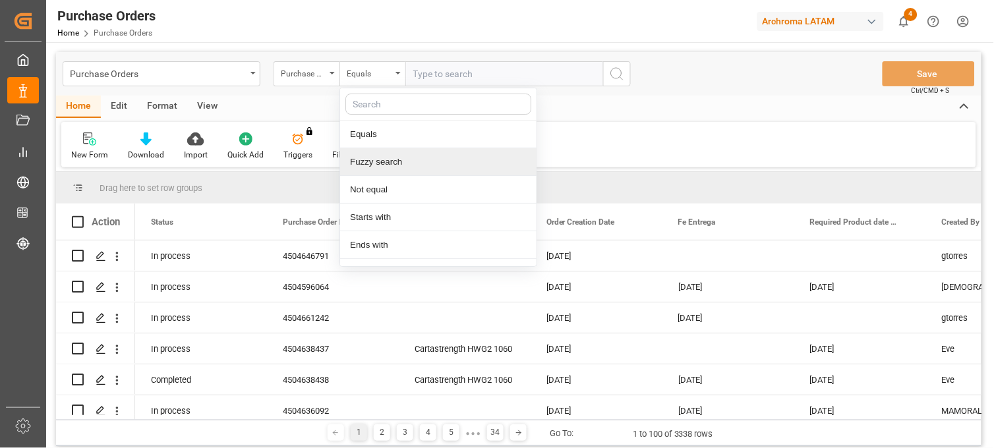
click at [382, 161] on div "Fuzzy search" at bounding box center [438, 162] width 196 height 28
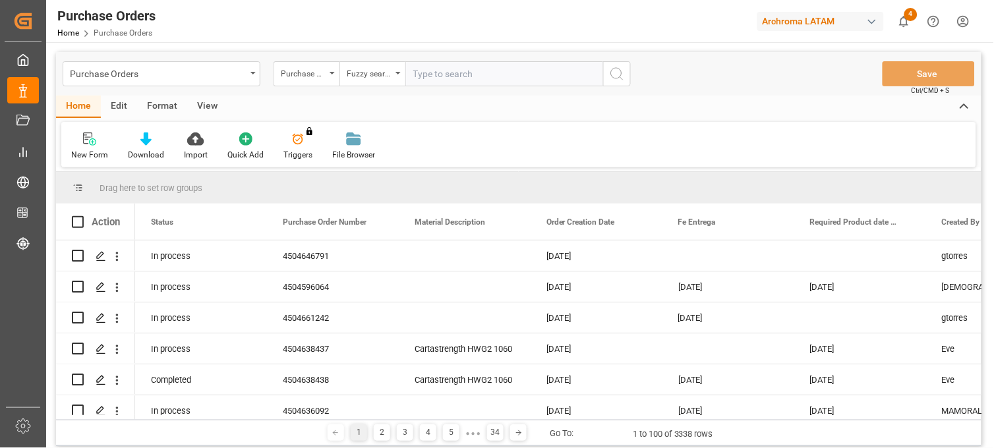
paste input "4504615224"
type input "4504615224"
click at [620, 68] on icon "search button" at bounding box center [617, 74] width 16 height 16
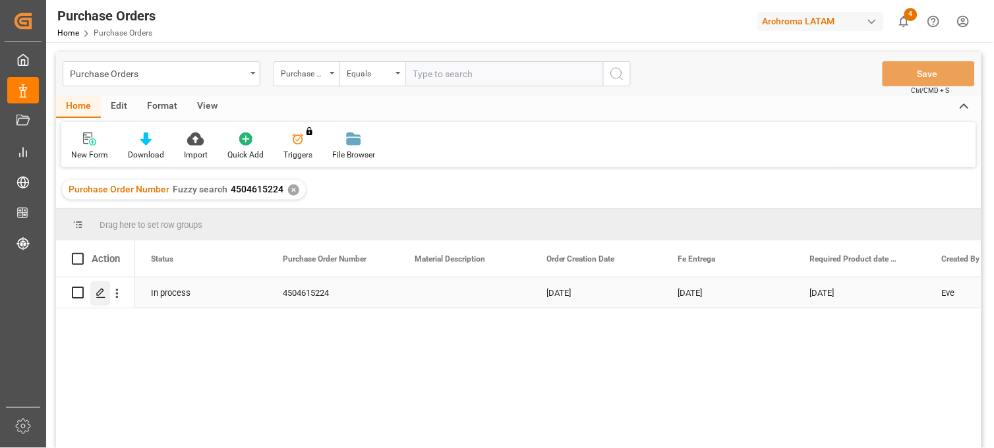
click at [98, 294] on icon "Press SPACE to select this row." at bounding box center [101, 293] width 11 height 11
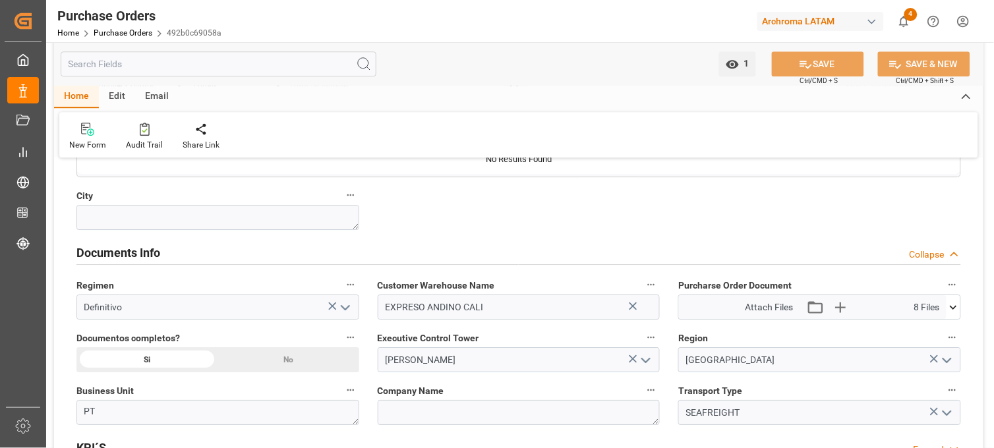
scroll to position [879, 0]
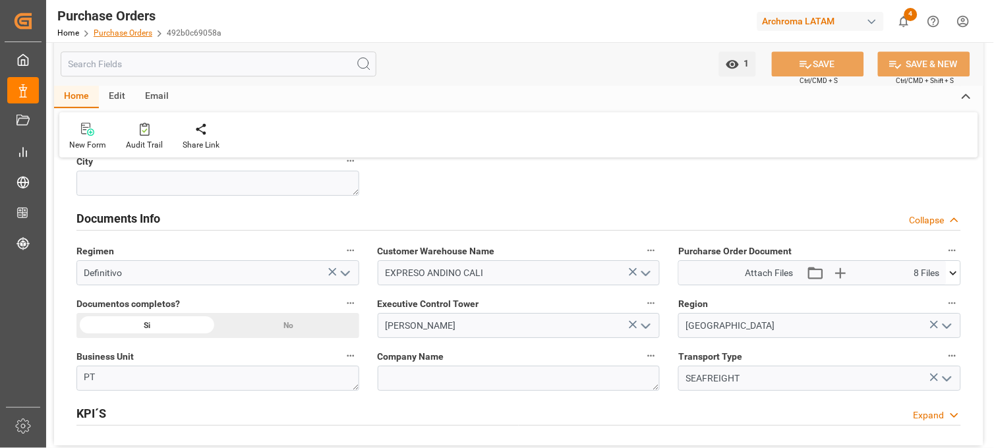
click at [136, 33] on link "Purchase Orders" at bounding box center [123, 32] width 59 height 9
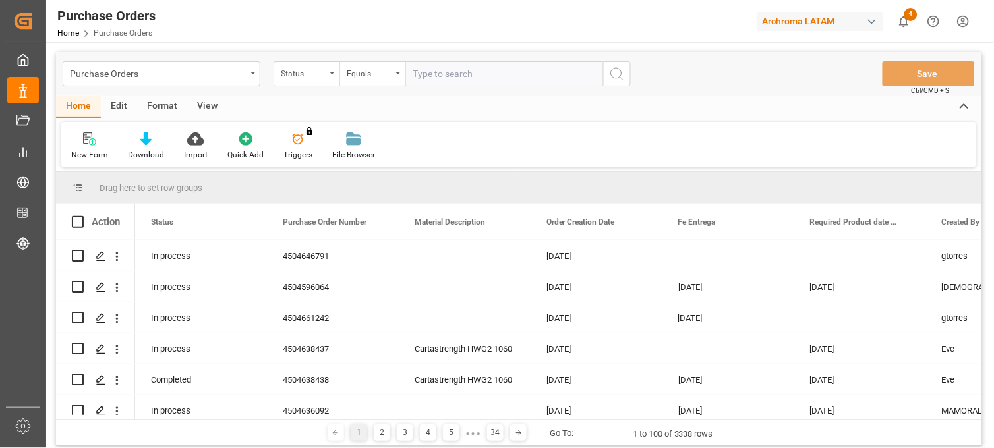
click at [247, 76] on div "Purchase Orders" at bounding box center [162, 73] width 198 height 25
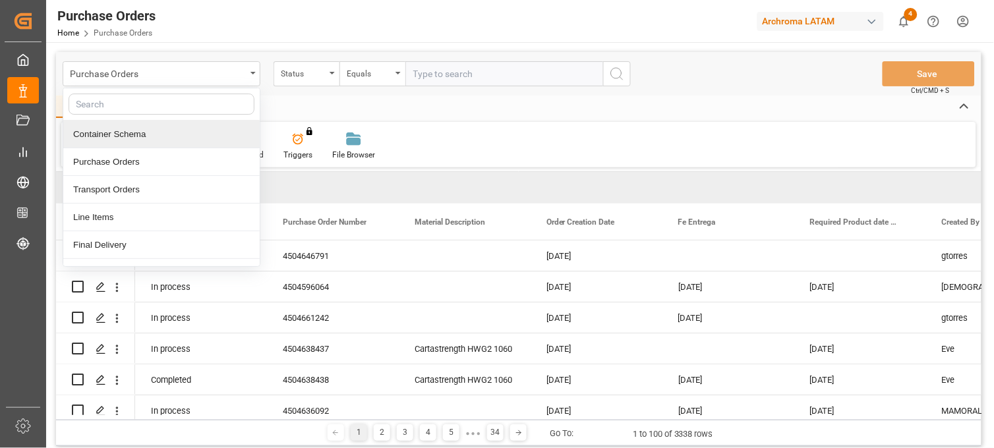
click at [145, 136] on div "Container Schema" at bounding box center [161, 135] width 196 height 28
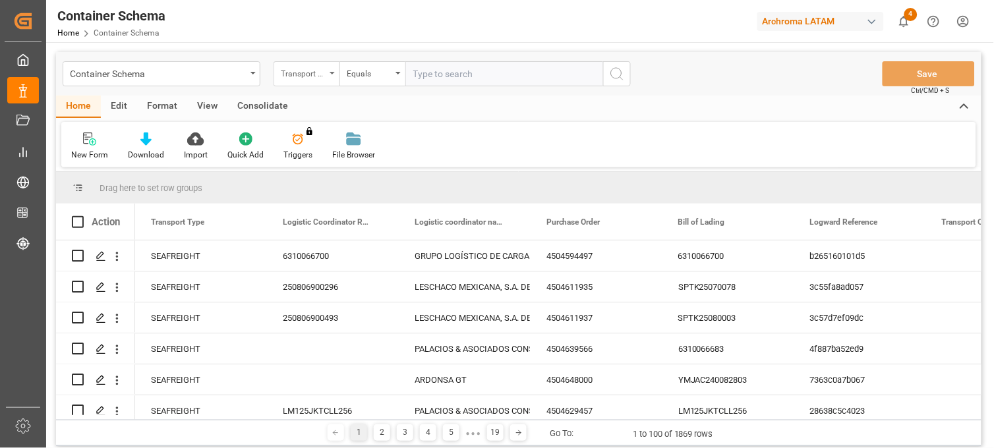
click at [325, 74] on div "Transport Type" at bounding box center [303, 72] width 45 height 15
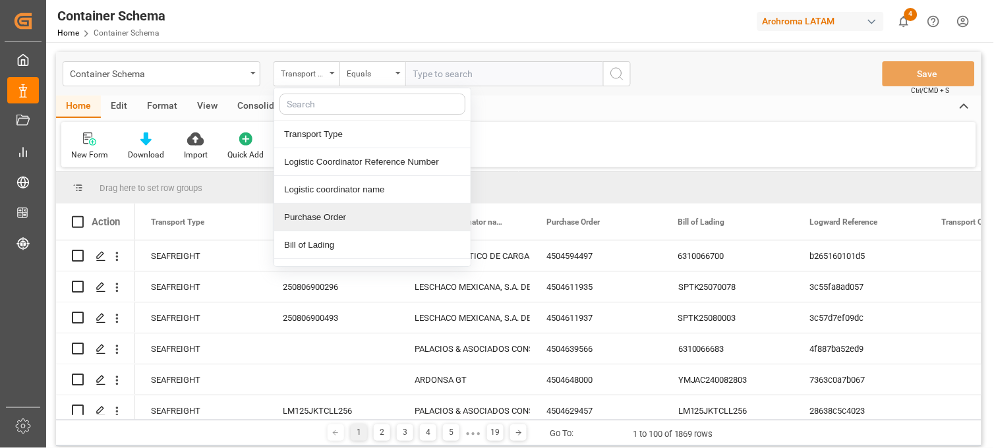
click at [320, 221] on div "Purchase Order" at bounding box center [372, 218] width 196 height 28
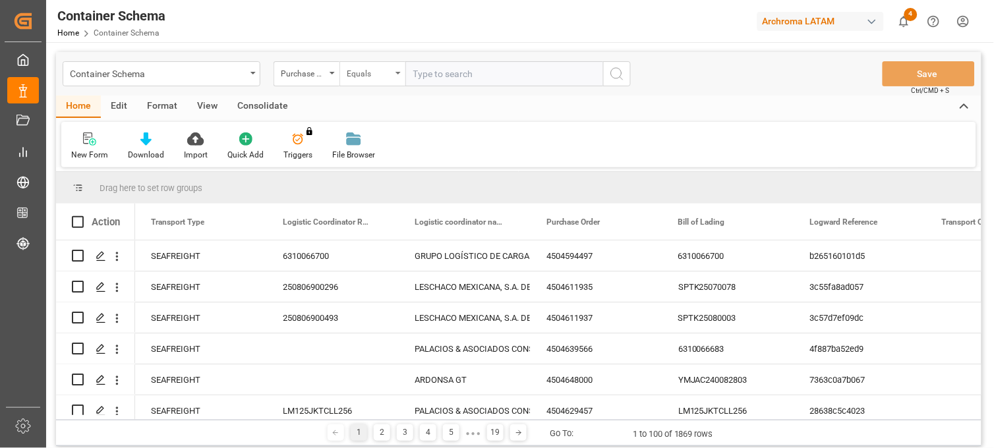
click at [376, 78] on div "Equals" at bounding box center [369, 72] width 45 height 15
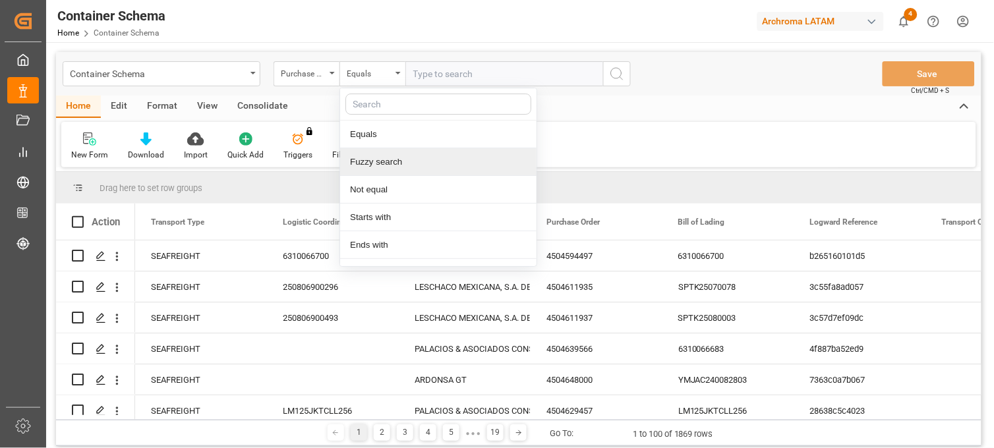
click at [387, 171] on div "Fuzzy search" at bounding box center [438, 162] width 196 height 28
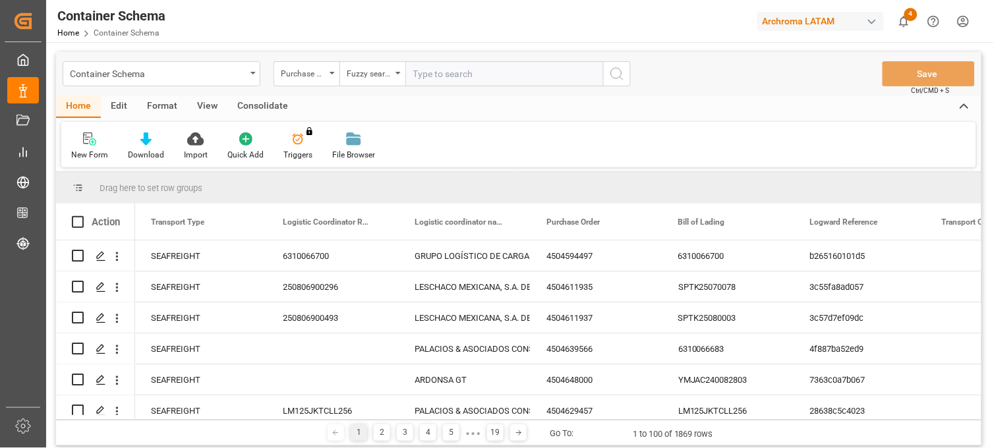
paste input "4504615224"
type input "4504615224"
click at [615, 76] on icon "search button" at bounding box center [617, 74] width 16 height 16
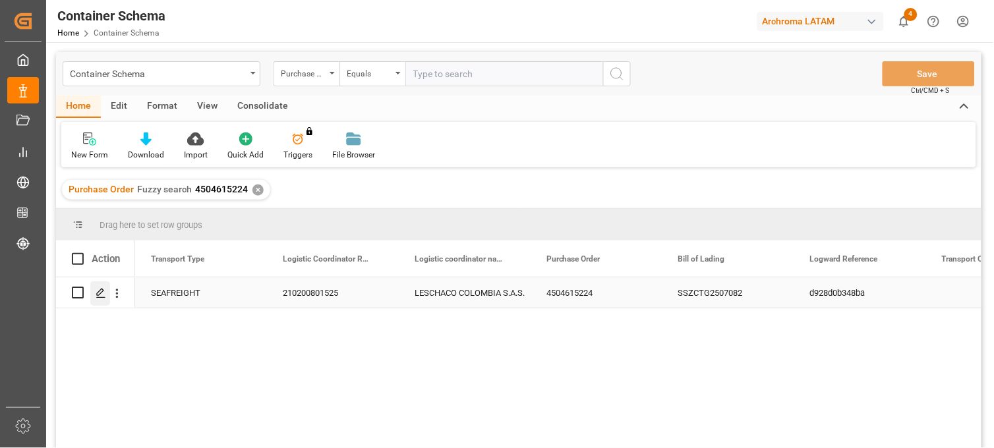
click at [102, 290] on icon "Press SPACE to select this row." at bounding box center [101, 293] width 11 height 11
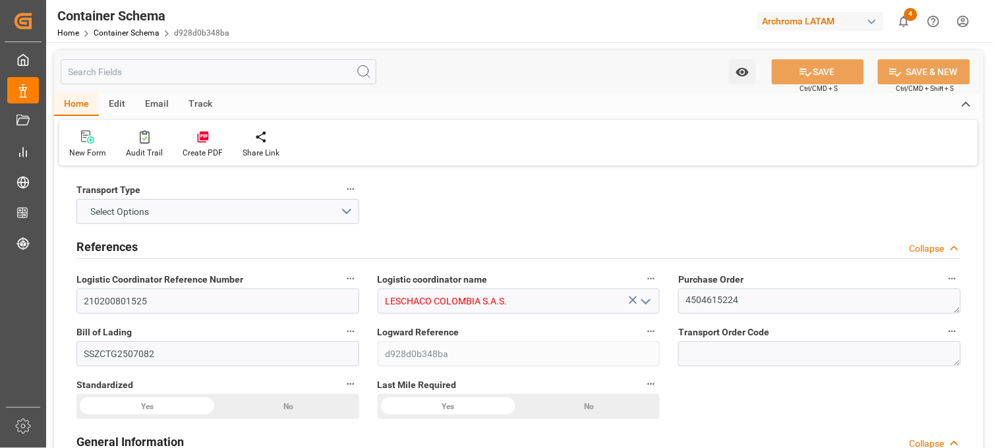
type input "0"
type input "1"
type input "3"
type input "3000"
type input "3204"
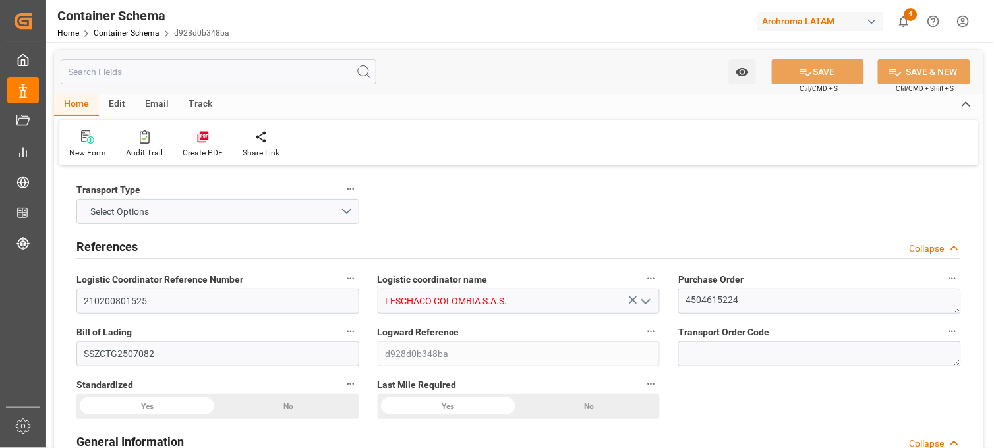
type input "Hapag [PERSON_NAME]"
type input "Hapag [PERSON_NAME] Aktiengesellschaft"
type input "BRSSZ"
type input "COCTG"
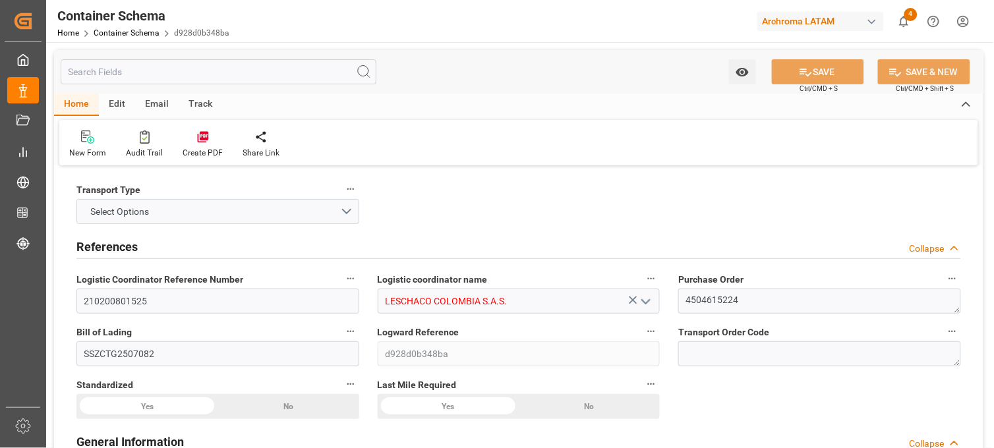
type input "9349540"
type input "[DATE] 00:00"
type input "[DATE]"
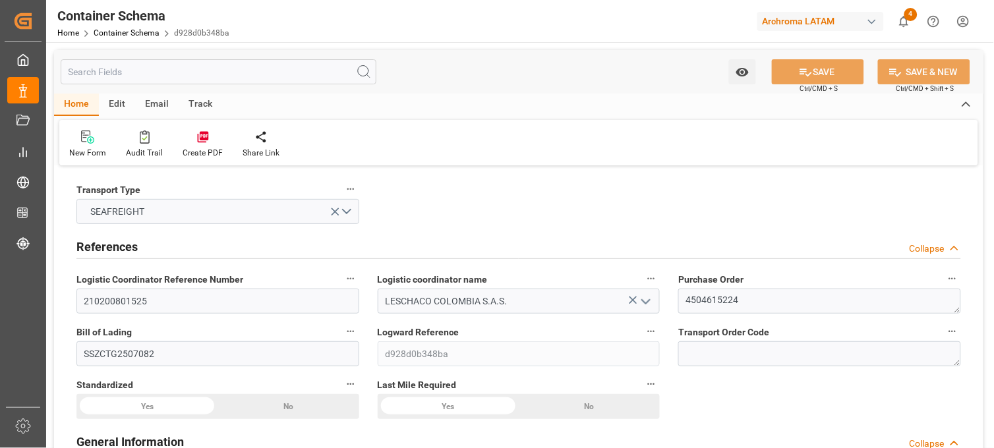
type input "[DATE] 00:00"
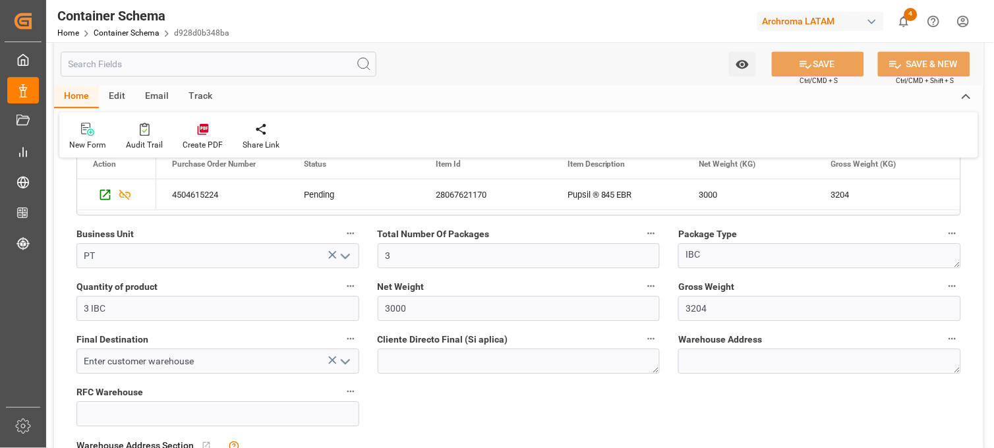
scroll to position [805, 0]
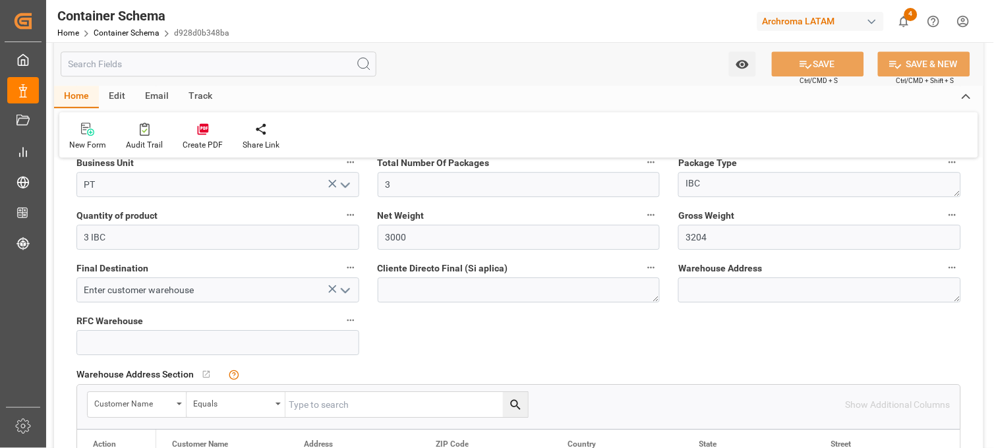
click at [327, 287] on icon at bounding box center [333, 289] width 14 height 14
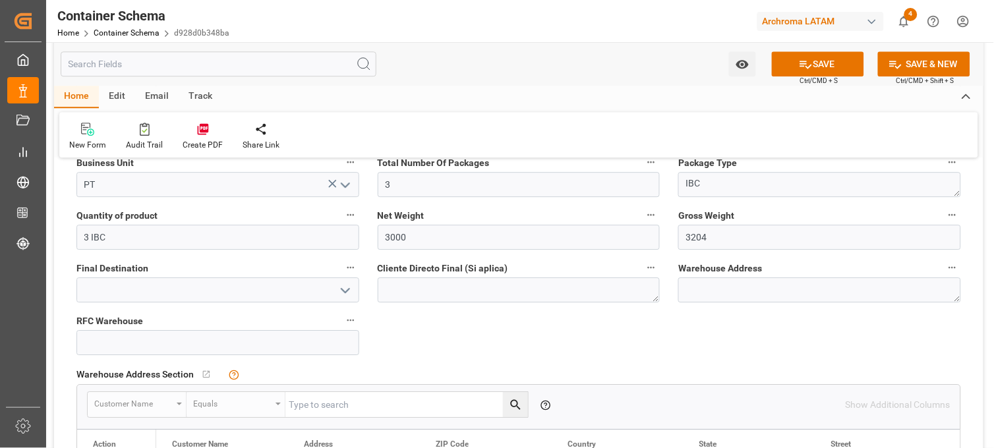
click at [344, 290] on icon "open menu" at bounding box center [345, 291] width 16 height 16
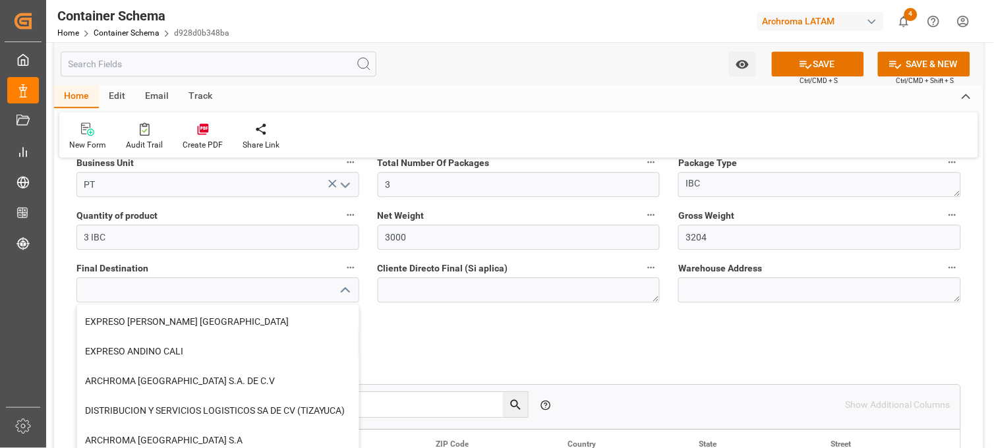
scroll to position [220, 0]
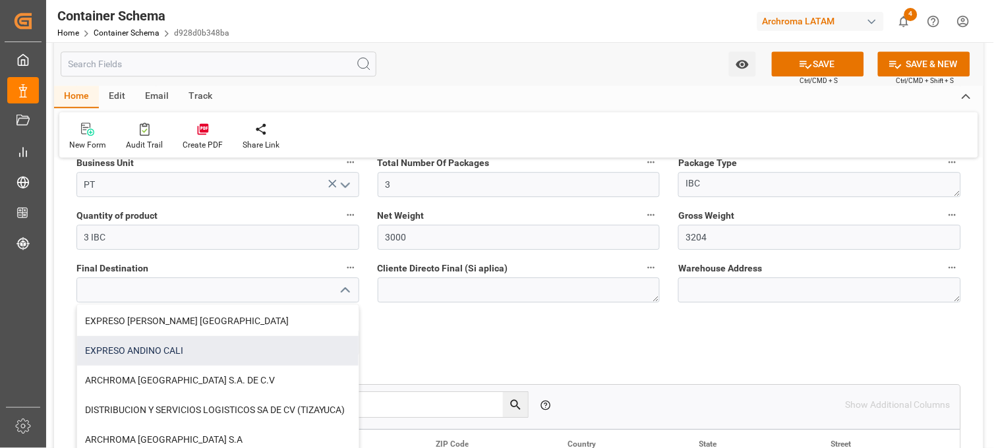
click at [176, 336] on div "EXPRESO ANDINO CALI" at bounding box center [217, 351] width 281 height 30
type input "EXPRESO ANDINO CALI"
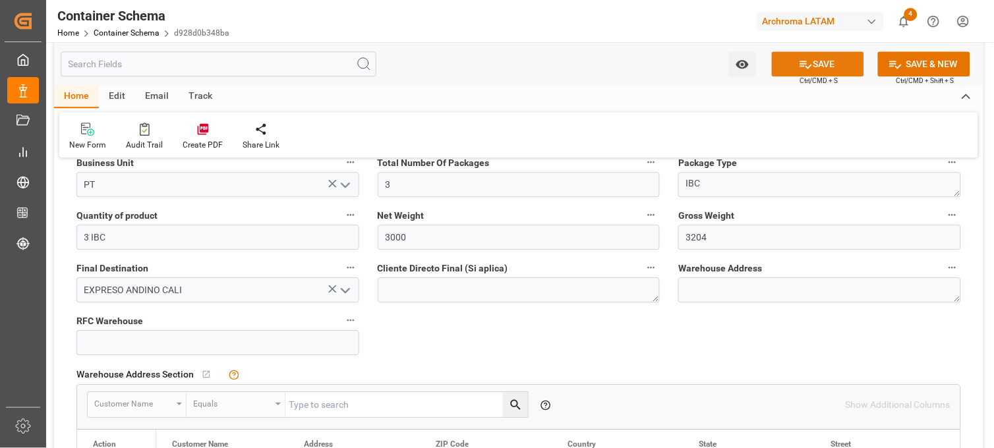
click at [832, 62] on button "SAVE" at bounding box center [818, 63] width 92 height 25
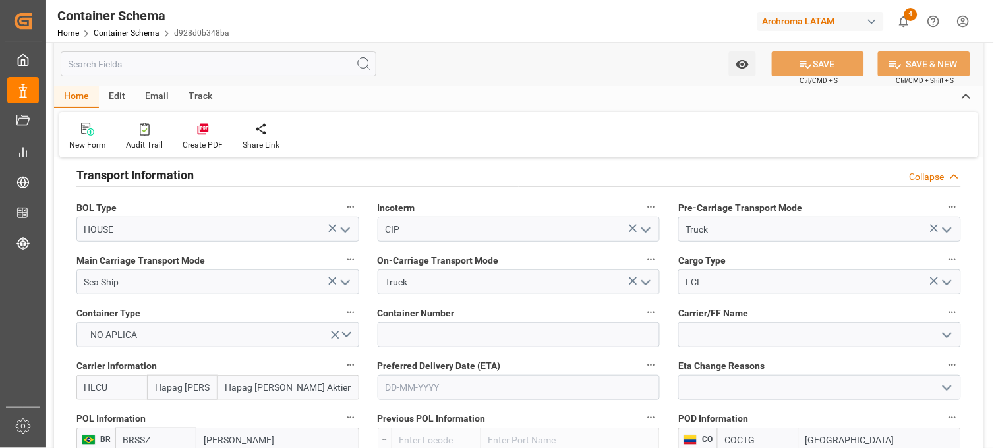
scroll to position [1171, 0]
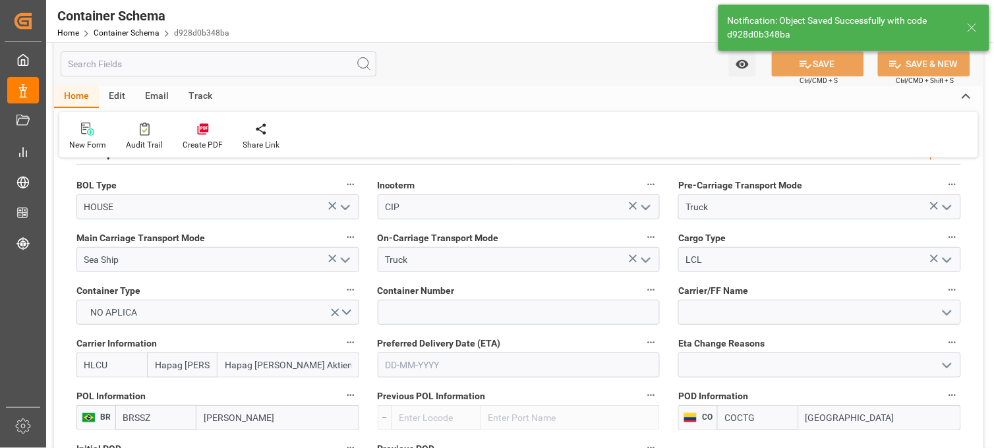
type textarea "#29-29, BUENO MADRID, [GEOGRAPHIC_DATA], [GEOGRAPHIC_DATA], [PERSON_NAME][GEOGR…"
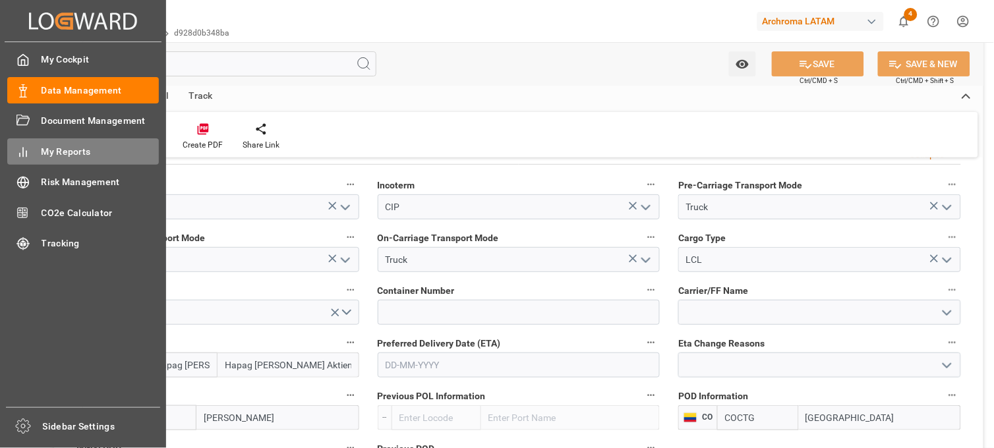
click at [87, 154] on span "My Reports" at bounding box center [101, 152] width 118 height 14
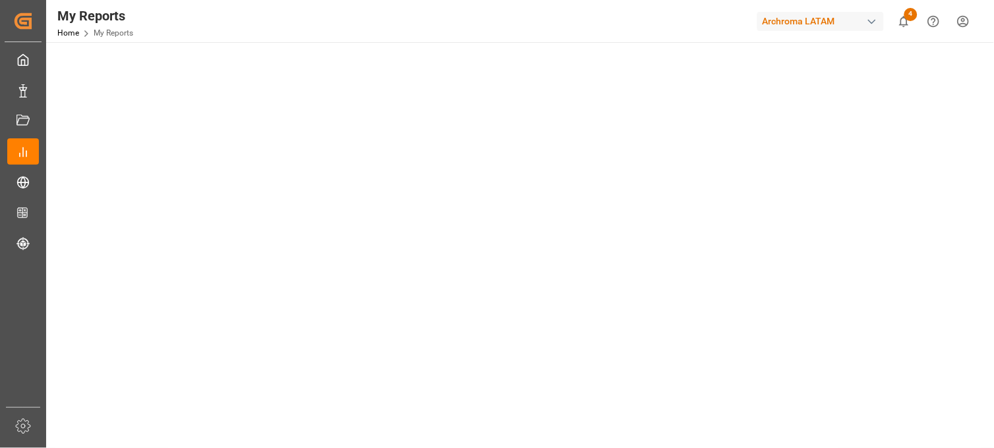
scroll to position [446, 0]
